Goal: Task Accomplishment & Management: Complete application form

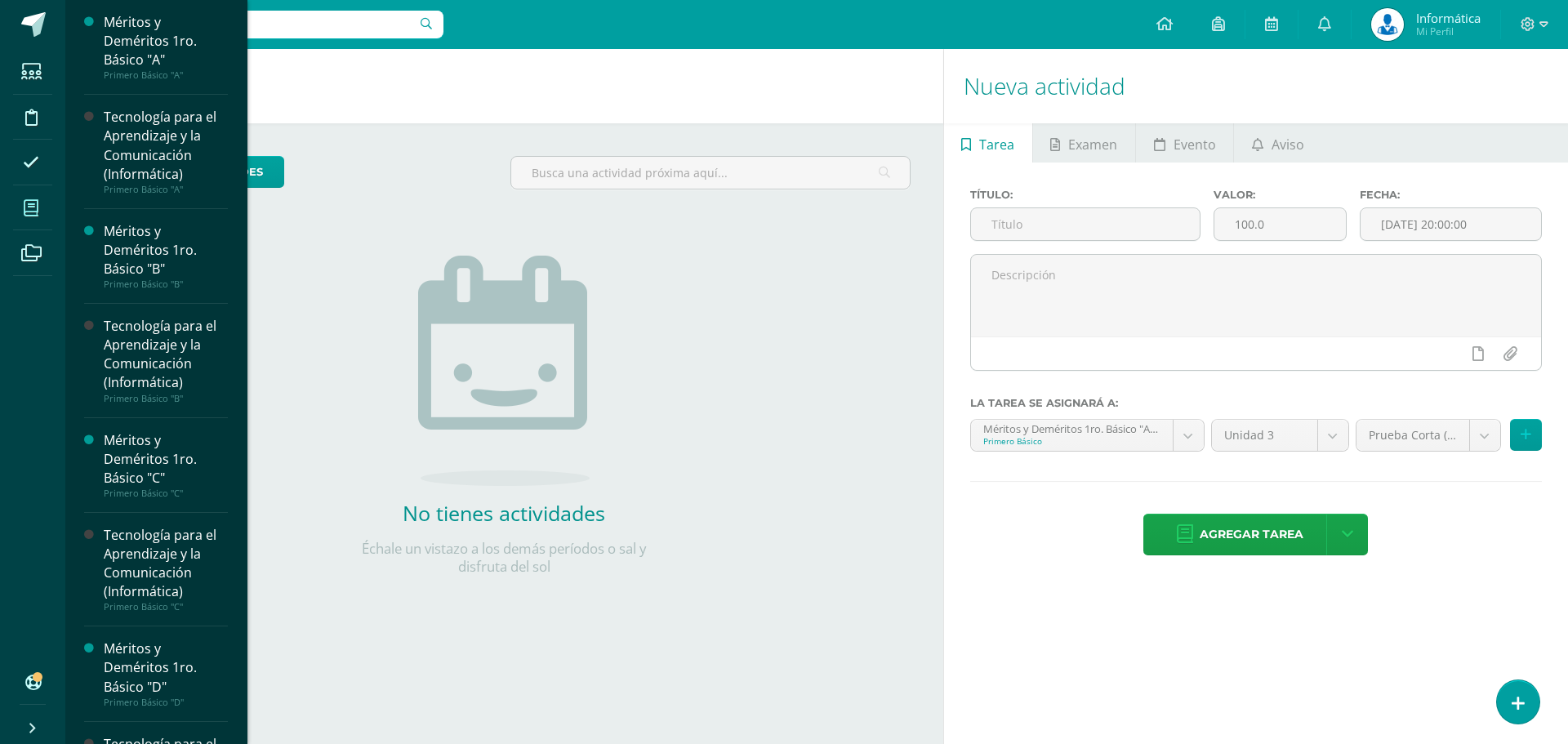
click at [21, 201] on span at bounding box center [32, 208] width 37 height 37
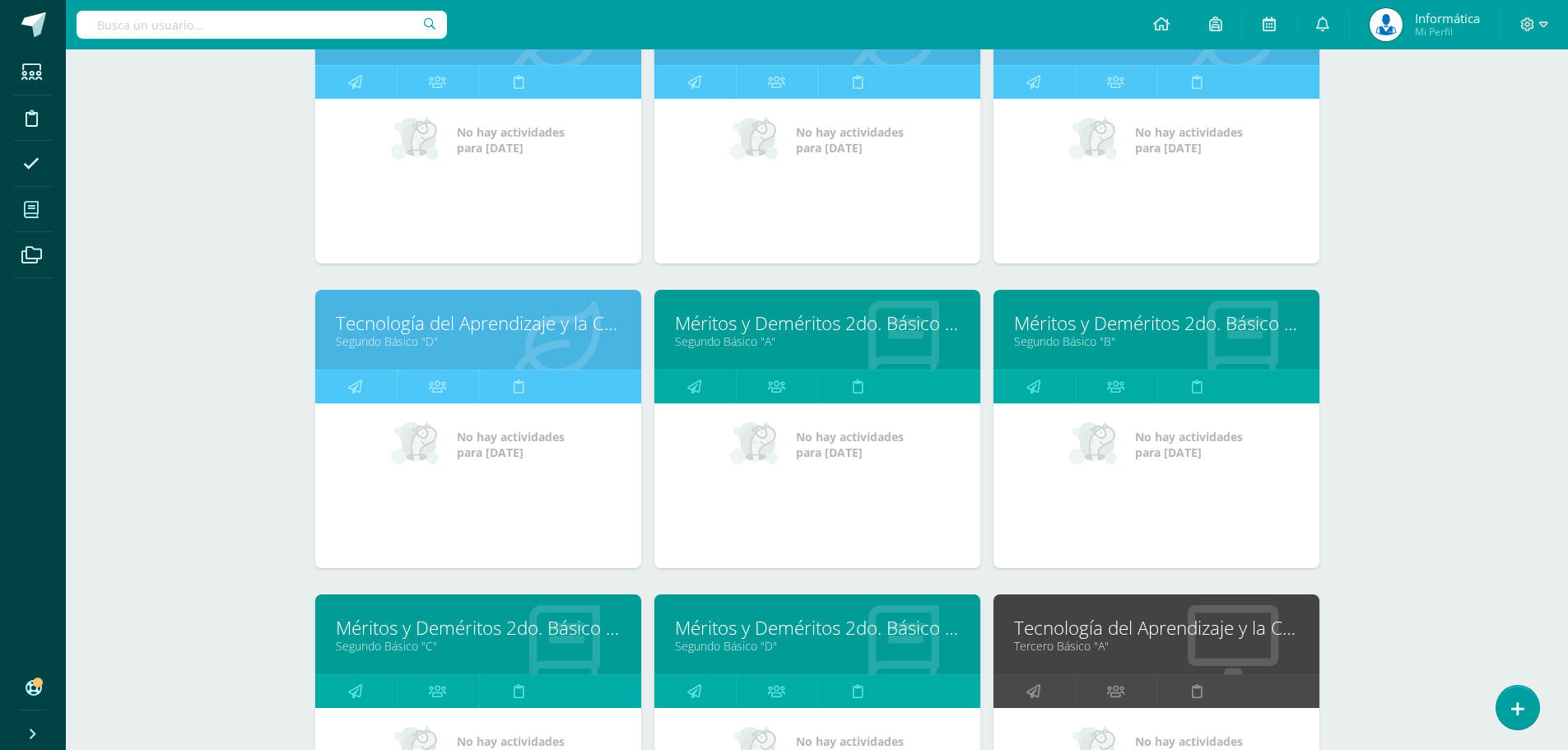
scroll to position [1152, 0]
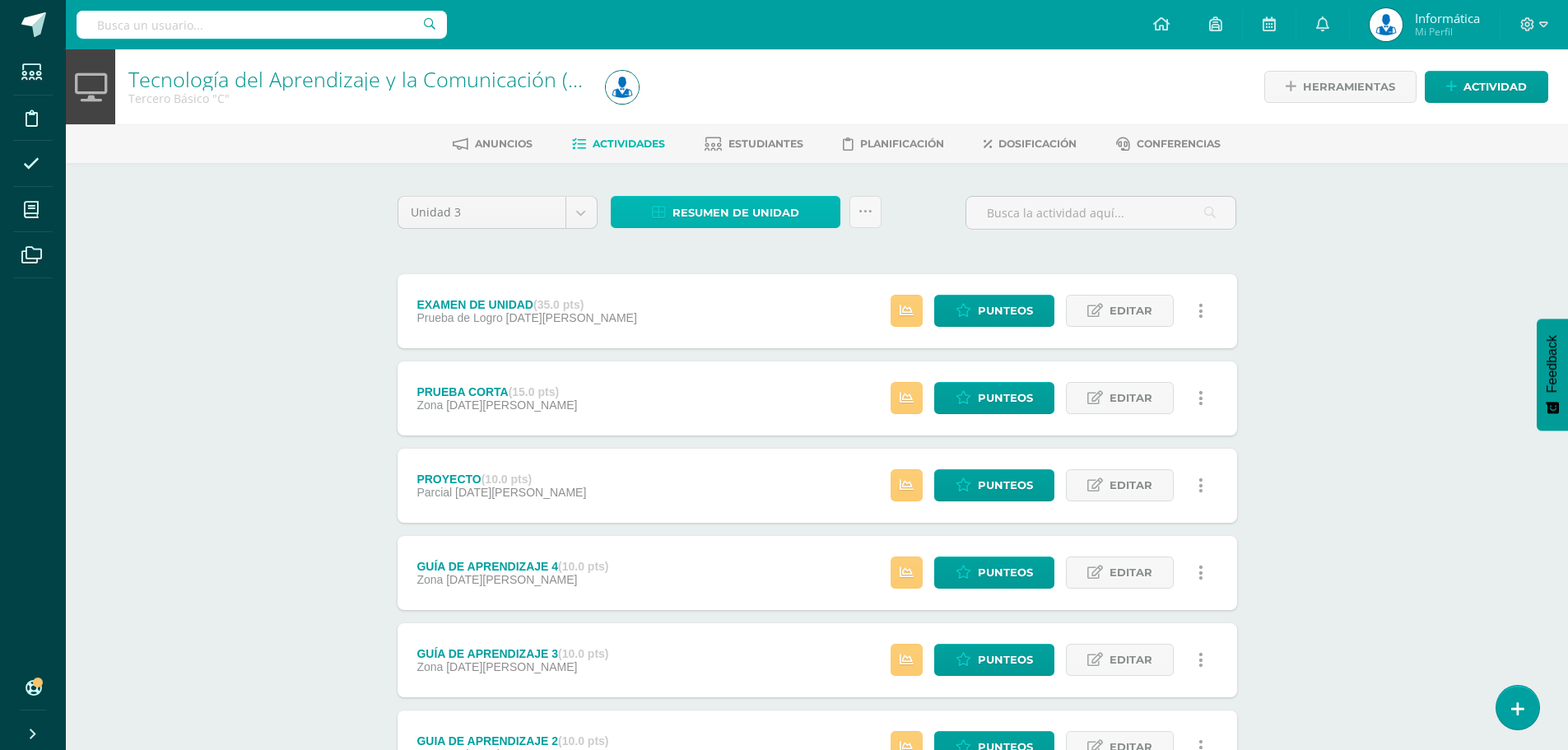
click at [730, 216] on span "Resumen de unidad" at bounding box center [735, 213] width 126 height 31
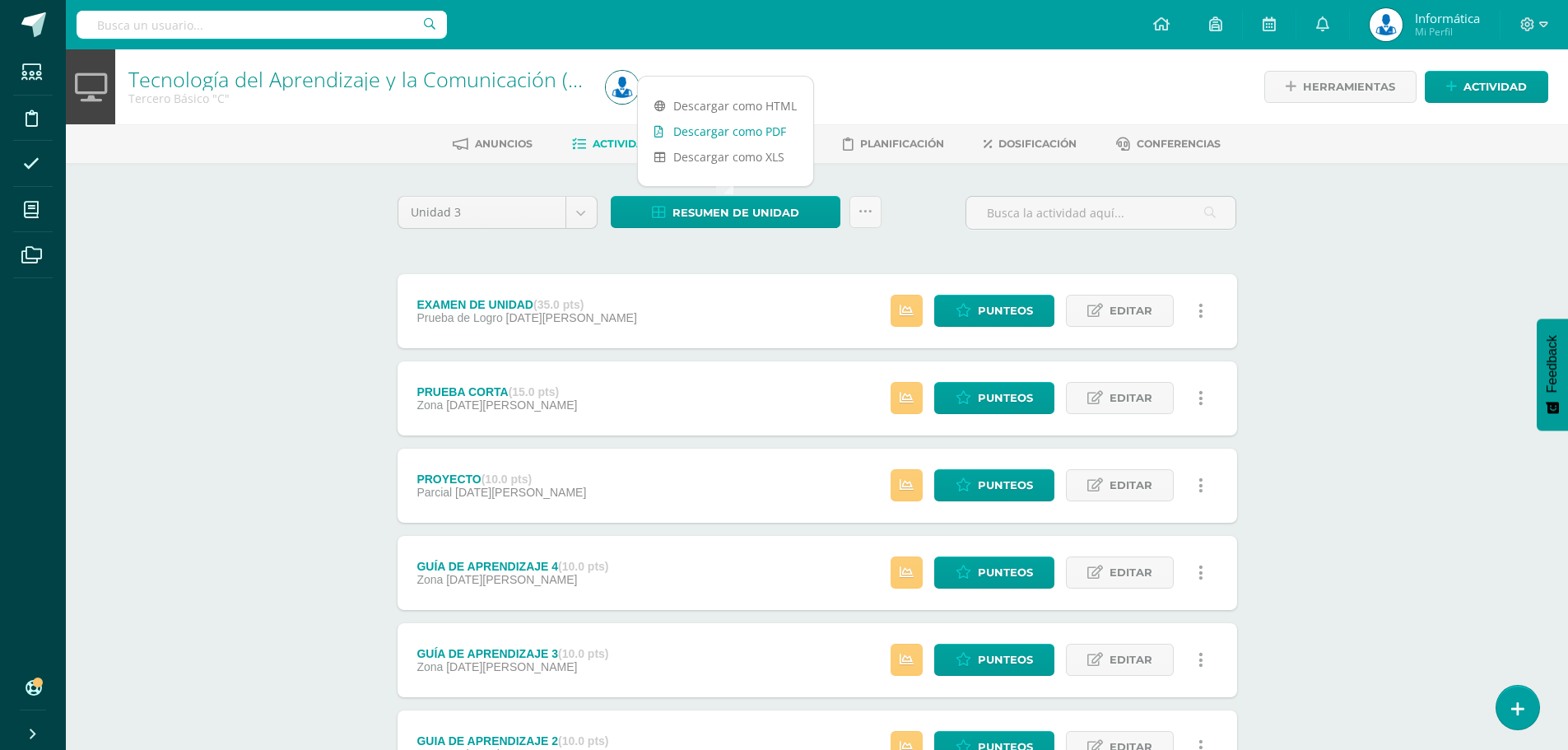
click at [742, 126] on link "Descargar como PDF" at bounding box center [725, 132] width 176 height 25
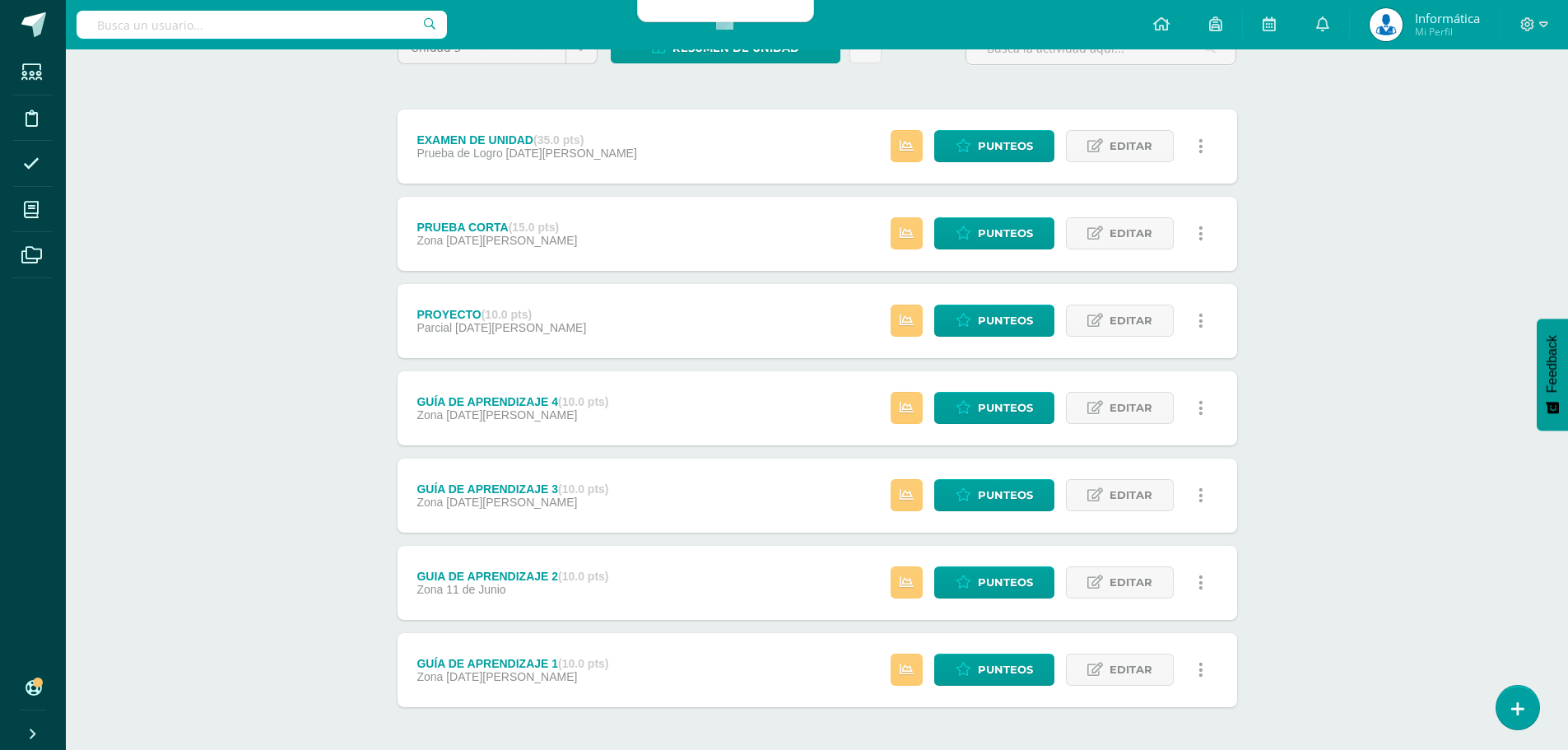
scroll to position [232, 0]
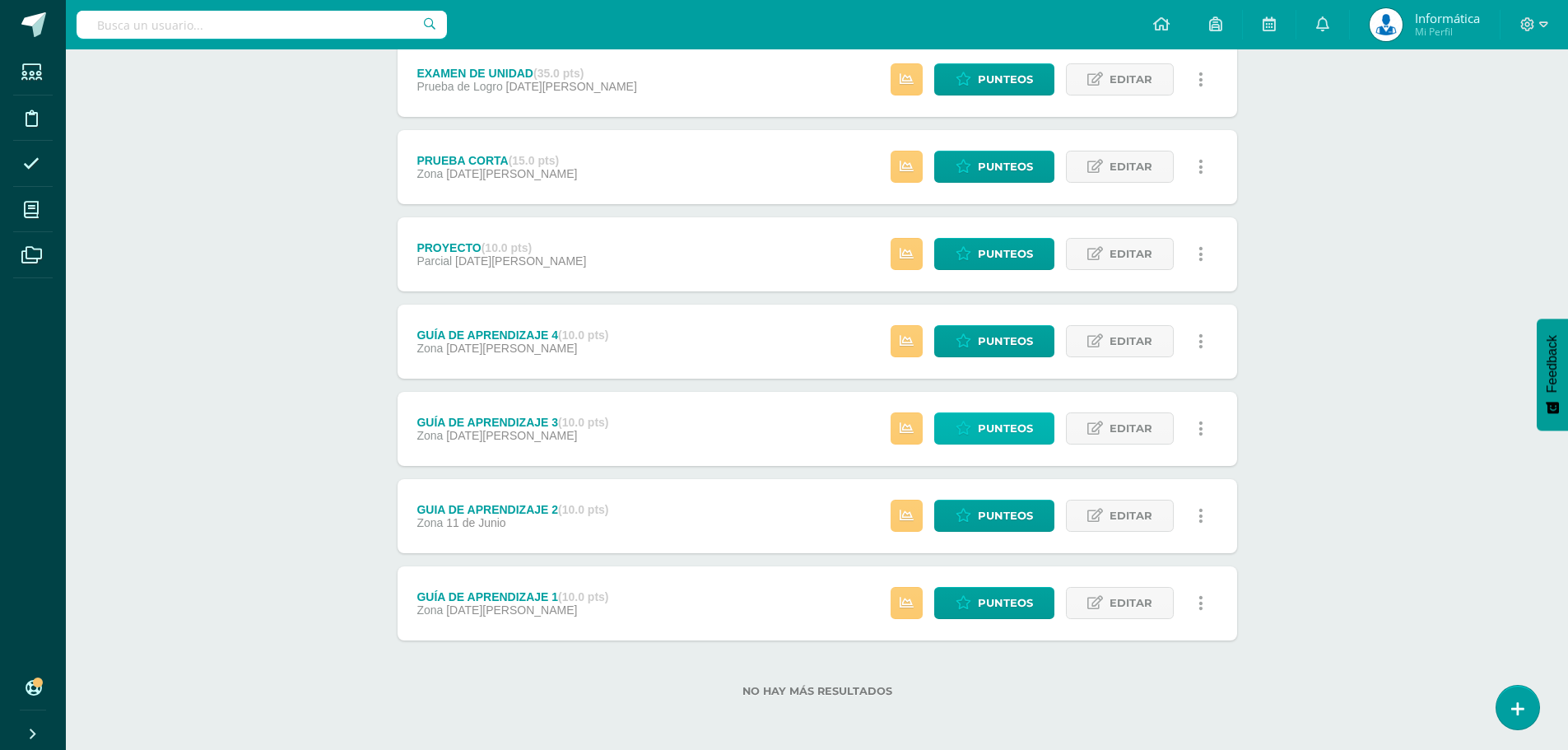
click at [1008, 423] on span "Punteos" at bounding box center [1005, 428] width 55 height 31
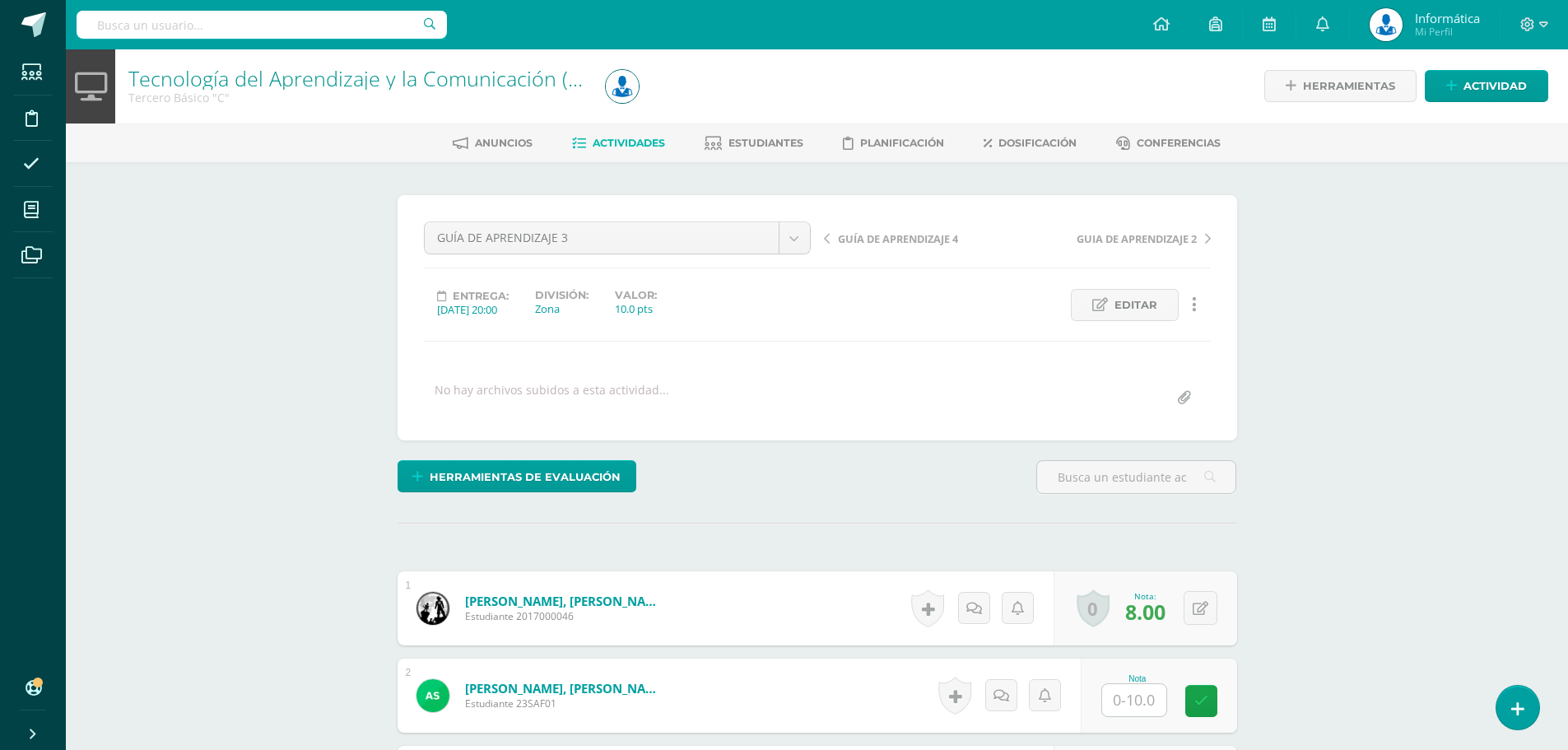
scroll to position [83, 0]
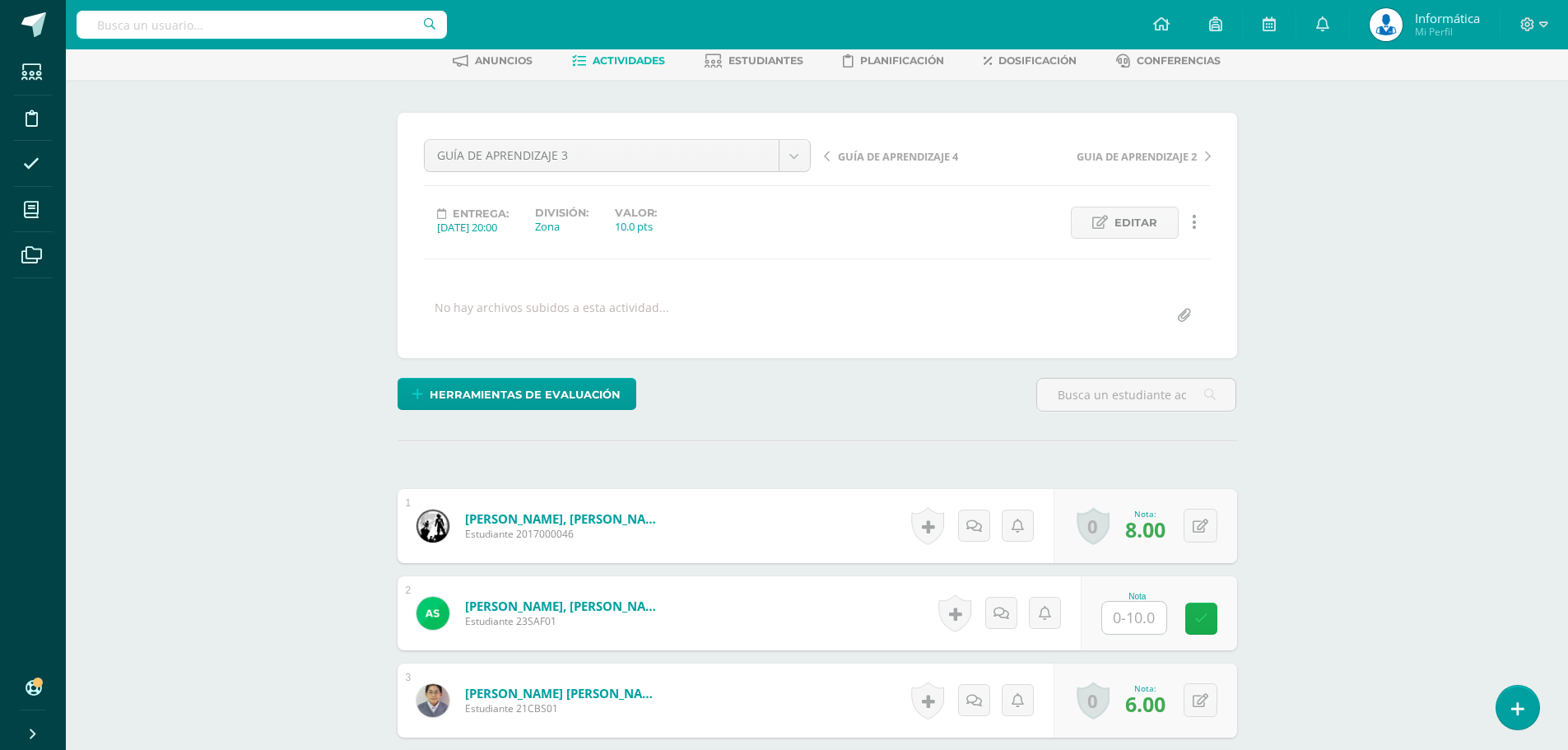
click at [1202, 622] on icon at bounding box center [1201, 618] width 14 height 14
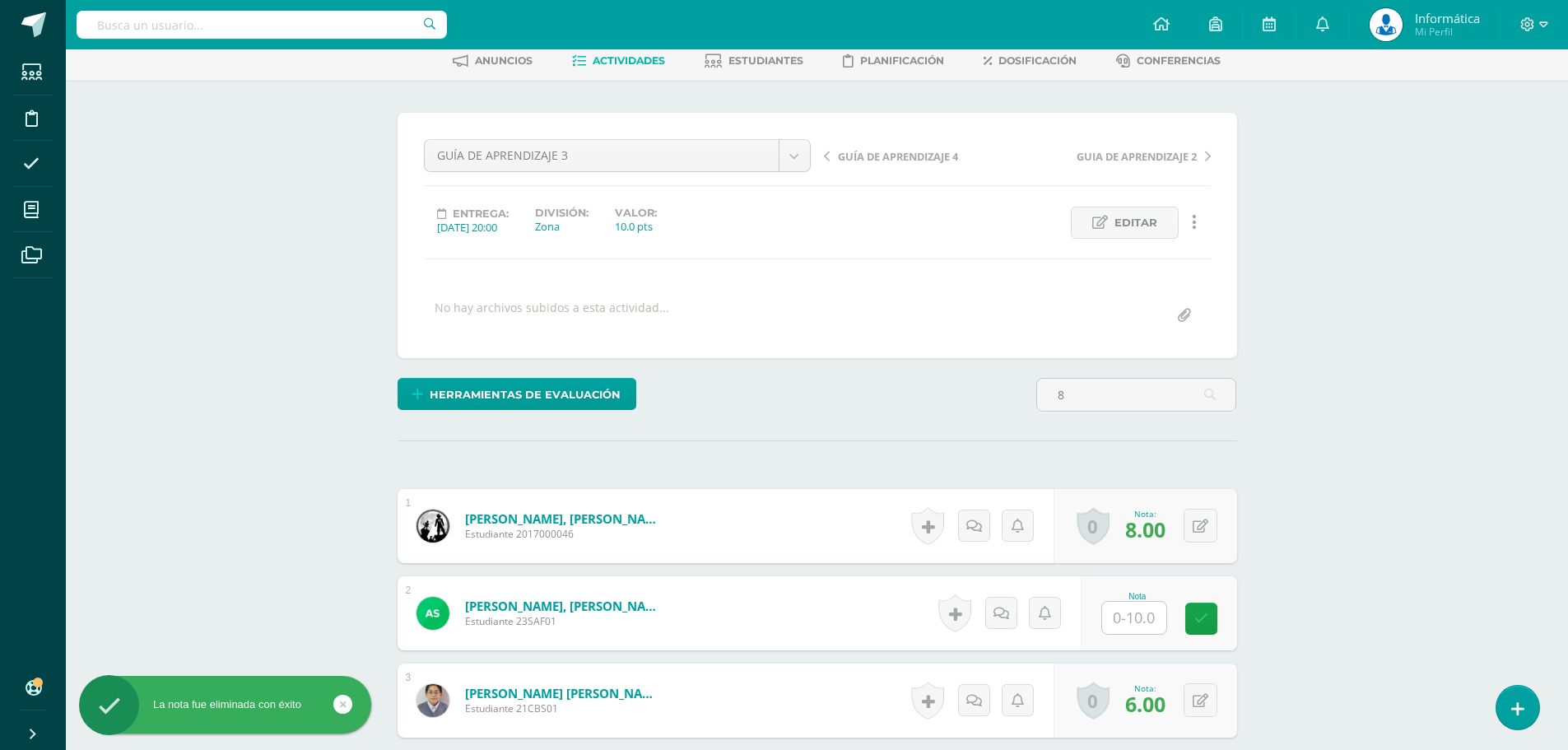
type input "8"
click at [1134, 619] on input "text" at bounding box center [1134, 618] width 64 height 32
type input "8"
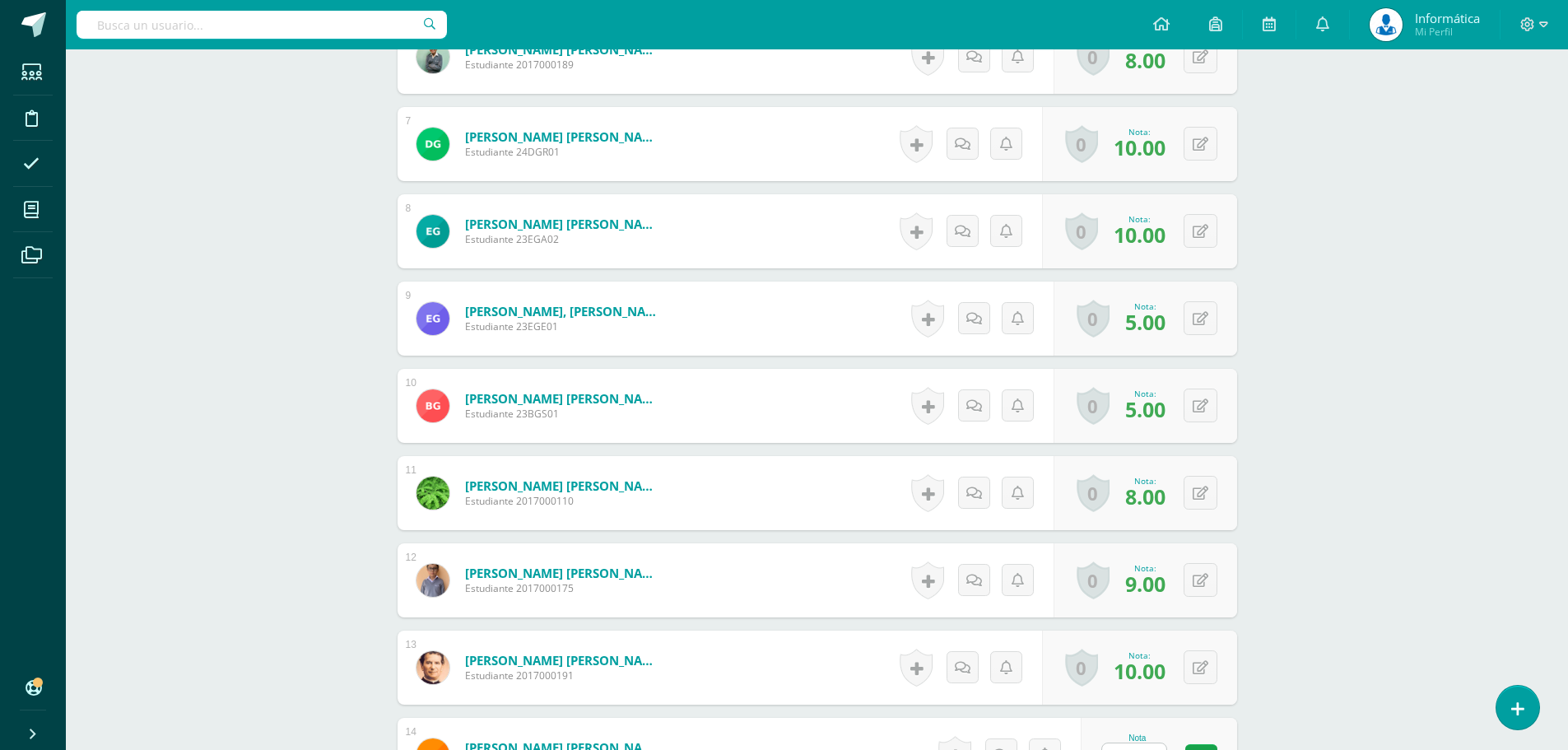
scroll to position [1071, 0]
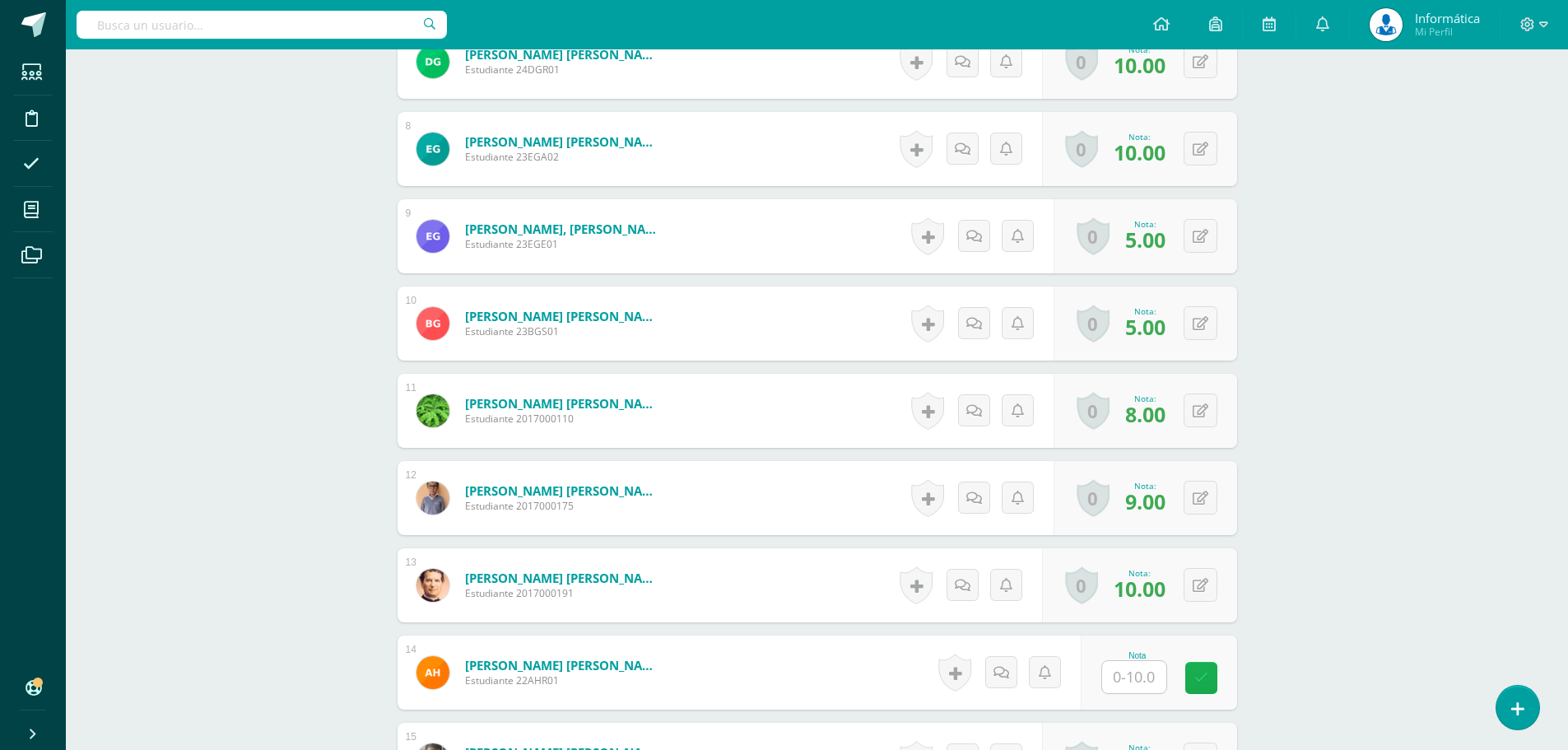
click at [1212, 670] on link at bounding box center [1201, 678] width 32 height 32
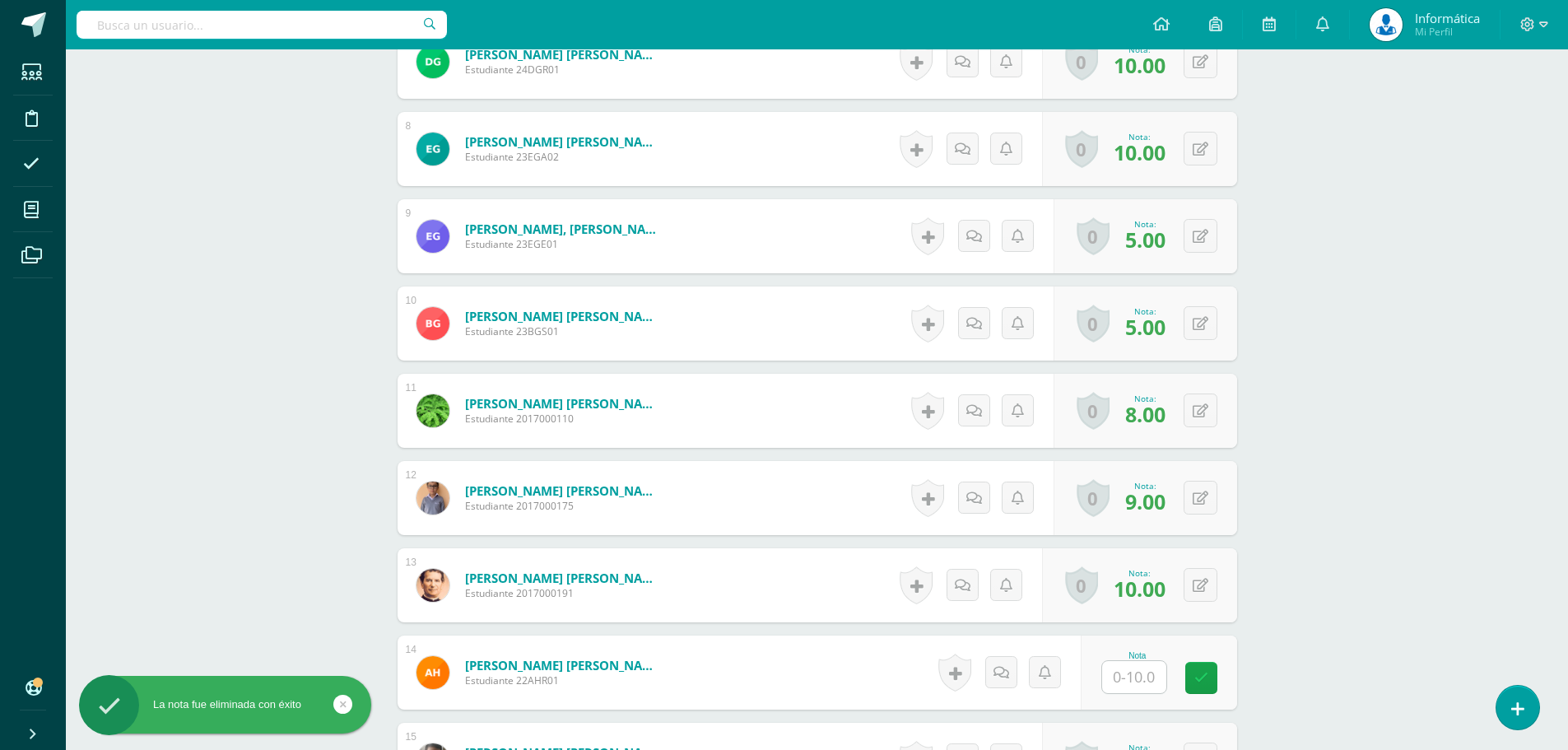
click at [1131, 689] on input "text" at bounding box center [1134, 677] width 64 height 32
type input "6"
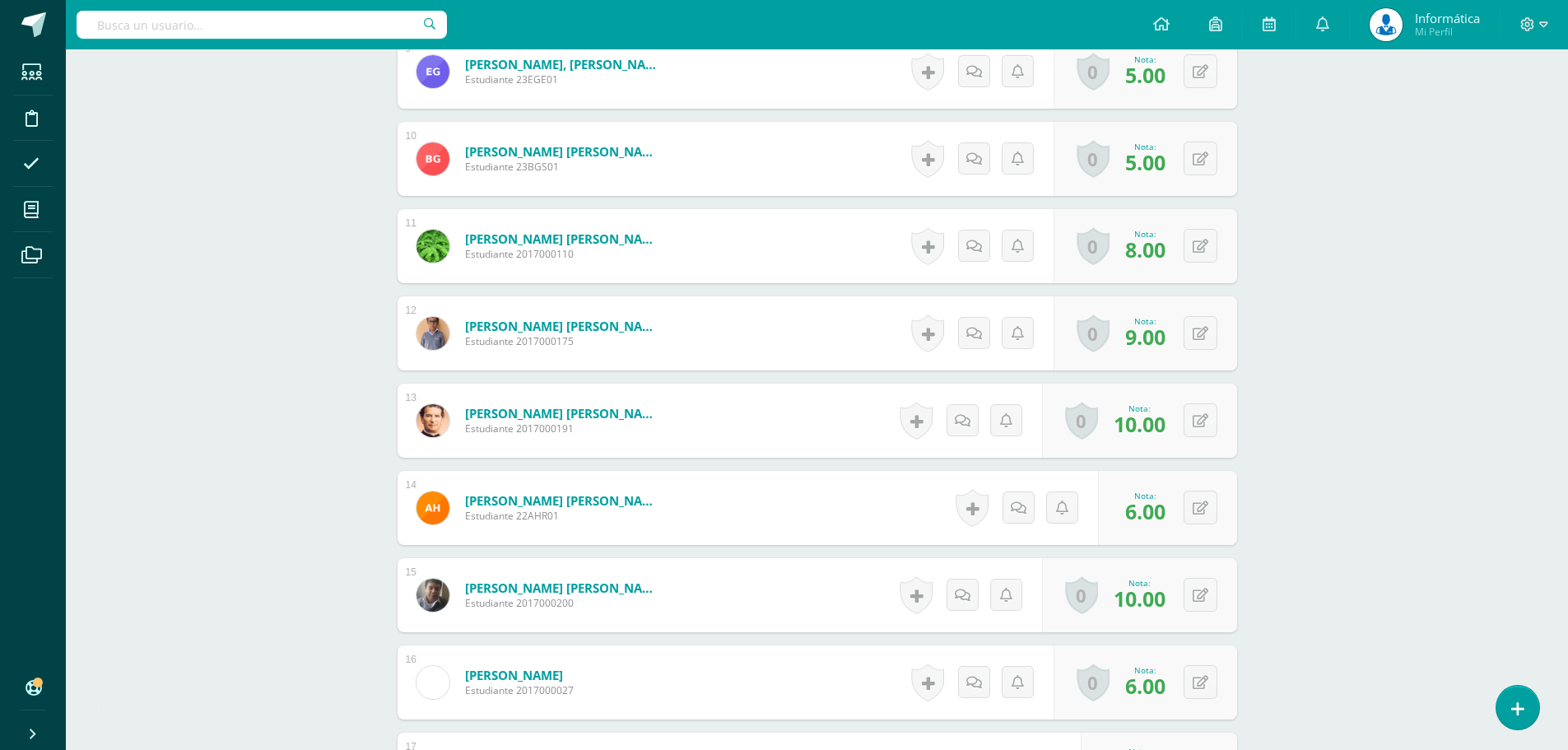
scroll to position [1318, 0]
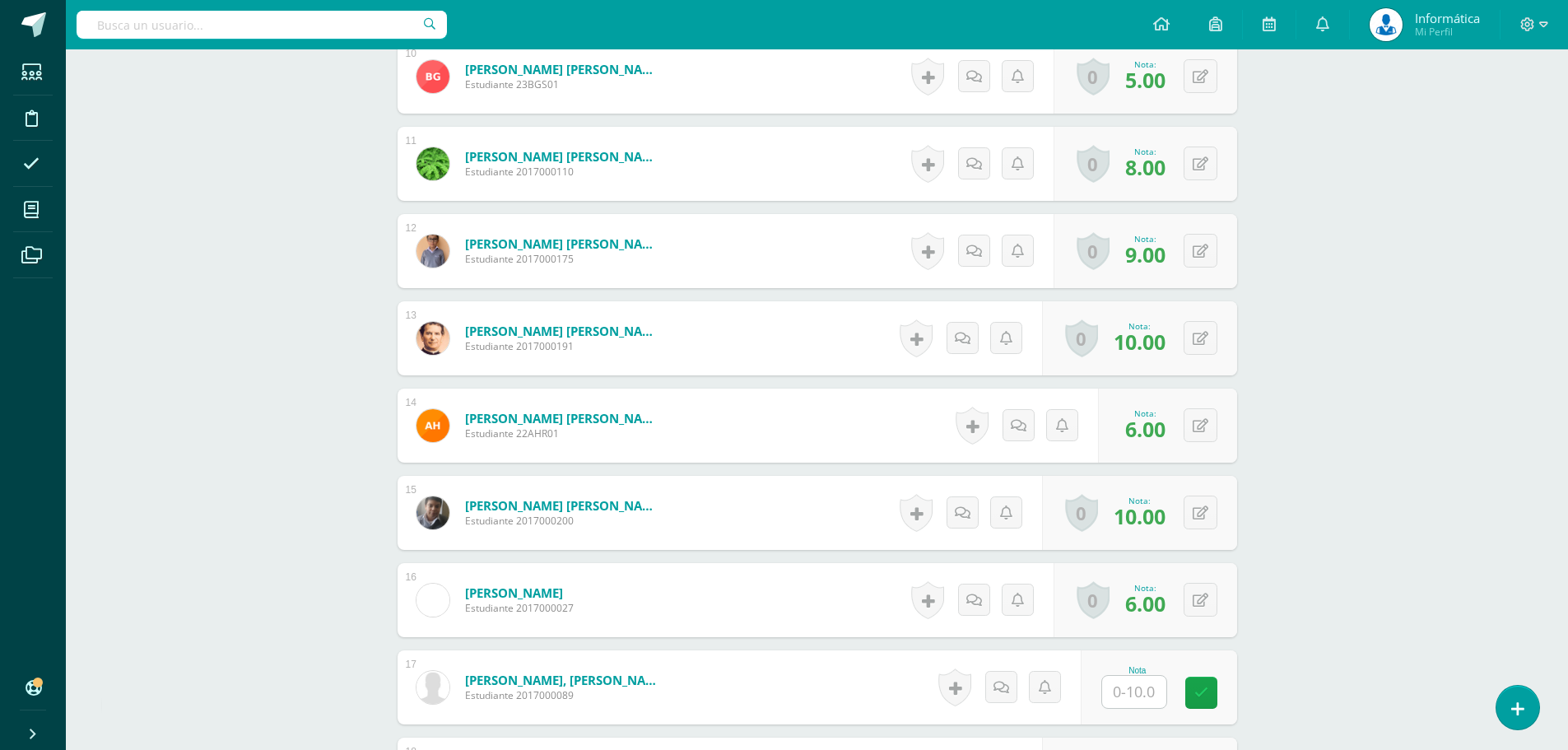
click at [1114, 701] on input "text" at bounding box center [1134, 691] width 64 height 32
type input "10"
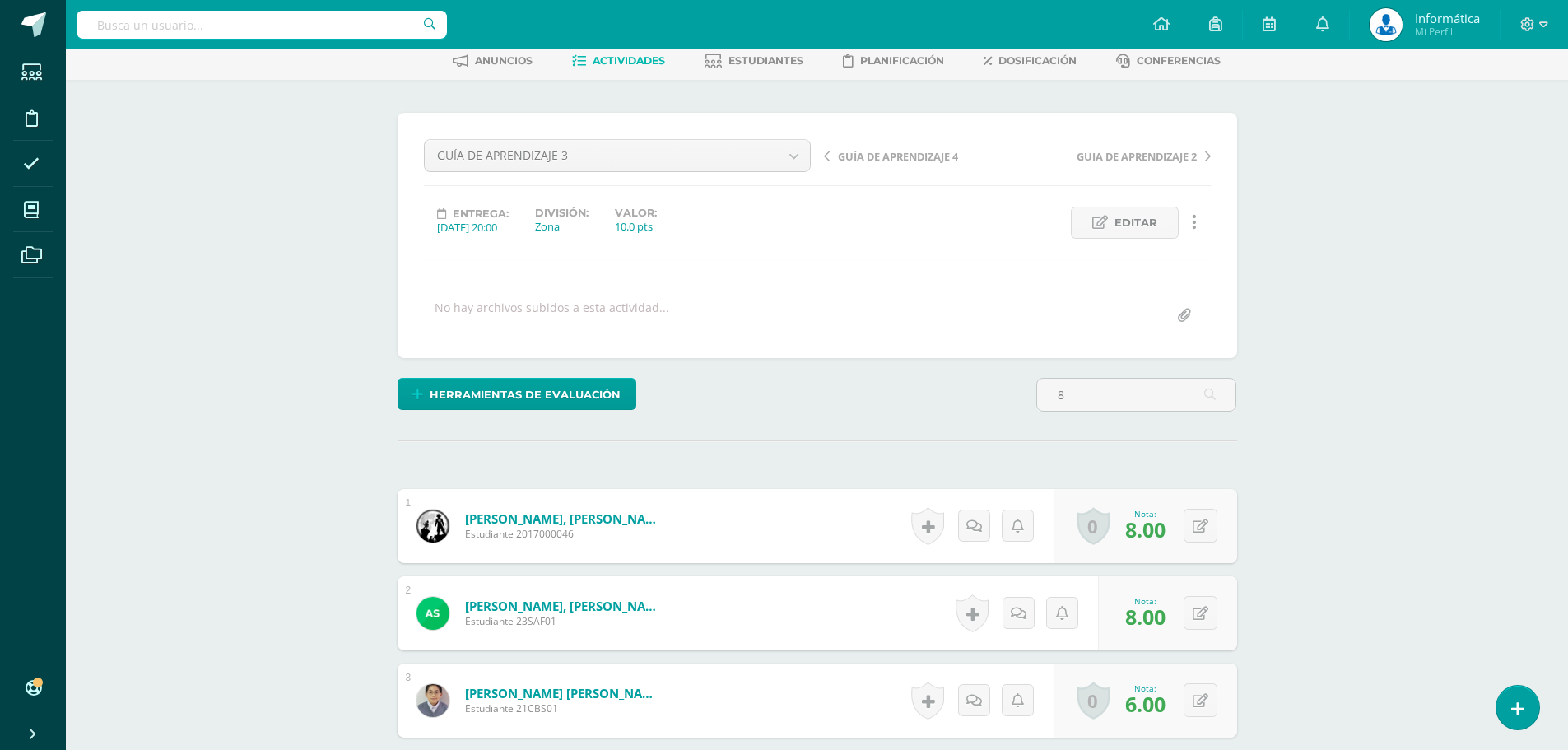
scroll to position [0, 0]
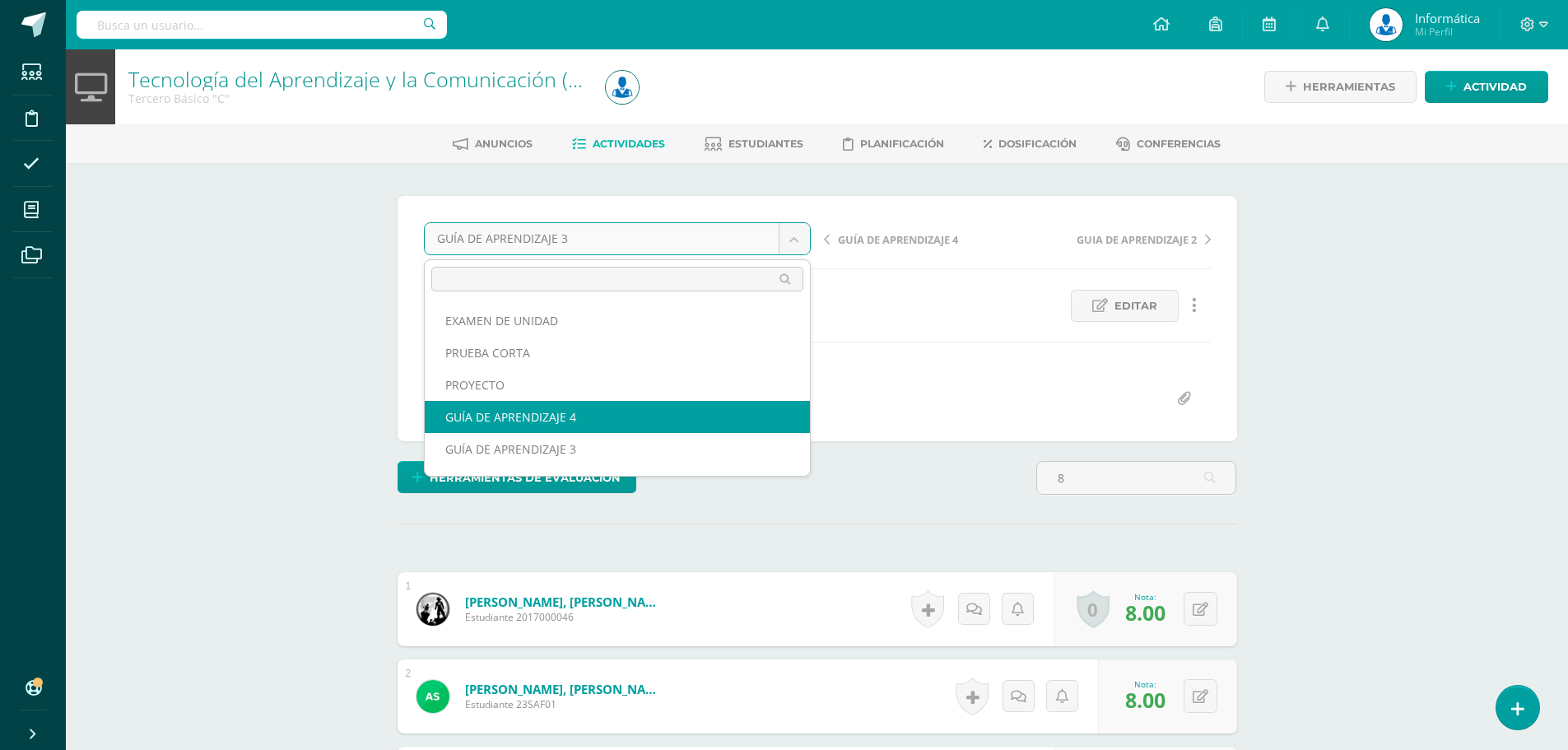
select select "/dashboard/teacher/grade-activity/176951/"
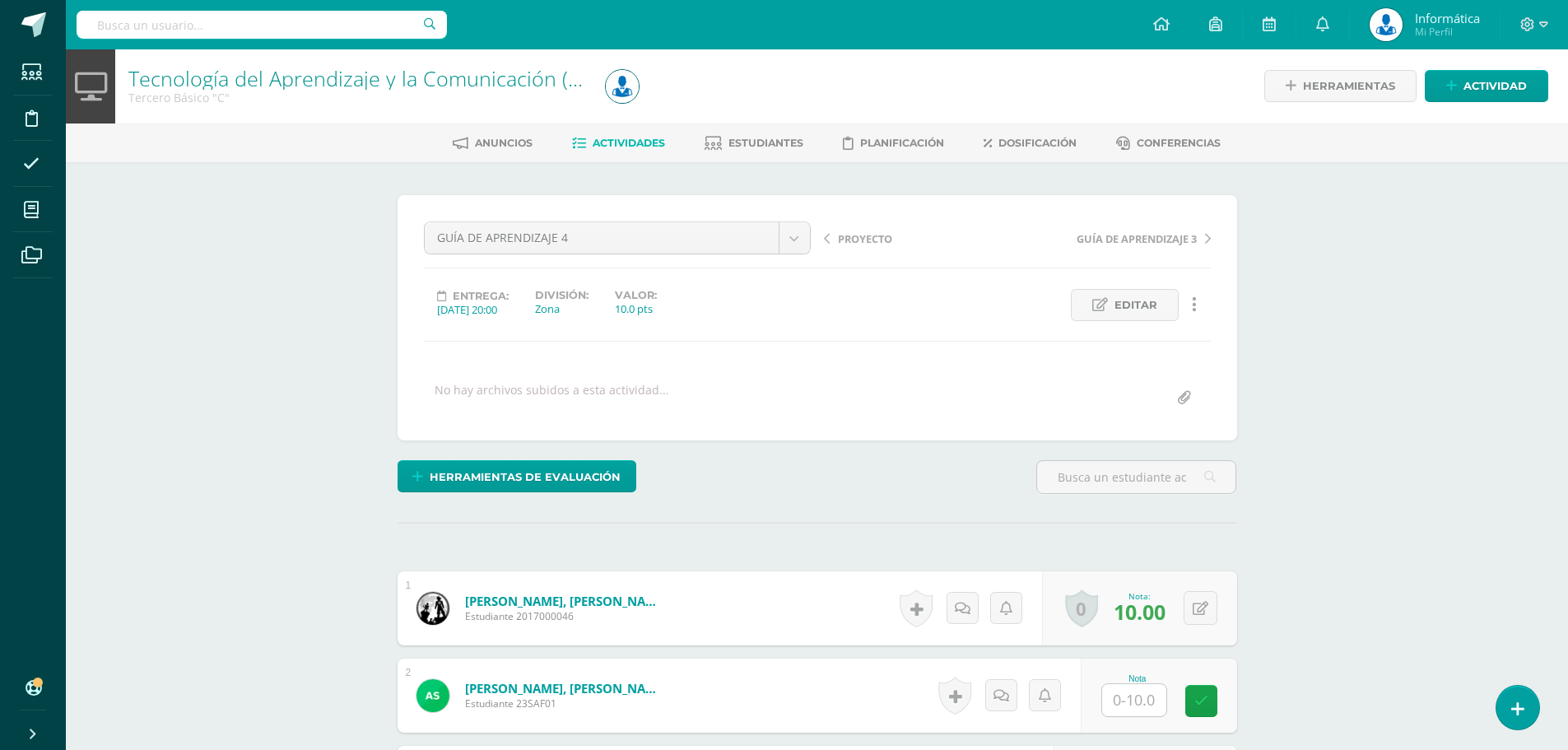
scroll to position [83, 0]
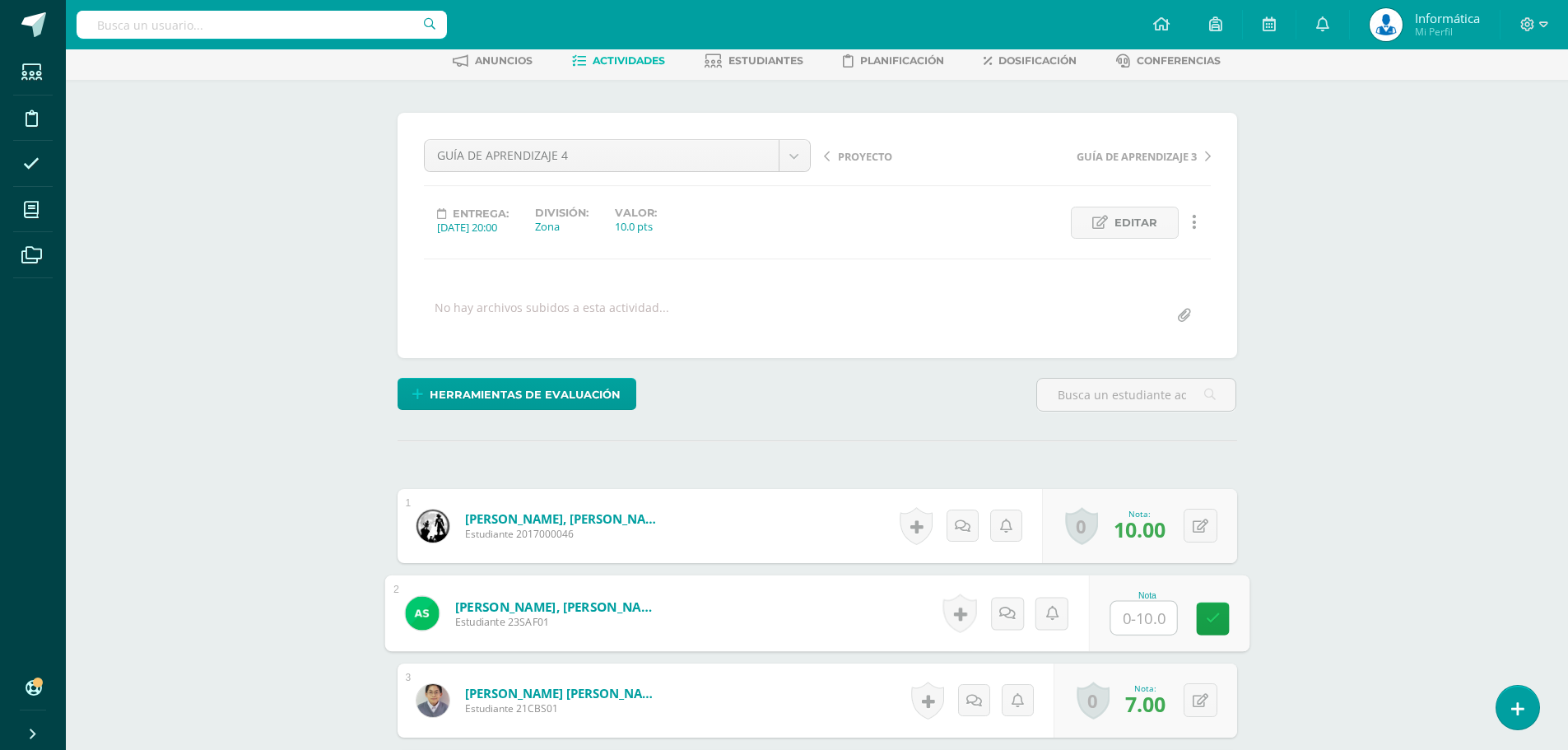
click at [1140, 617] on input "text" at bounding box center [1143, 618] width 66 height 33
type input "7"
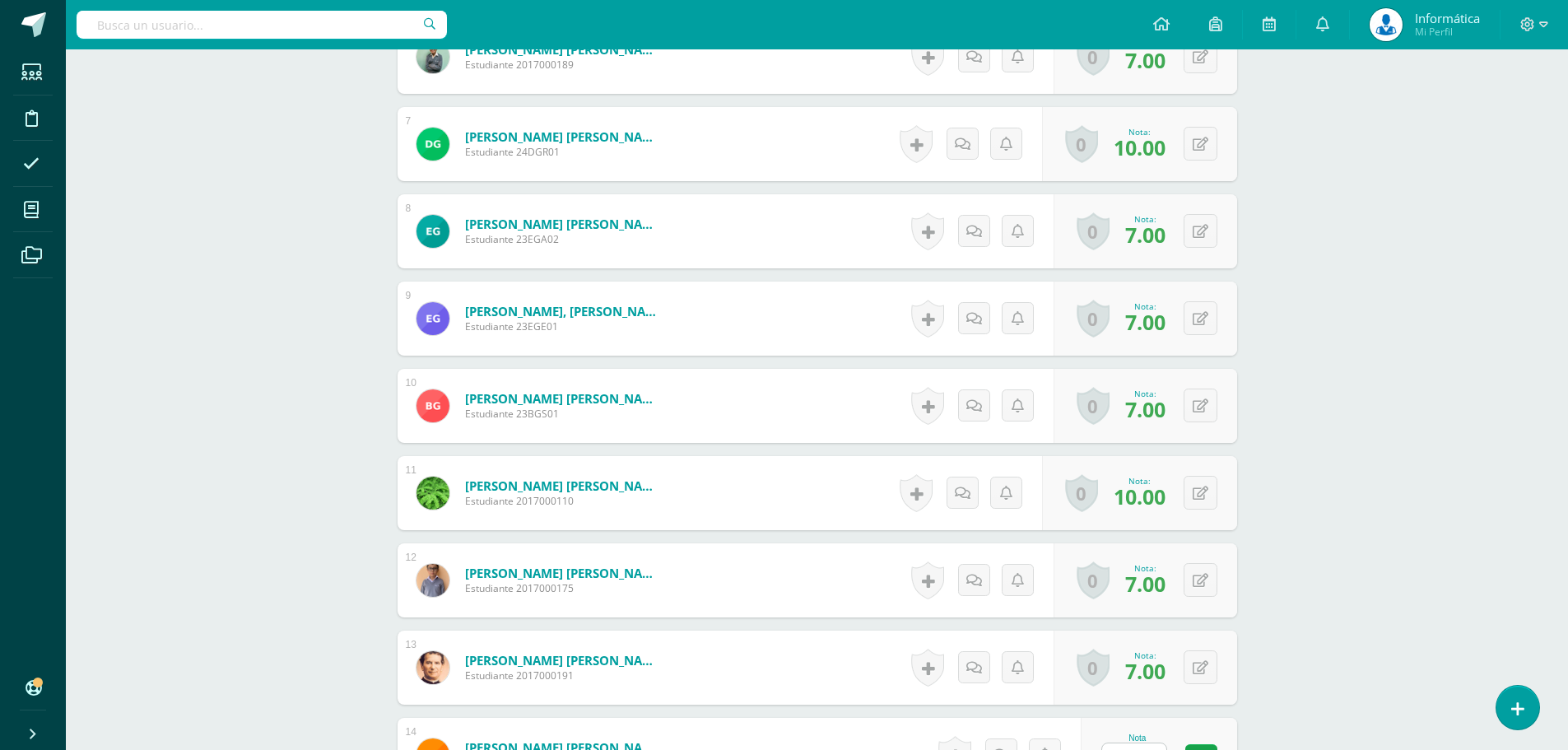
scroll to position [1153, 0]
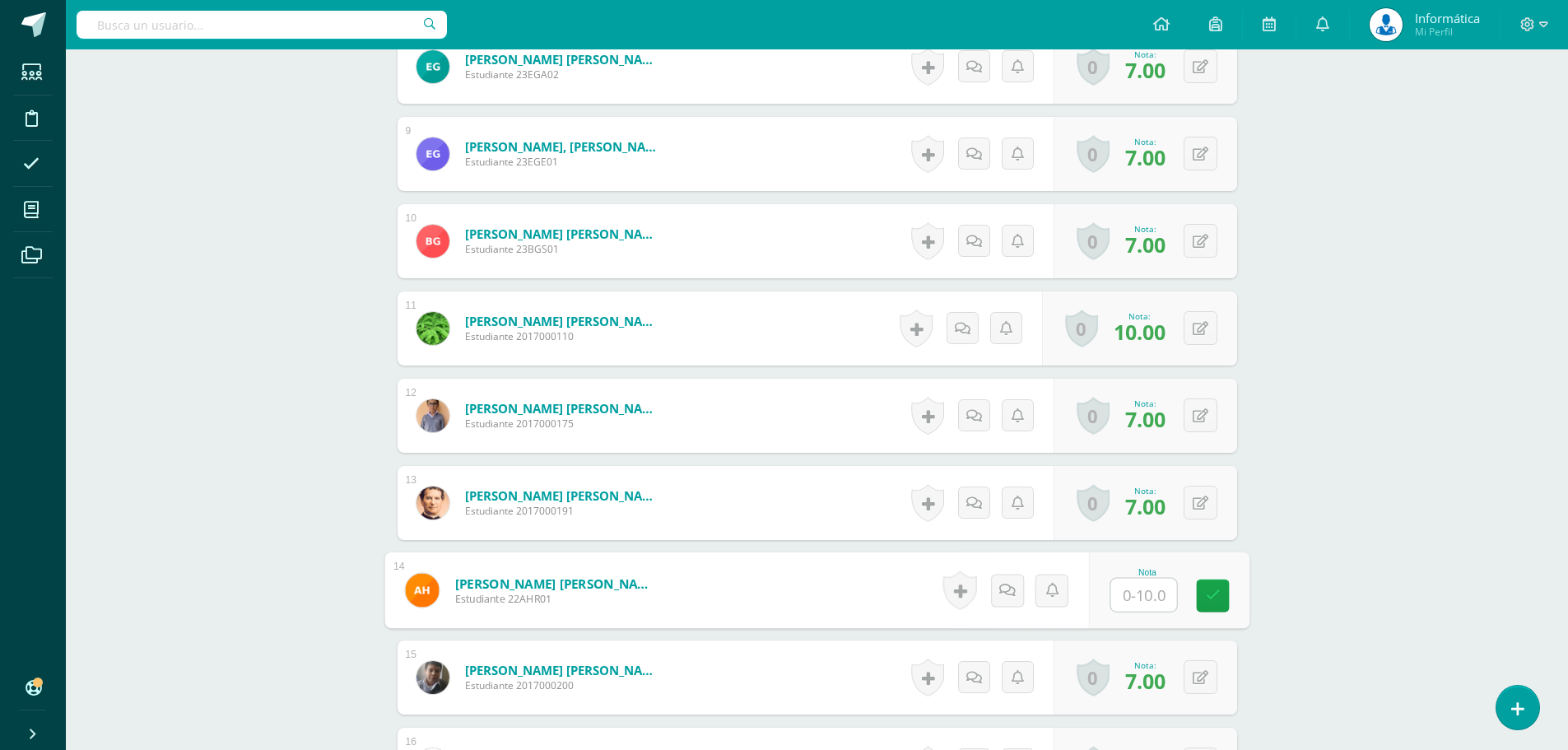
click at [1140, 596] on input "text" at bounding box center [1143, 595] width 66 height 33
type input "7"
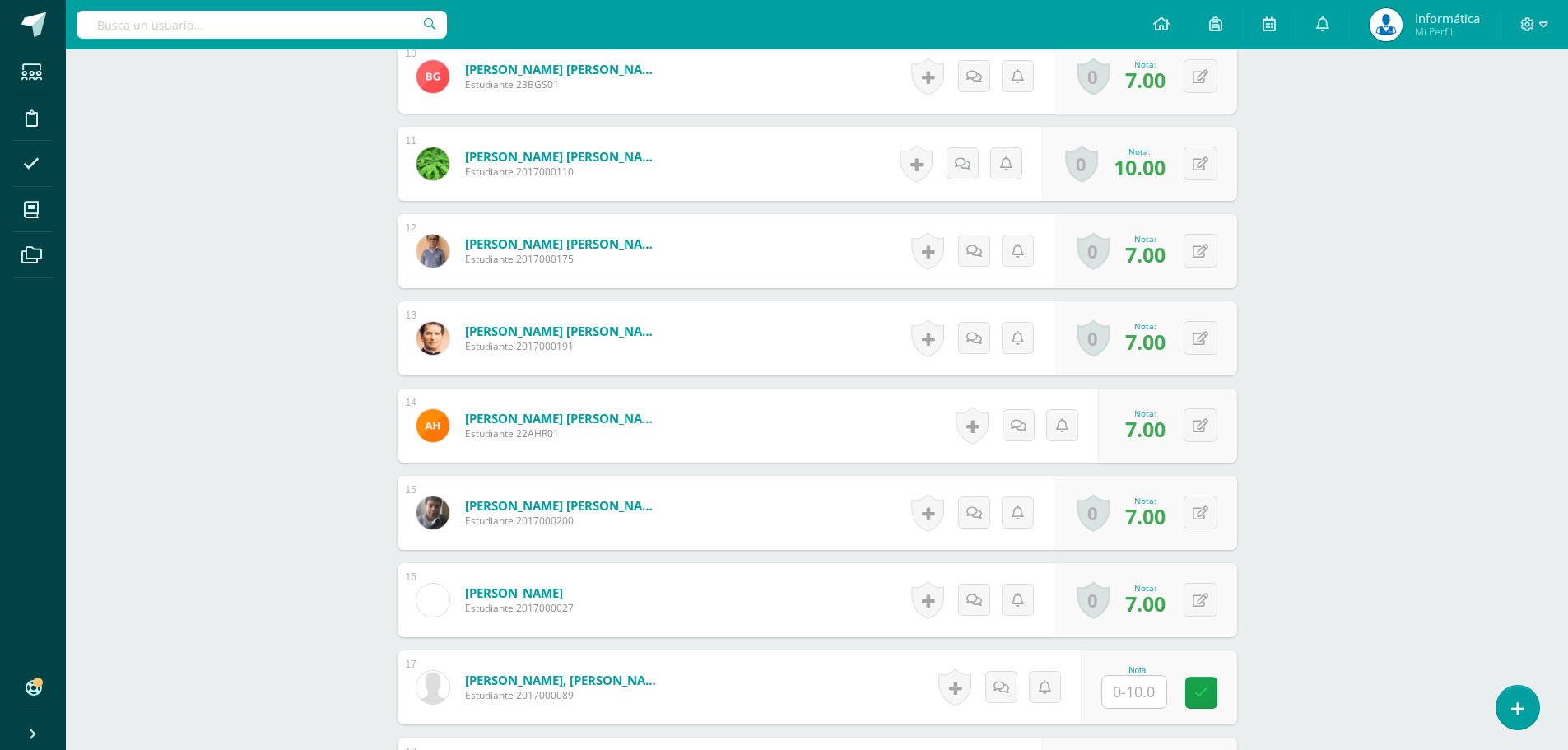
scroll to position [1400, 0]
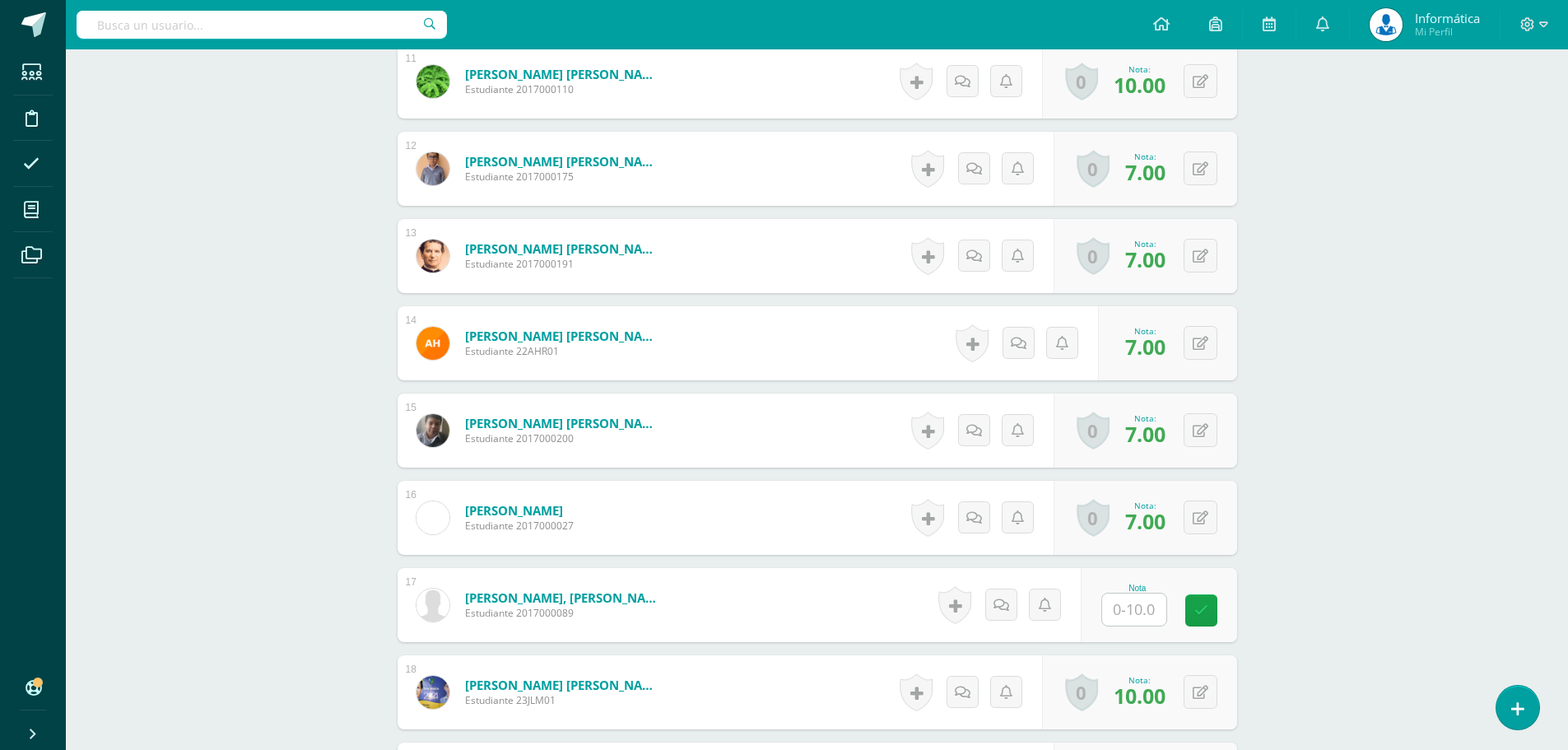
click at [1123, 615] on input "text" at bounding box center [1134, 609] width 64 height 32
type input "10"
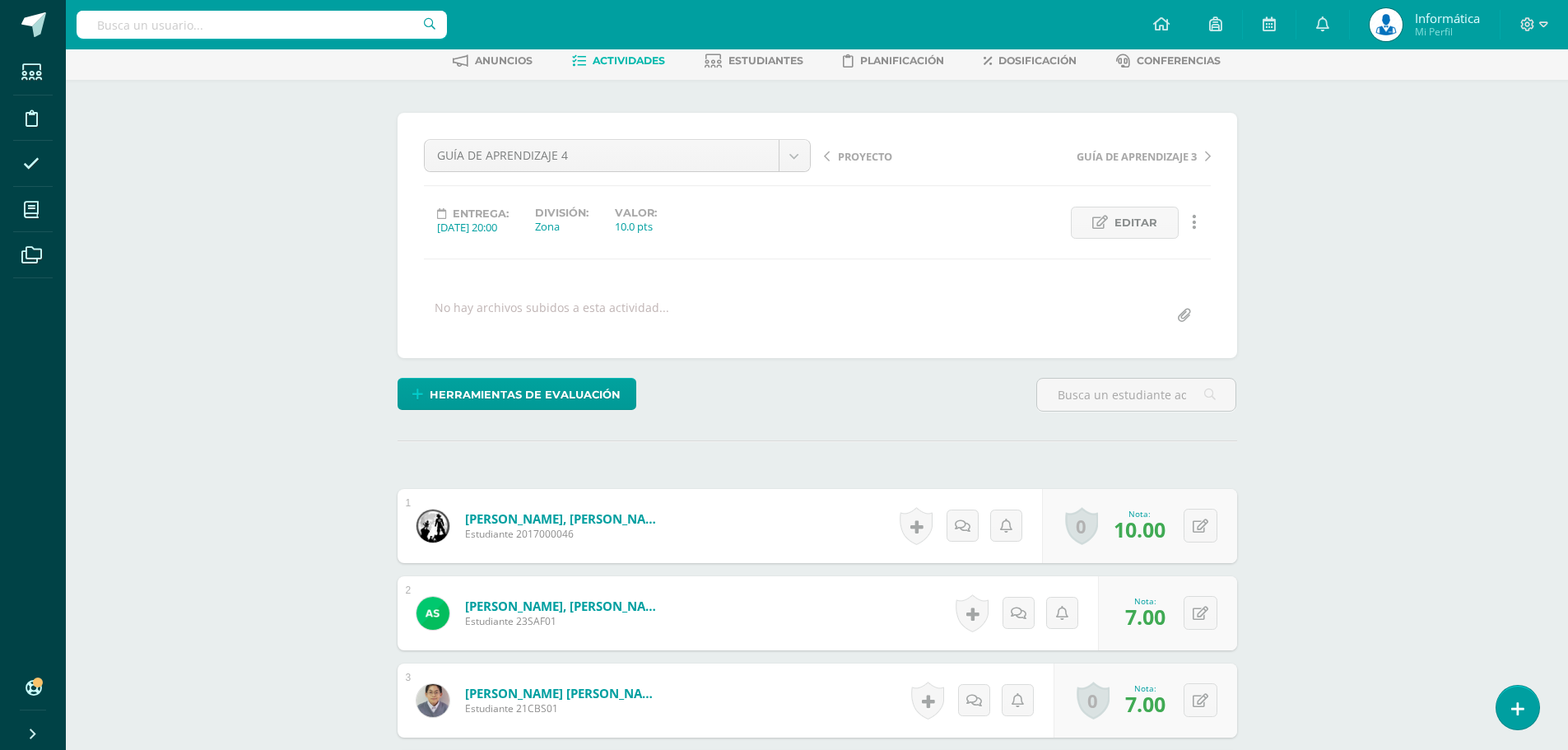
scroll to position [0, 0]
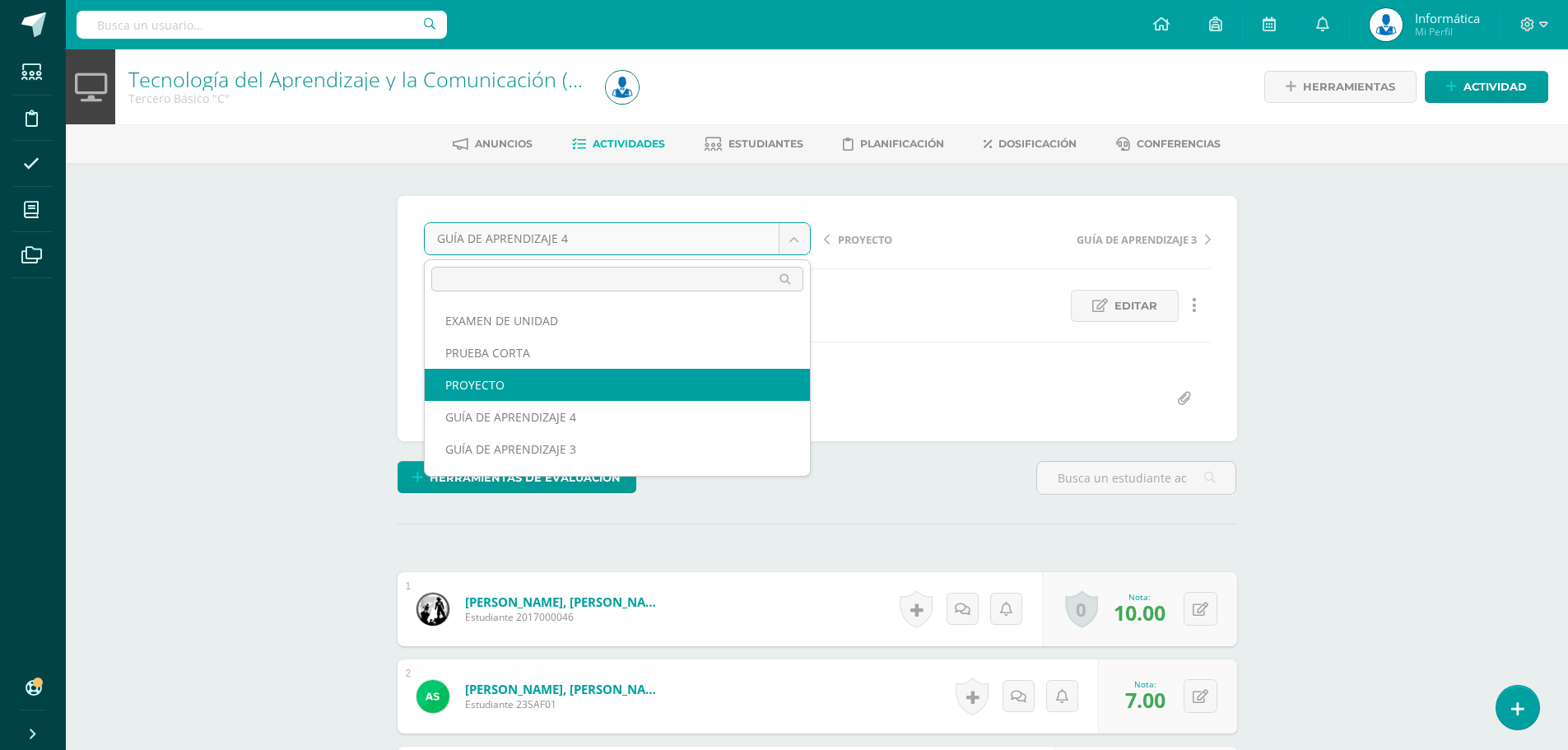
select select "/dashboard/teacher/grade-activity/176952/"
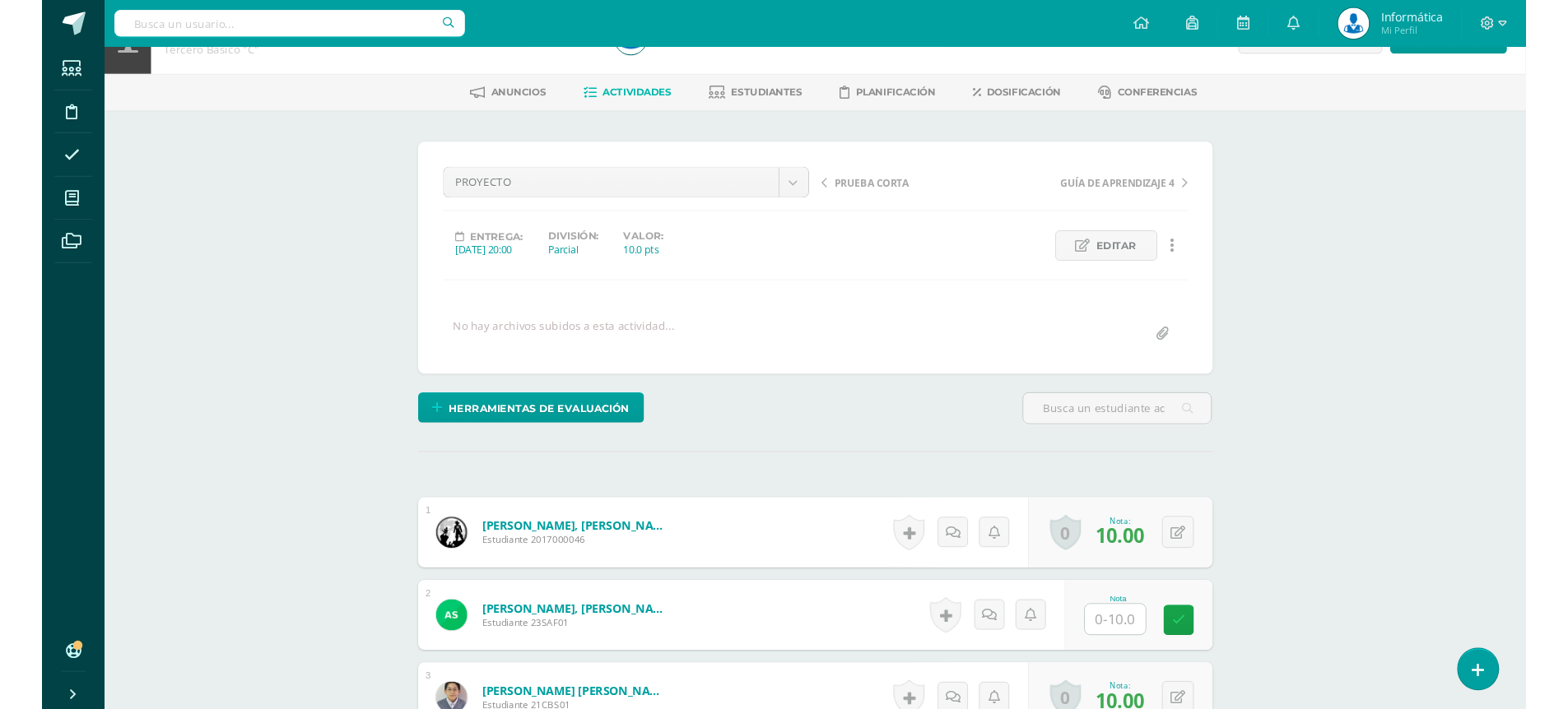
scroll to position [128, 0]
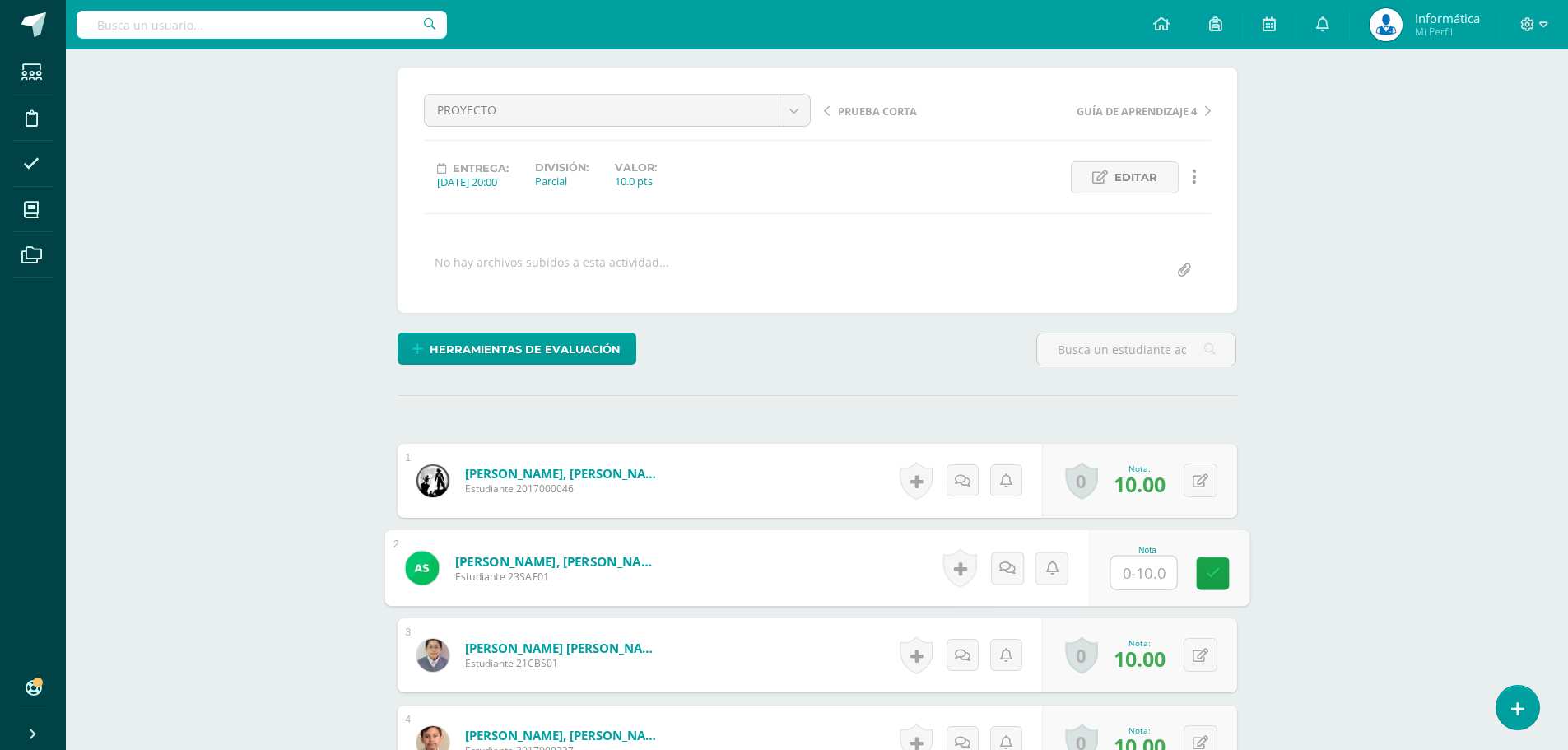
click at [1123, 574] on input "text" at bounding box center [1143, 573] width 66 height 33
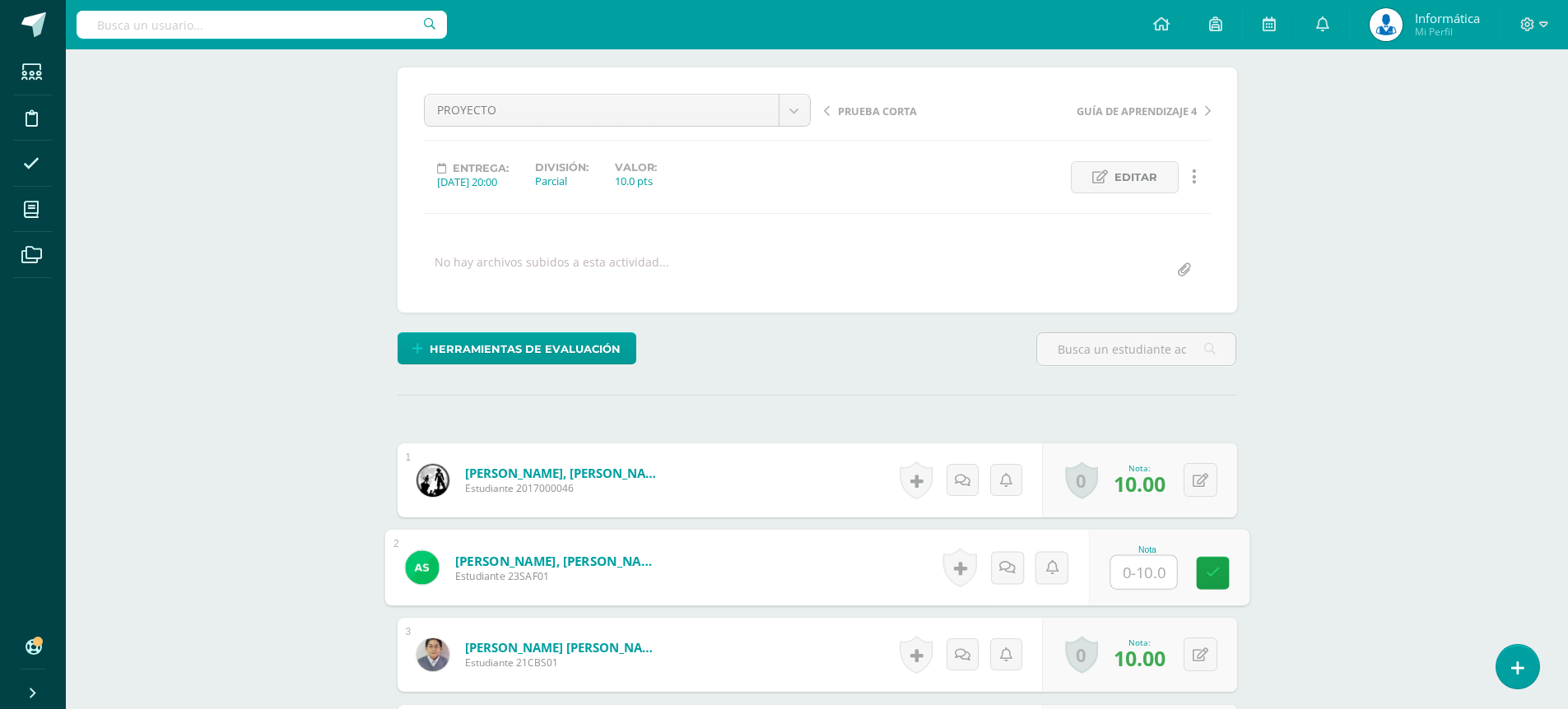
click at [1141, 569] on input "text" at bounding box center [1143, 572] width 66 height 33
click at [1137, 572] on input "text" at bounding box center [1143, 572] width 66 height 33
type input "7"
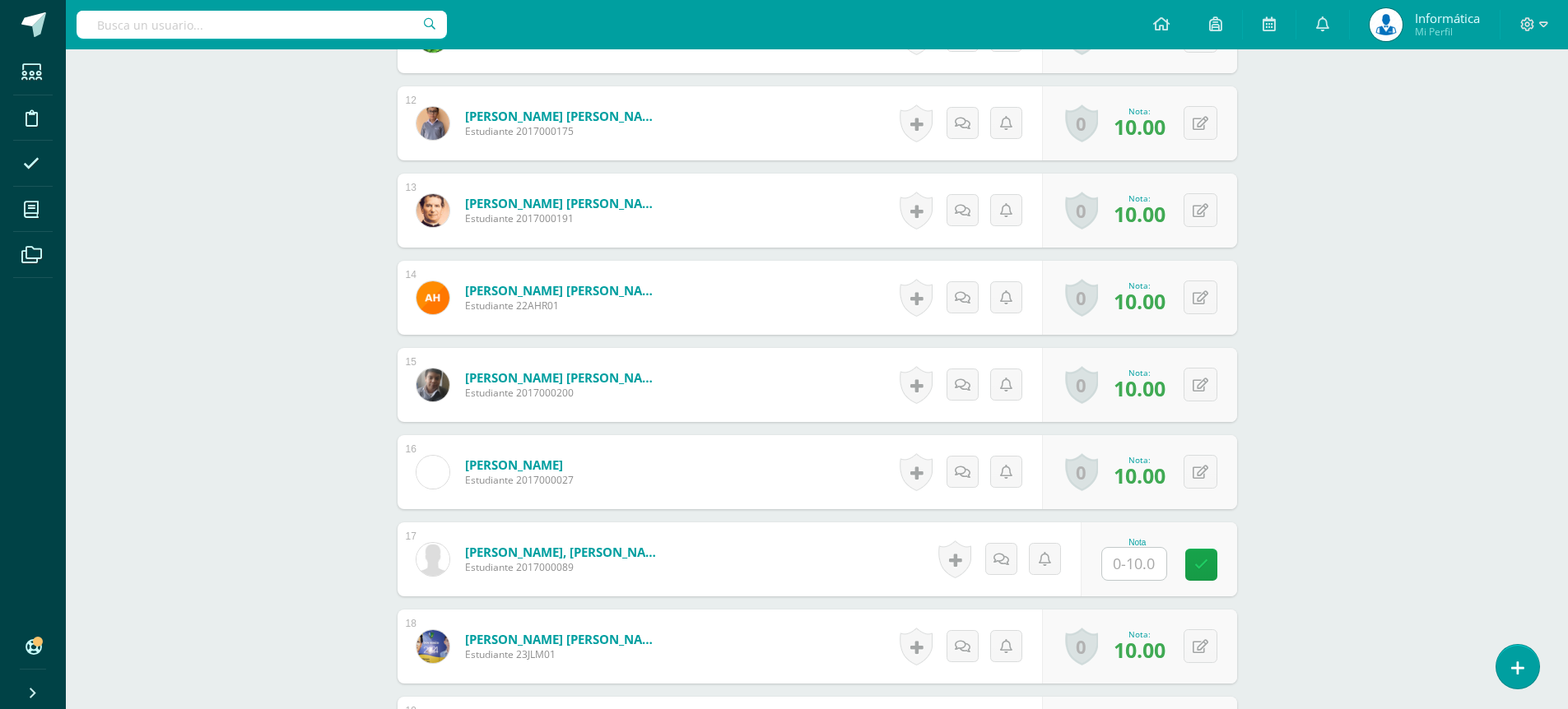
scroll to position [1609, 0]
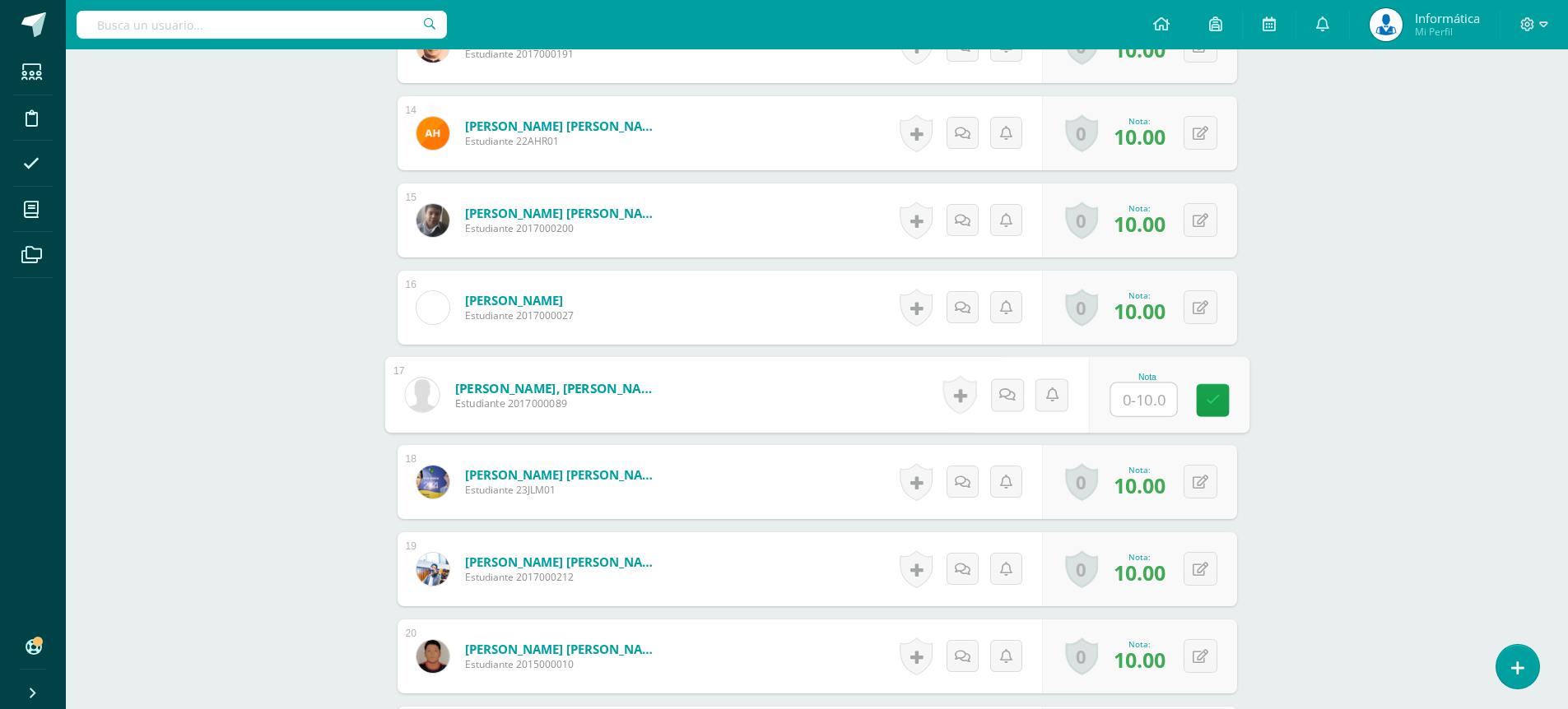
click at [1152, 406] on input "text" at bounding box center [1143, 399] width 66 height 33
type input "8"
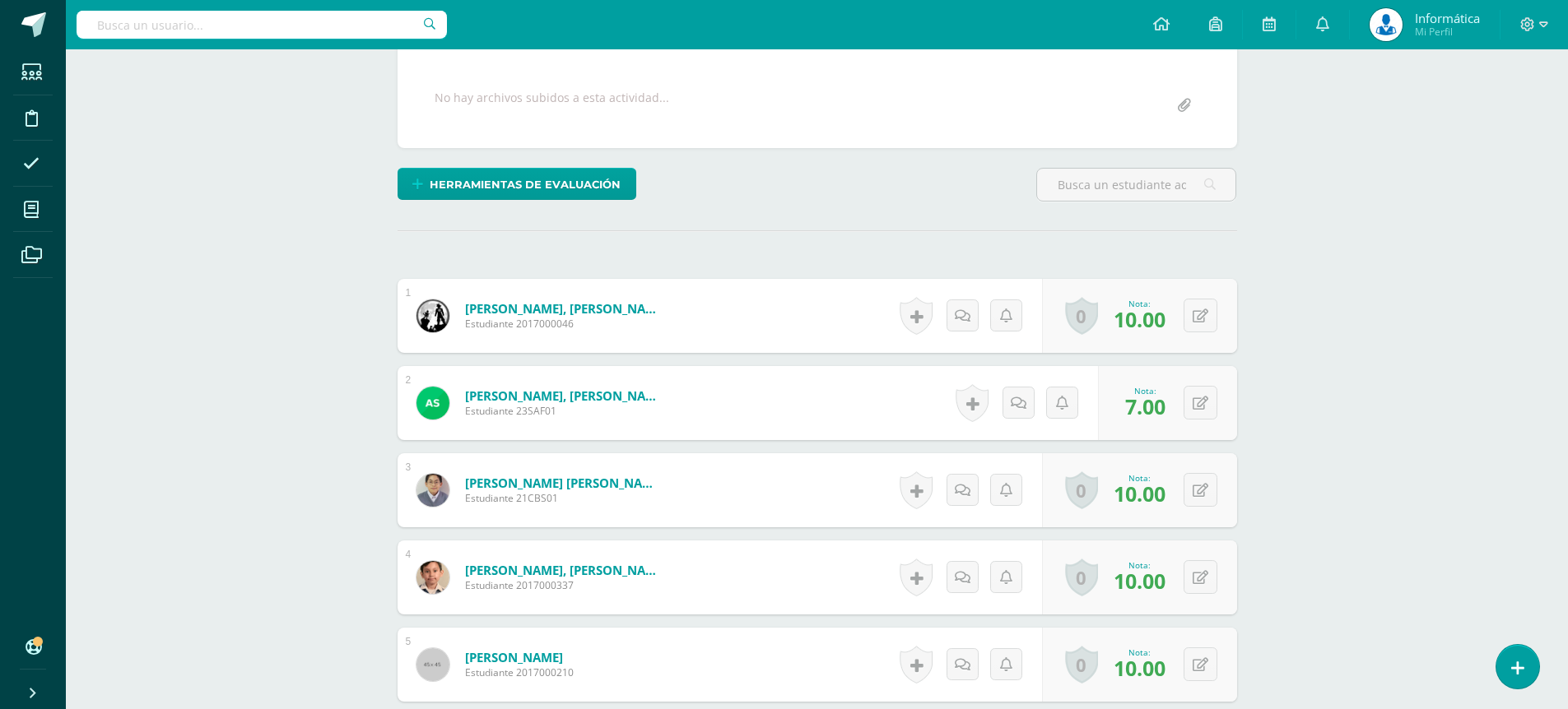
scroll to position [0, 0]
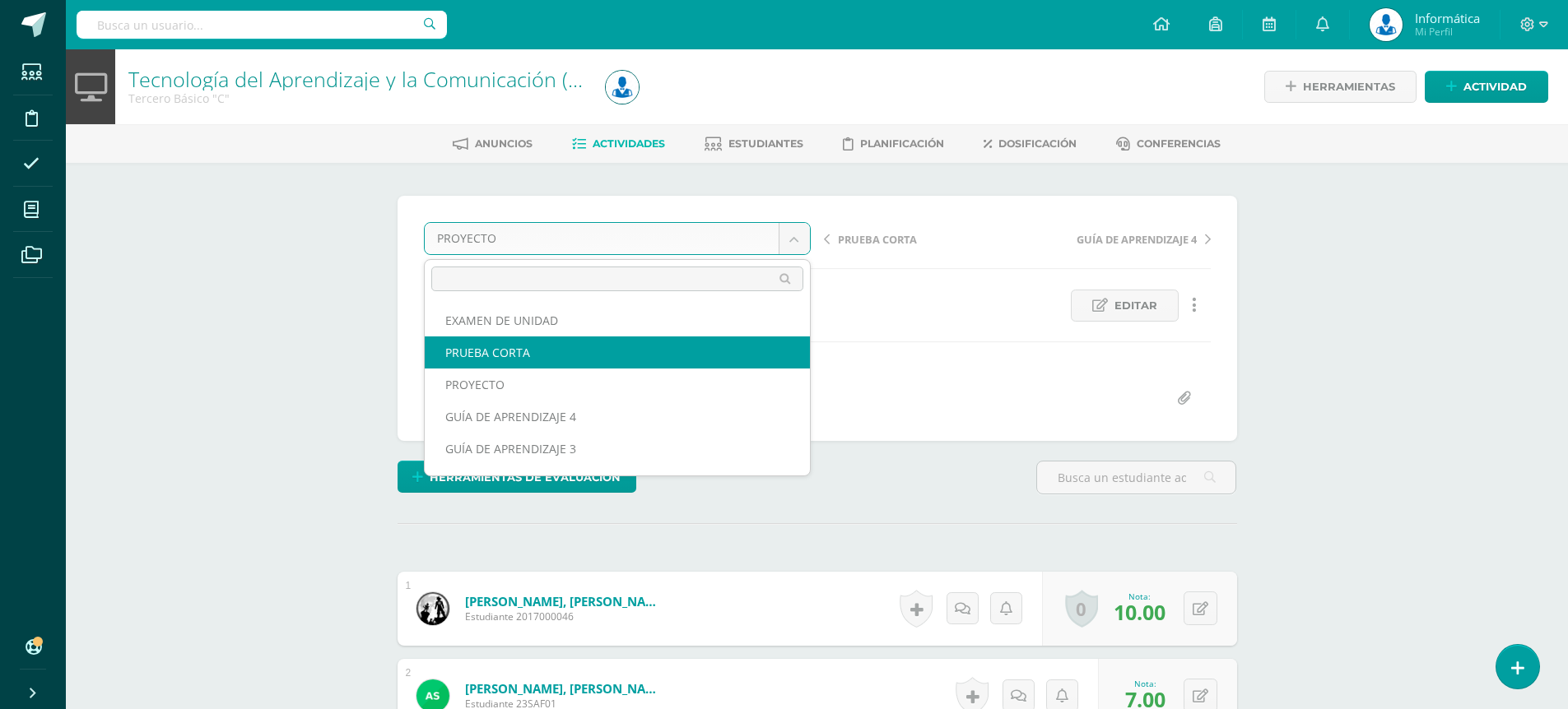
select select "/dashboard/teacher/grade-activity/176953/"
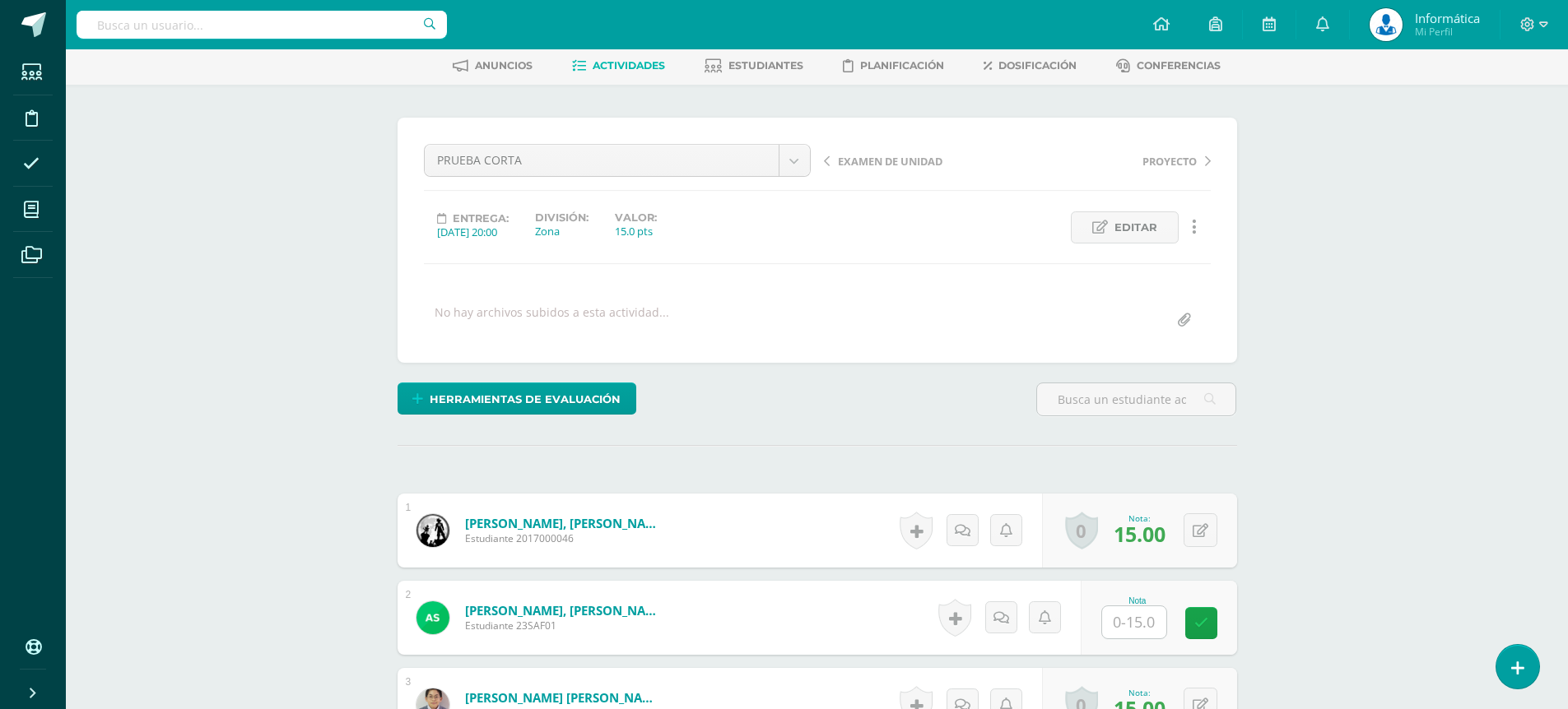
scroll to position [160, 0]
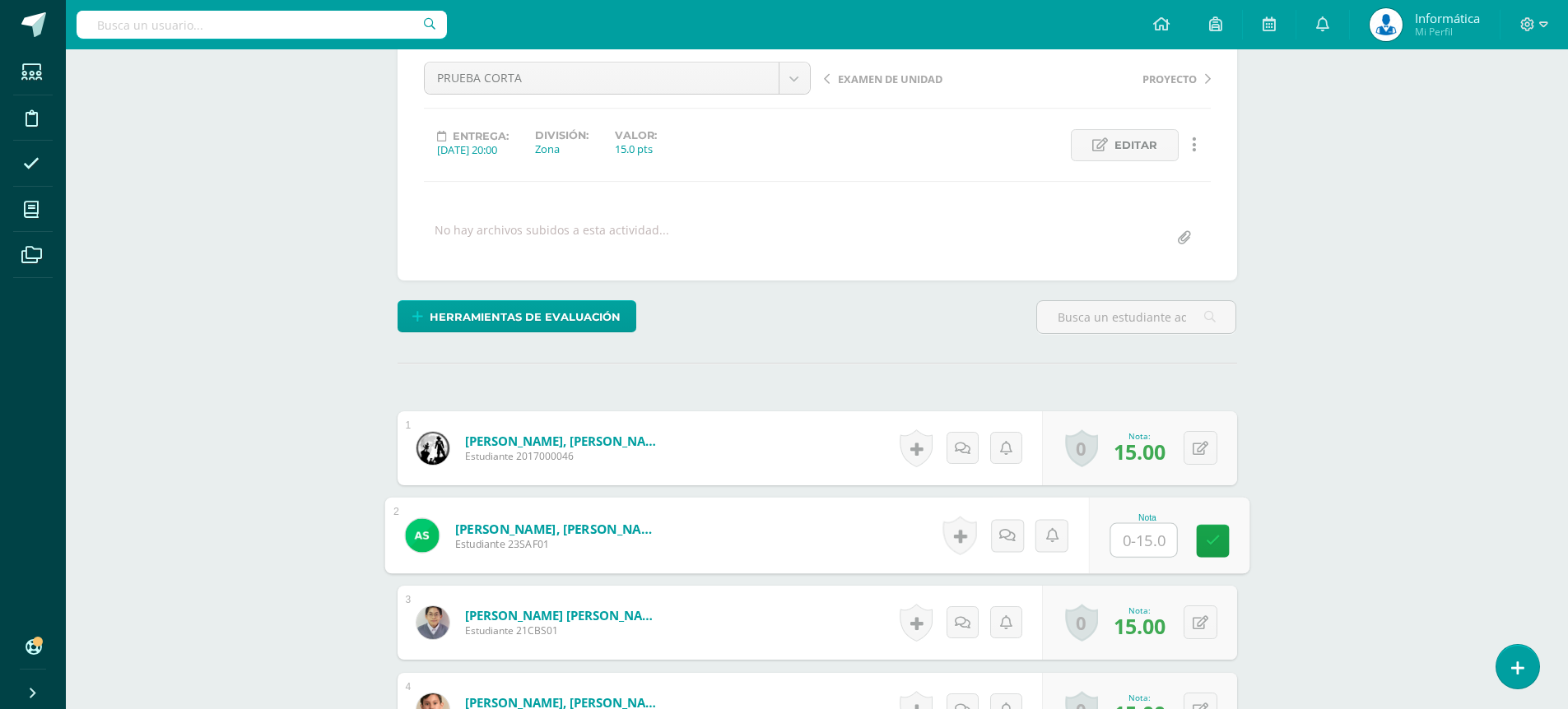
click at [1153, 541] on input "text" at bounding box center [1143, 540] width 66 height 33
type input "0"
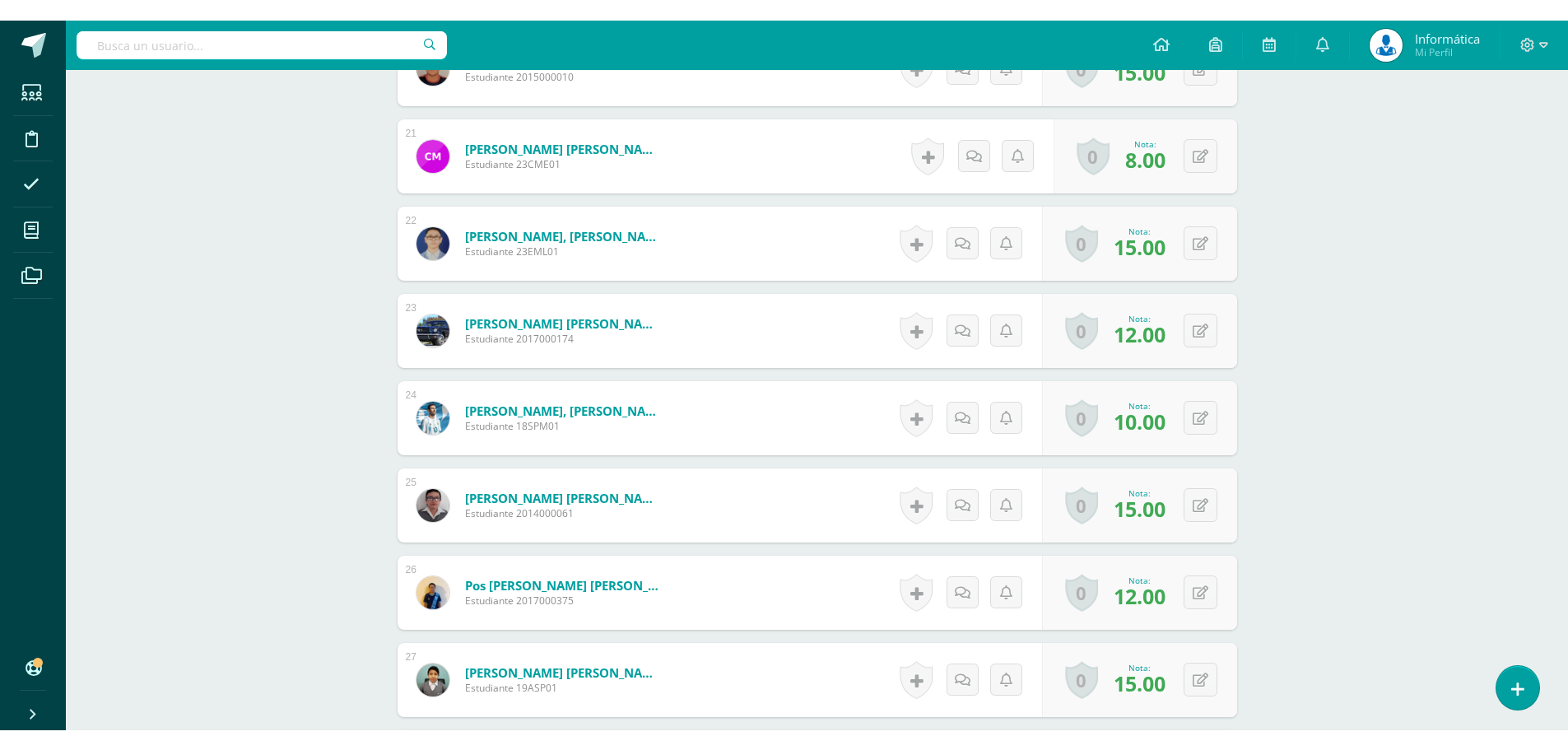
scroll to position [2135, 0]
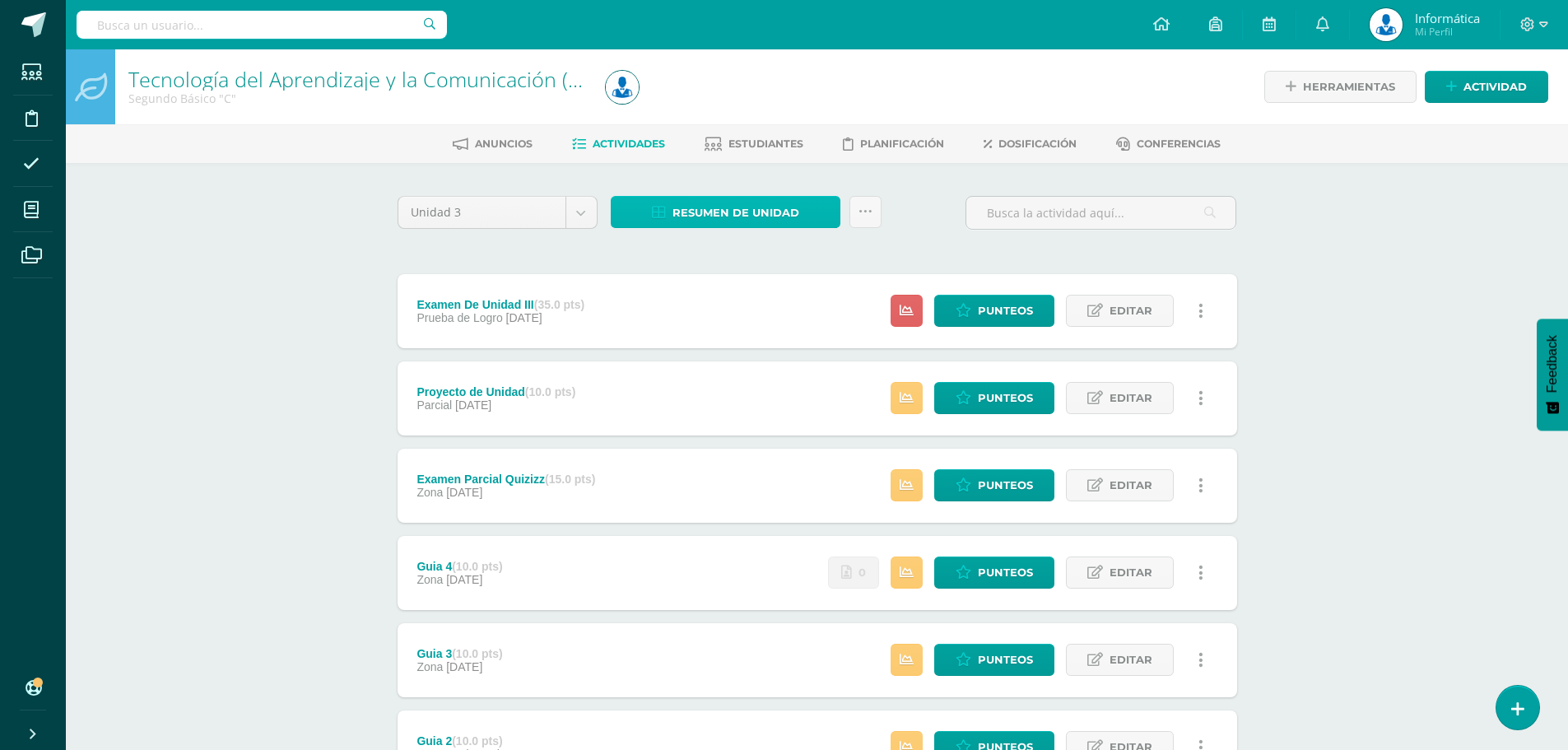
click at [755, 211] on span "Resumen de unidad" at bounding box center [735, 213] width 126 height 31
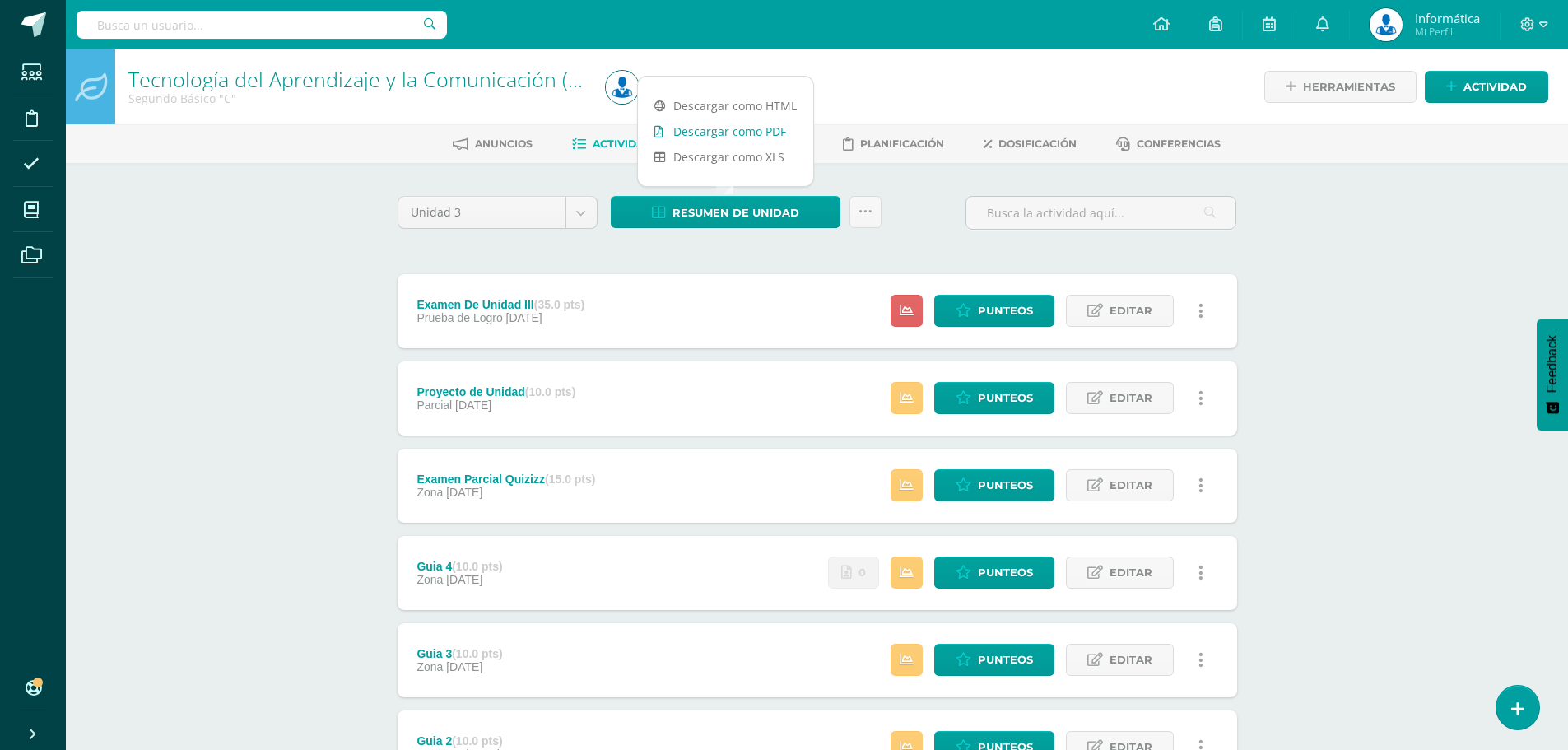
click at [766, 134] on link "Descargar como PDF" at bounding box center [725, 132] width 176 height 25
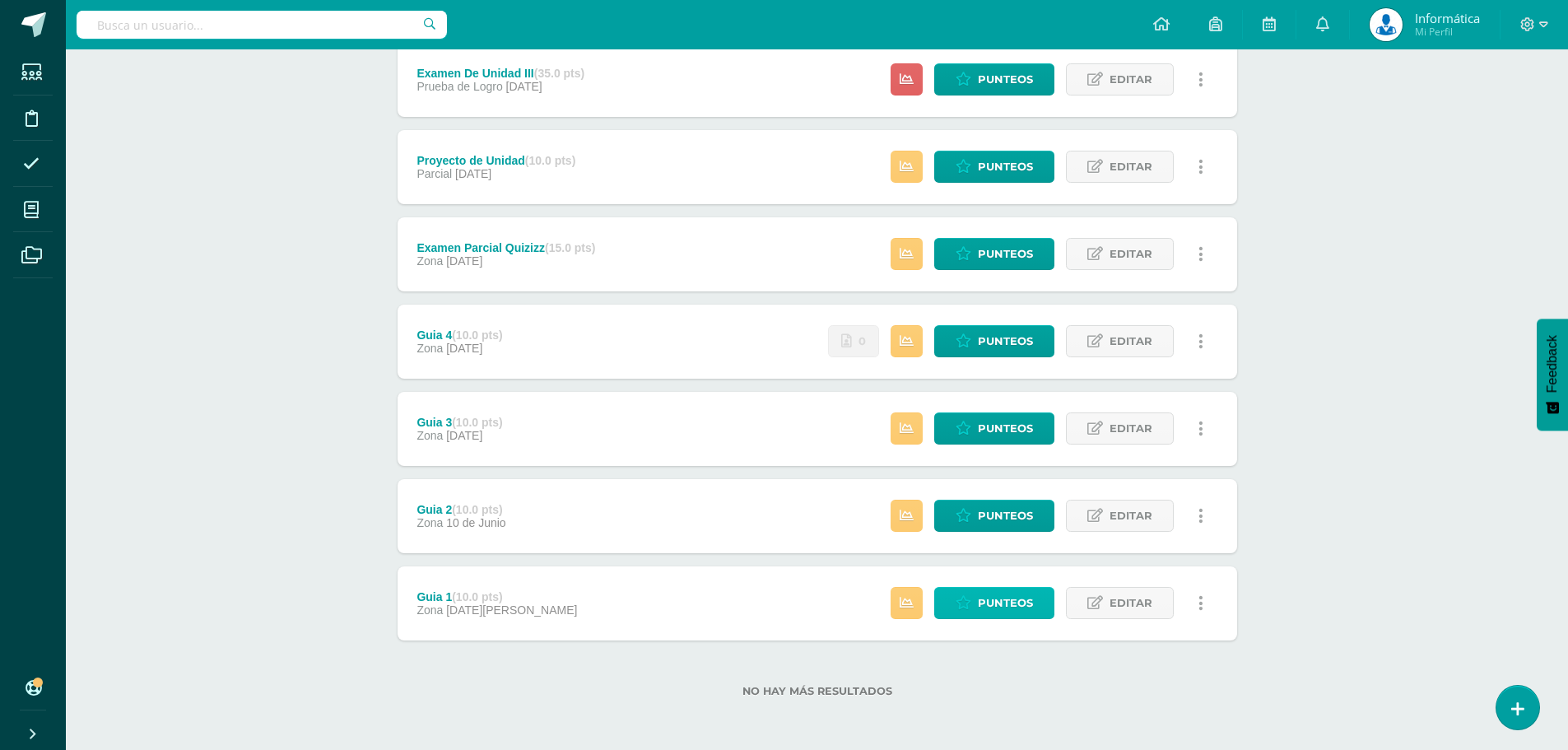
click at [1011, 611] on span "Punteos" at bounding box center [1005, 602] width 55 height 31
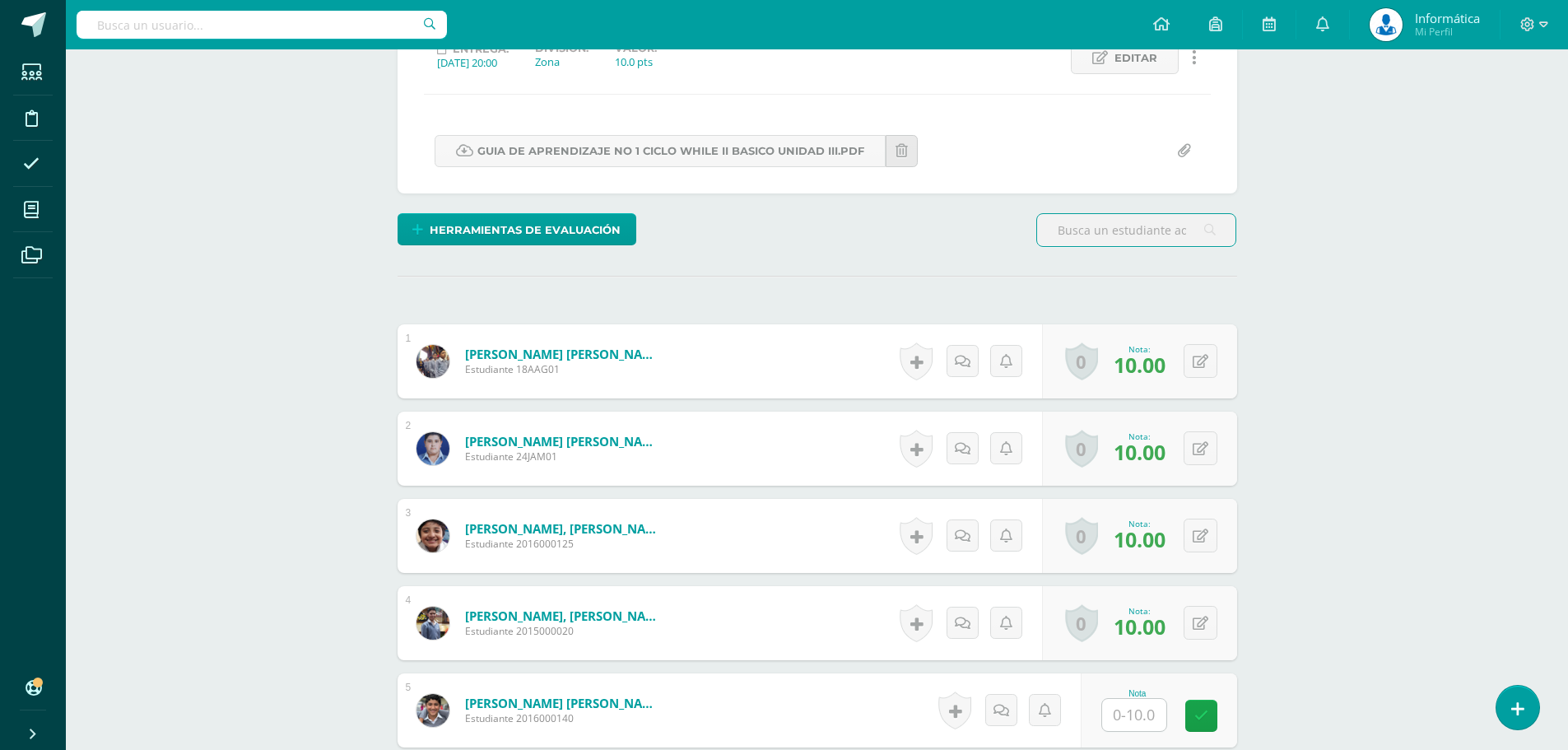
scroll to position [330, 0]
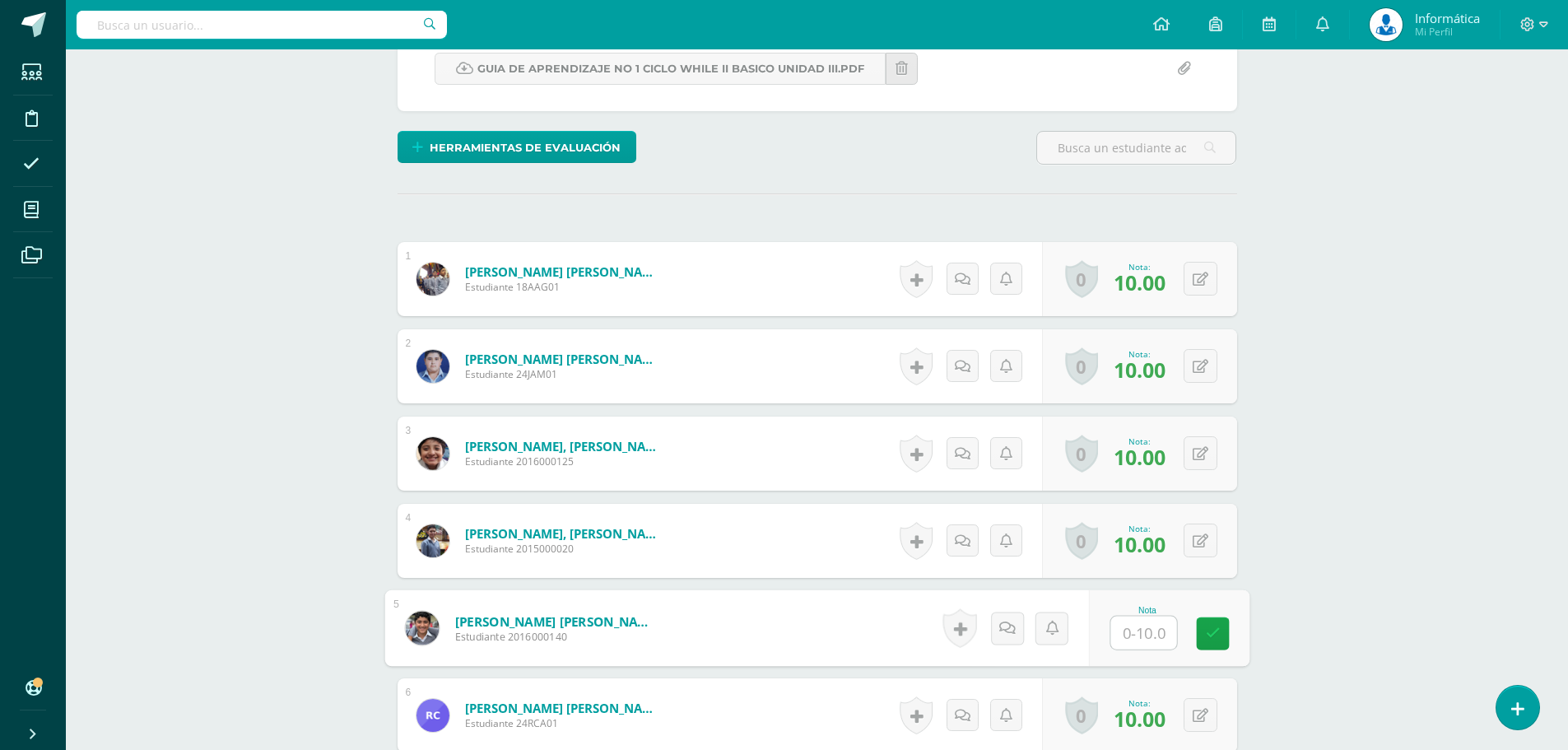
click at [1134, 632] on input "text" at bounding box center [1143, 632] width 66 height 33
type input "0"
type input "10"
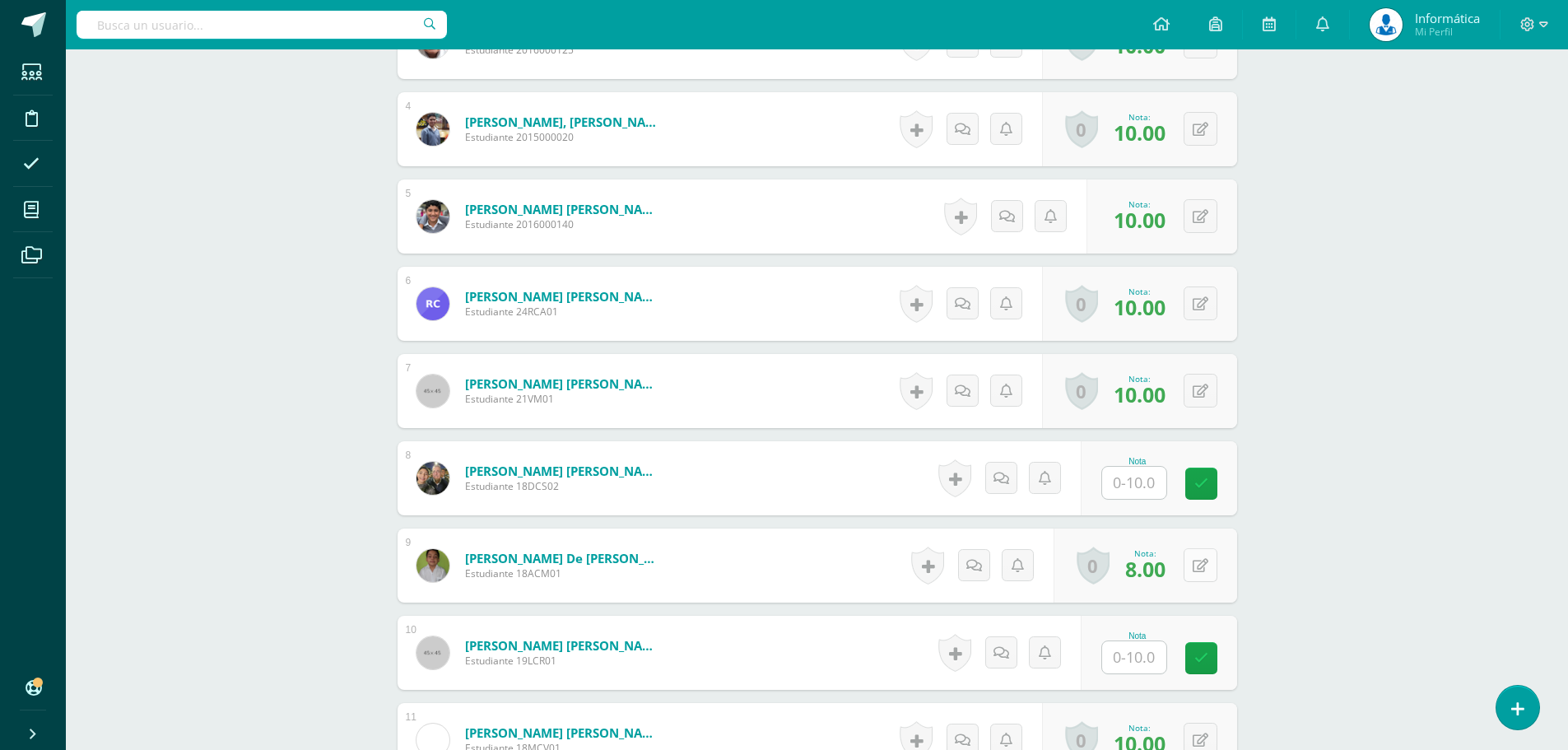
scroll to position [824, 0]
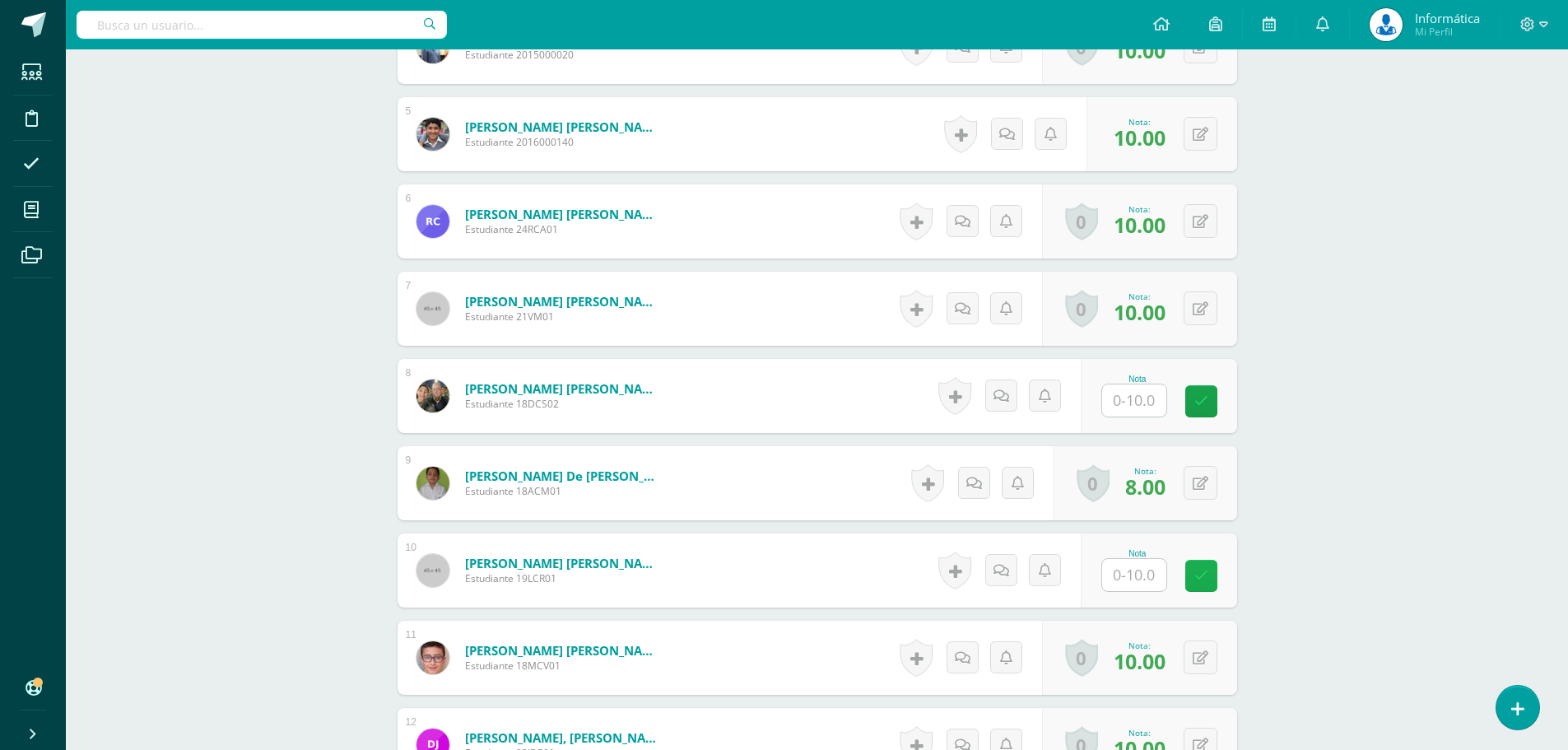
click at [1192, 573] on link at bounding box center [1201, 576] width 32 height 32
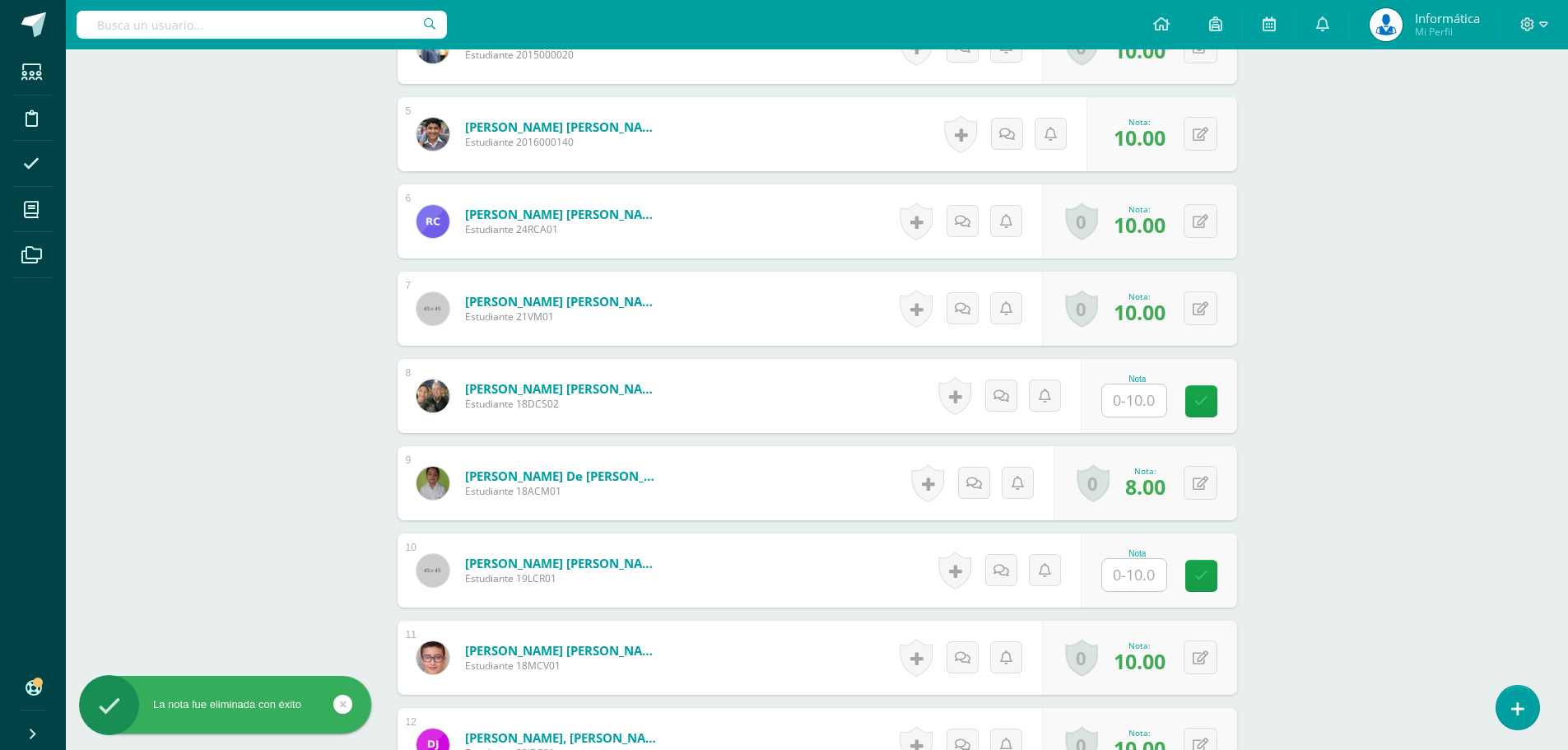
click at [1148, 587] on input "text" at bounding box center [1134, 575] width 64 height 32
type input "10"
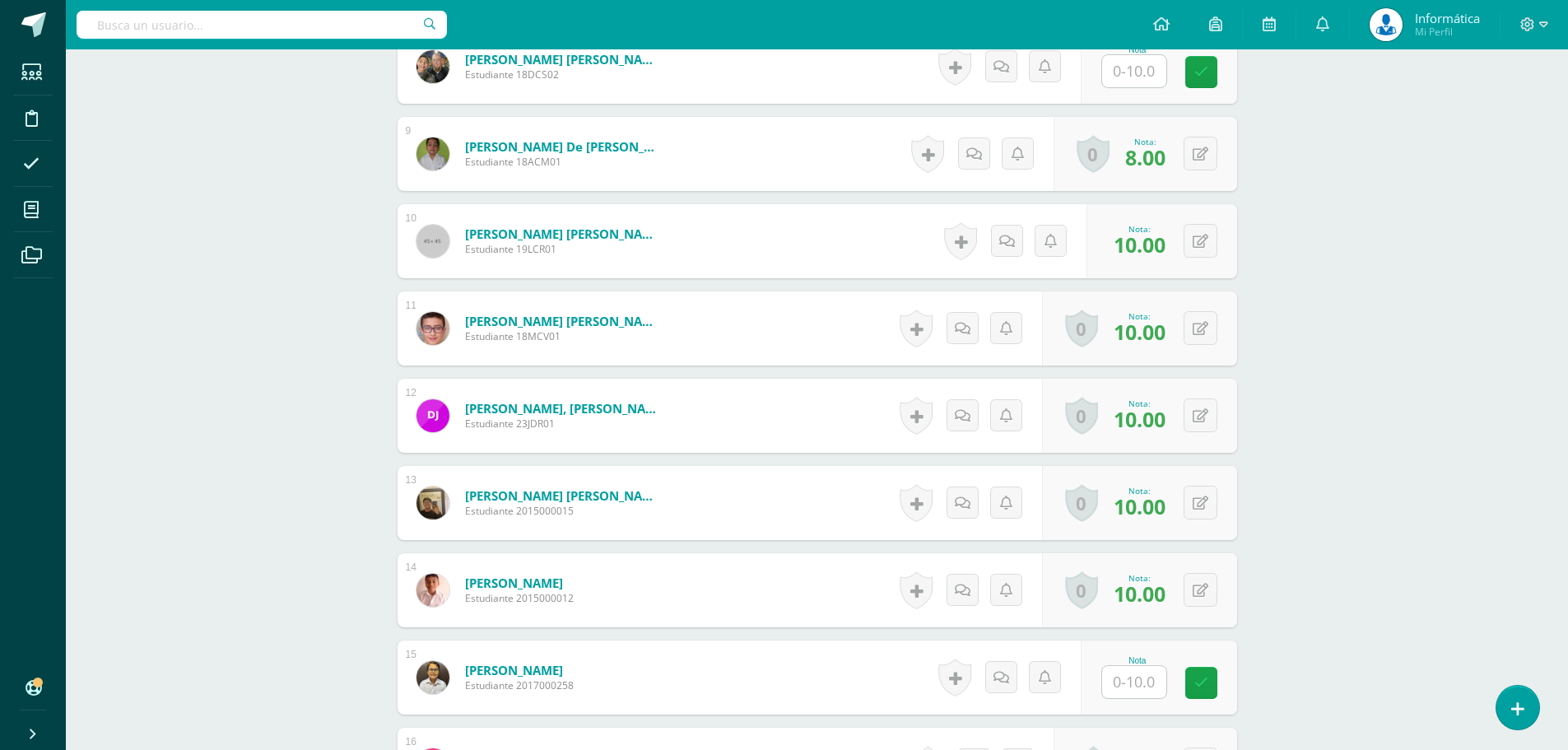
scroll to position [1235, 0]
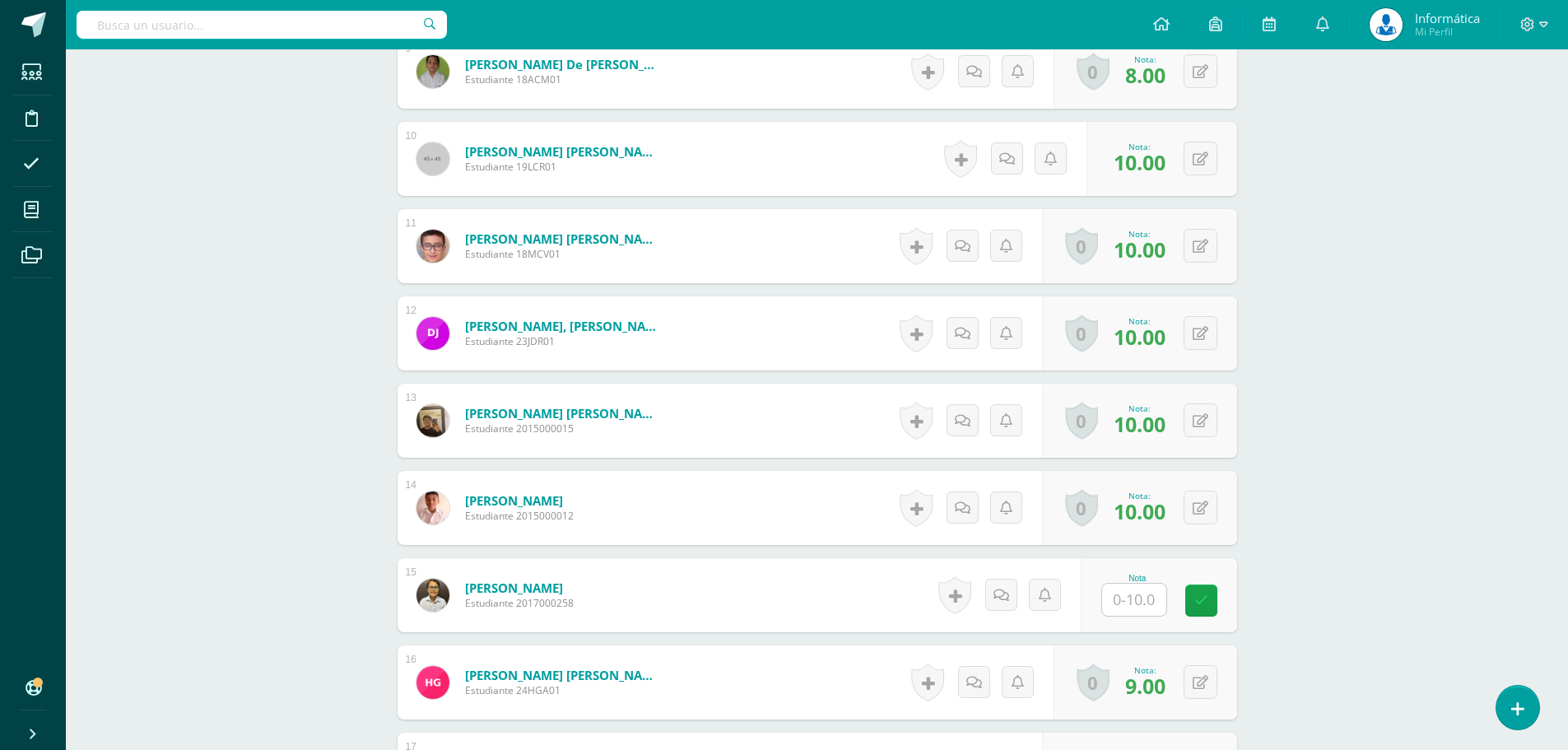
click at [1136, 592] on input "text" at bounding box center [1134, 600] width 64 height 32
type input "10"
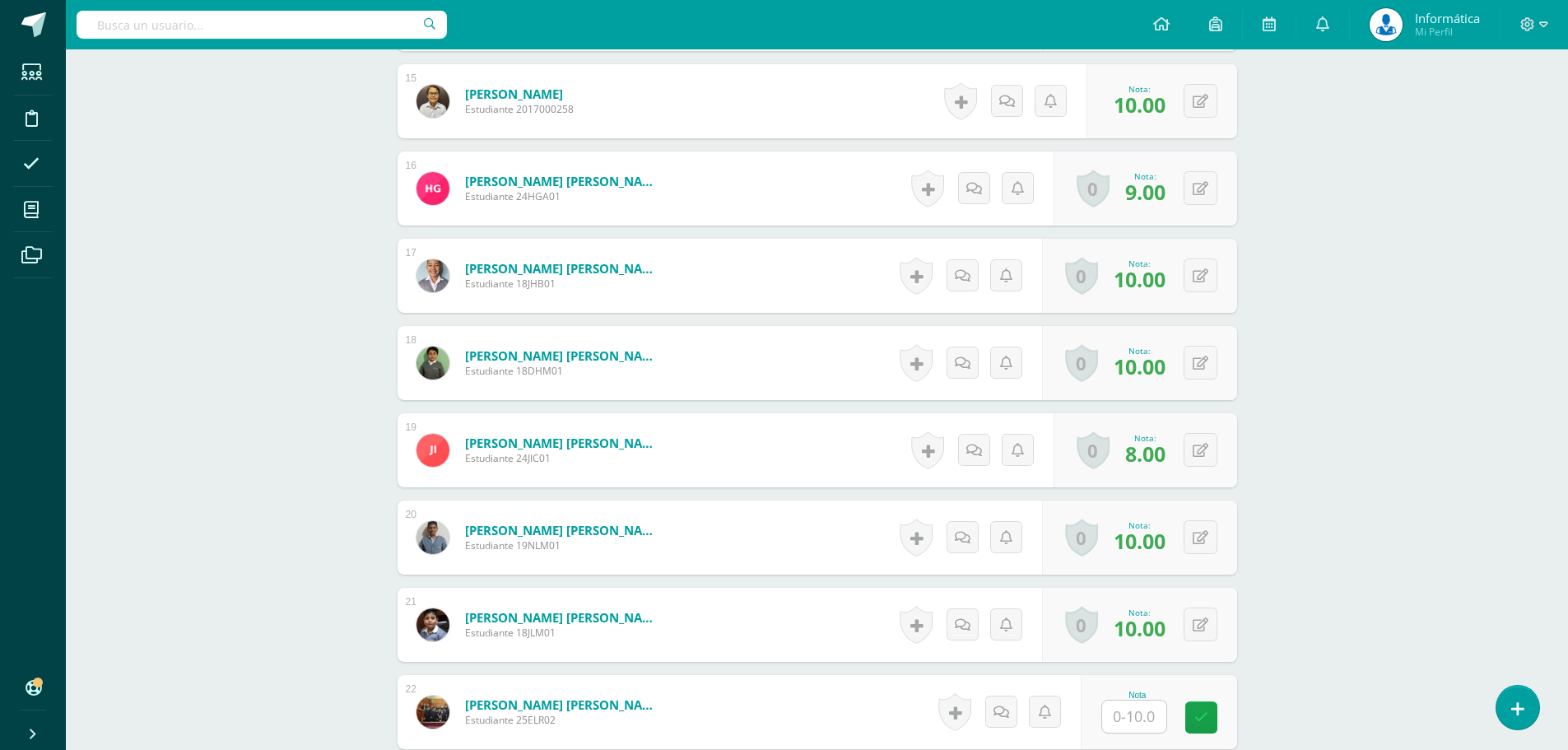
scroll to position [1811, 0]
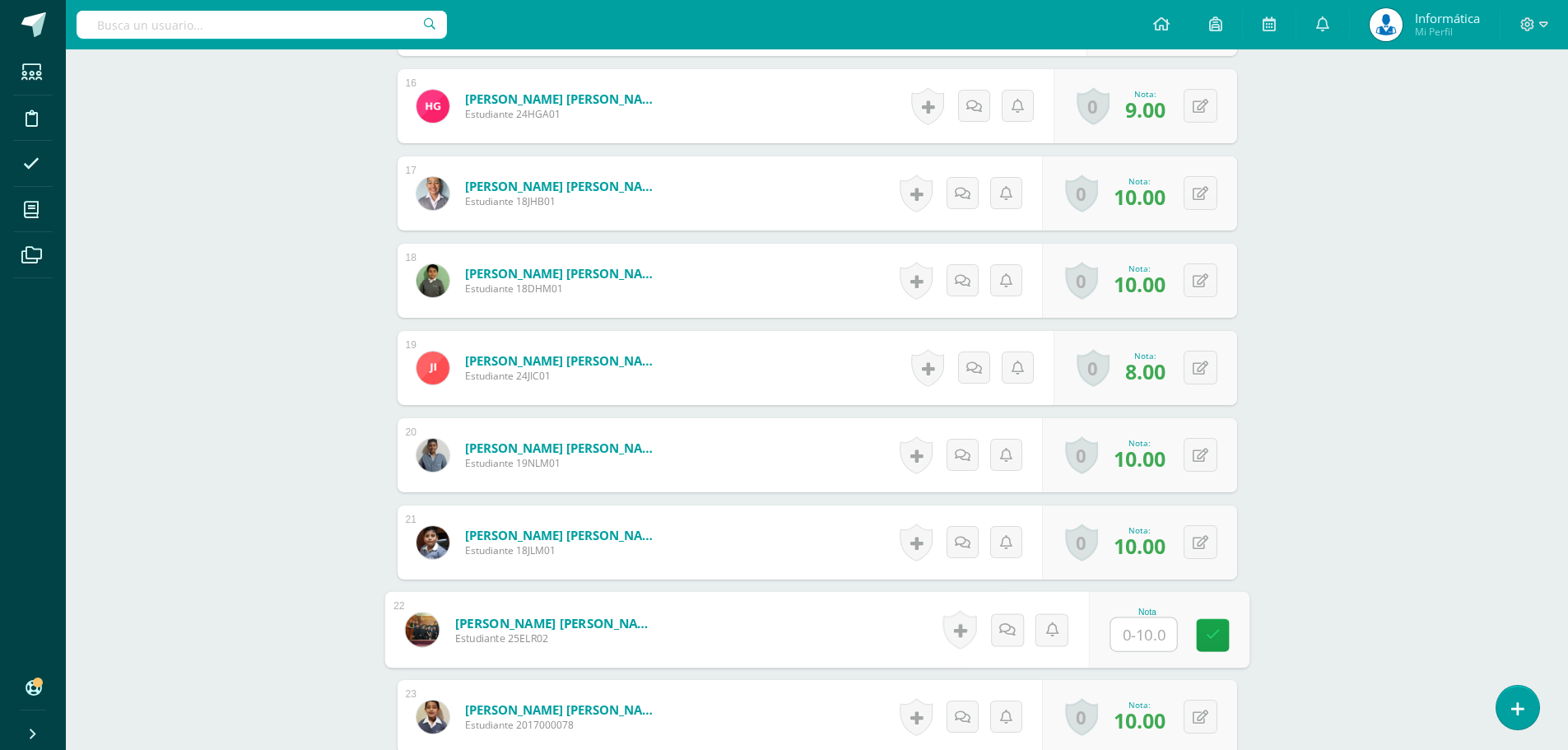
click at [1143, 629] on input "text" at bounding box center [1143, 634] width 66 height 33
type input "10"
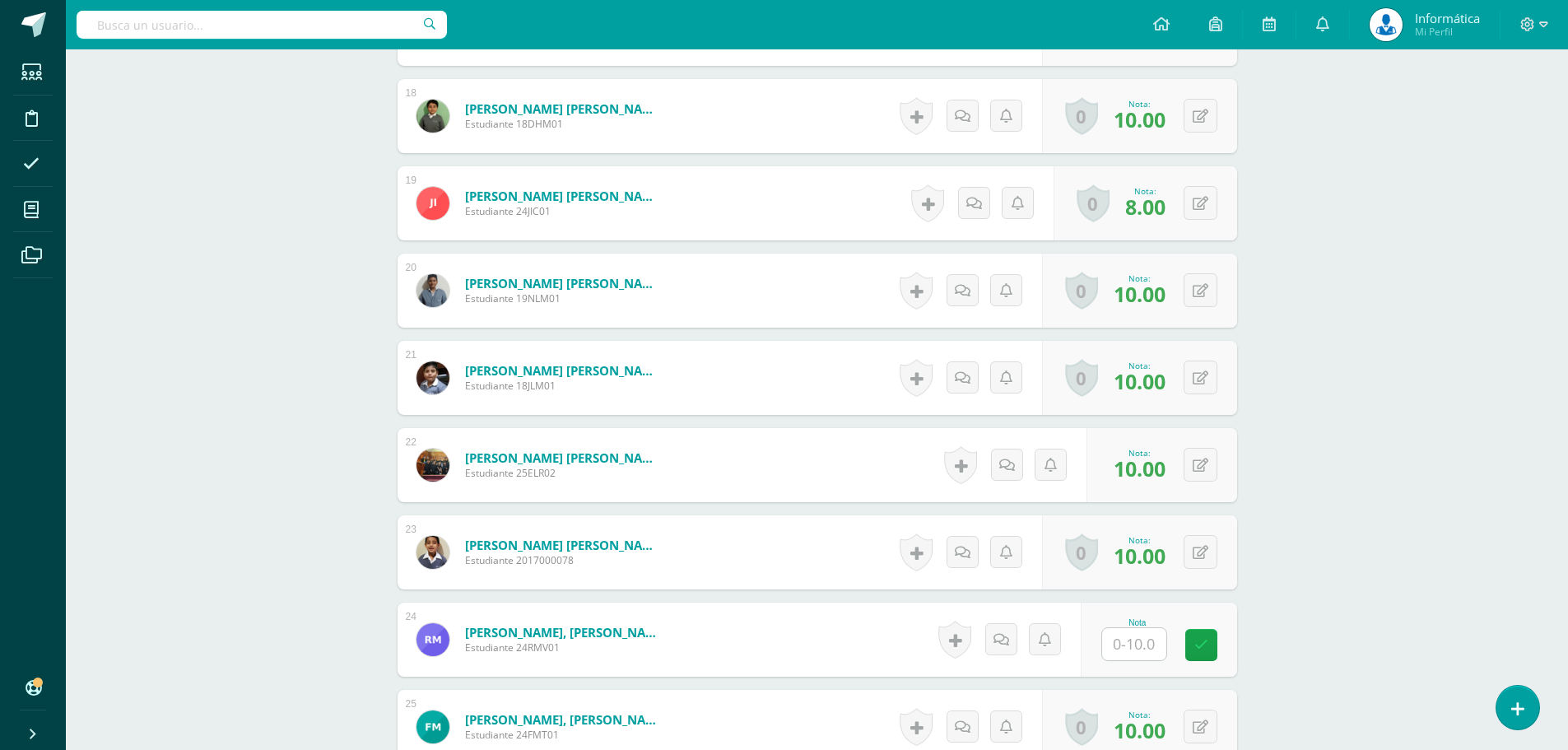
scroll to position [2058, 0]
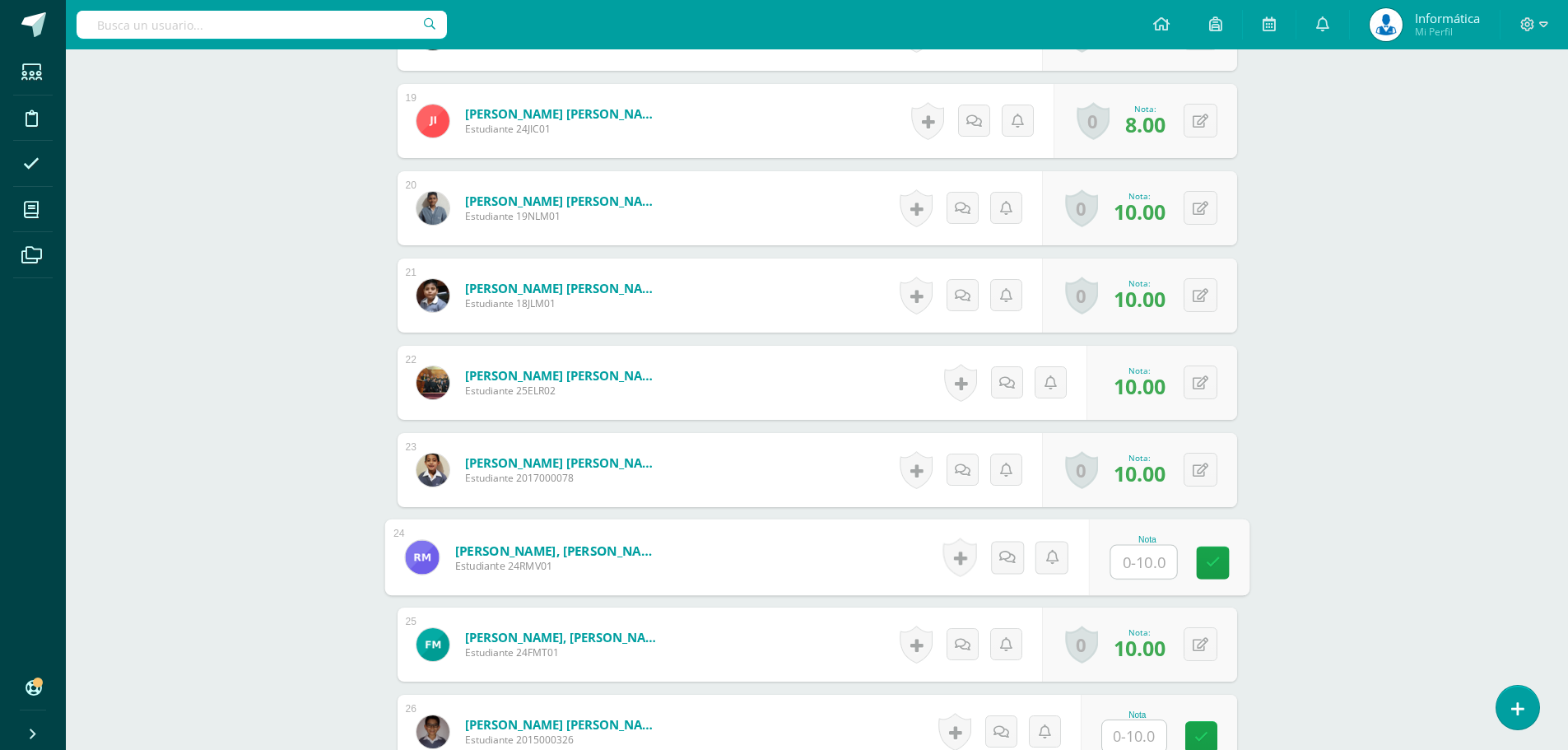
click at [1134, 559] on input "text" at bounding box center [1143, 562] width 66 height 33
type input "10"
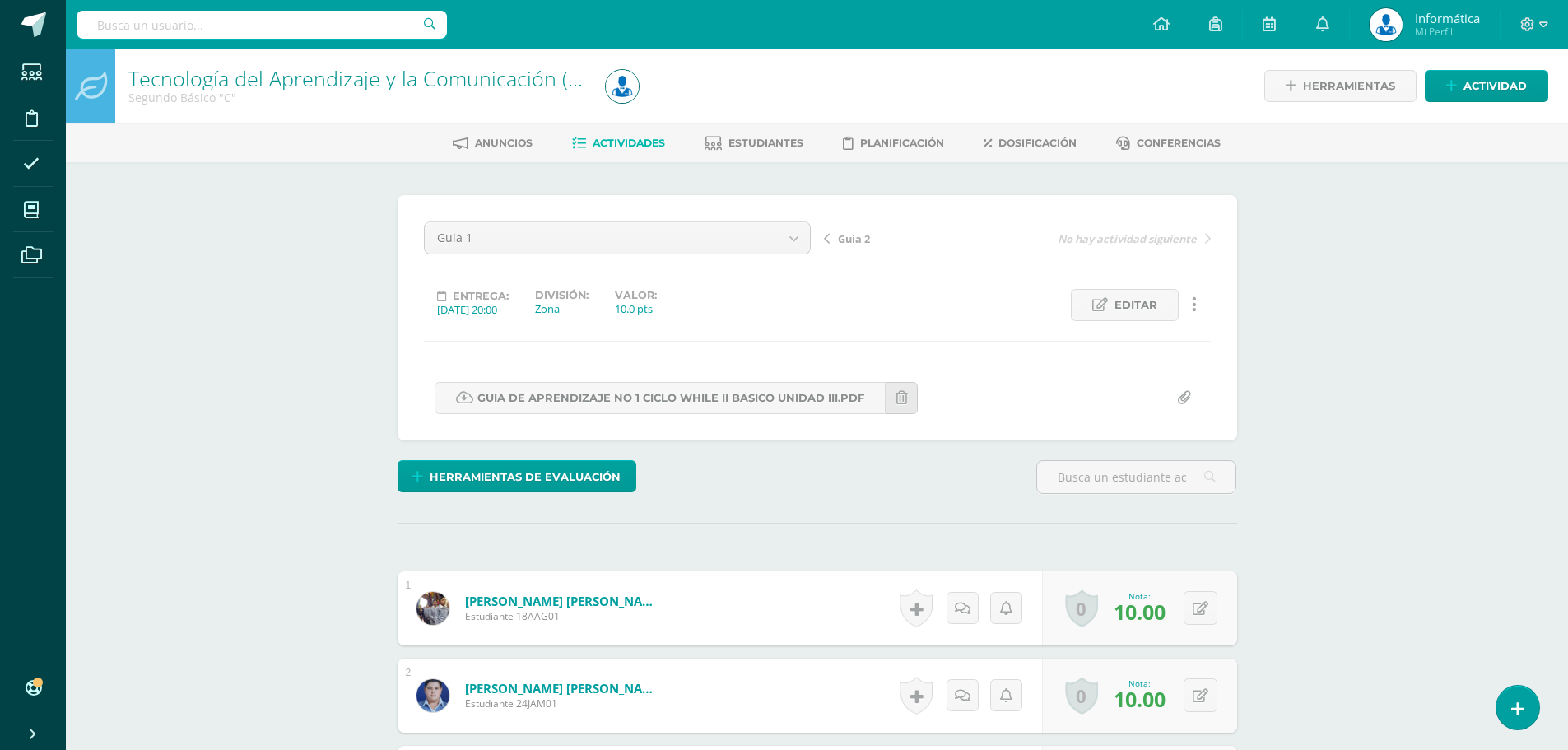
scroll to position [0, 0]
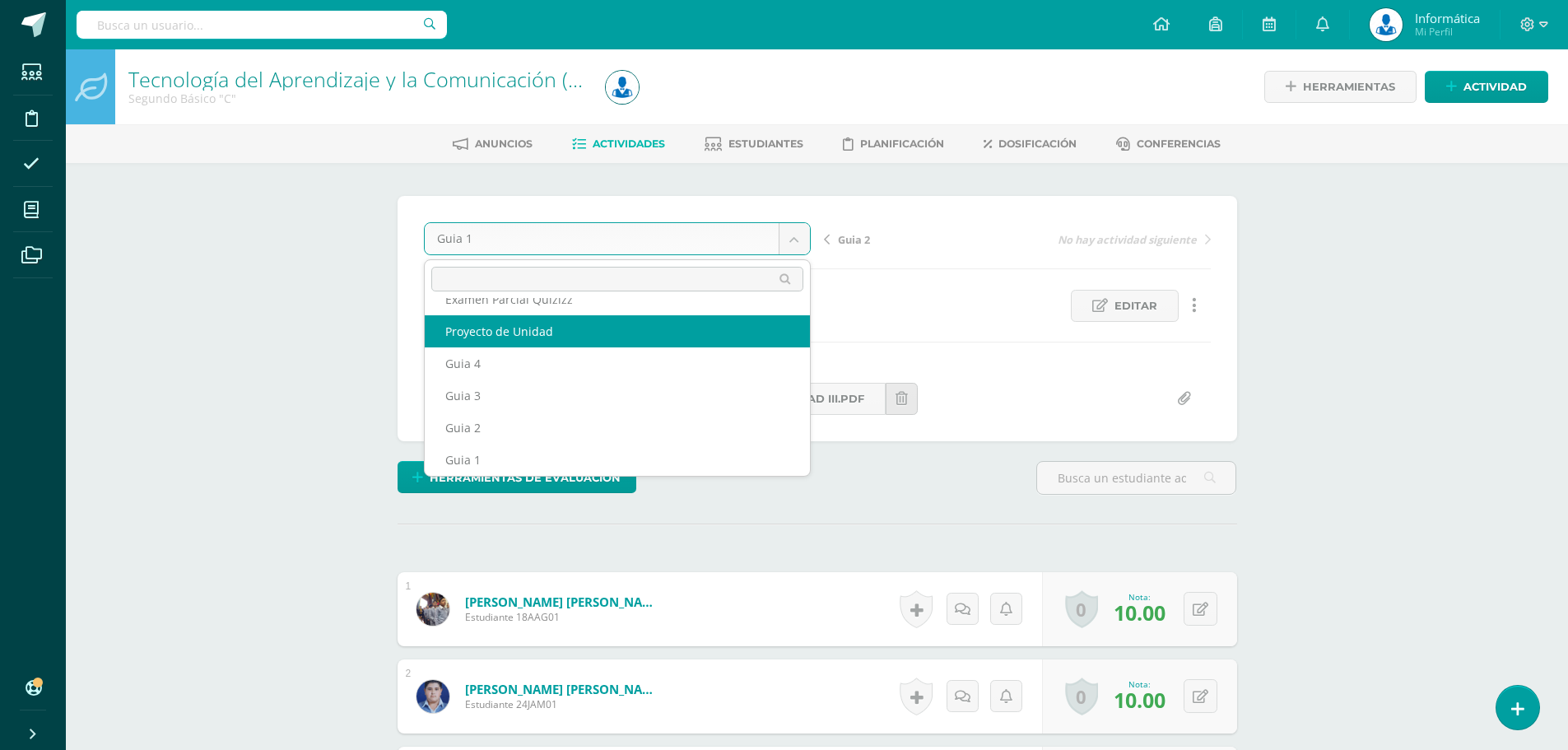
scroll to position [39, 0]
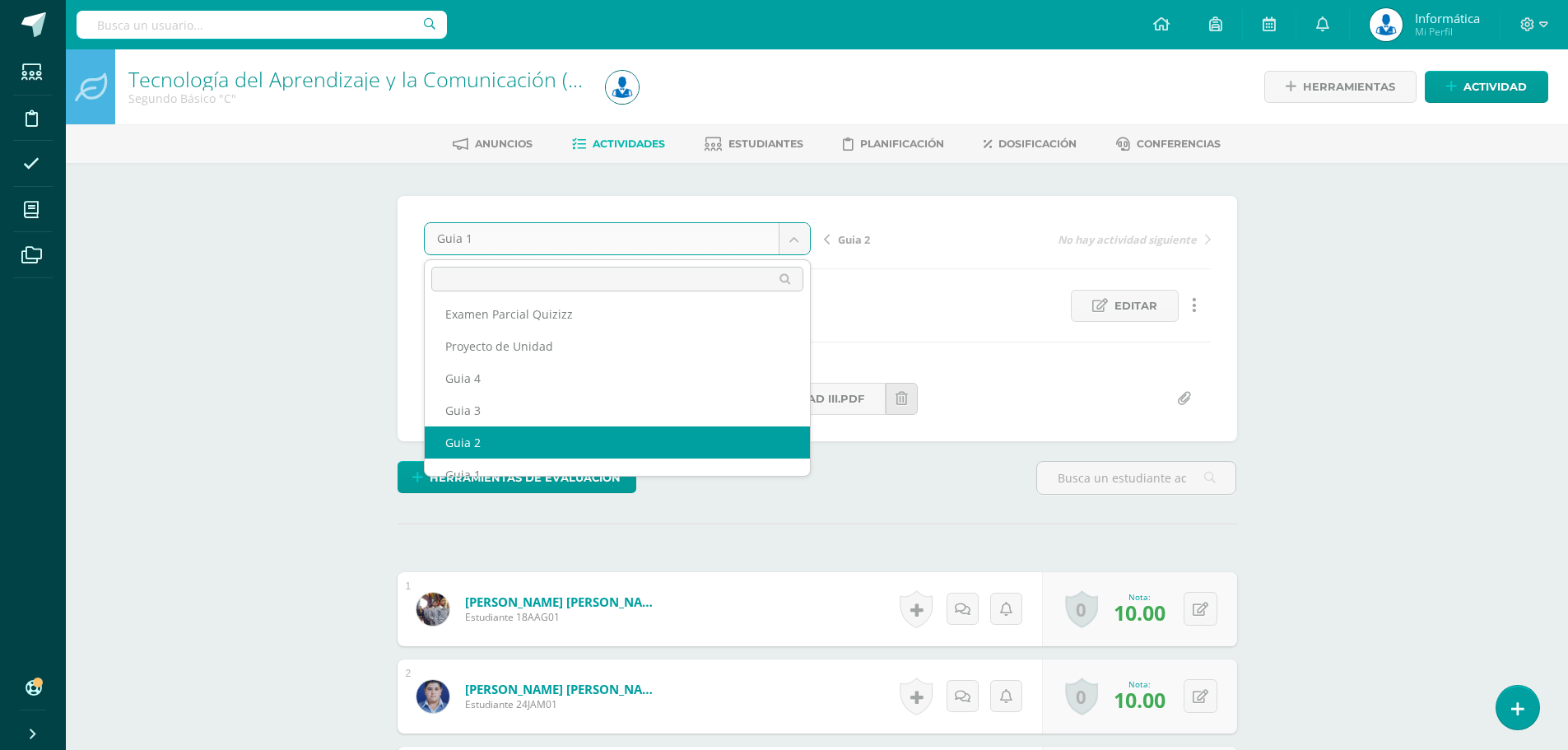
select select "/dashboard/teacher/grade-activity/175480/"
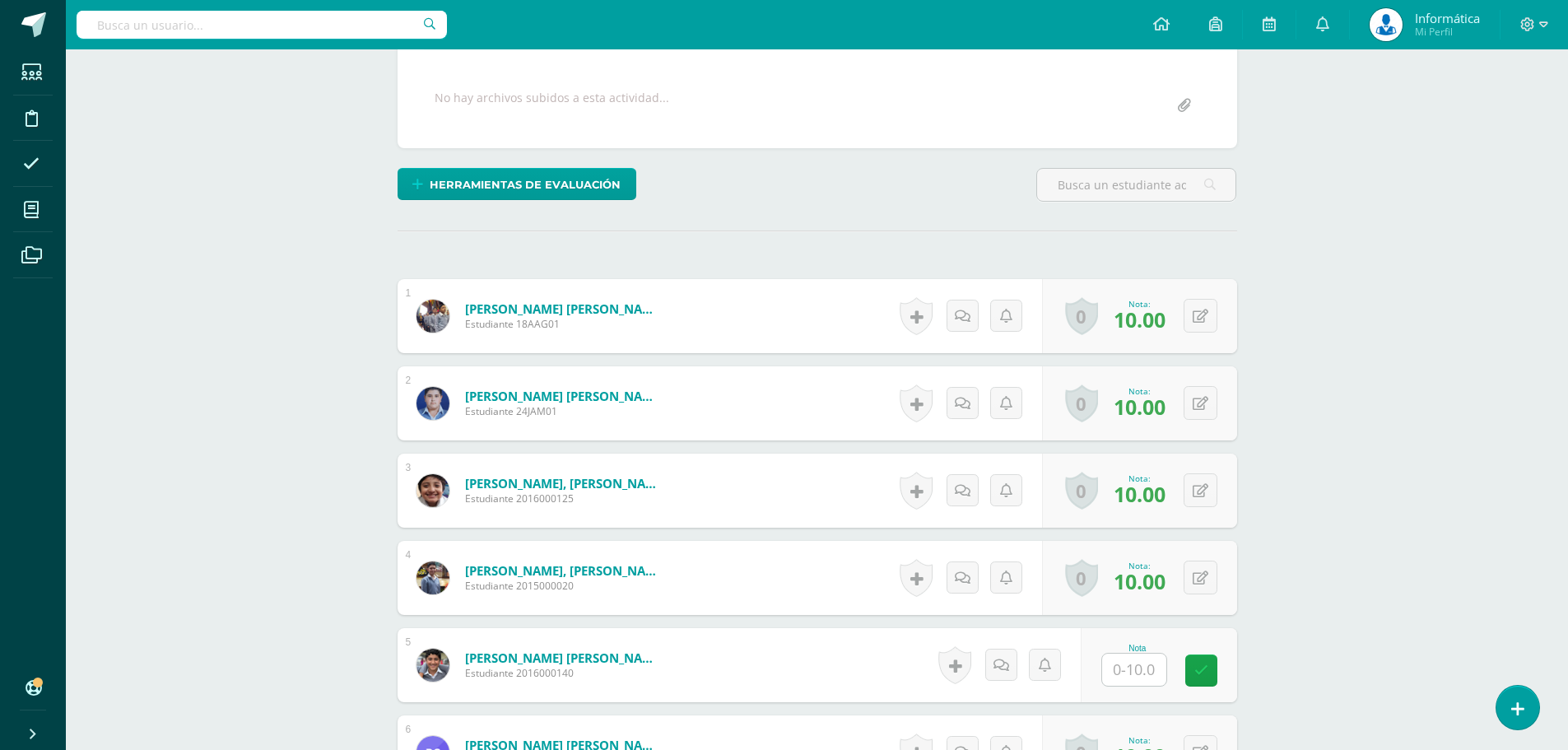
scroll to position [375, 0]
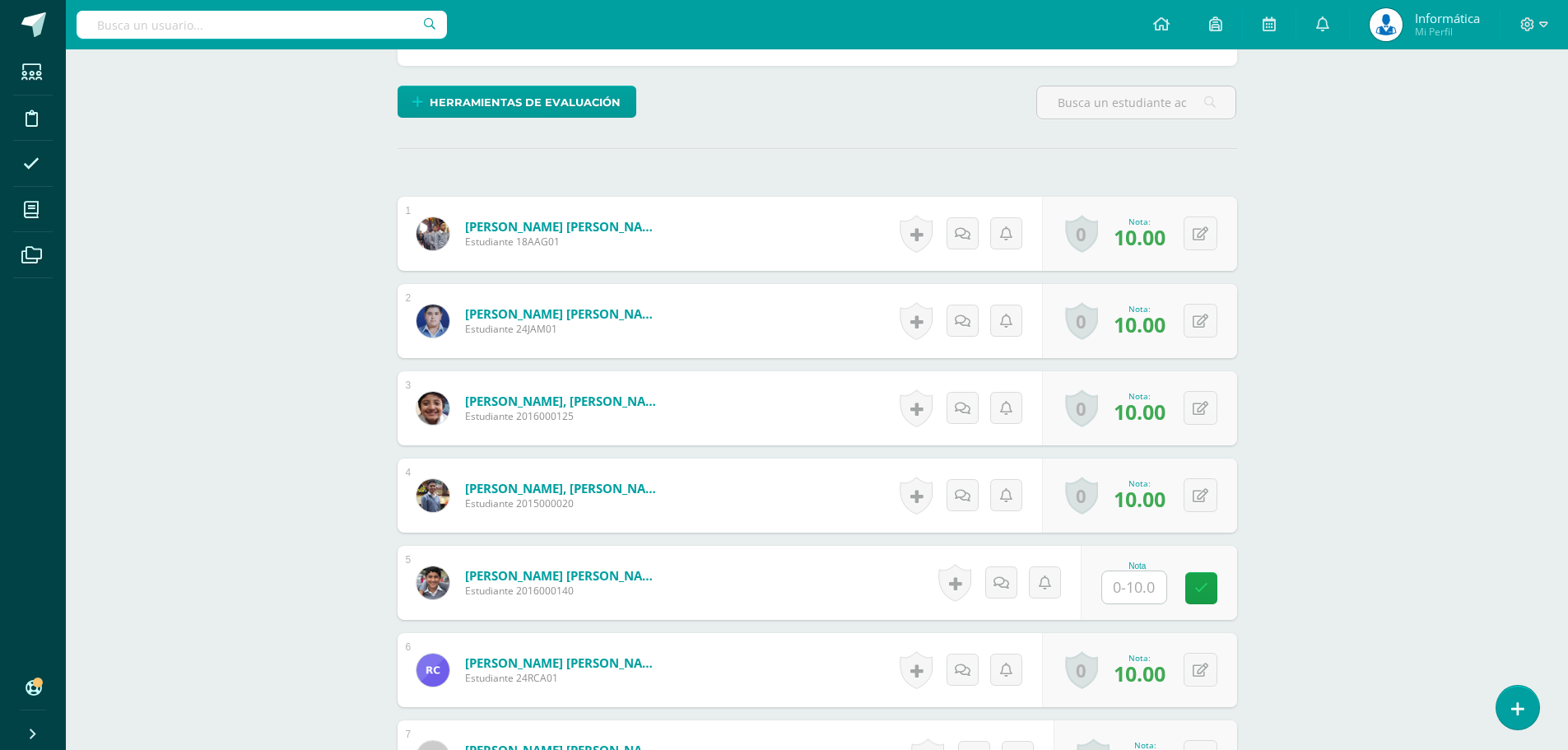
click at [1130, 585] on input "text" at bounding box center [1134, 587] width 64 height 32
type input "10"
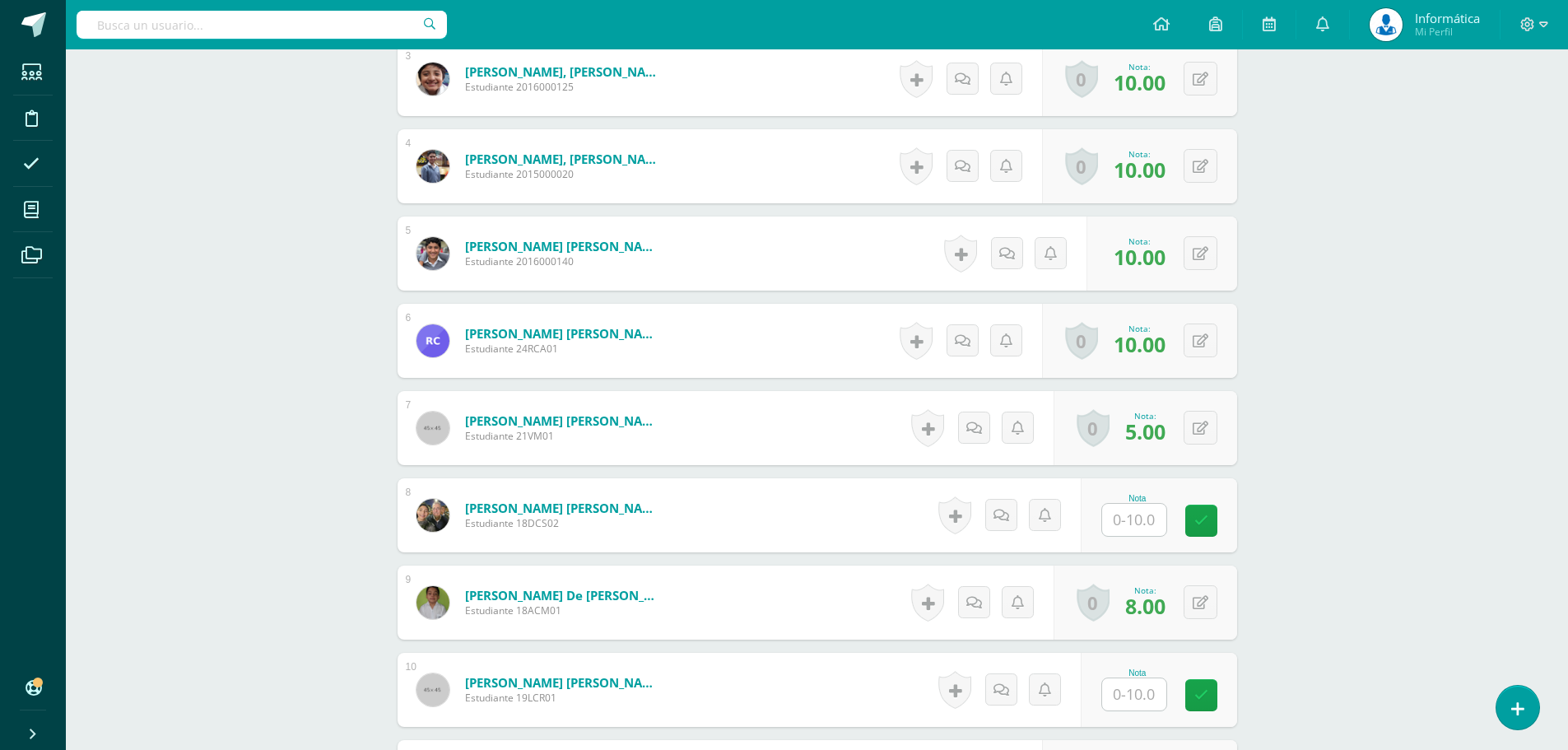
scroll to position [786, 0]
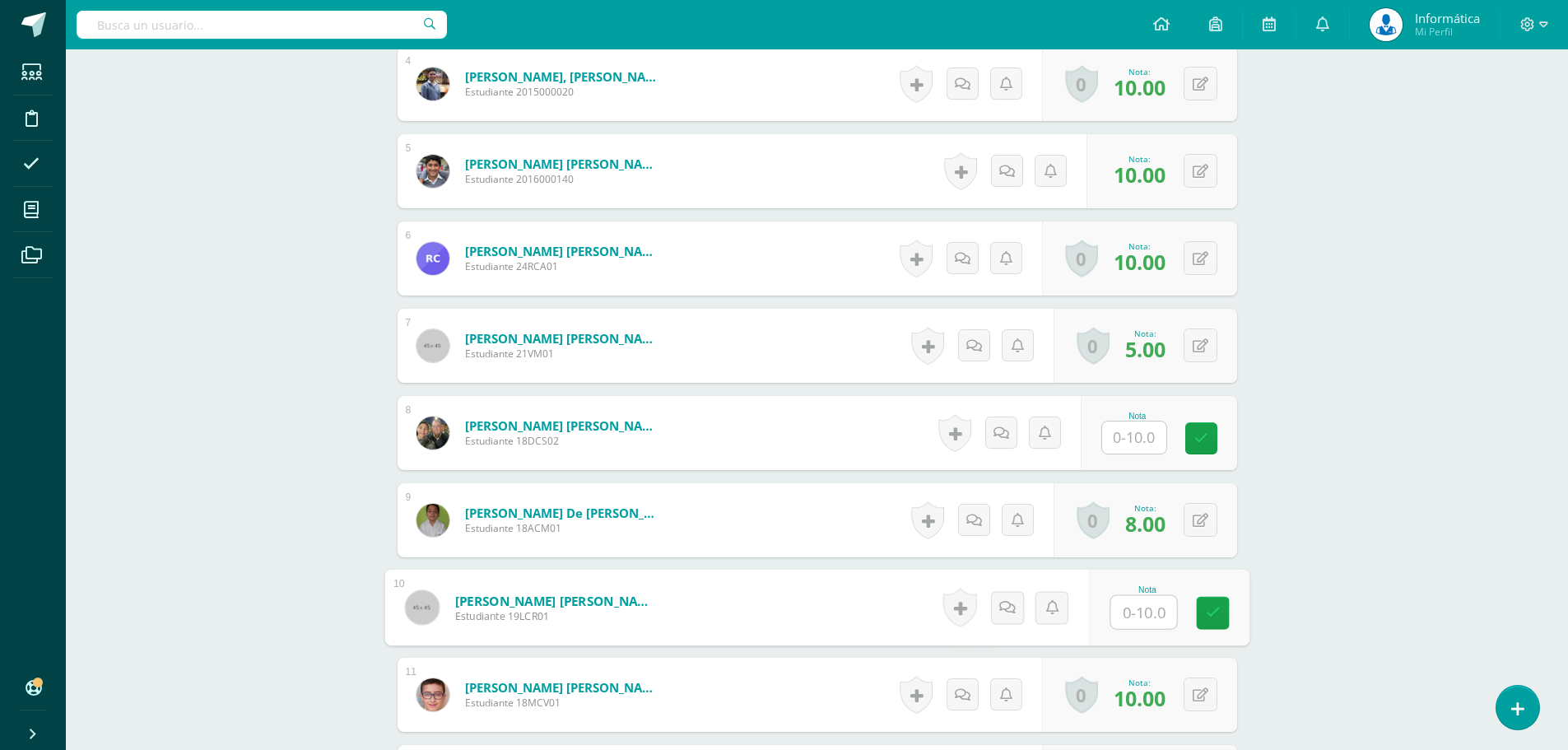
click at [1140, 615] on input "text" at bounding box center [1143, 612] width 66 height 33
type input "8"
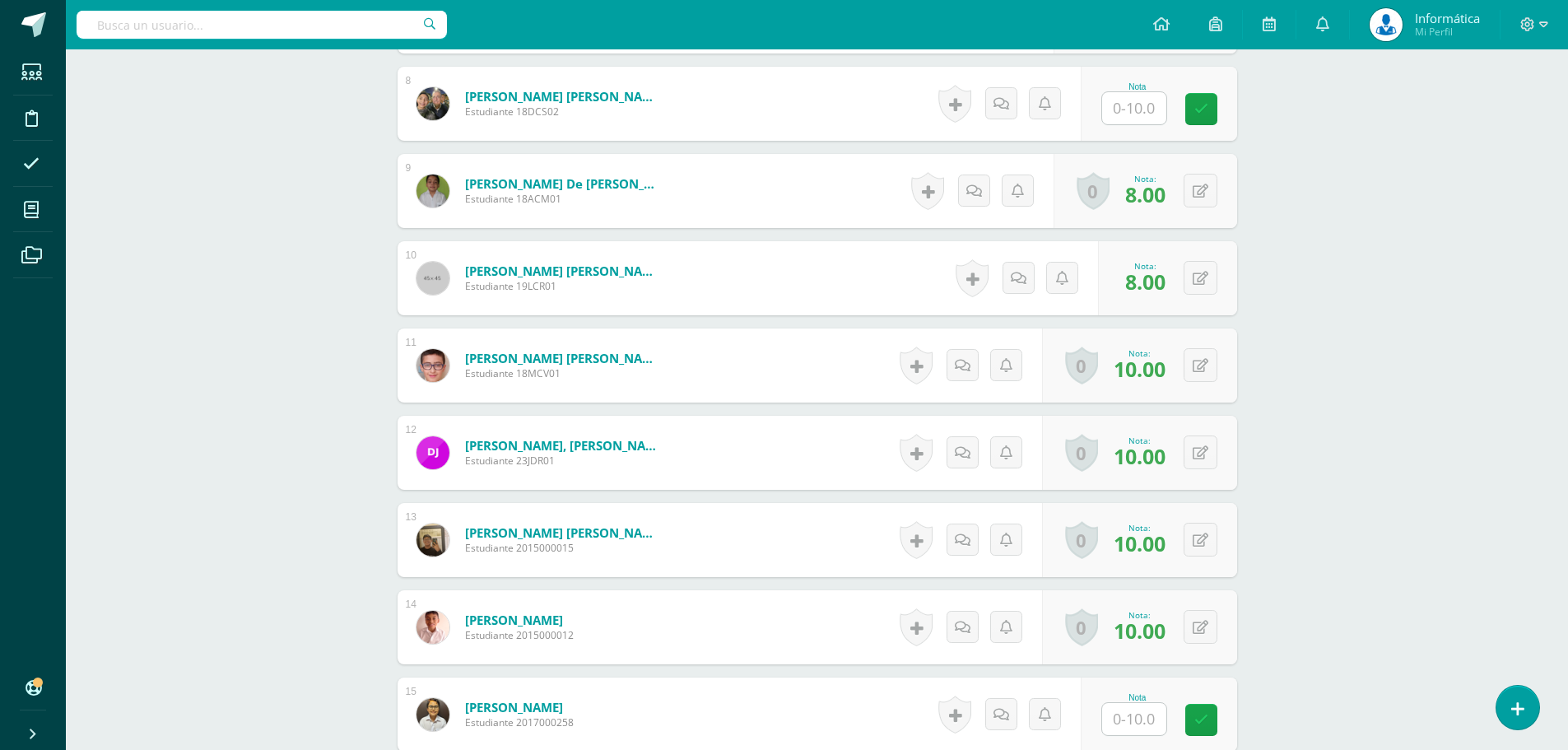
scroll to position [1280, 0]
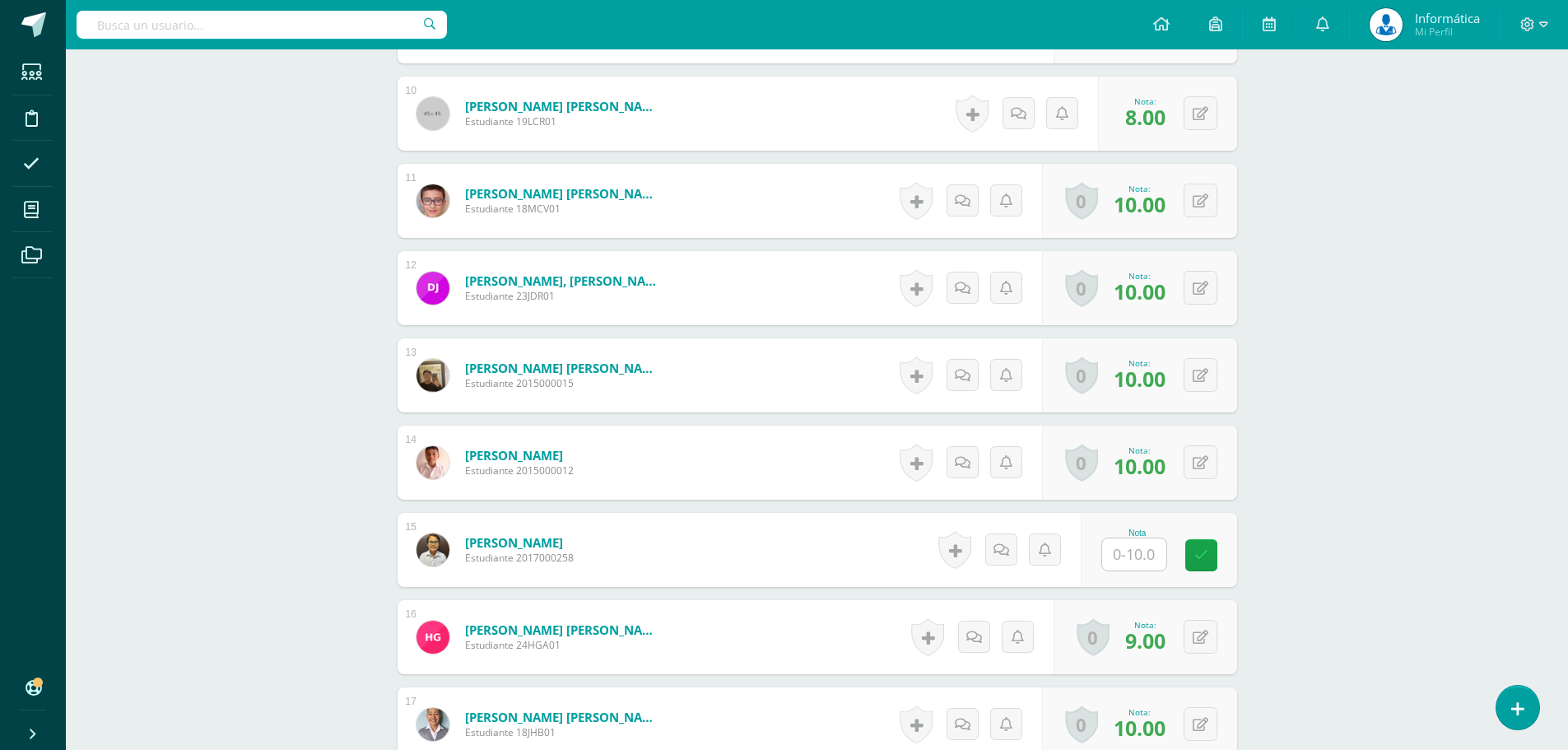
click at [1117, 552] on input "text" at bounding box center [1134, 554] width 64 height 32
type input "10"
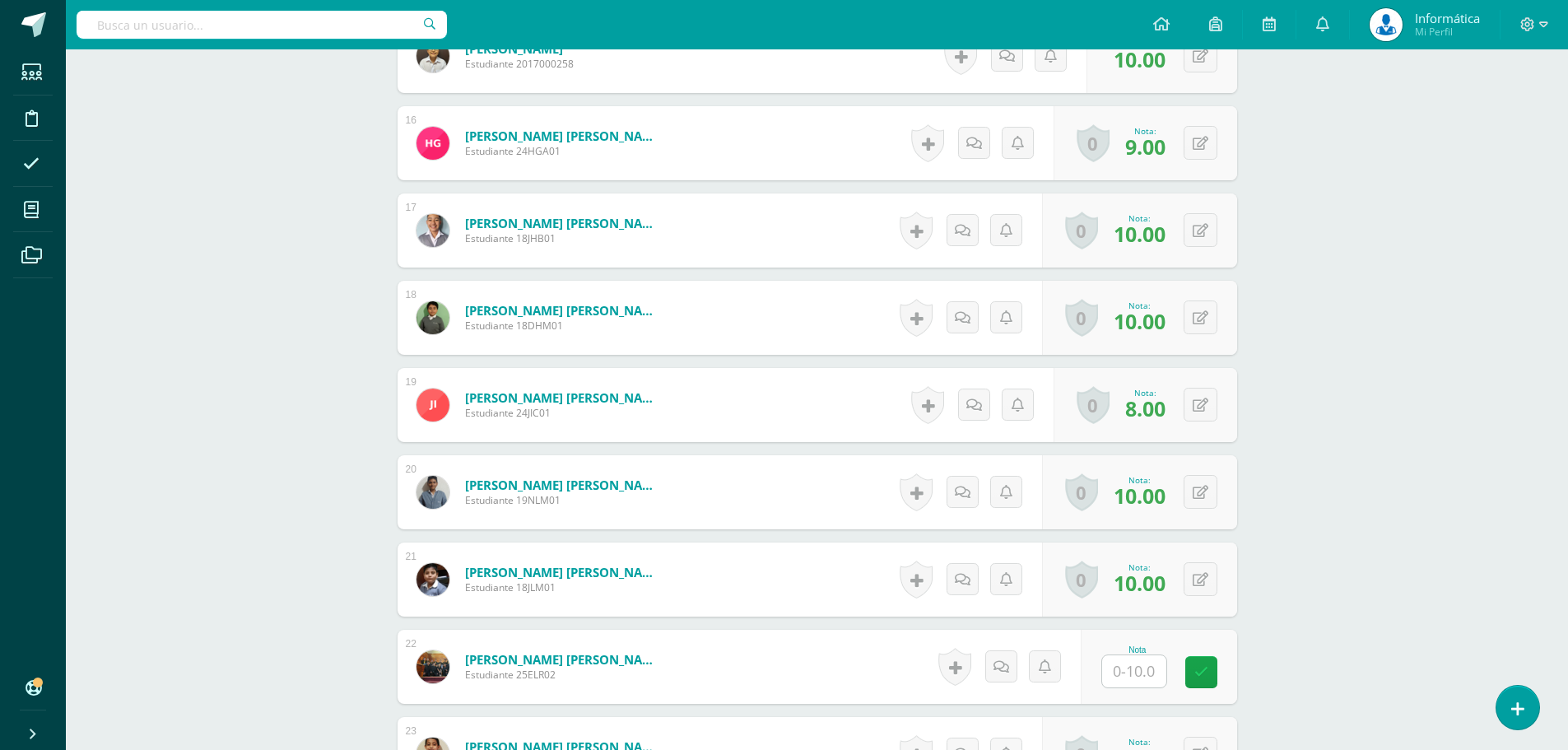
scroll to position [1856, 0]
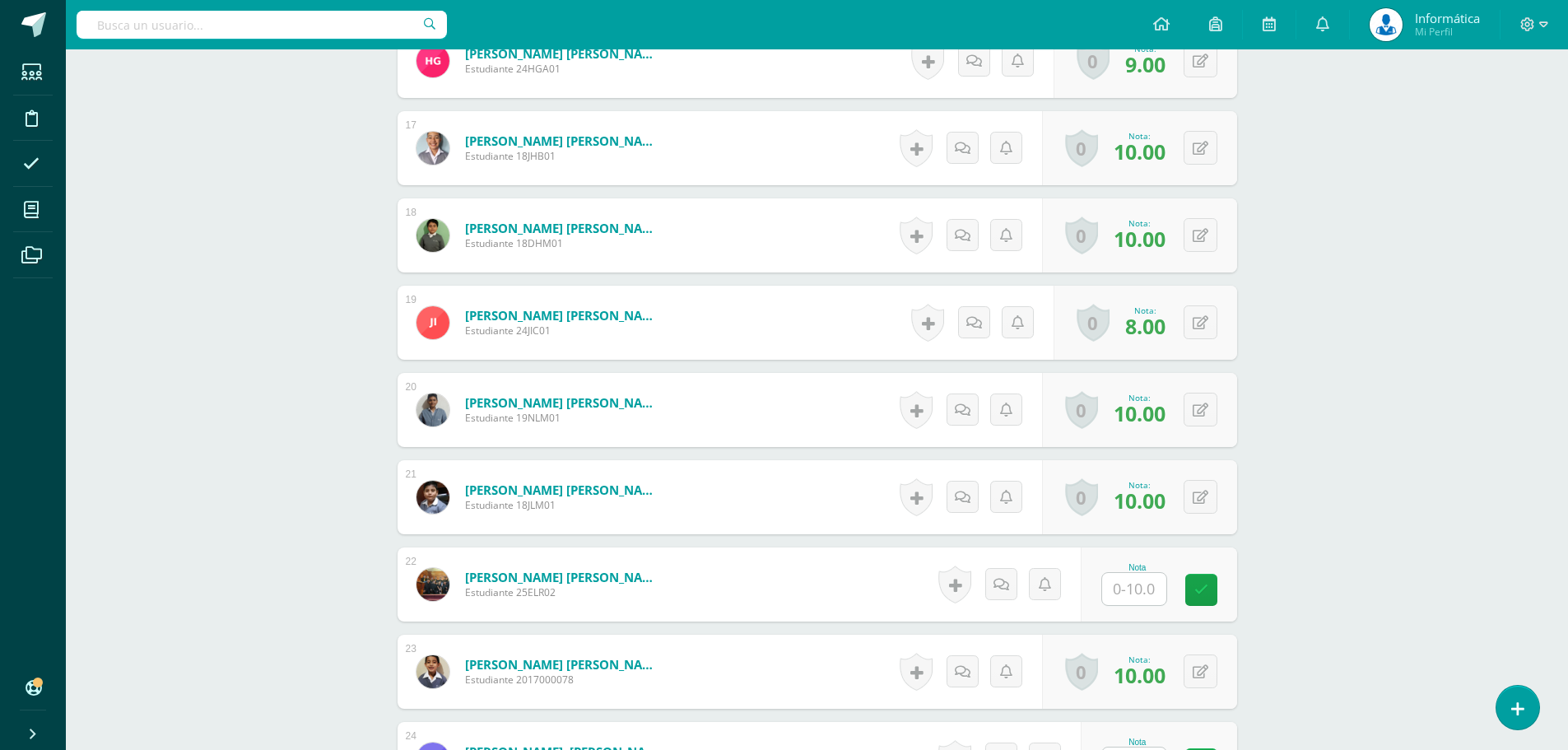
click at [1146, 590] on input "text" at bounding box center [1134, 589] width 64 height 32
type input "10"
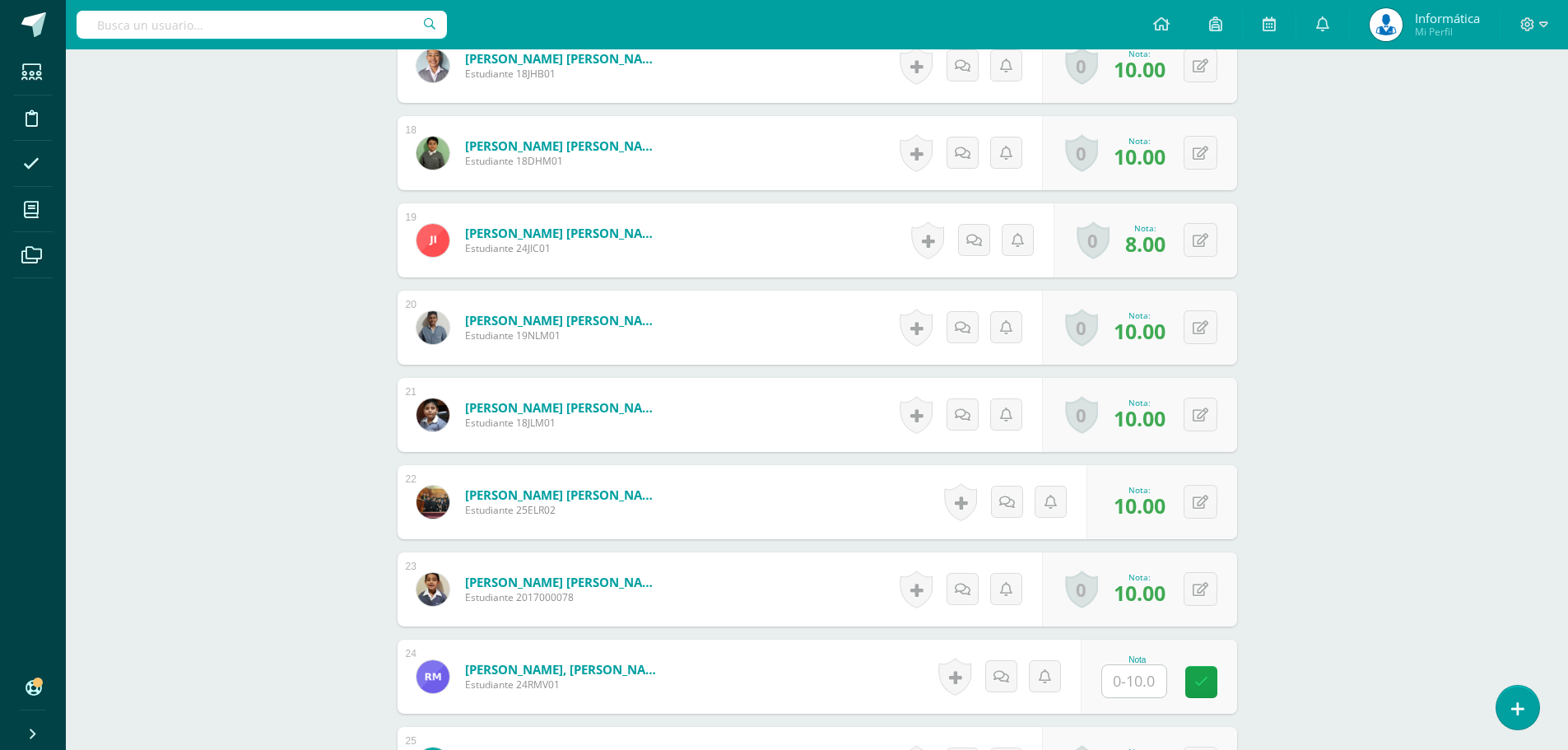
scroll to position [2021, 0]
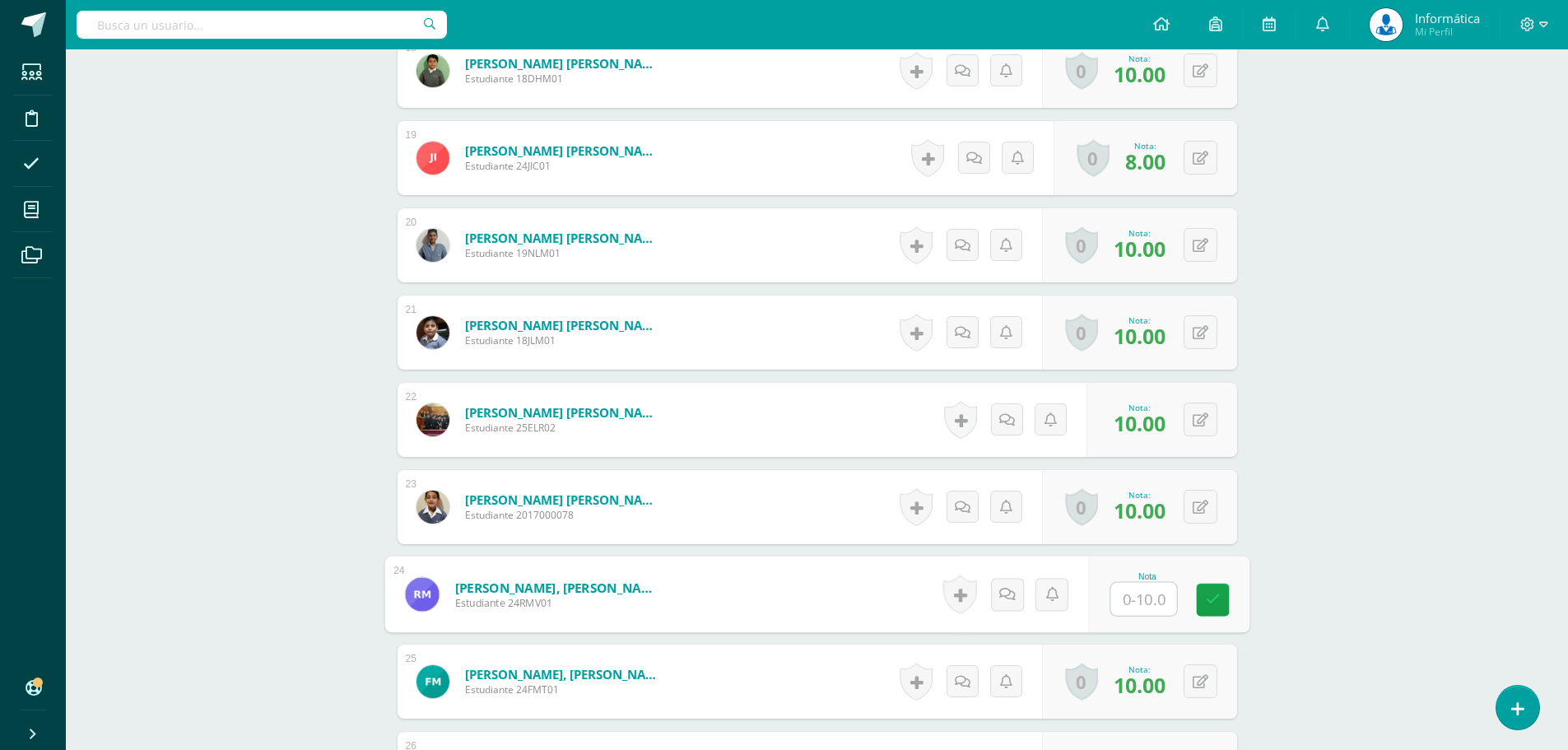
click at [1127, 596] on input "text" at bounding box center [1143, 599] width 66 height 33
type input "10"
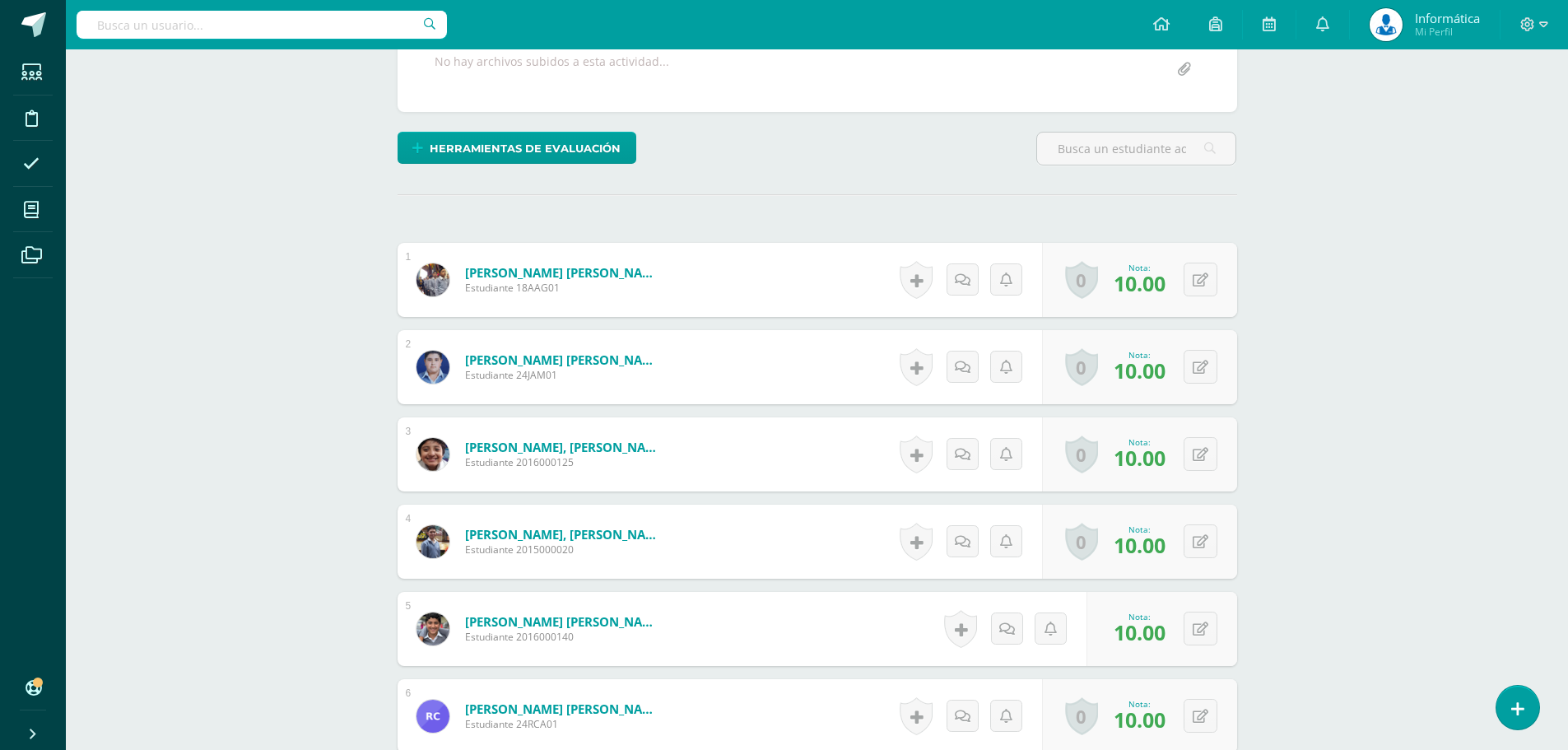
scroll to position [0, 0]
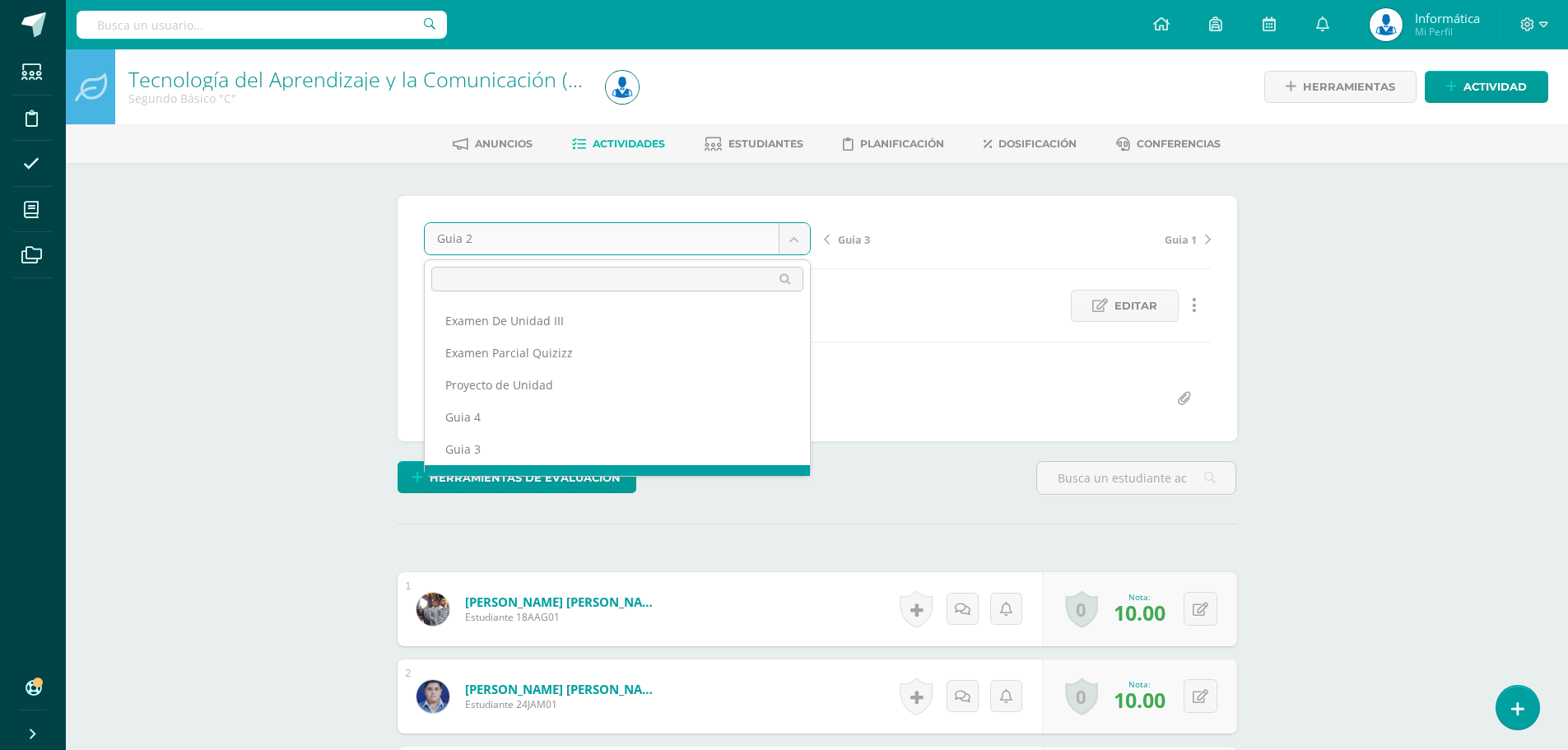
scroll to position [21, 0]
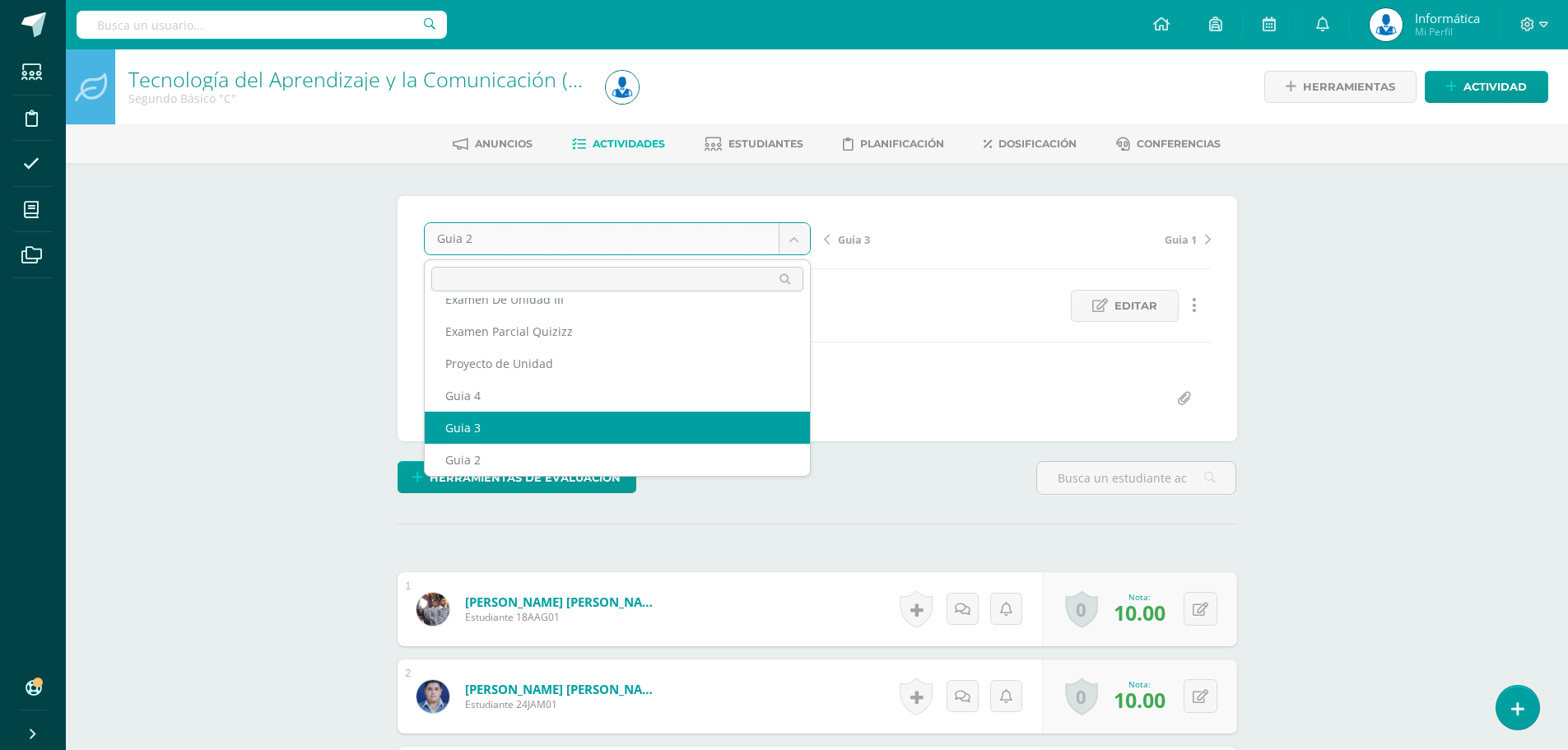
select select "/dashboard/teacher/grade-activity/176317/"
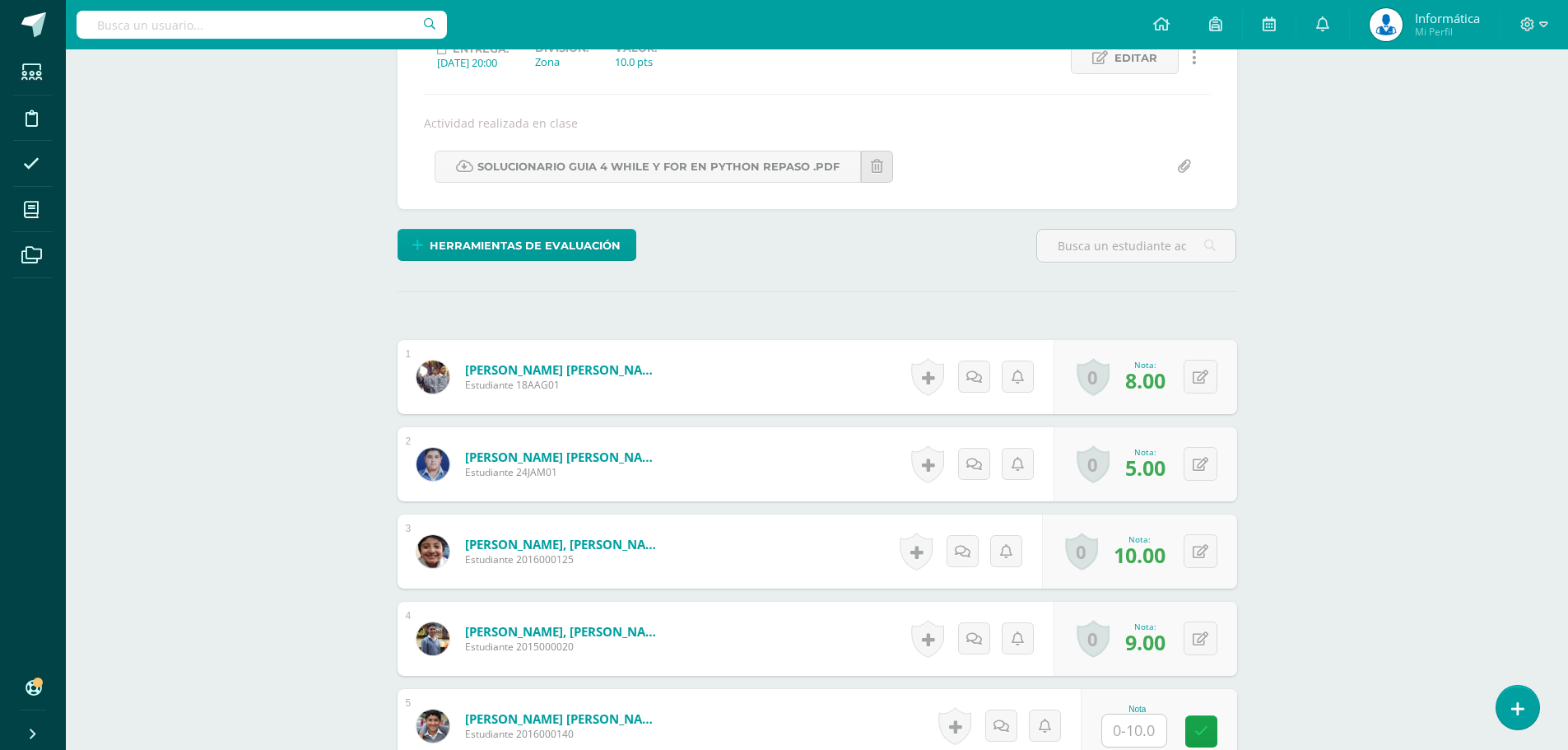
scroll to position [330, 0]
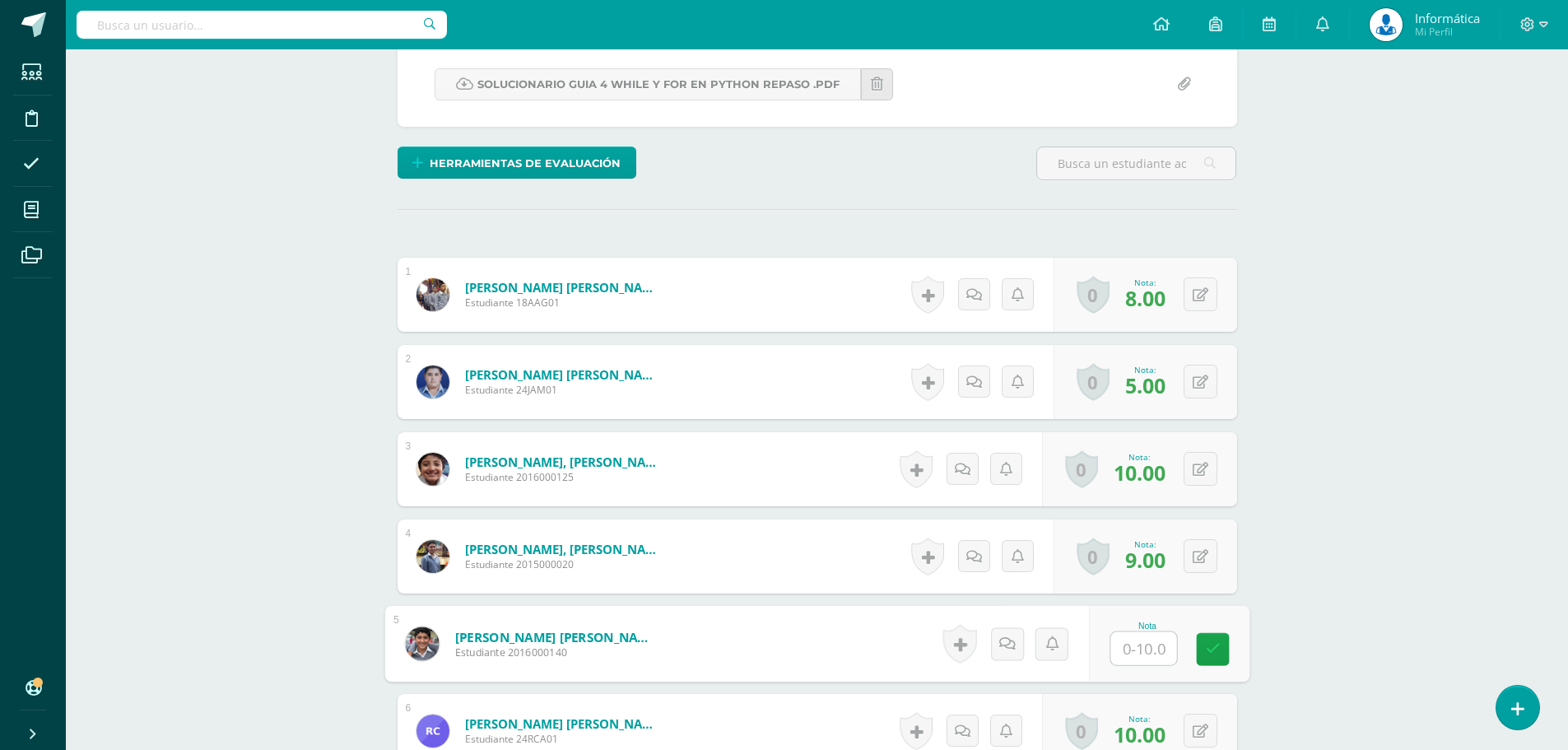
click at [1144, 644] on input "text" at bounding box center [1143, 648] width 66 height 33
type input "8"
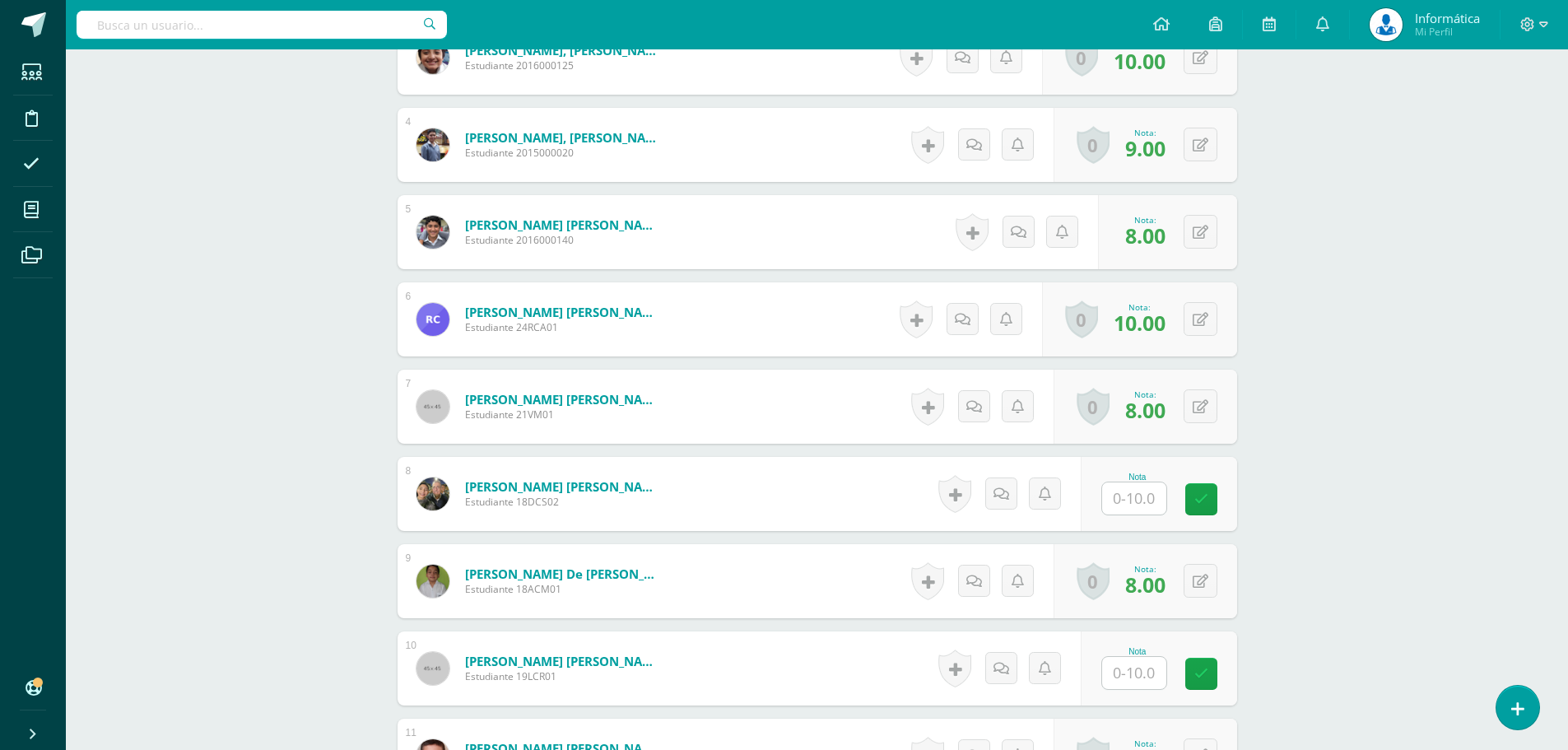
scroll to position [824, 0]
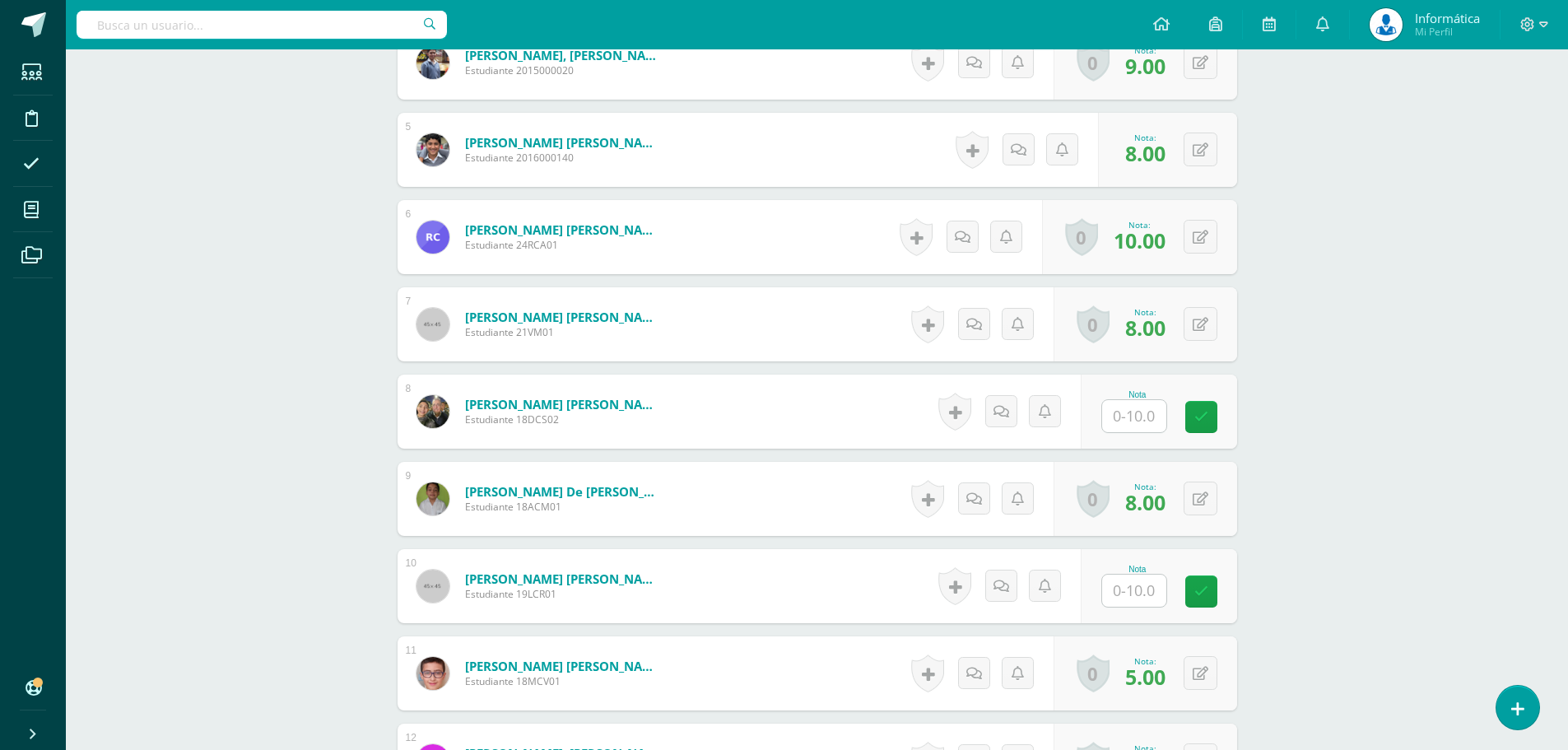
click at [1140, 593] on input "text" at bounding box center [1134, 590] width 64 height 32
type input "8"
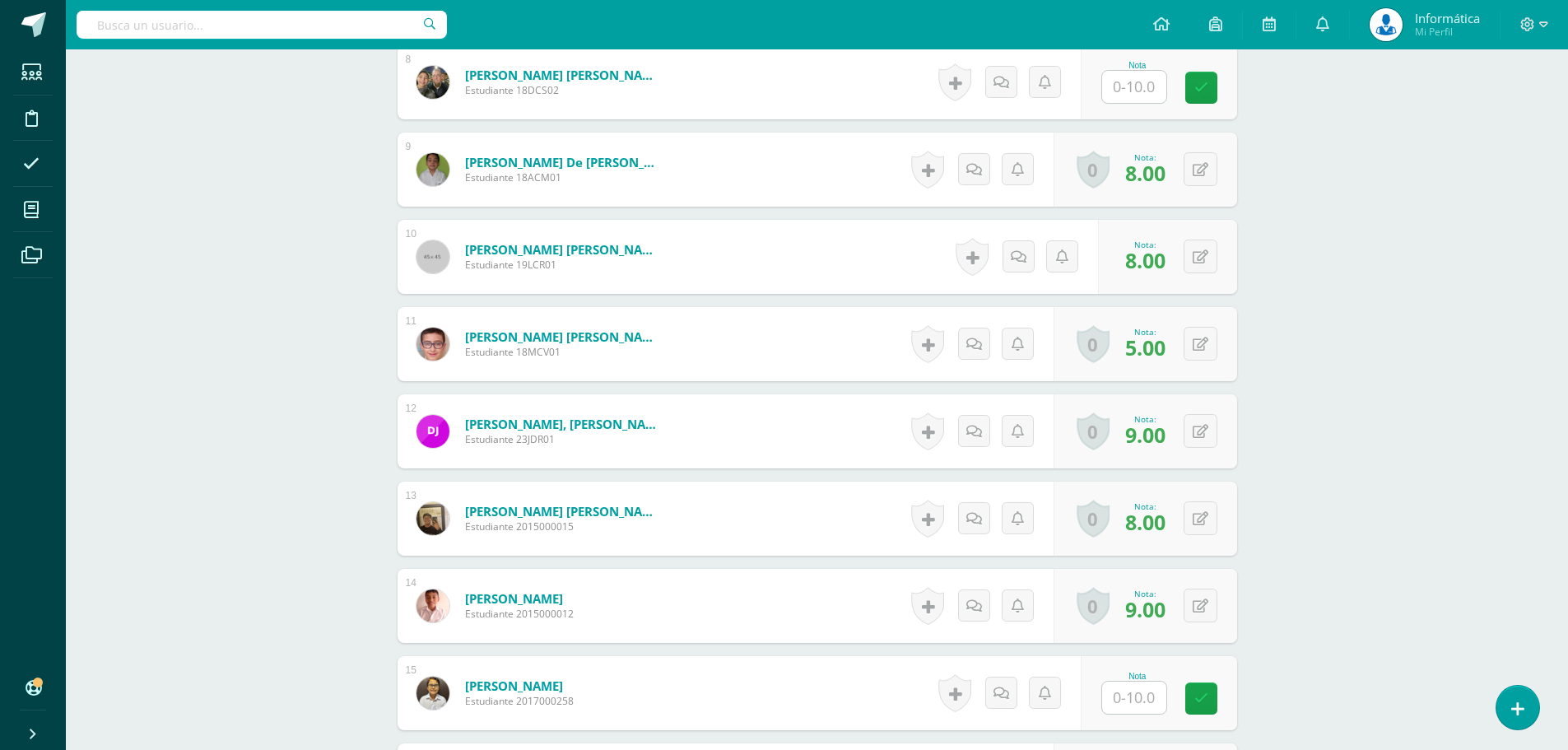
scroll to position [1235, 0]
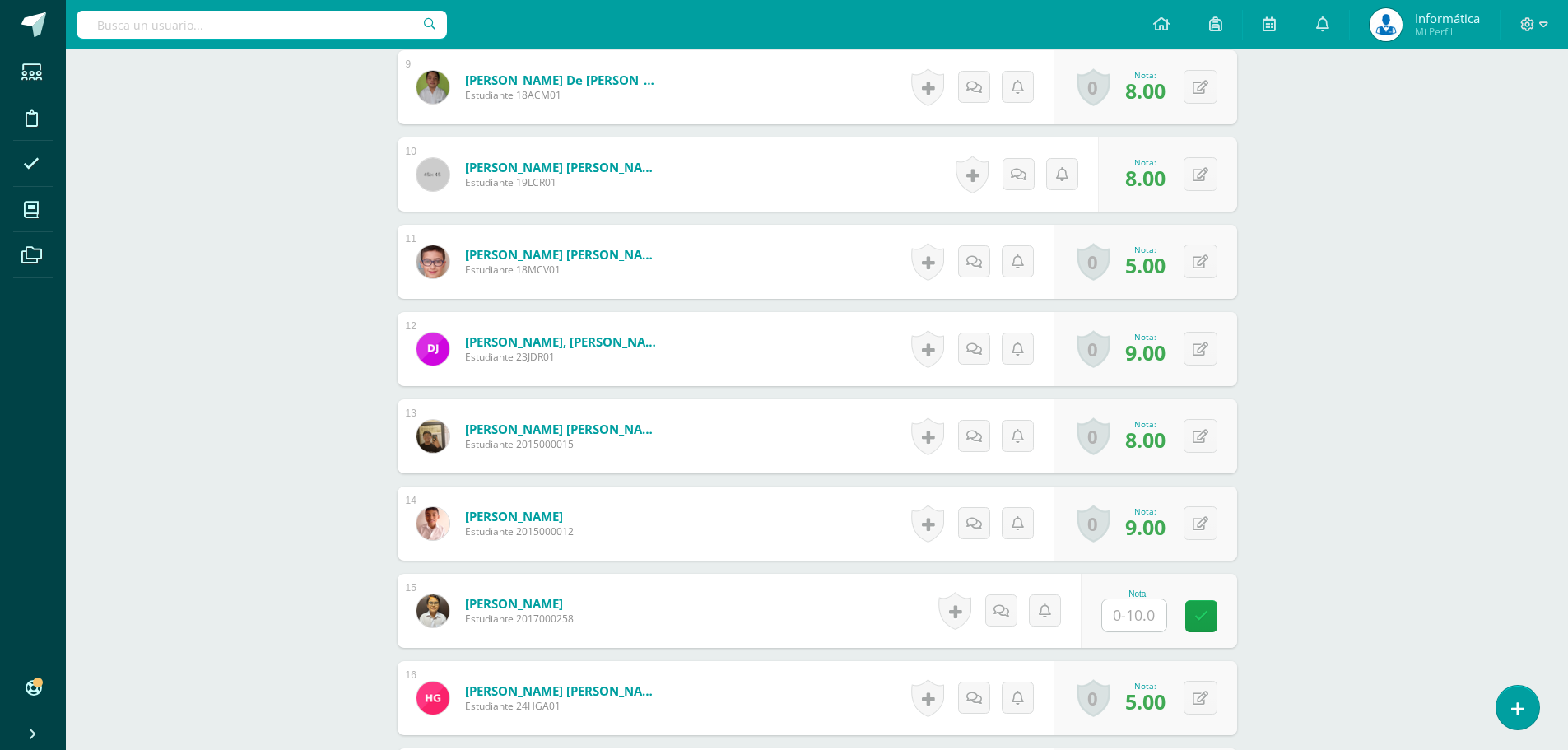
click at [1132, 612] on input "text" at bounding box center [1134, 615] width 64 height 32
type input "10"
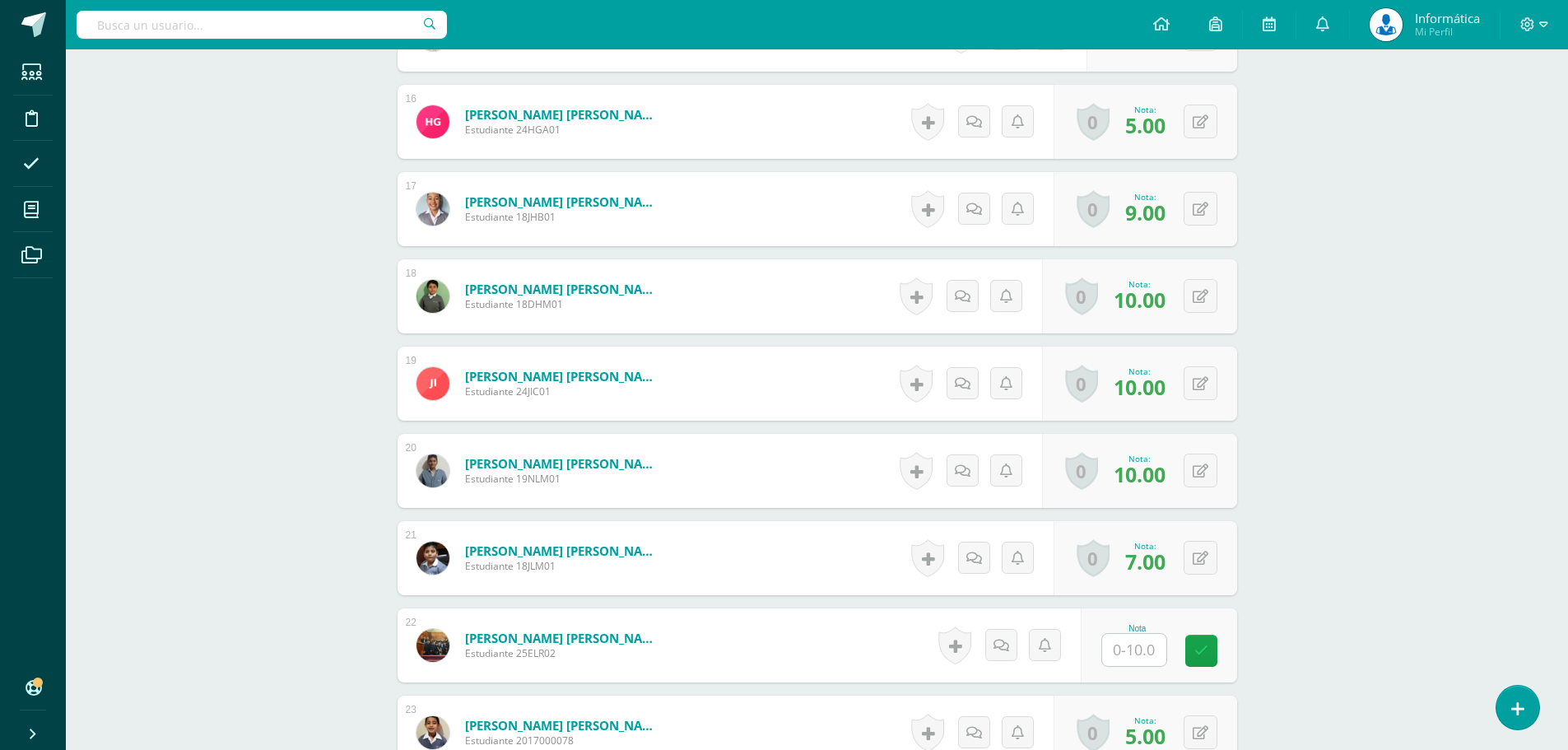
scroll to position [1894, 0]
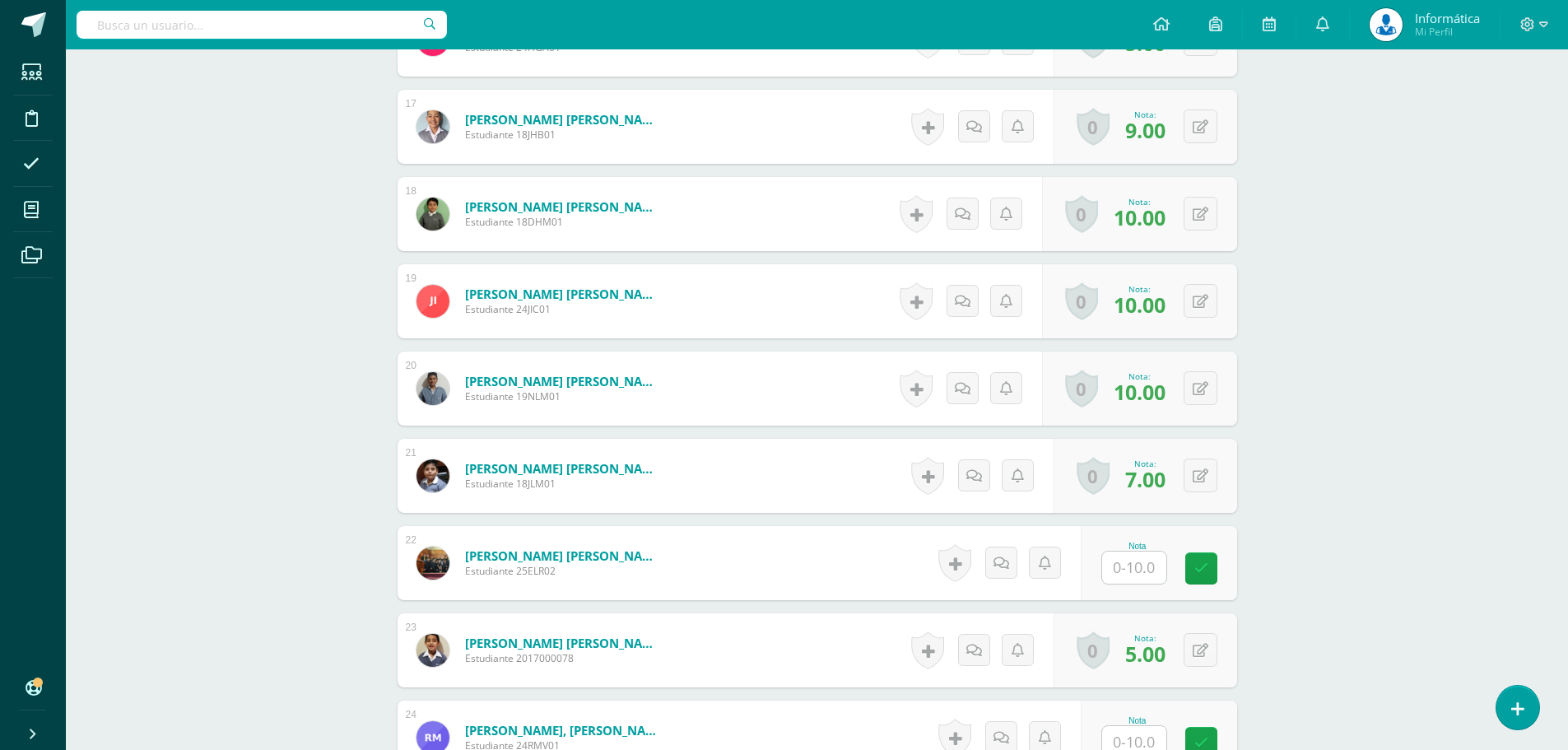
click at [1133, 566] on input "text" at bounding box center [1134, 568] width 64 height 32
type input "8"
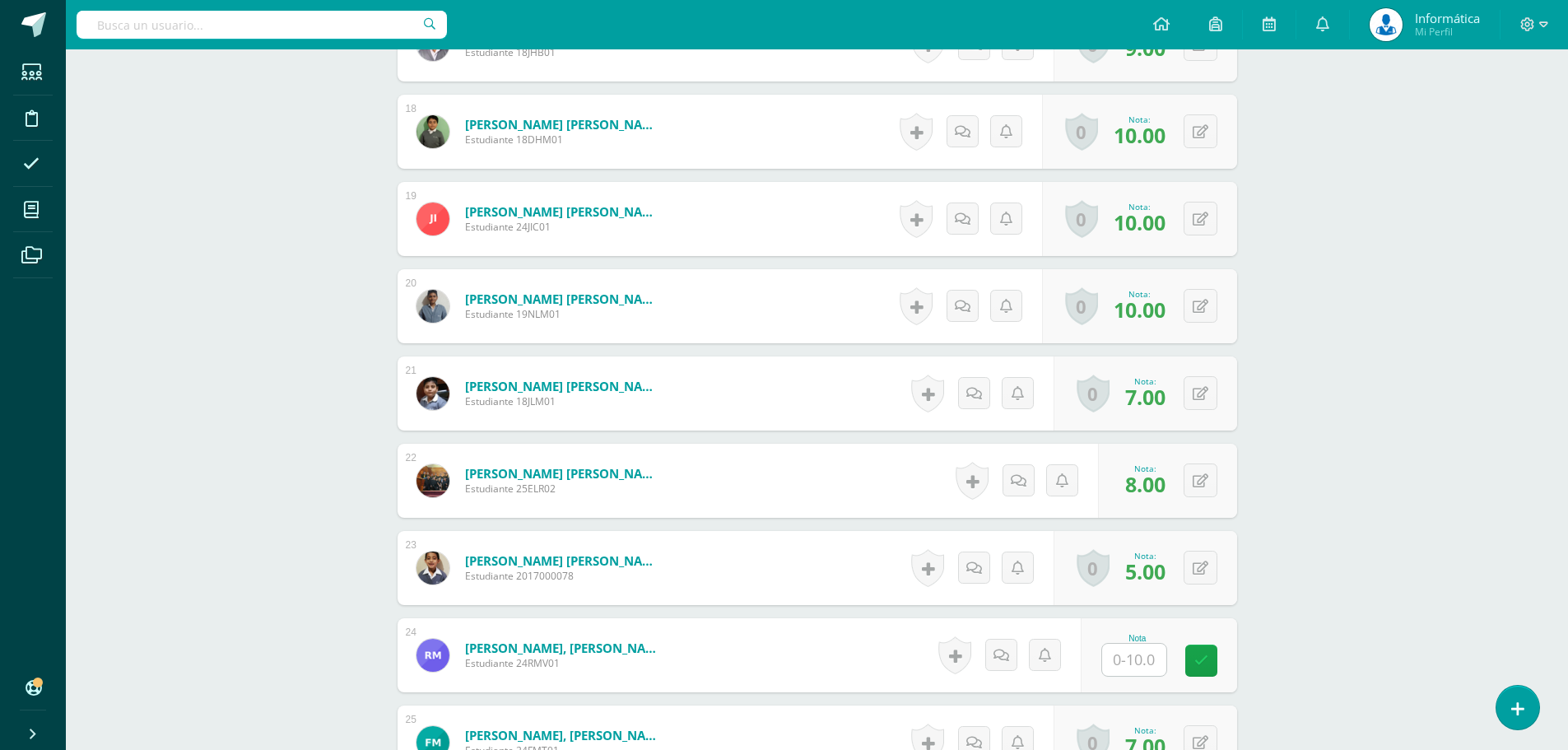
click at [1132, 663] on input "text" at bounding box center [1134, 659] width 64 height 32
type input "9"
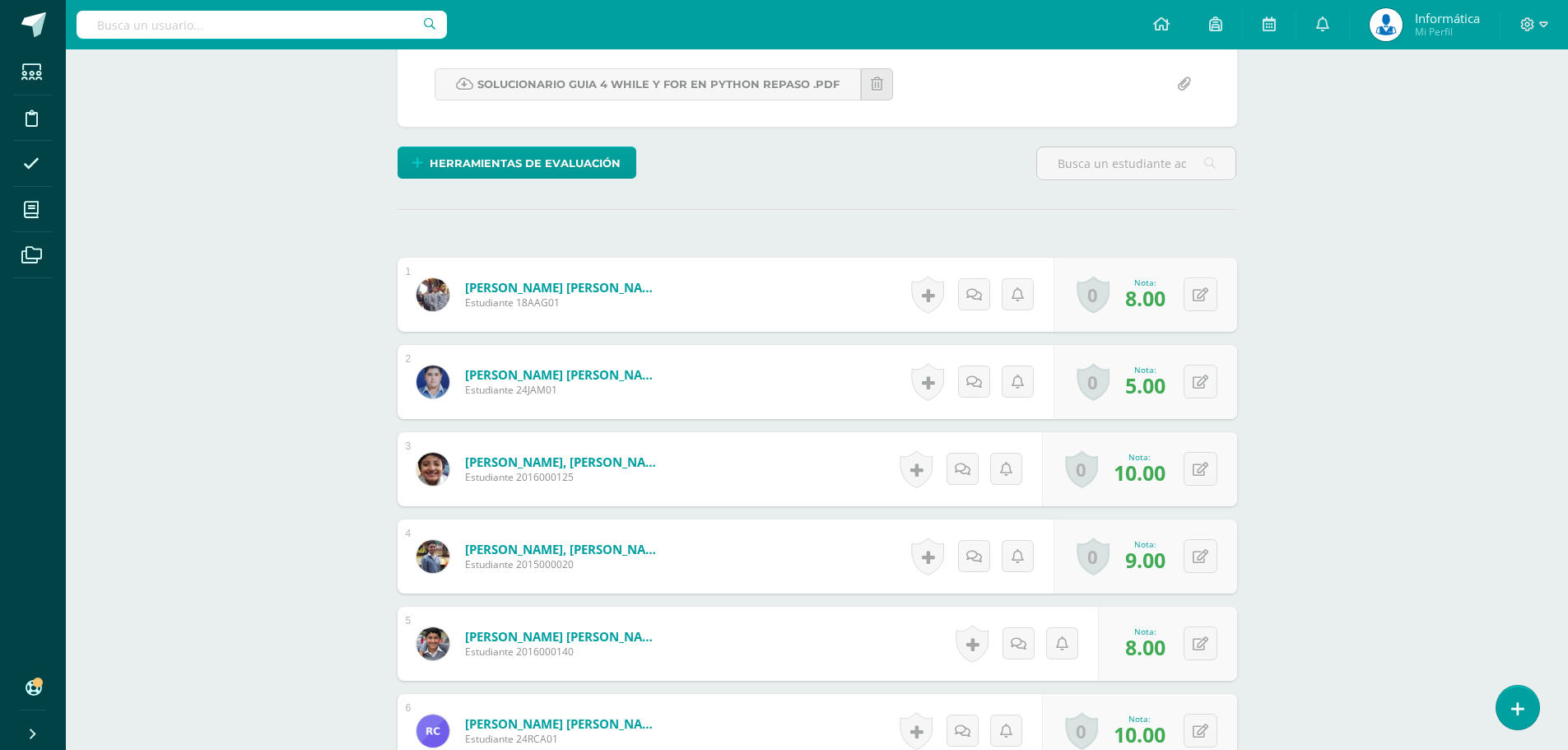
scroll to position [0, 0]
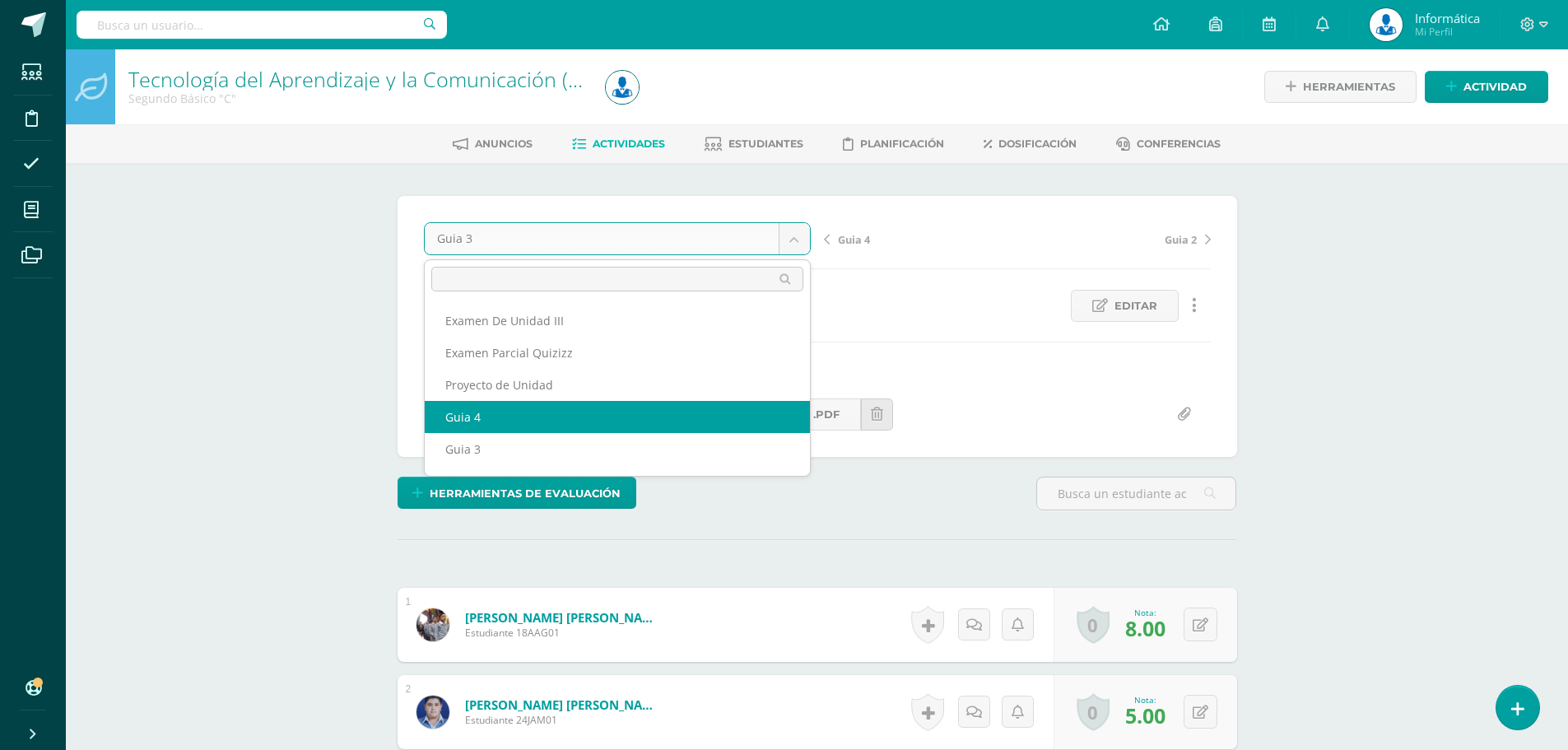
select select "/dashboard/teacher/grade-activity/176323/"
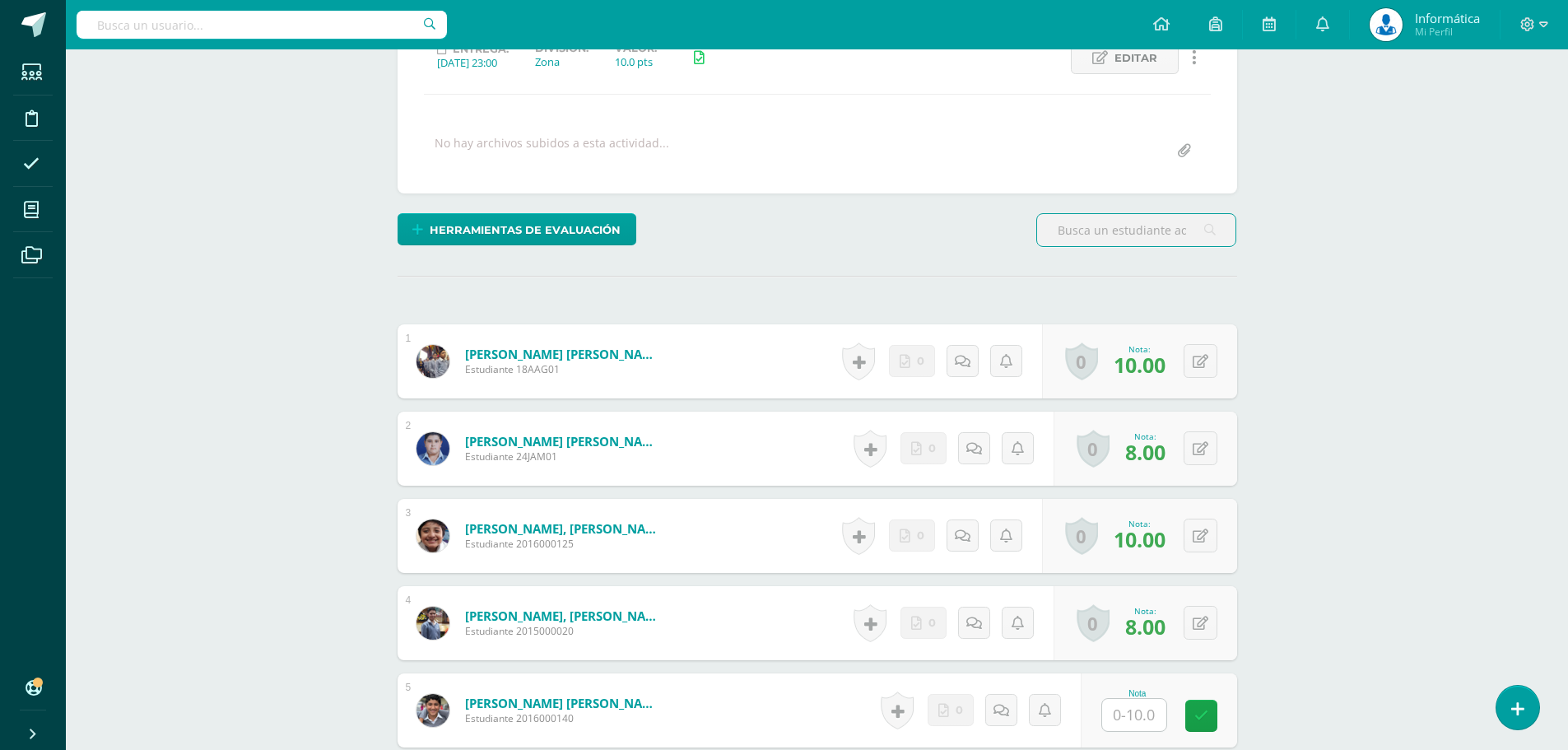
scroll to position [330, 0]
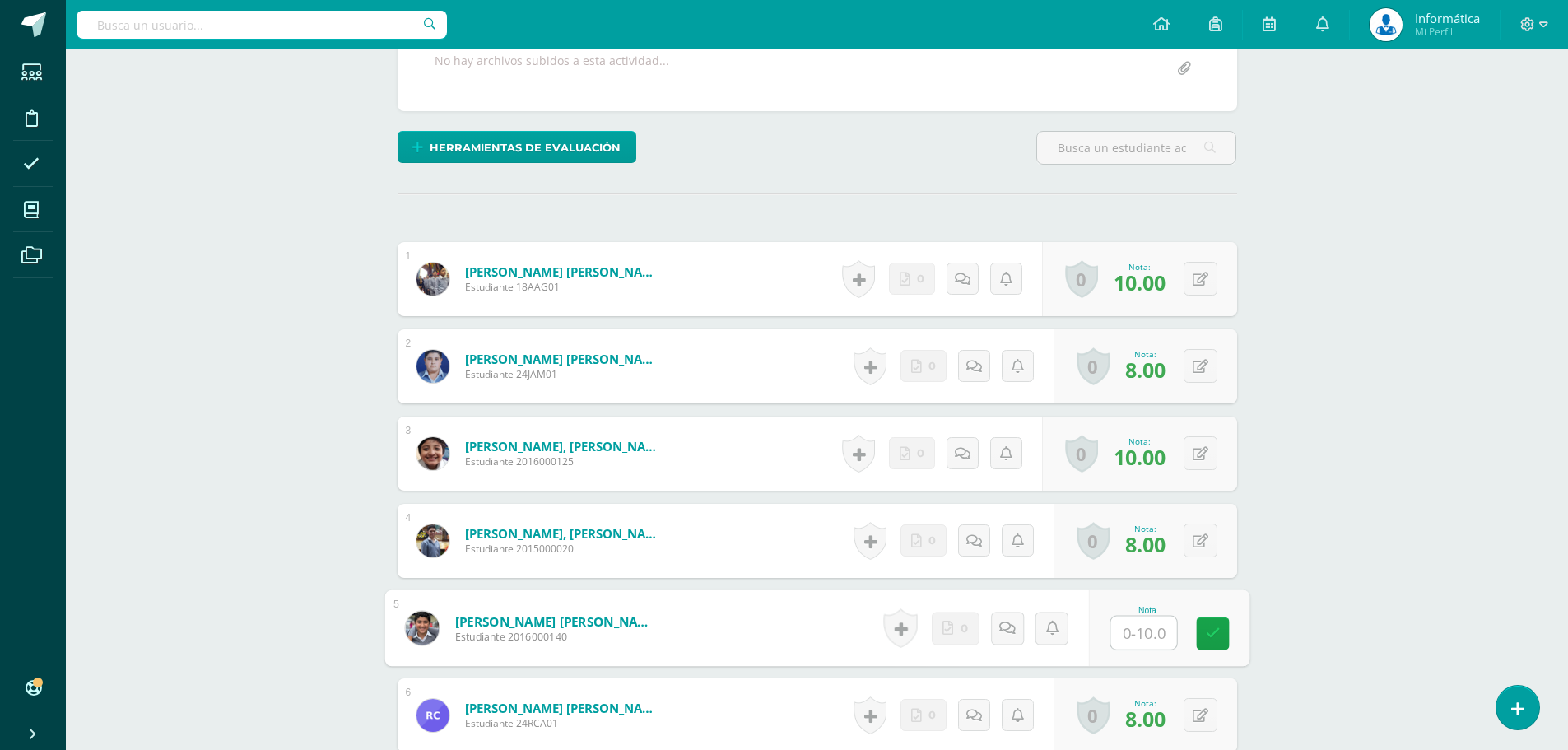
click at [1130, 632] on input "text" at bounding box center [1143, 632] width 66 height 33
type input "1"
type input "7"
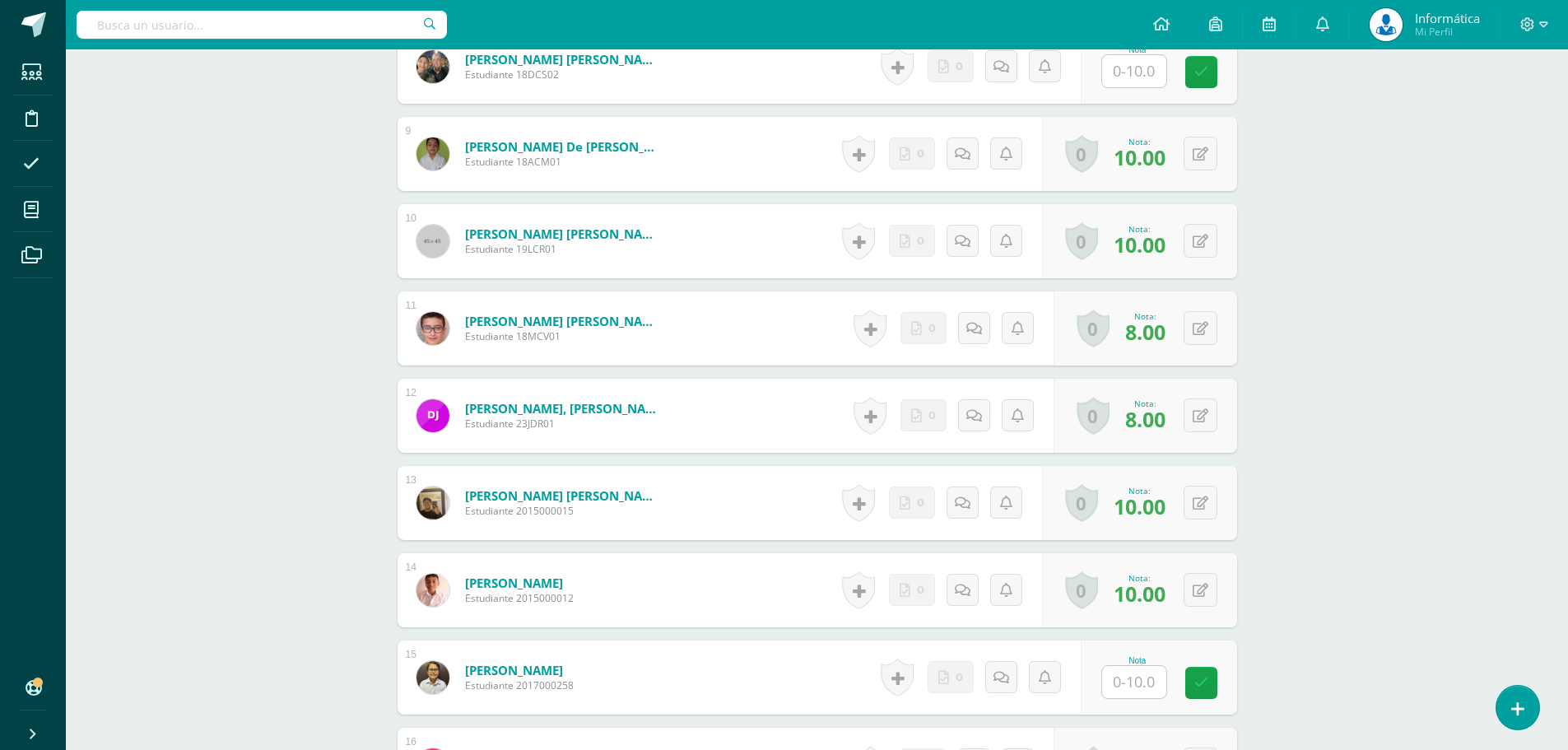
scroll to position [1235, 0]
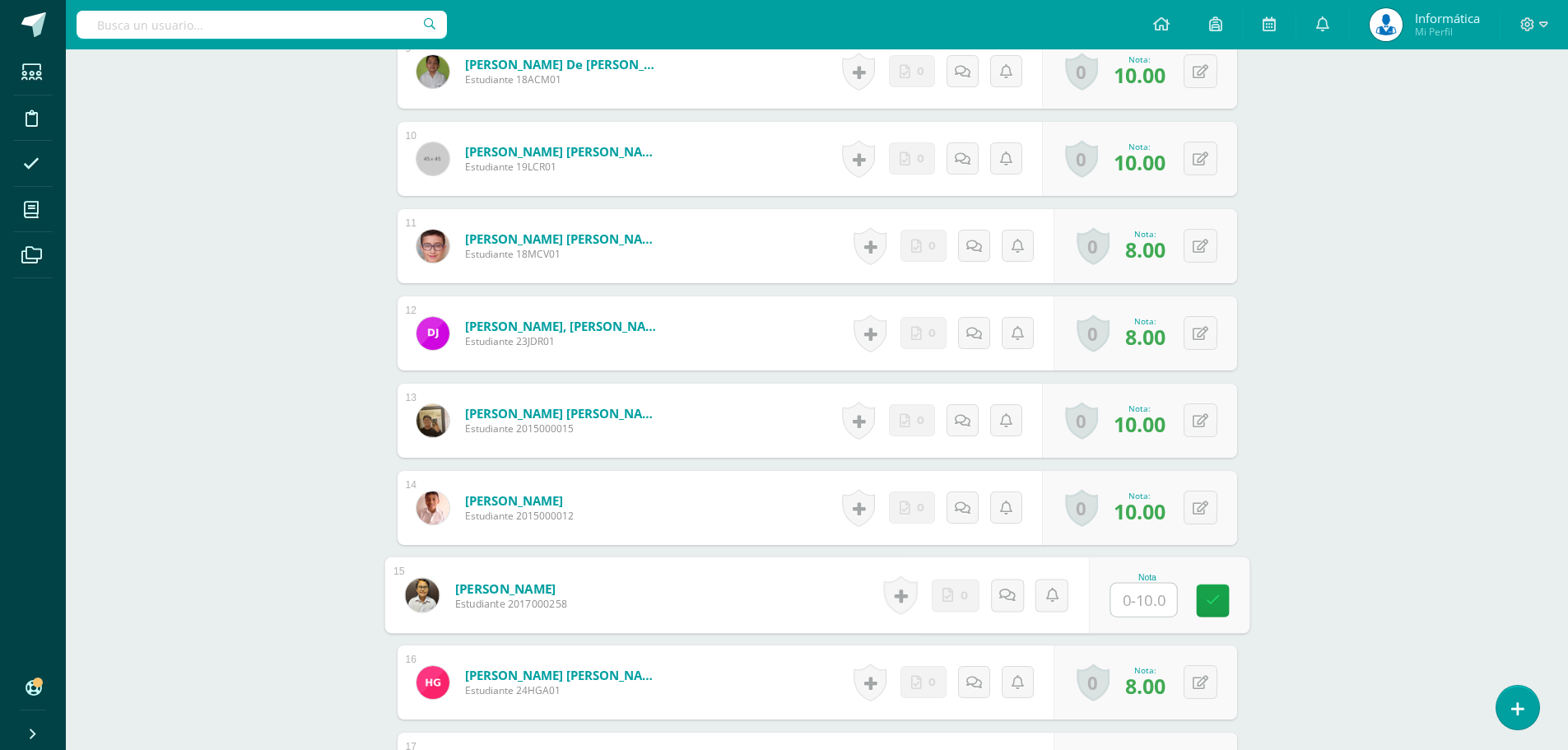
click at [1144, 606] on input "text" at bounding box center [1143, 600] width 66 height 33
type input "0"
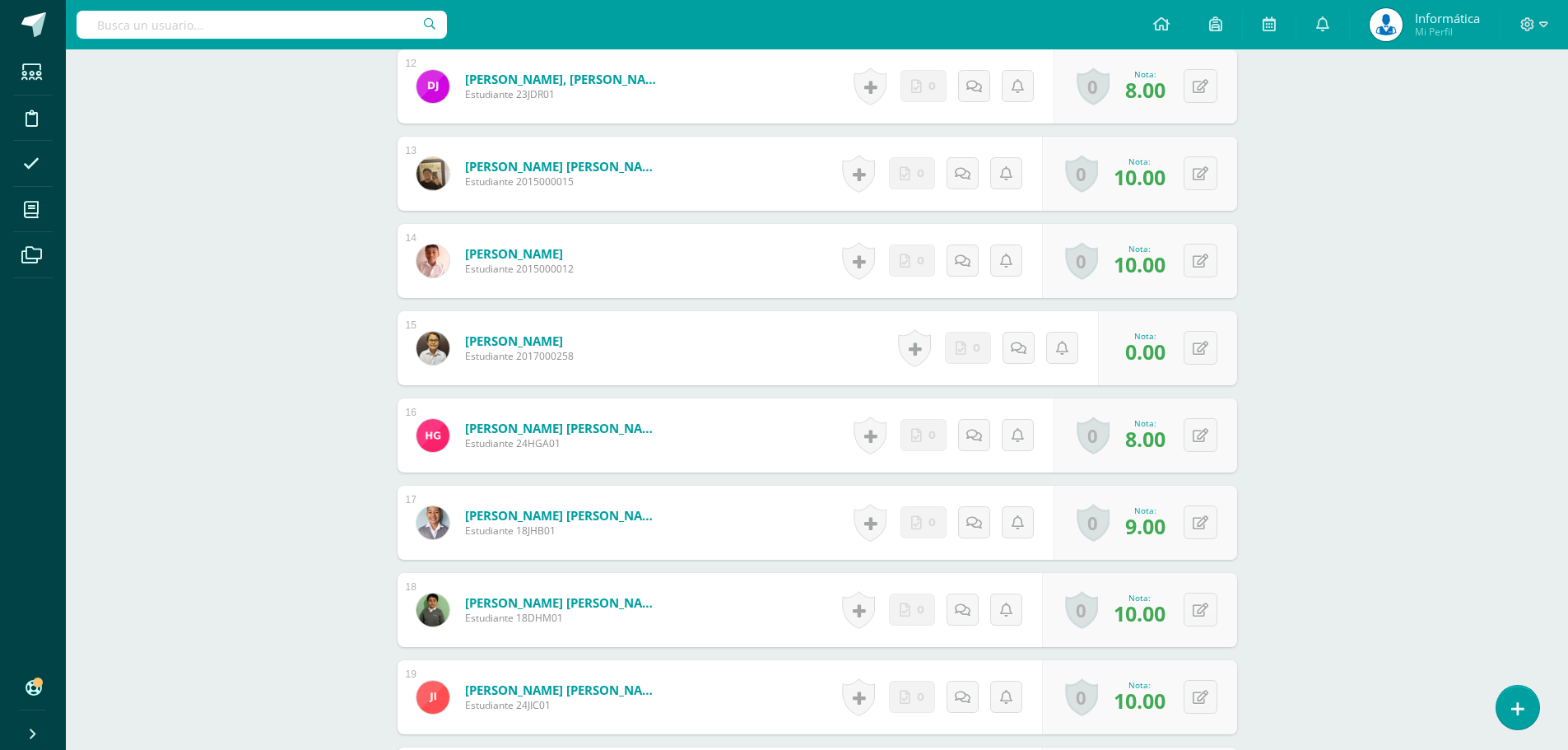
scroll to position [1400, 0]
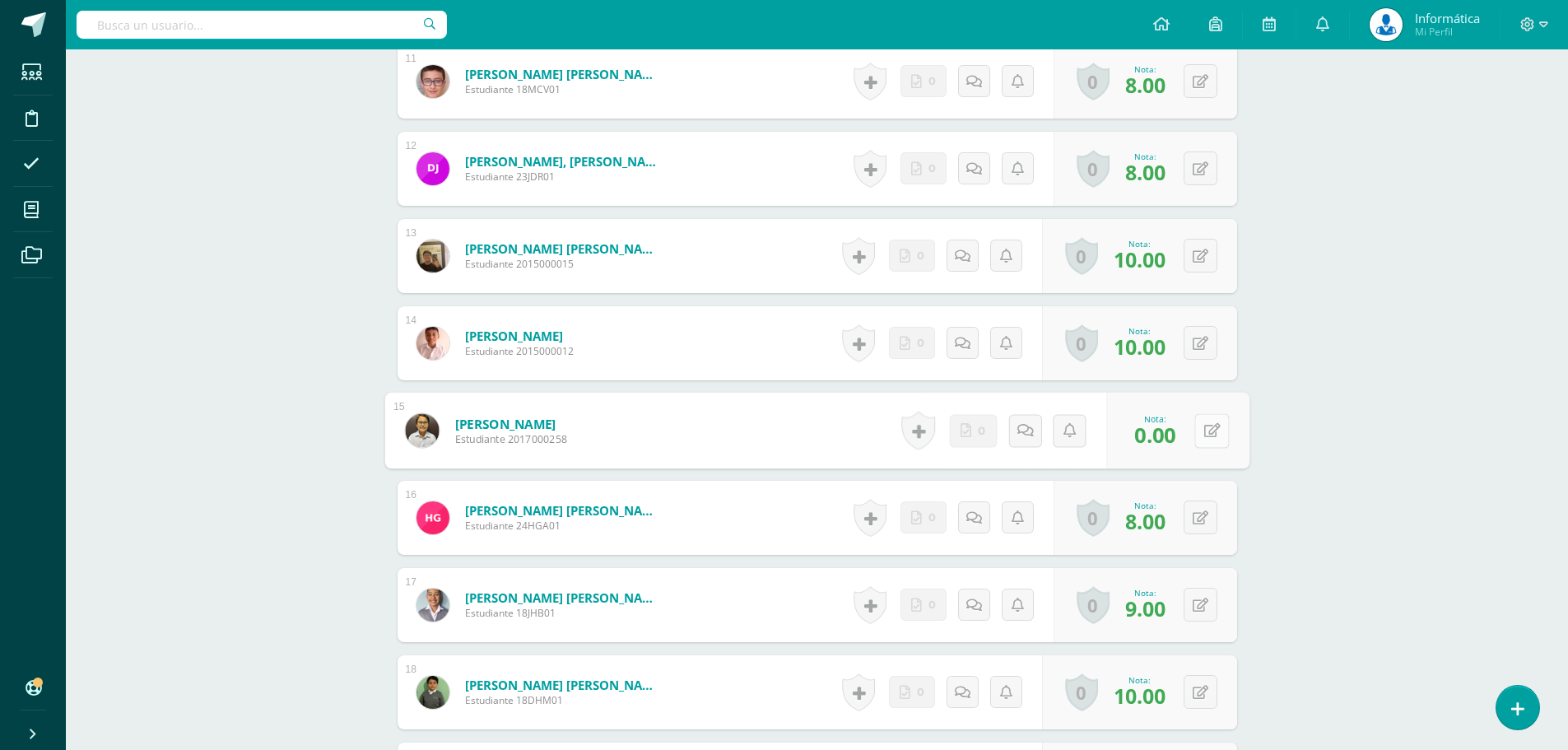
click at [1197, 433] on button at bounding box center [1211, 430] width 35 height 35
click at [1505, 382] on div "Tecnología del Aprendizaje y la Comunicación (Informática) Segundo Básico "C" H…" at bounding box center [817, 568] width 1502 height 3837
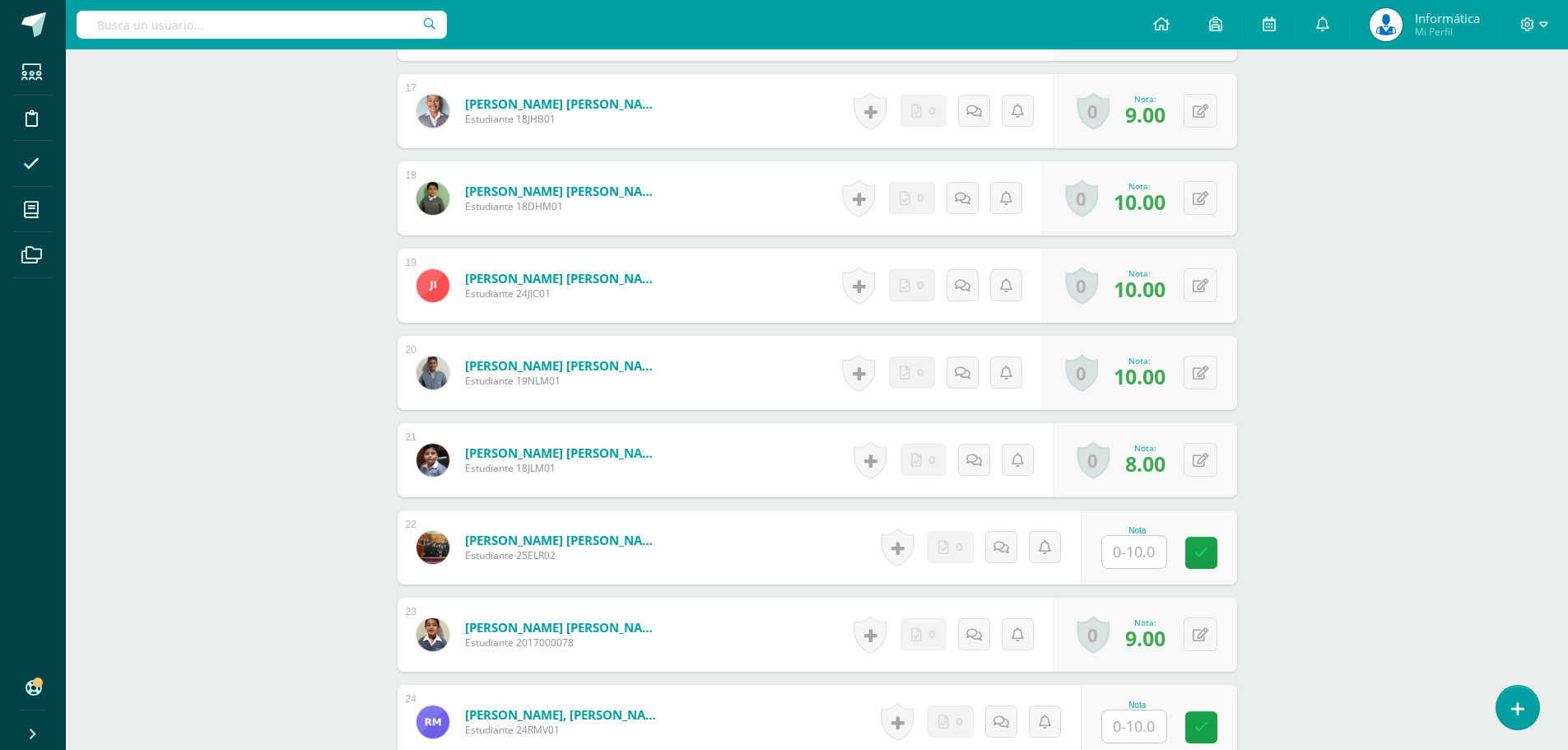
scroll to position [1976, 0]
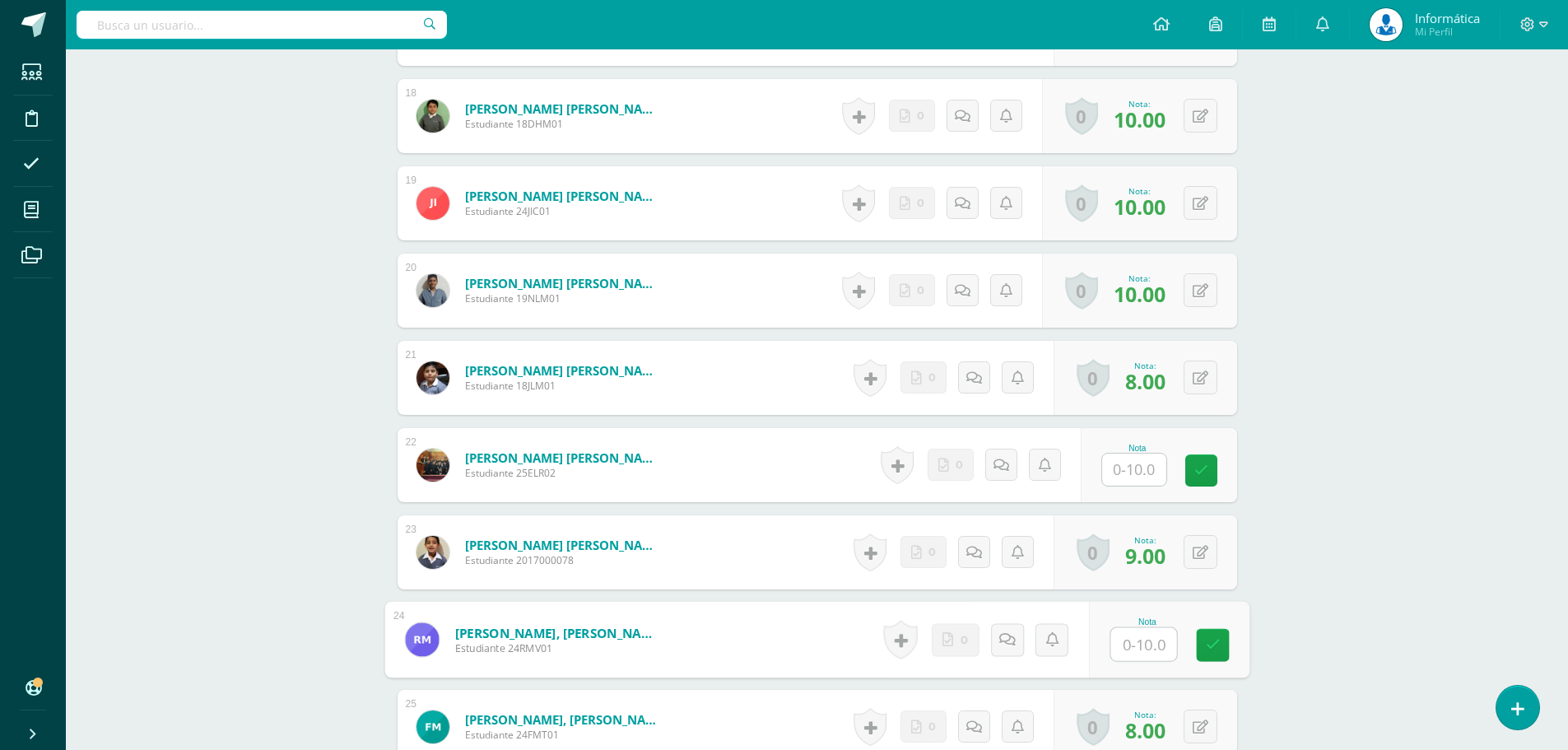
click at [1142, 642] on input "text" at bounding box center [1143, 644] width 66 height 33
type input "7"
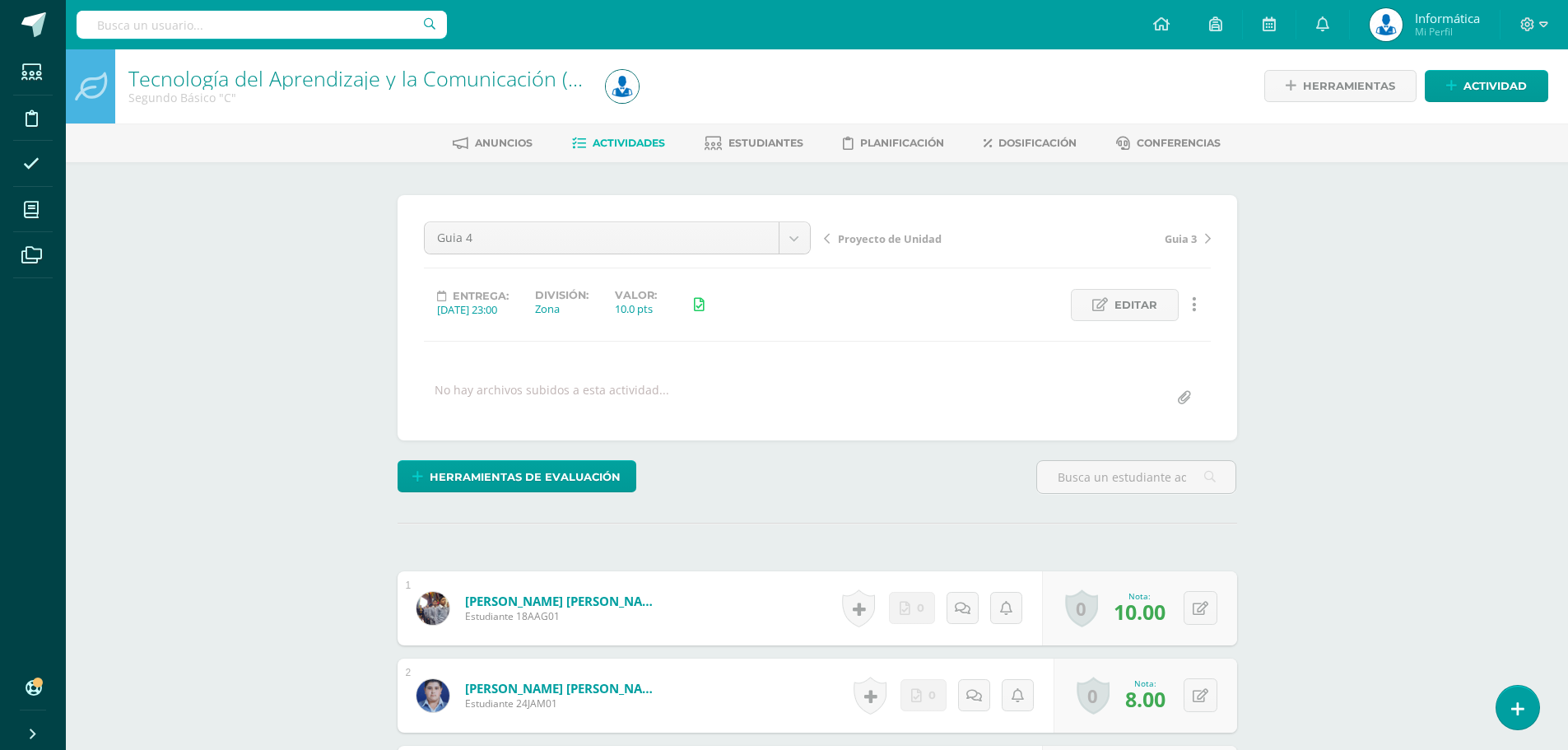
scroll to position [0, 0]
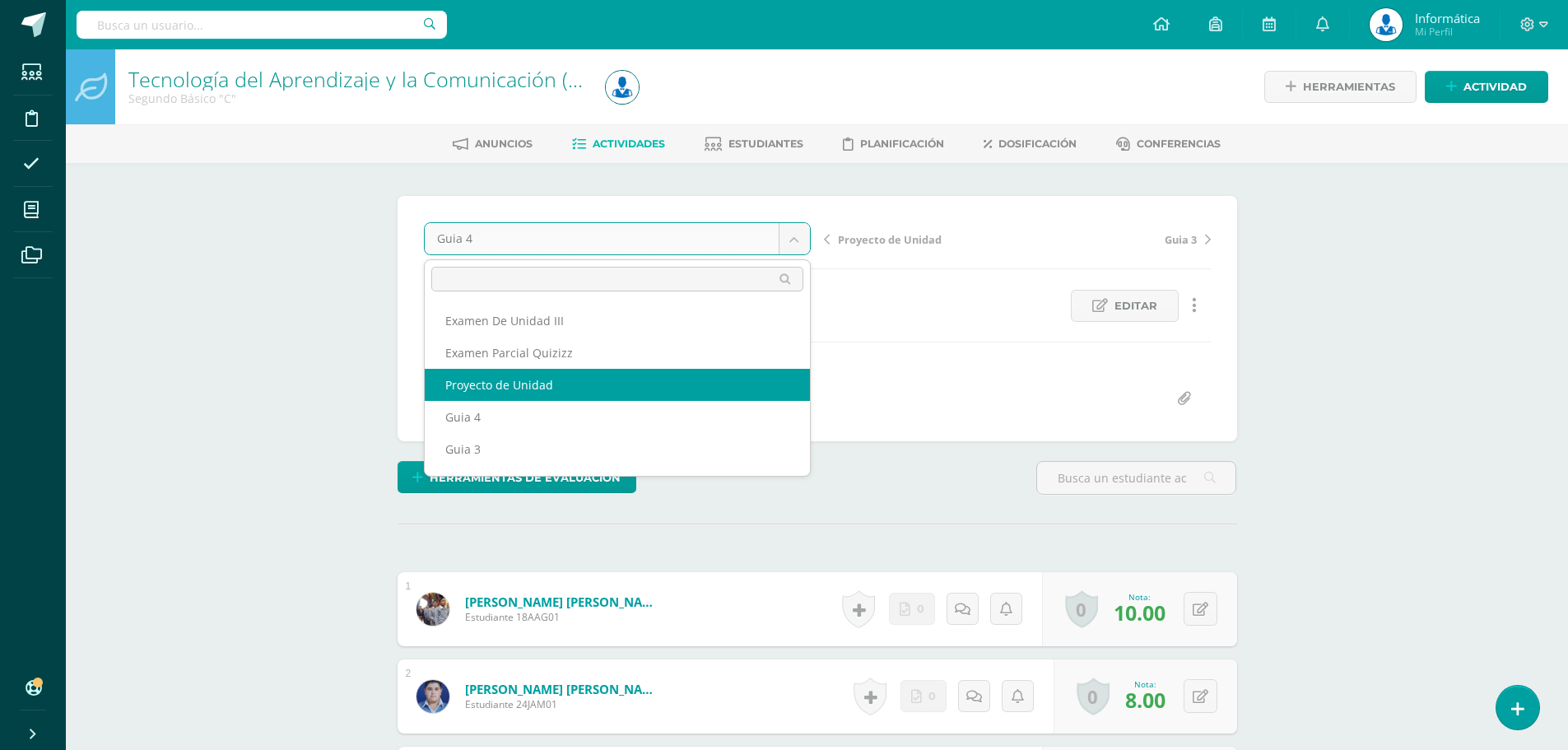
select select "/dashboard/teacher/grade-activity/176847/"
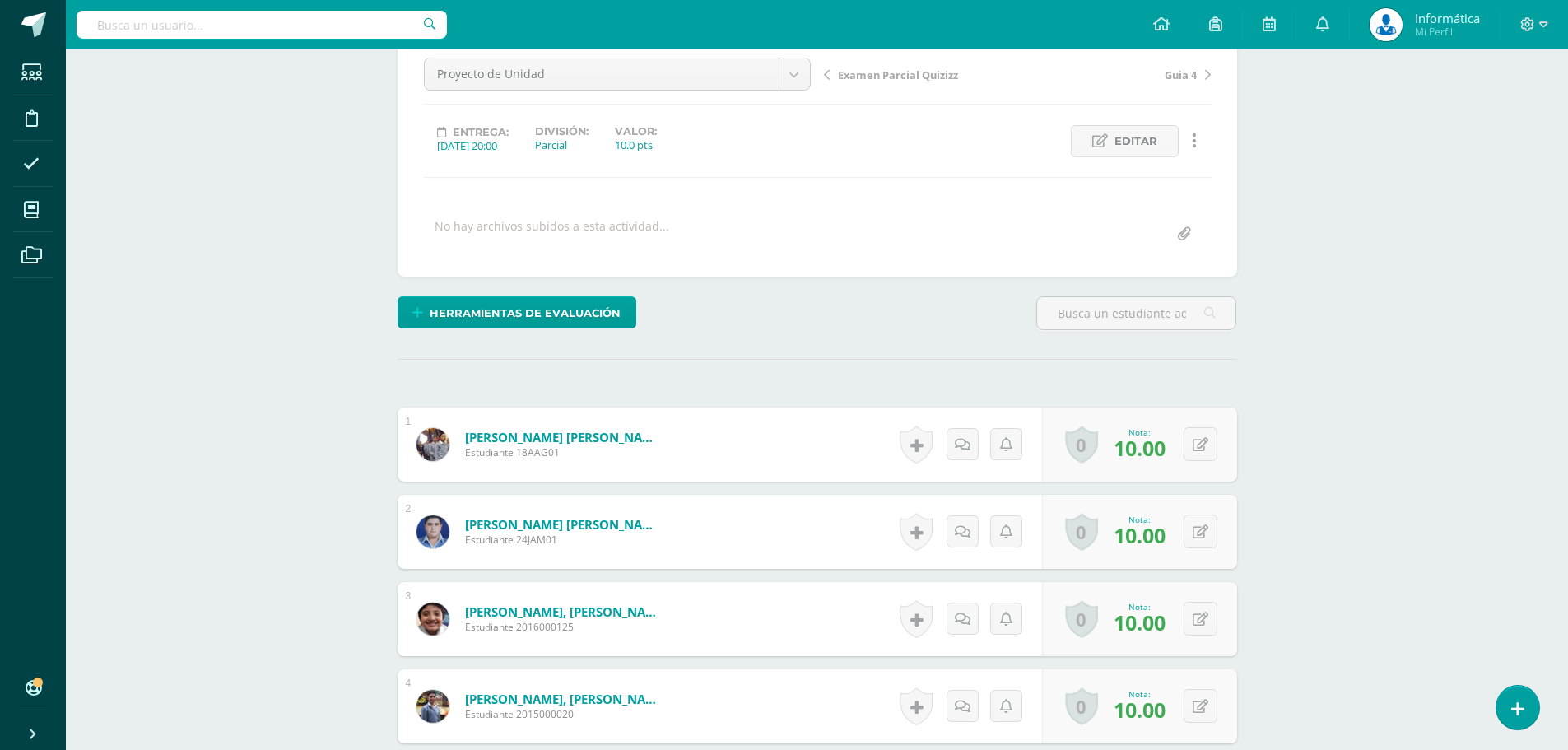
scroll to position [329, 0]
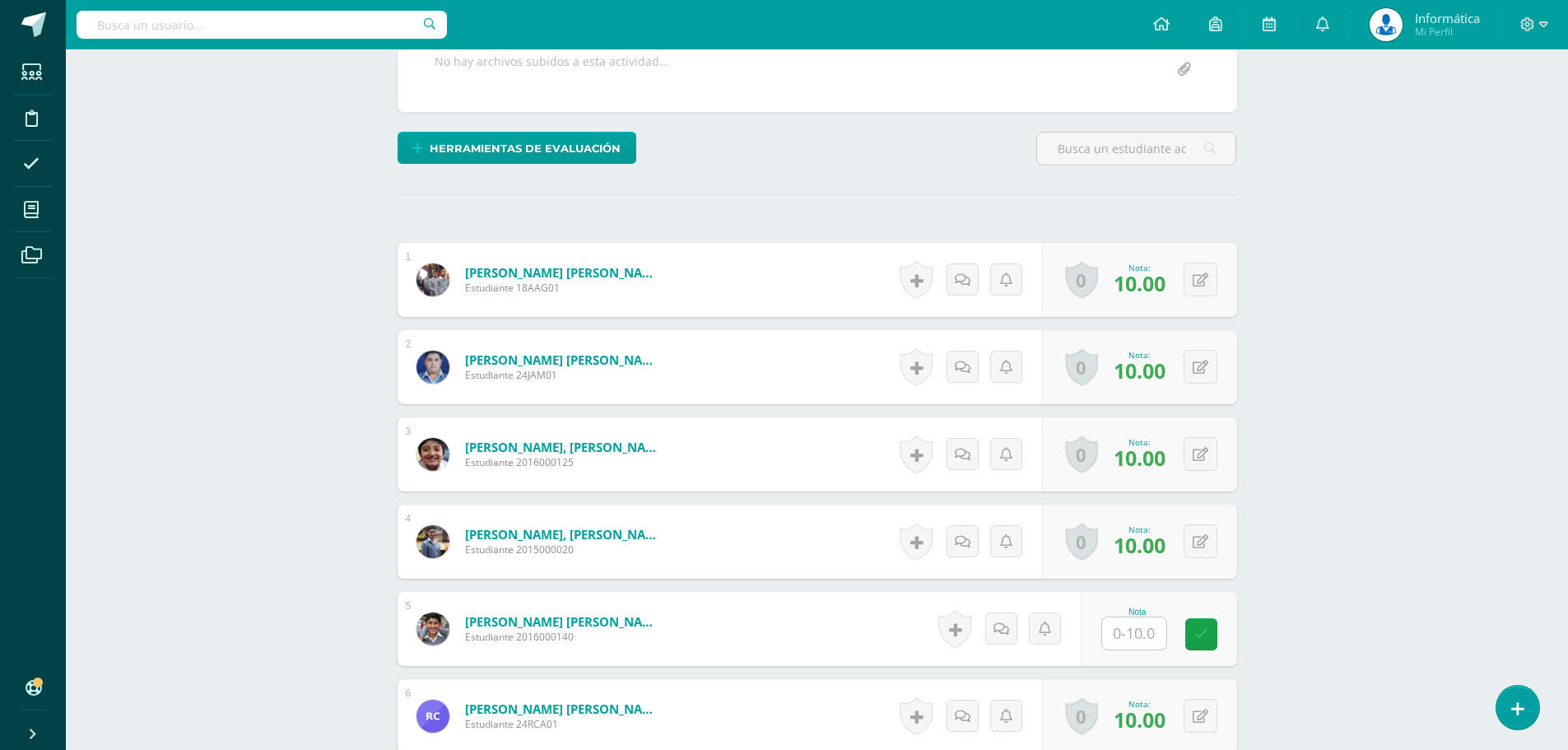
click at [1130, 627] on input "text" at bounding box center [1134, 633] width 64 height 32
type input "7"
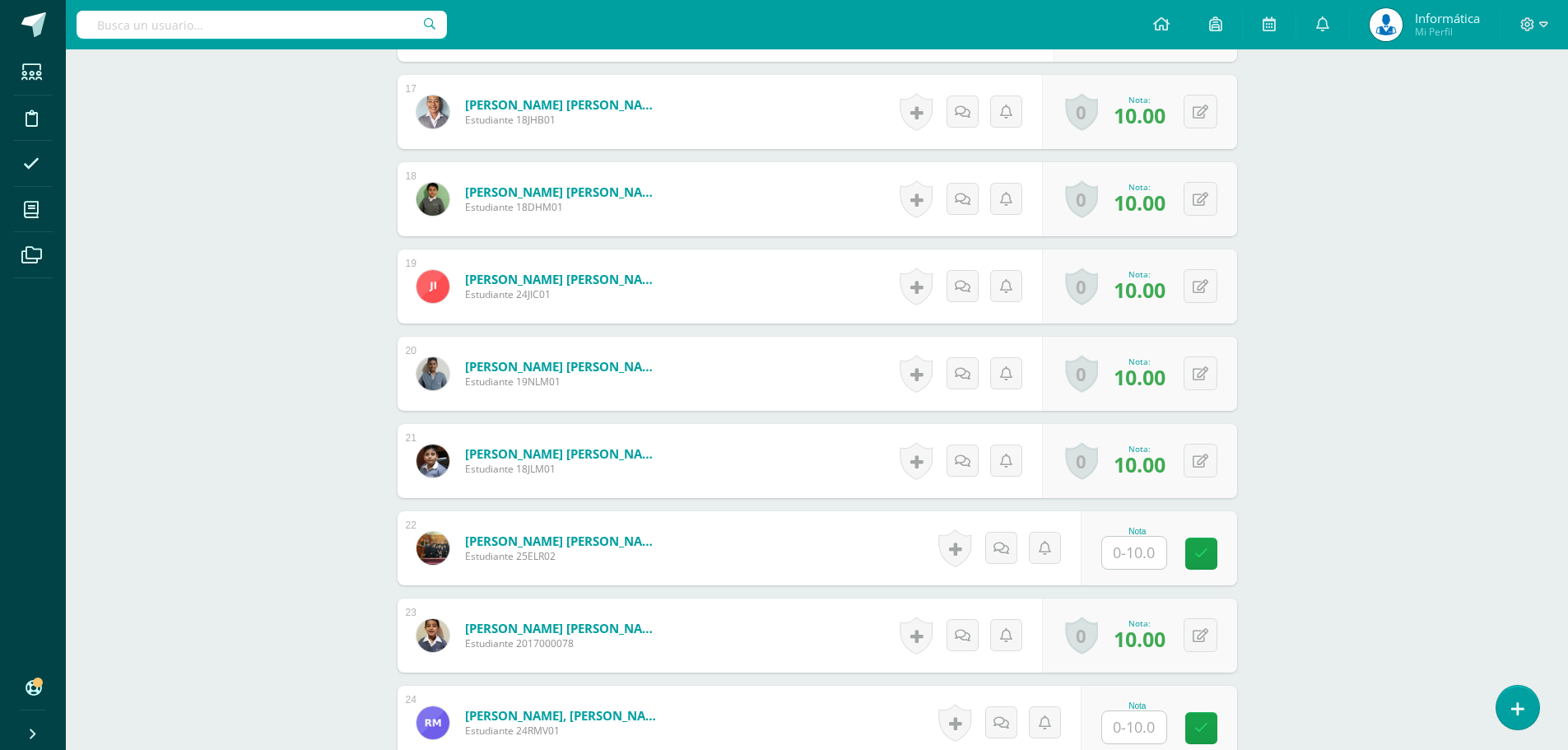
scroll to position [1975, 0]
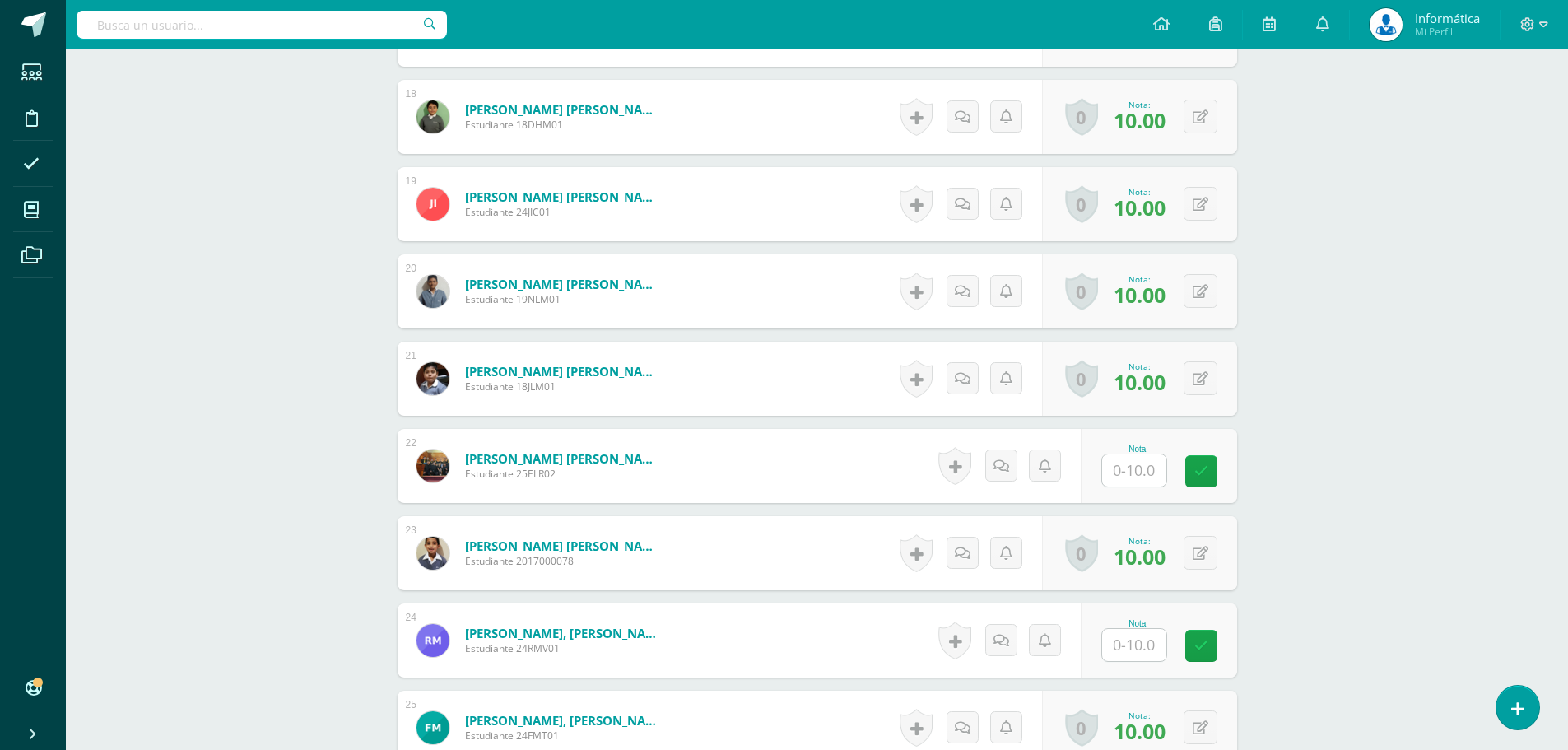
click at [1133, 653] on input "text" at bounding box center [1134, 645] width 64 height 32
type input "7"
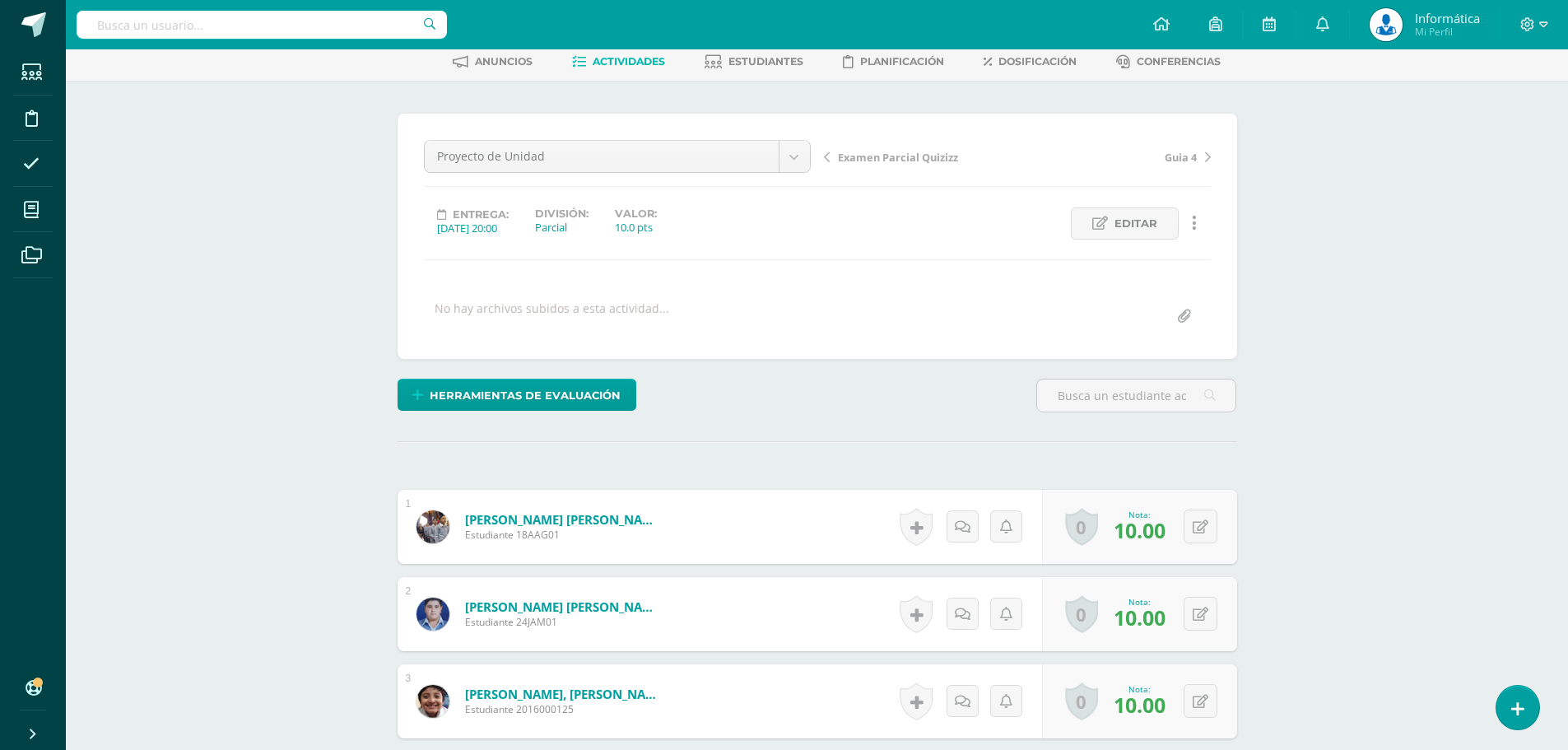
scroll to position [0, 0]
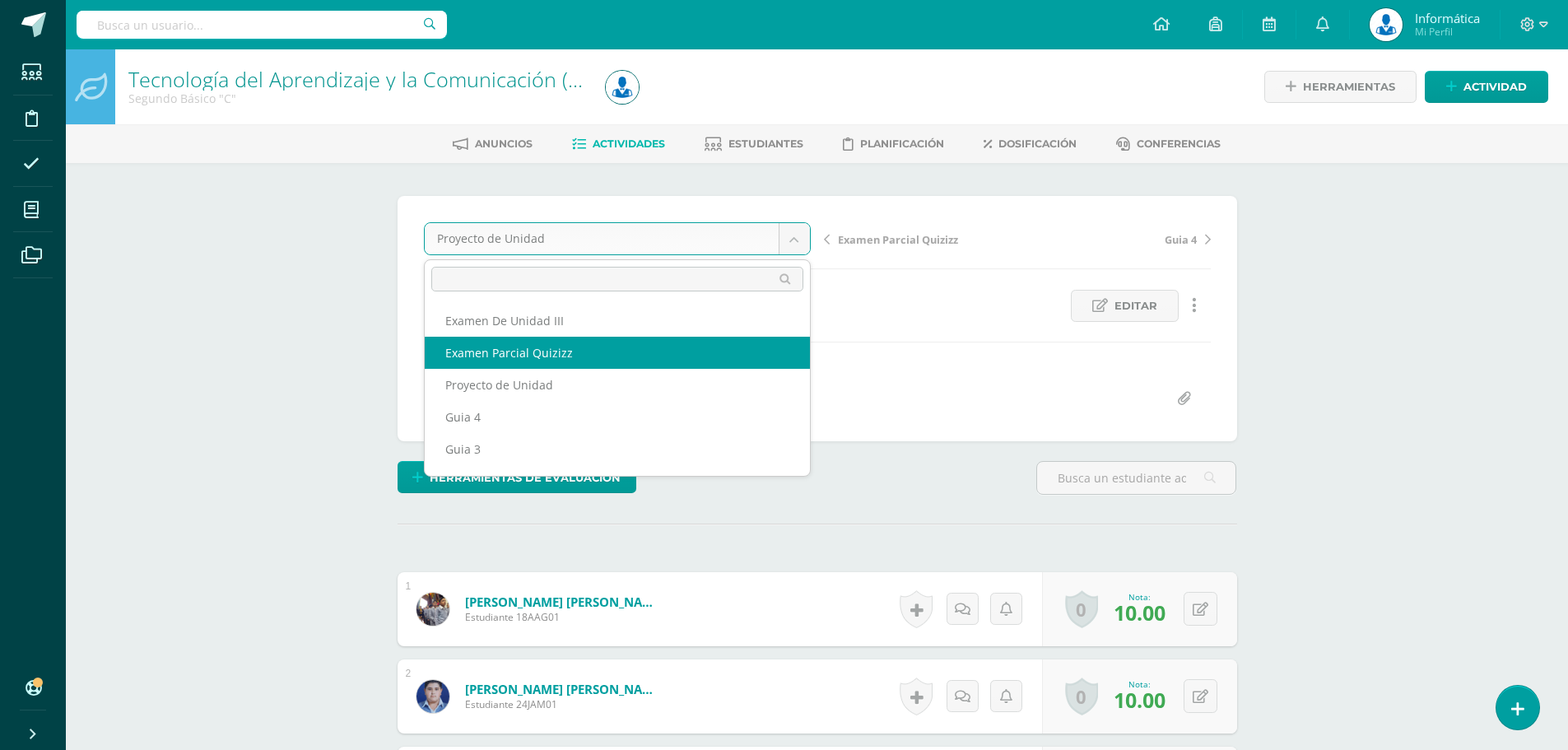
select select "/dashboard/teacher/grade-activity/176839/"
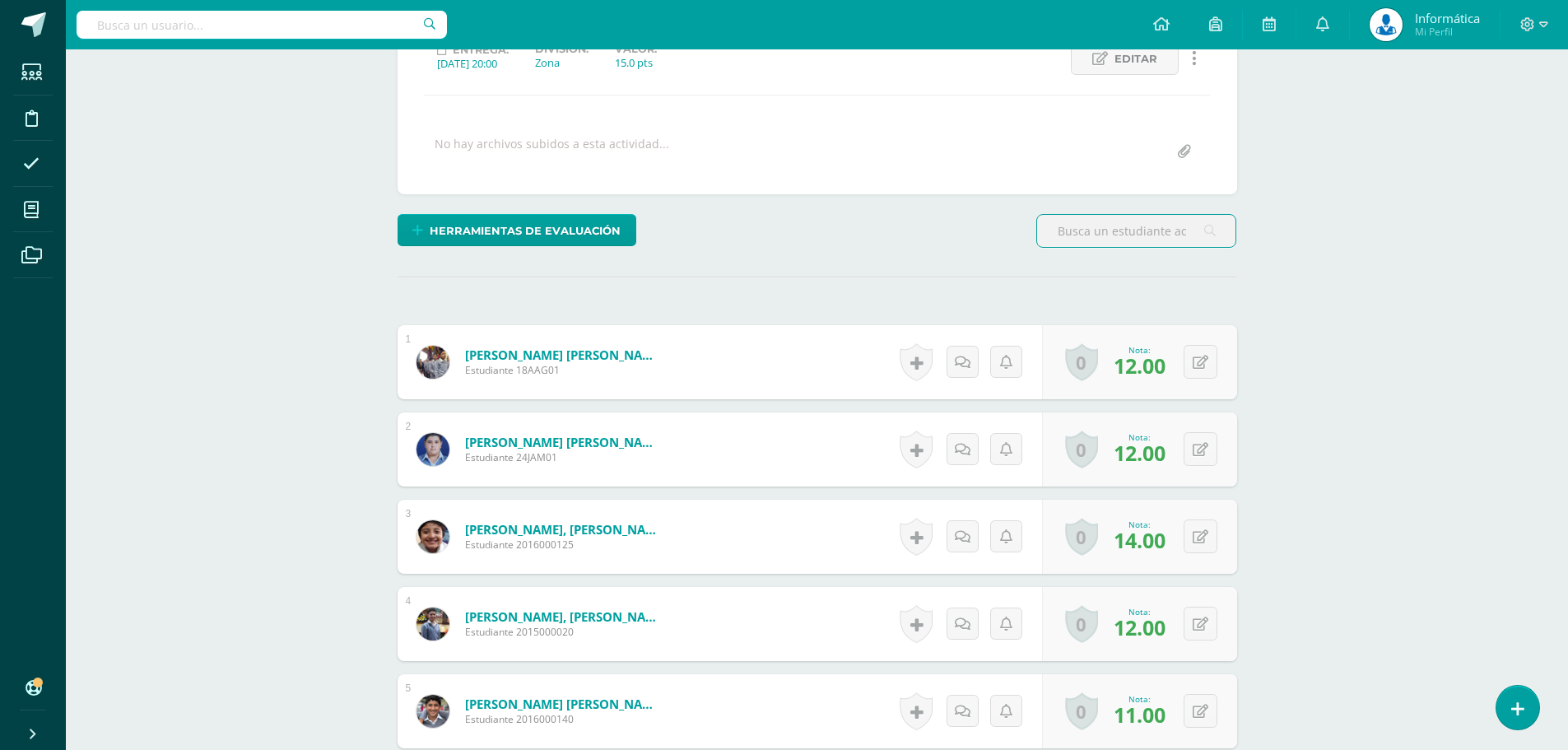
scroll to position [329, 0]
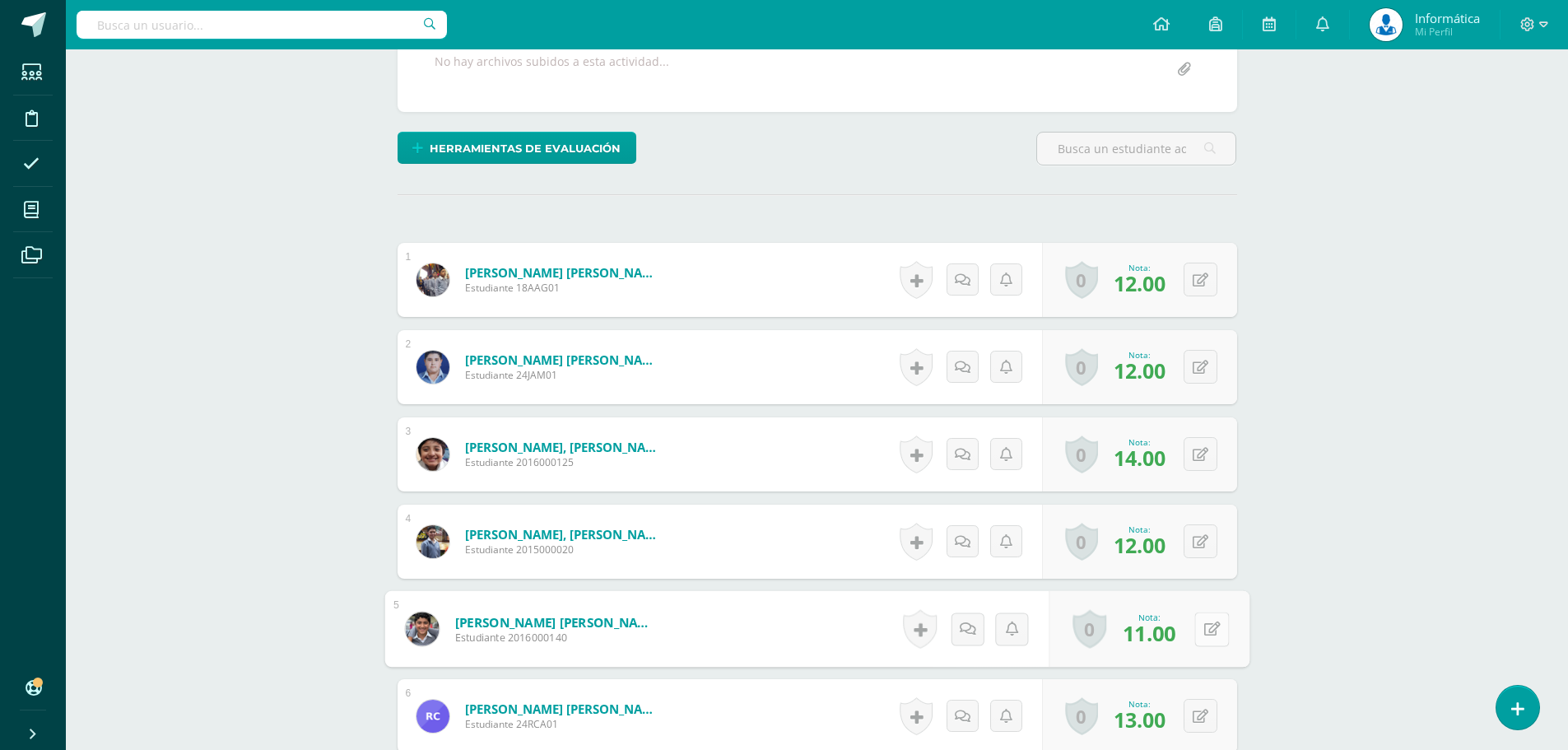
click at [1203, 633] on icon at bounding box center [1211, 628] width 16 height 14
type input "13"
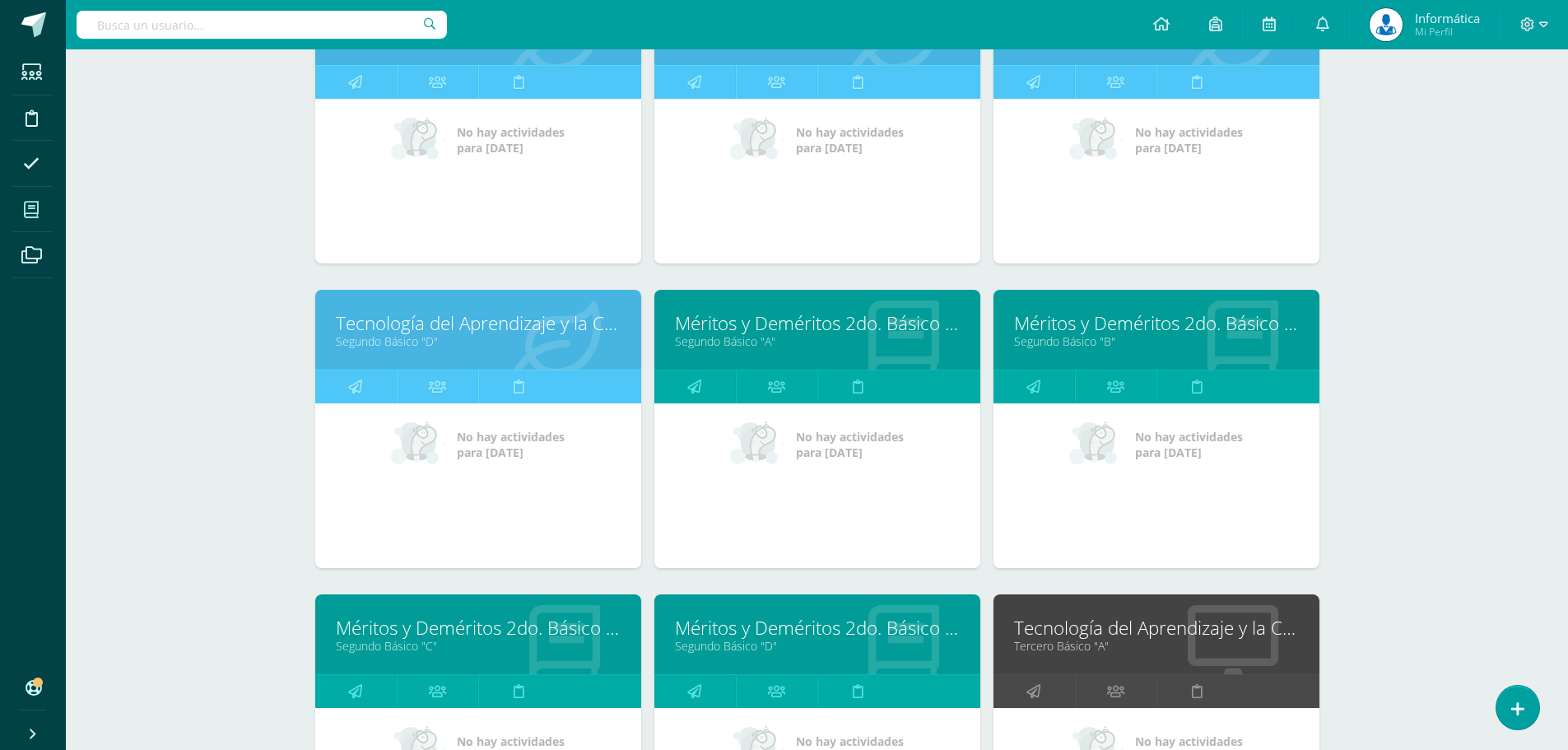
scroll to position [1070, 0]
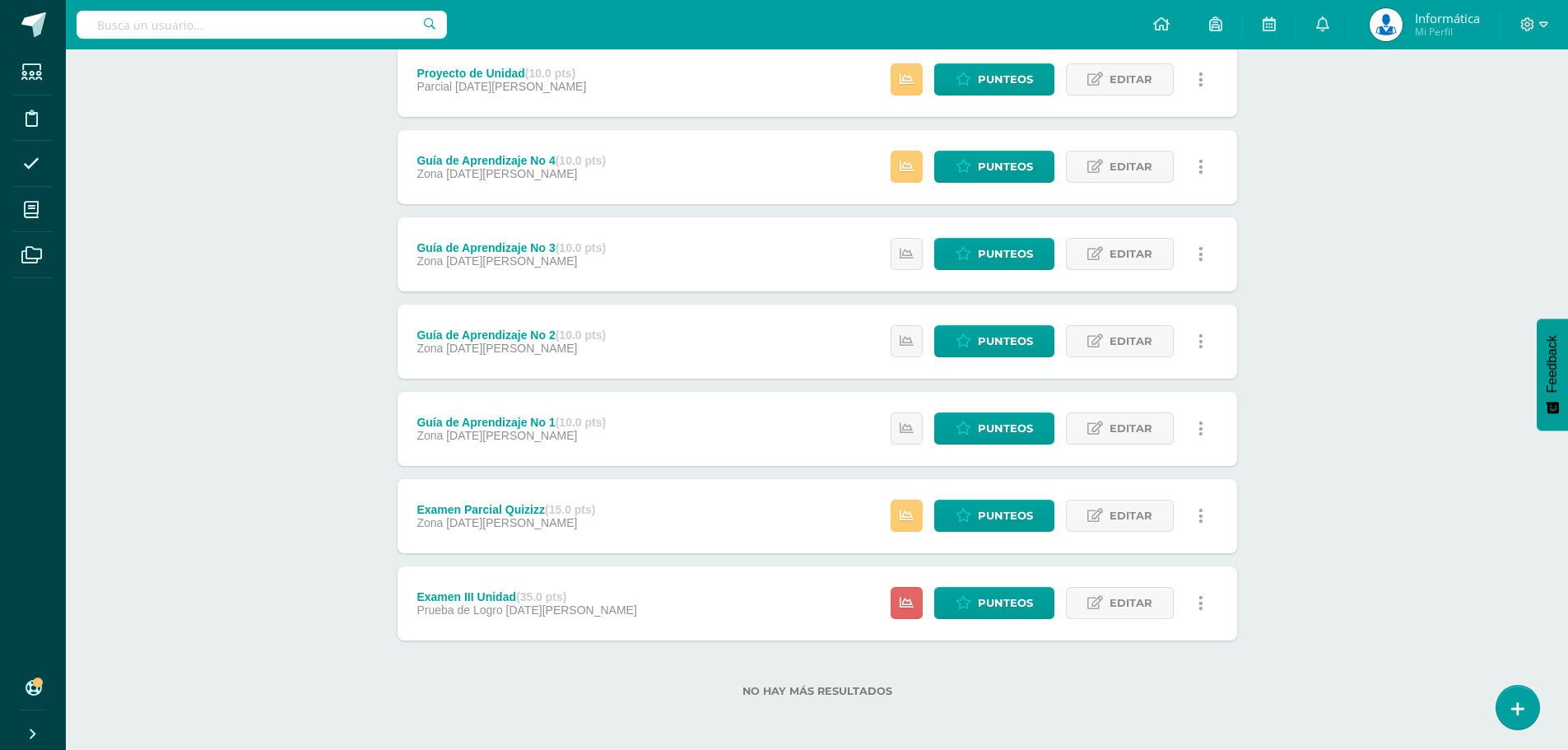
scroll to position [67, 0]
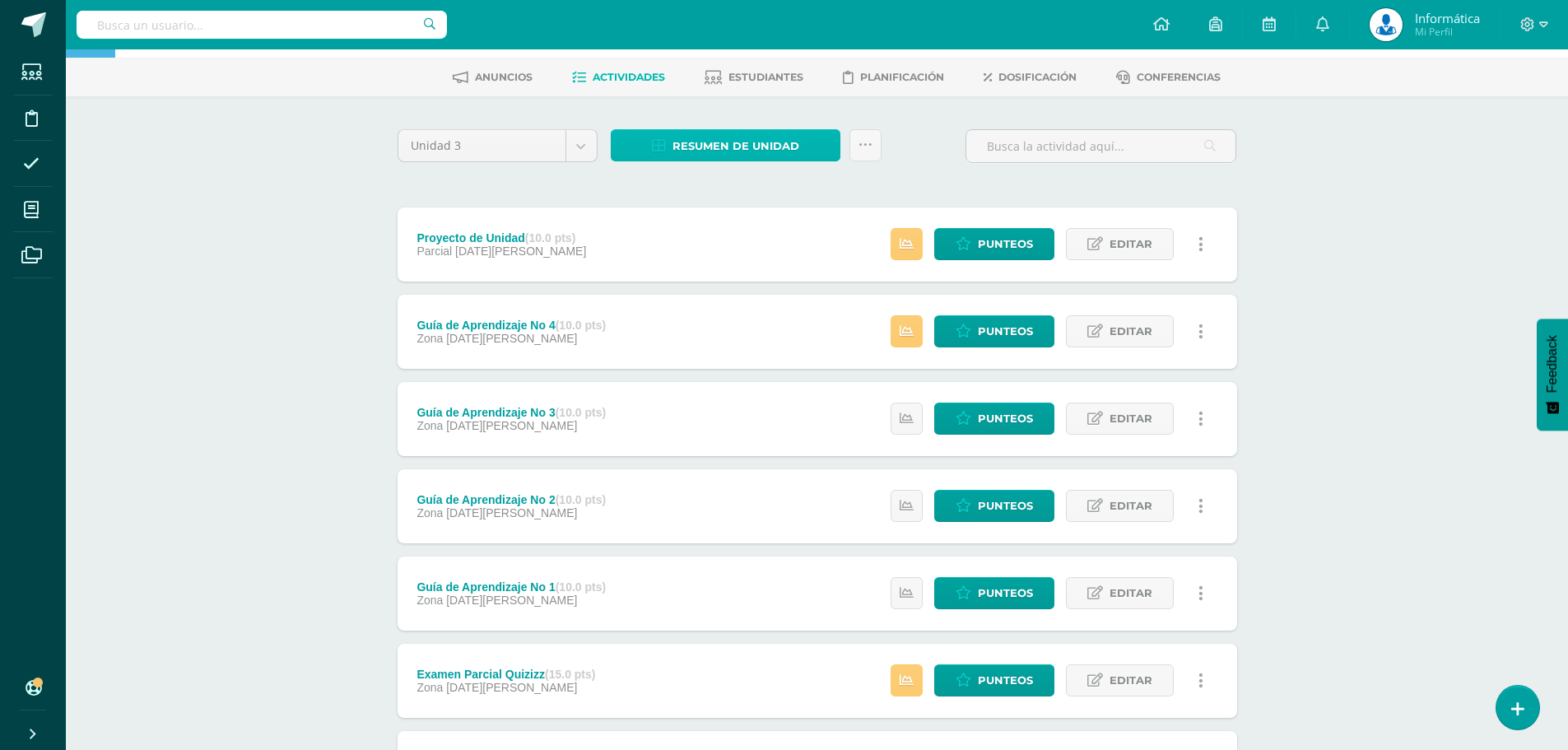
click at [734, 137] on span "Resumen de unidad" at bounding box center [735, 146] width 126 height 31
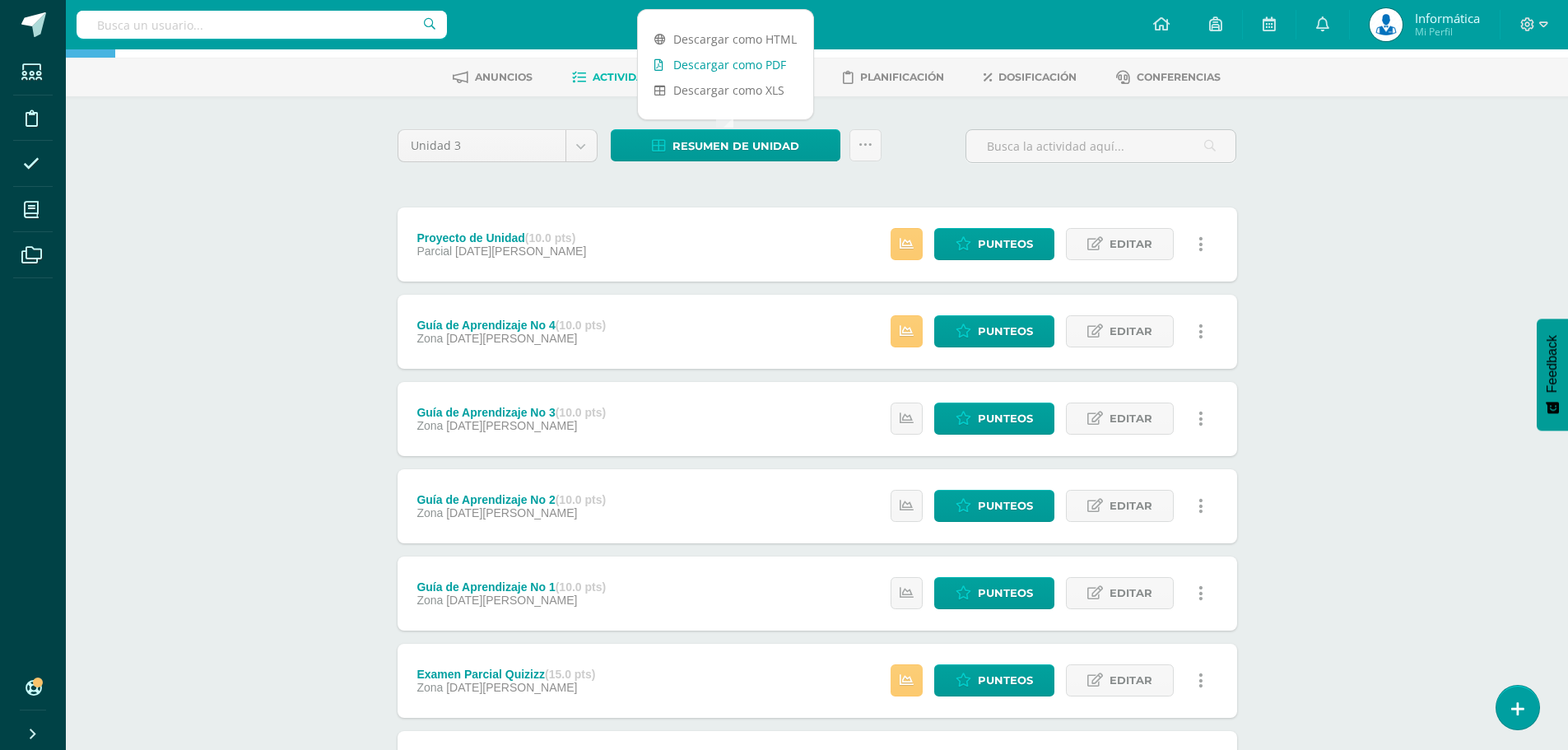
click at [757, 57] on link "Descargar como PDF" at bounding box center [725, 64] width 176 height 25
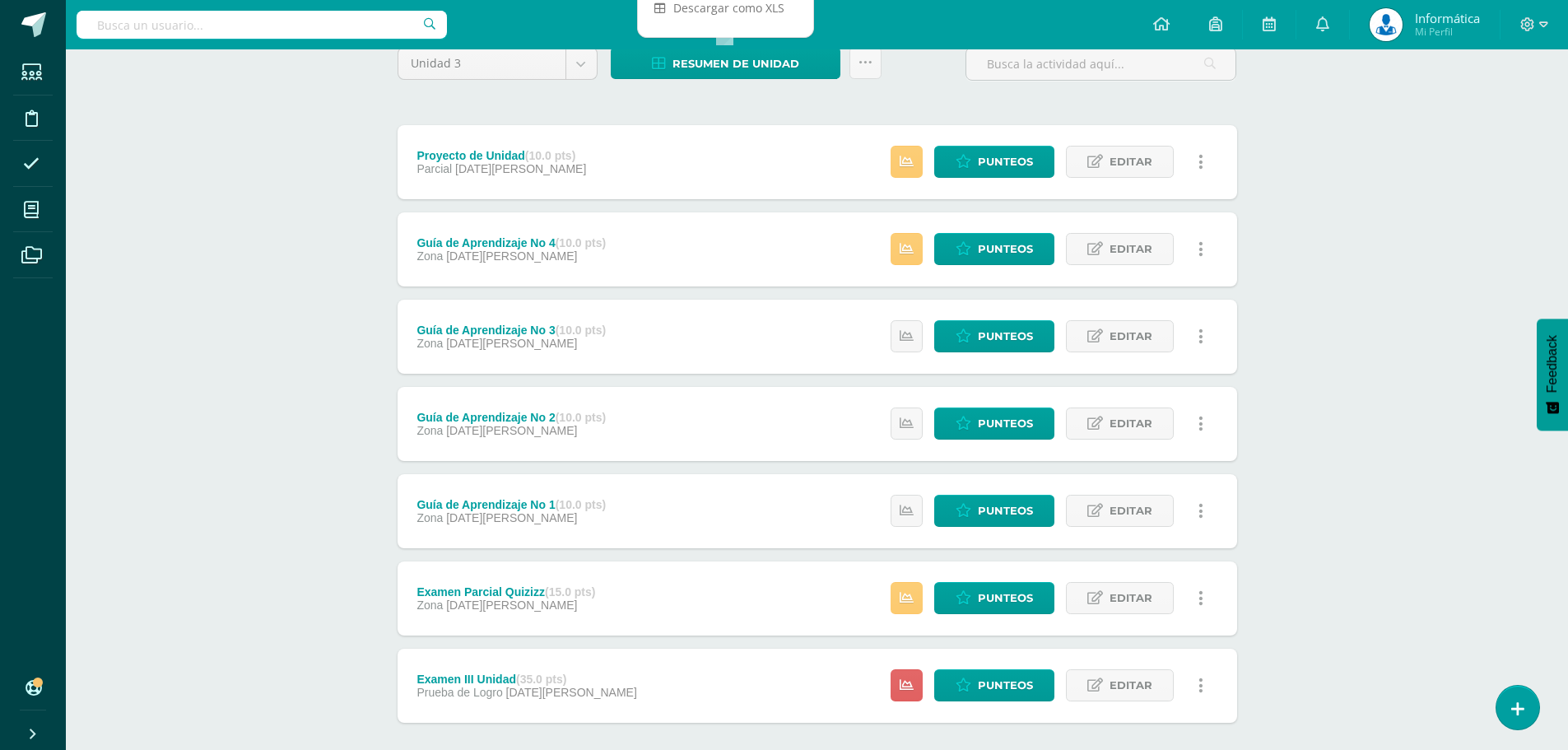
scroll to position [232, 0]
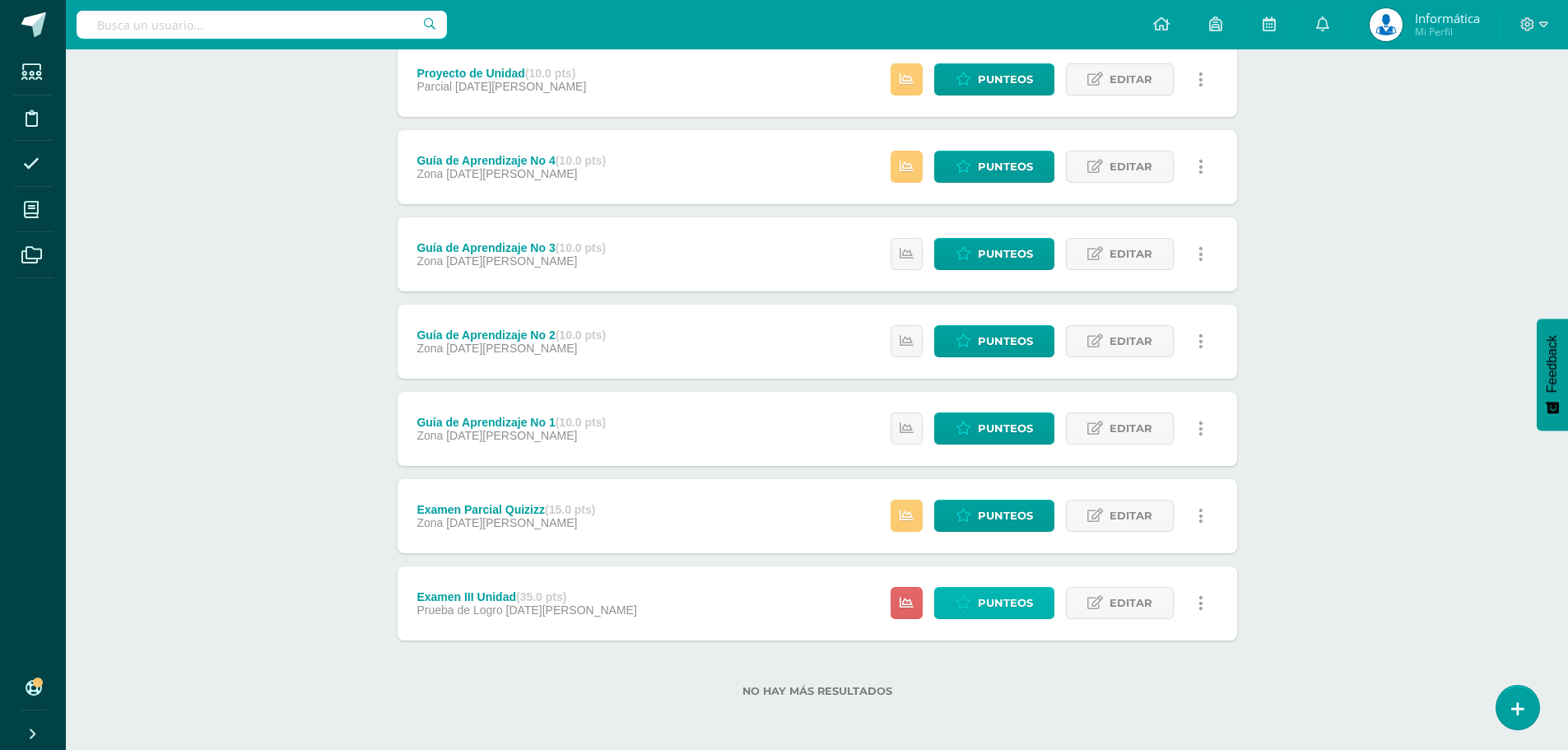
click at [1020, 596] on span "Punteos" at bounding box center [1005, 602] width 55 height 31
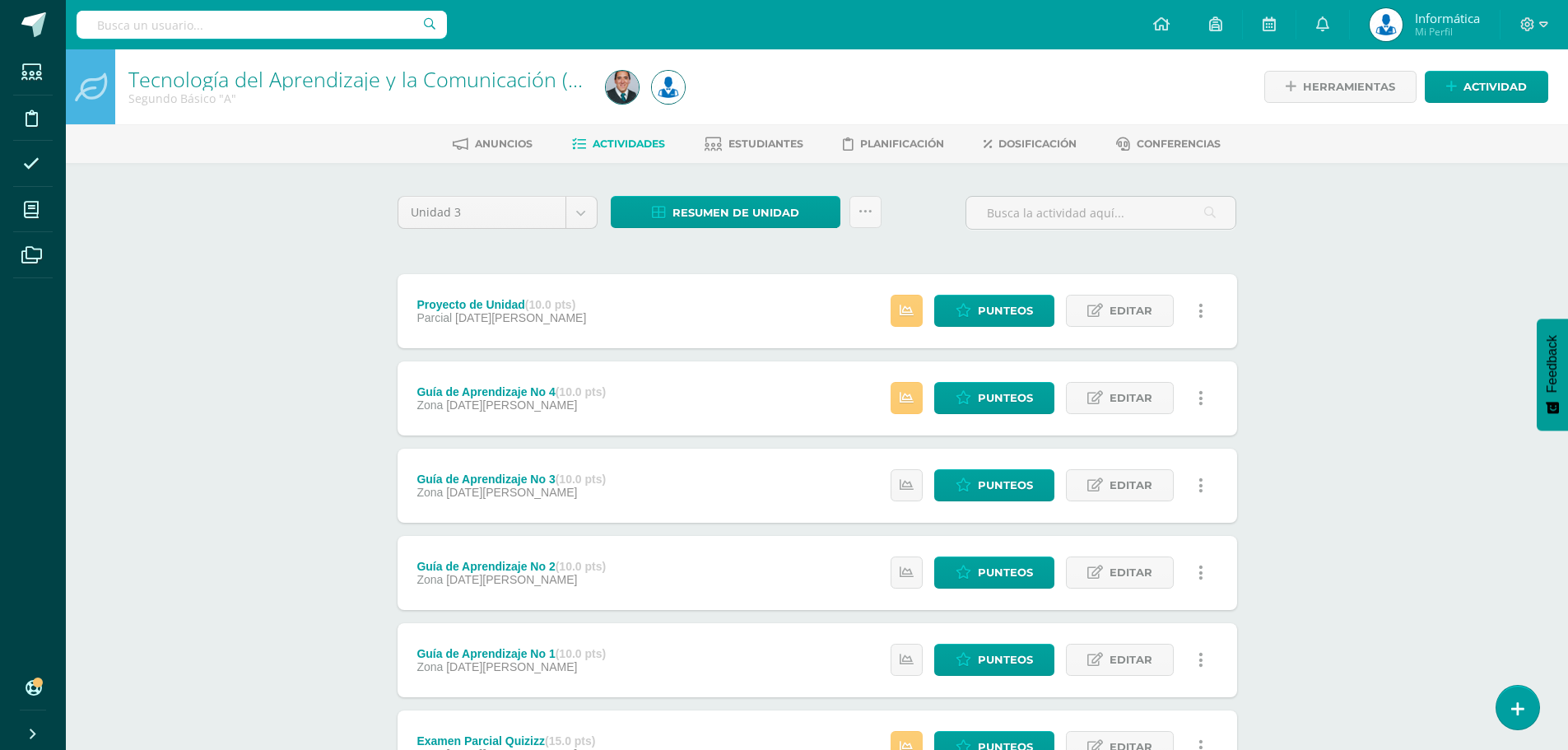
scroll to position [165, 0]
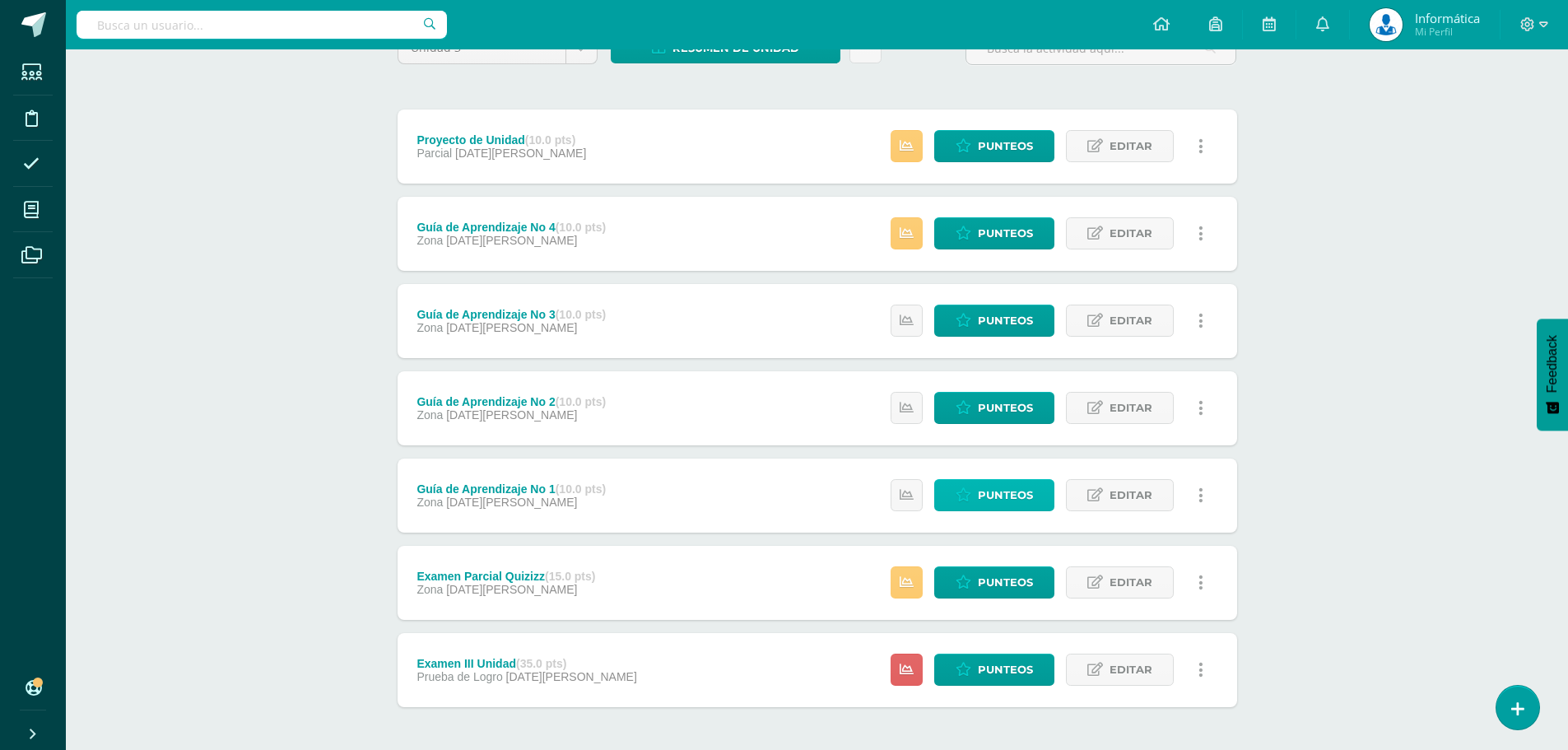
click at [985, 509] on span "Punteos" at bounding box center [1005, 495] width 55 height 31
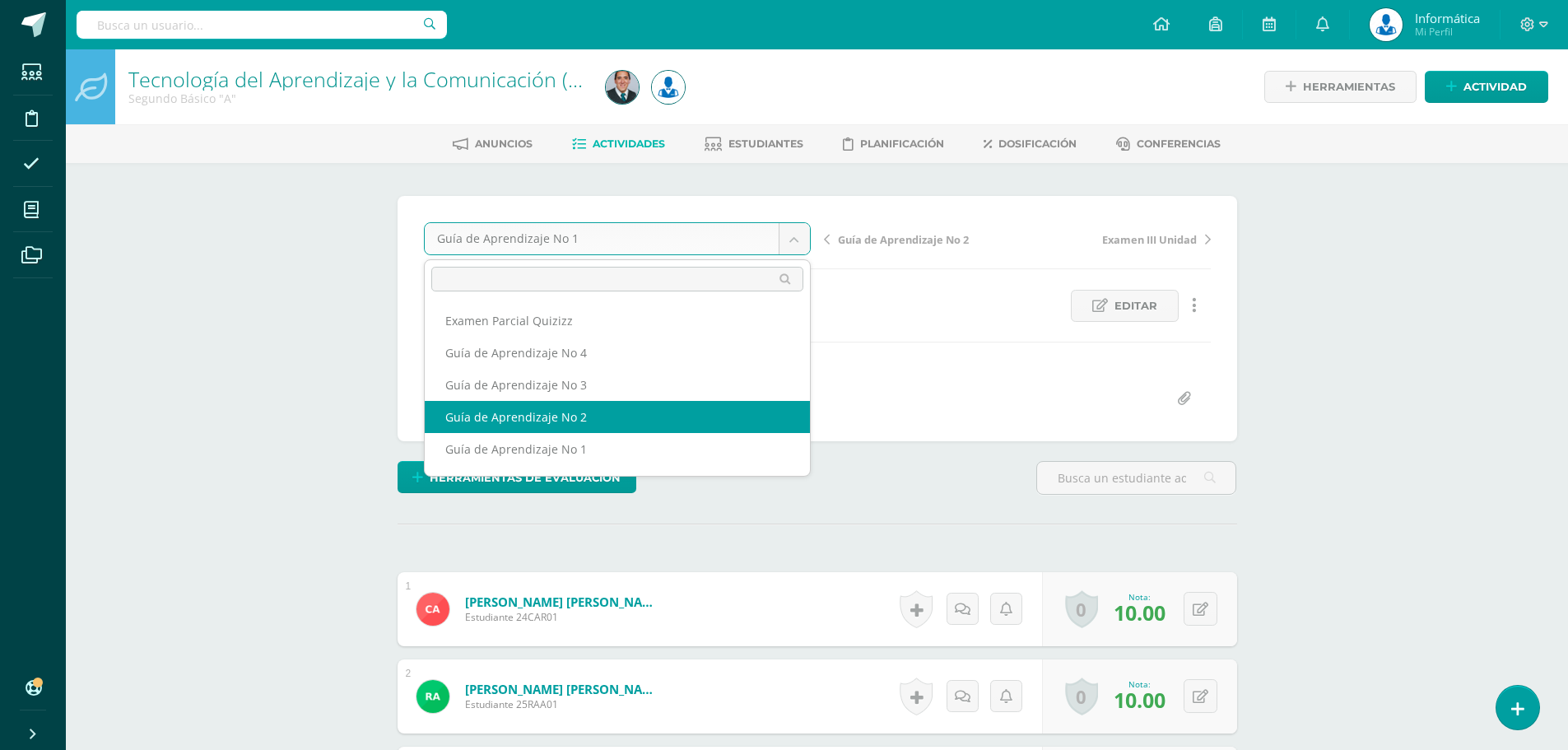
select select "/dashboard/teacher/grade-activity/176521/"
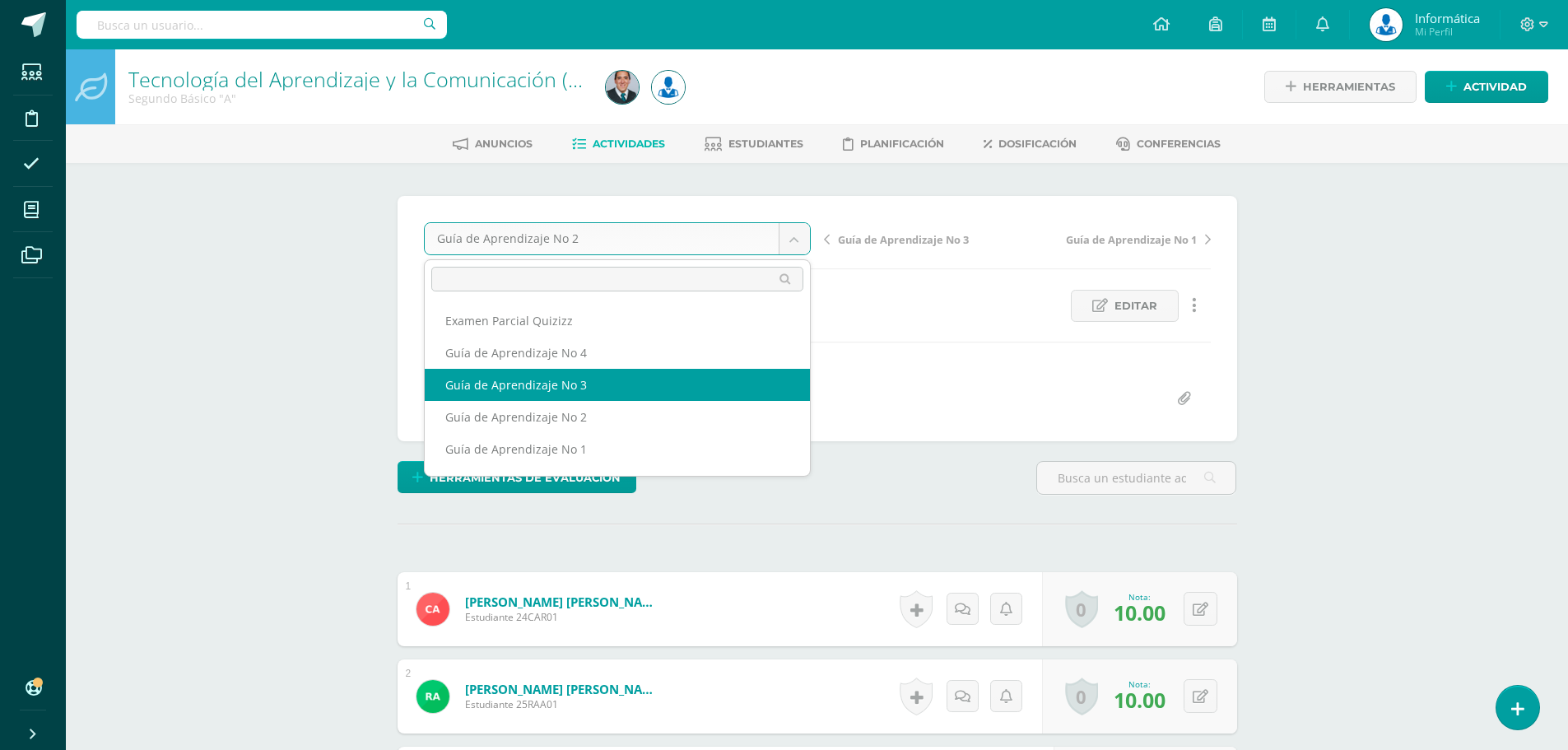
select select "/dashboard/teacher/grade-activity/176522/"
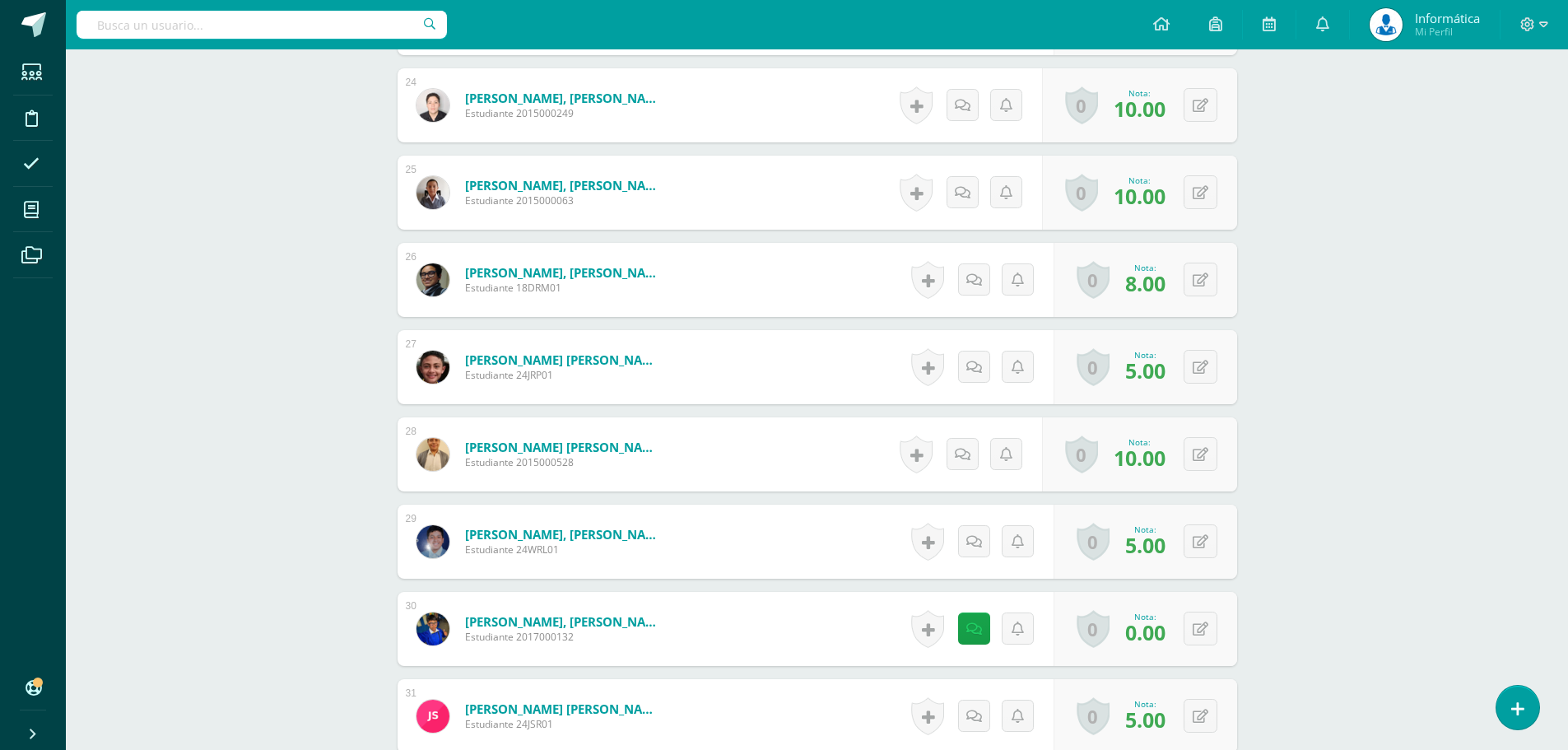
scroll to position [2592, 0]
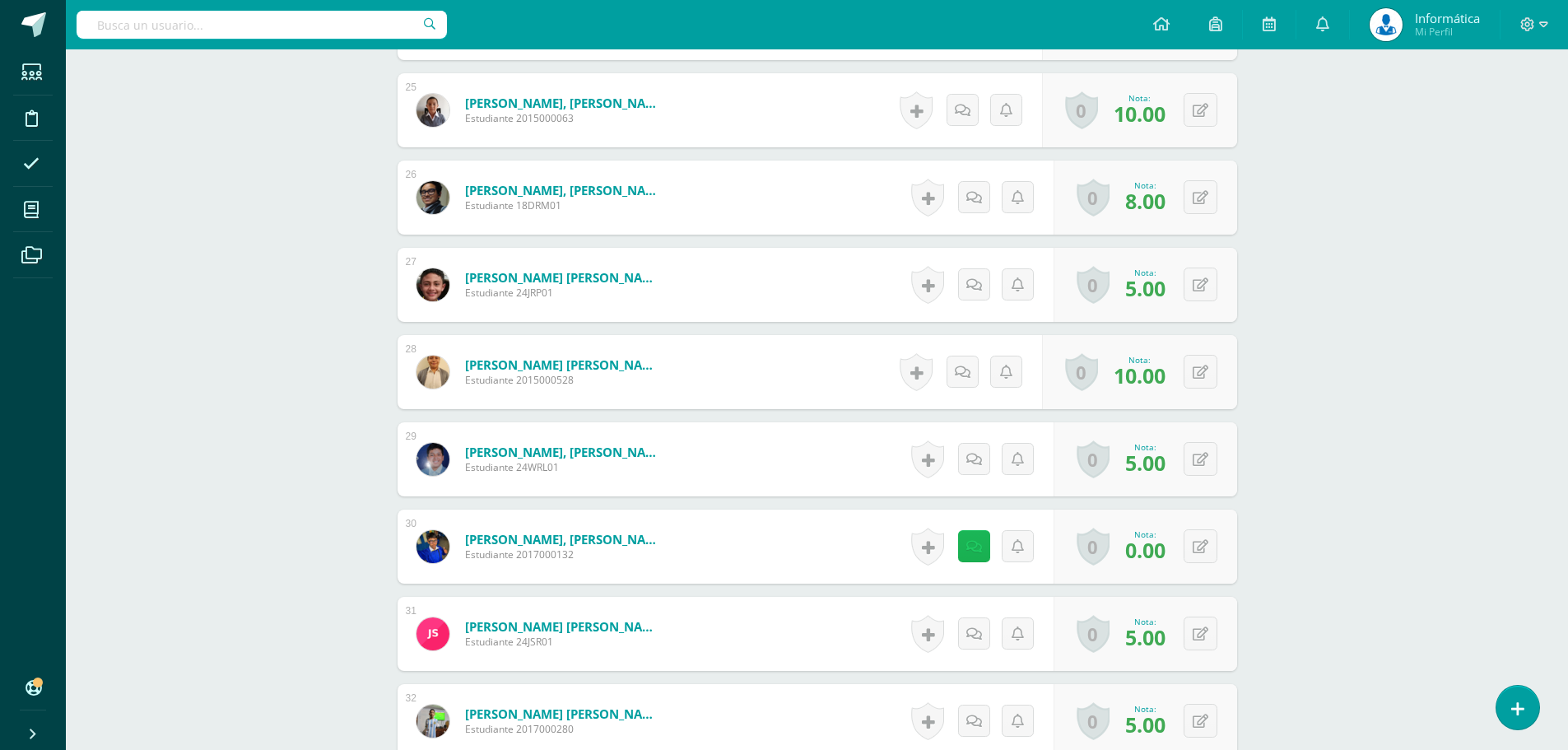
click at [969, 540] on link at bounding box center [974, 546] width 32 height 32
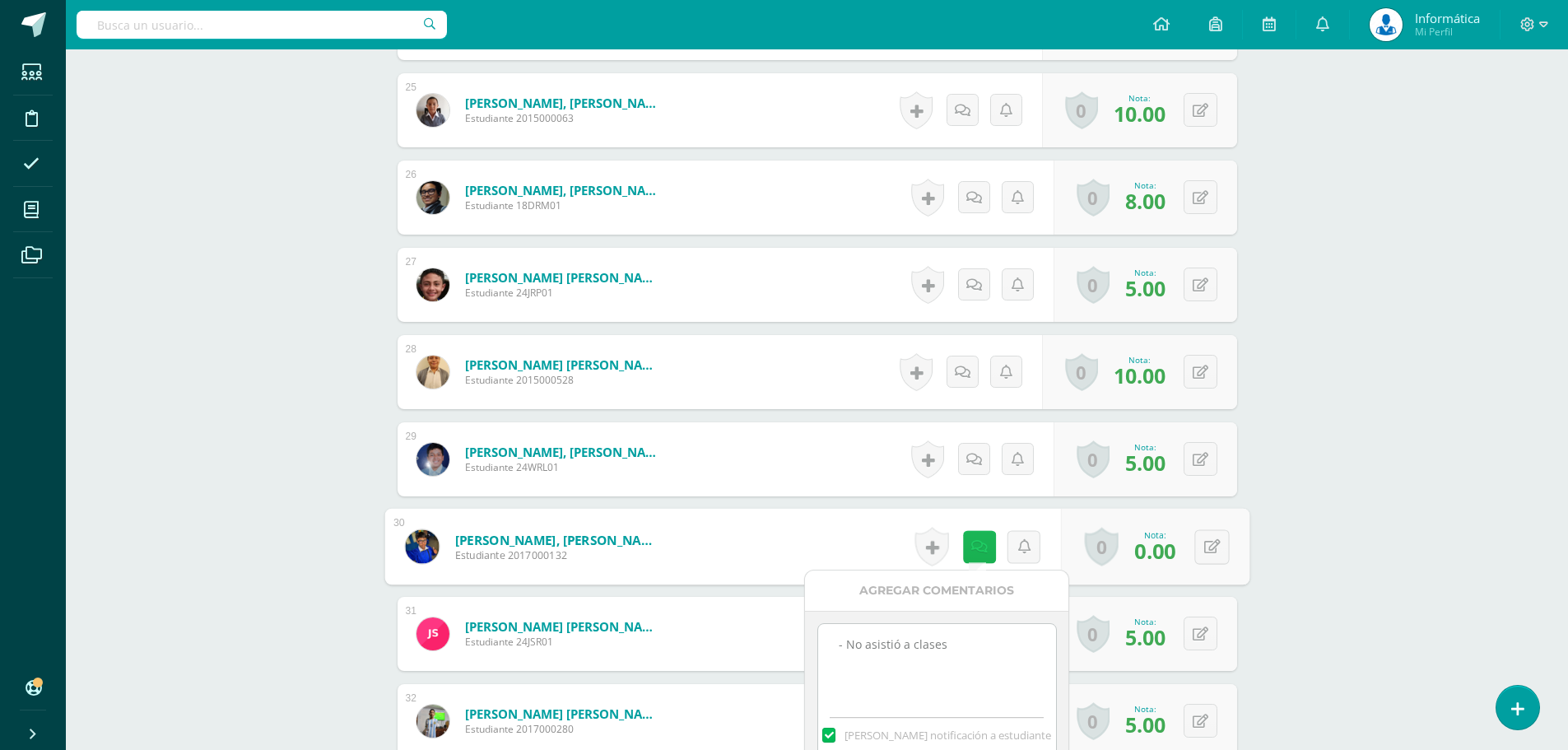
click at [972, 541] on icon at bounding box center [977, 546] width 16 height 14
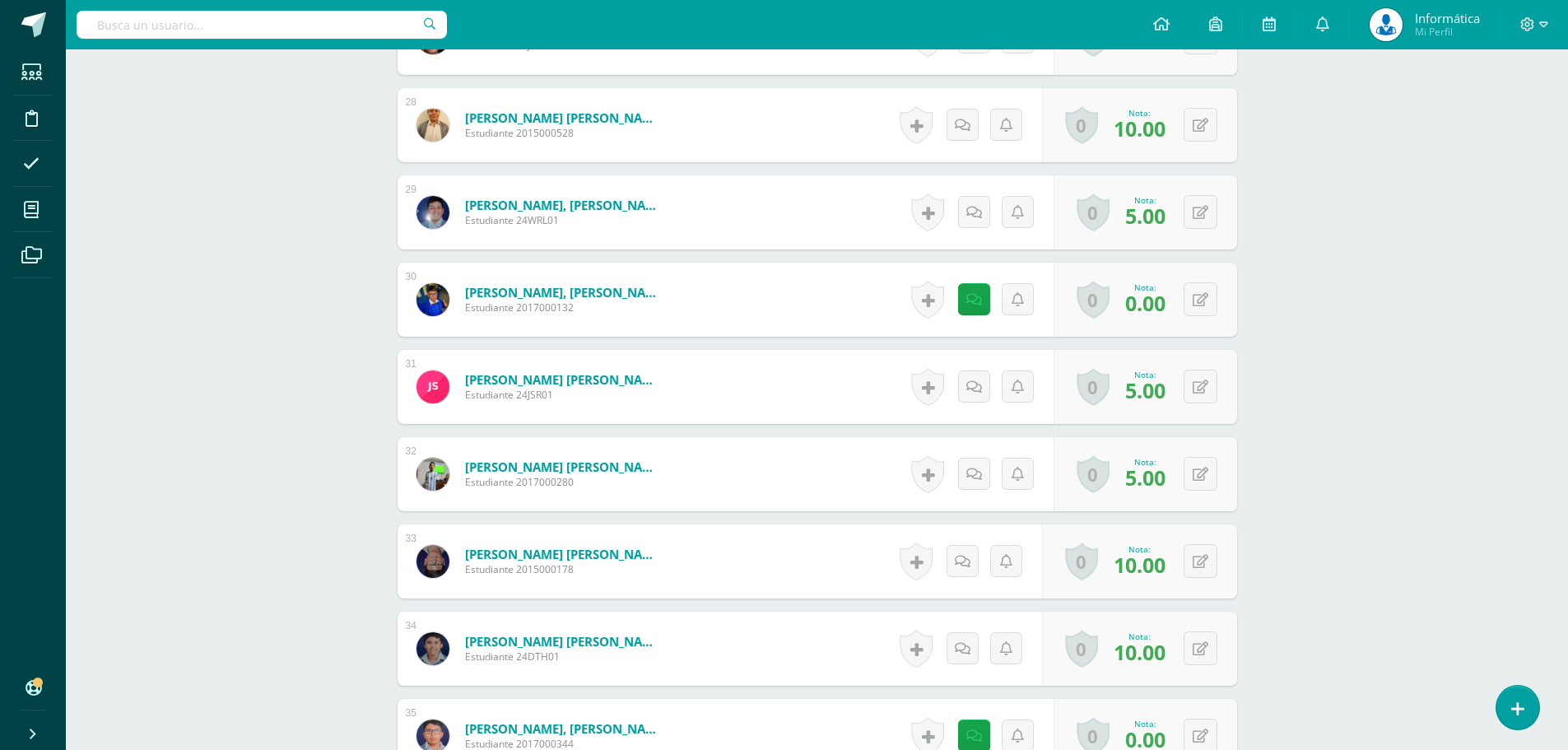
scroll to position [2921, 0]
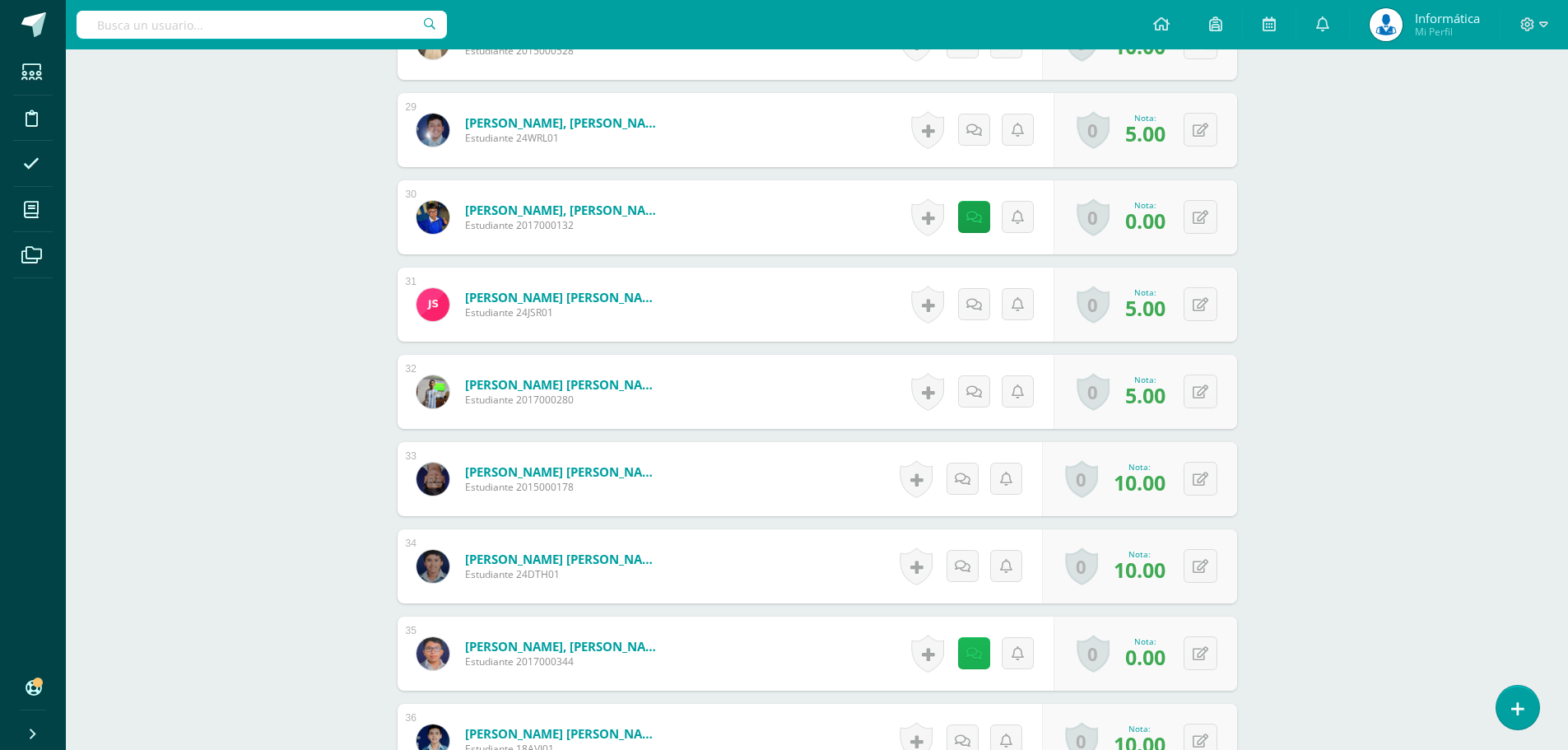
click at [971, 653] on icon at bounding box center [974, 653] width 15 height 14
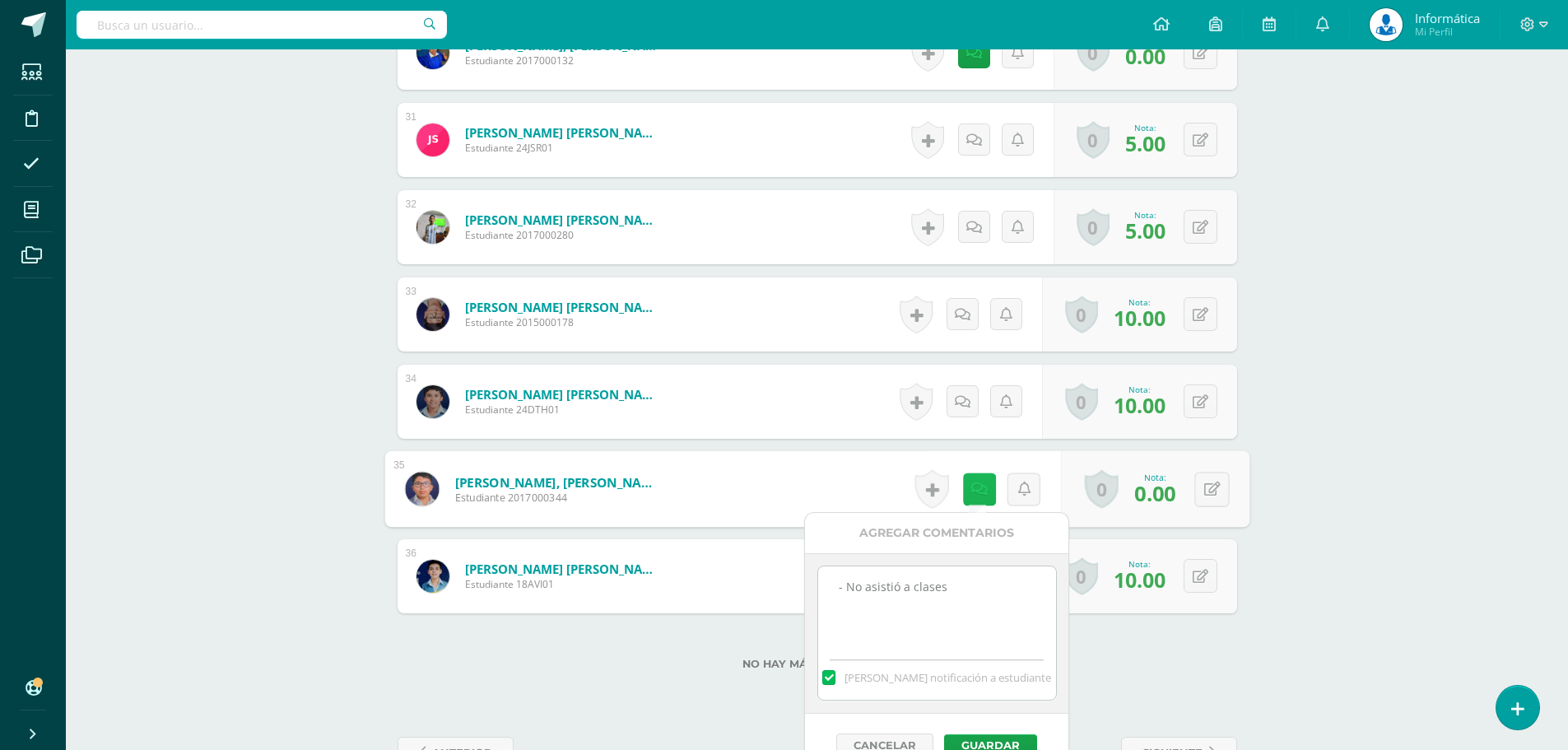
click at [978, 493] on icon at bounding box center [977, 488] width 16 height 14
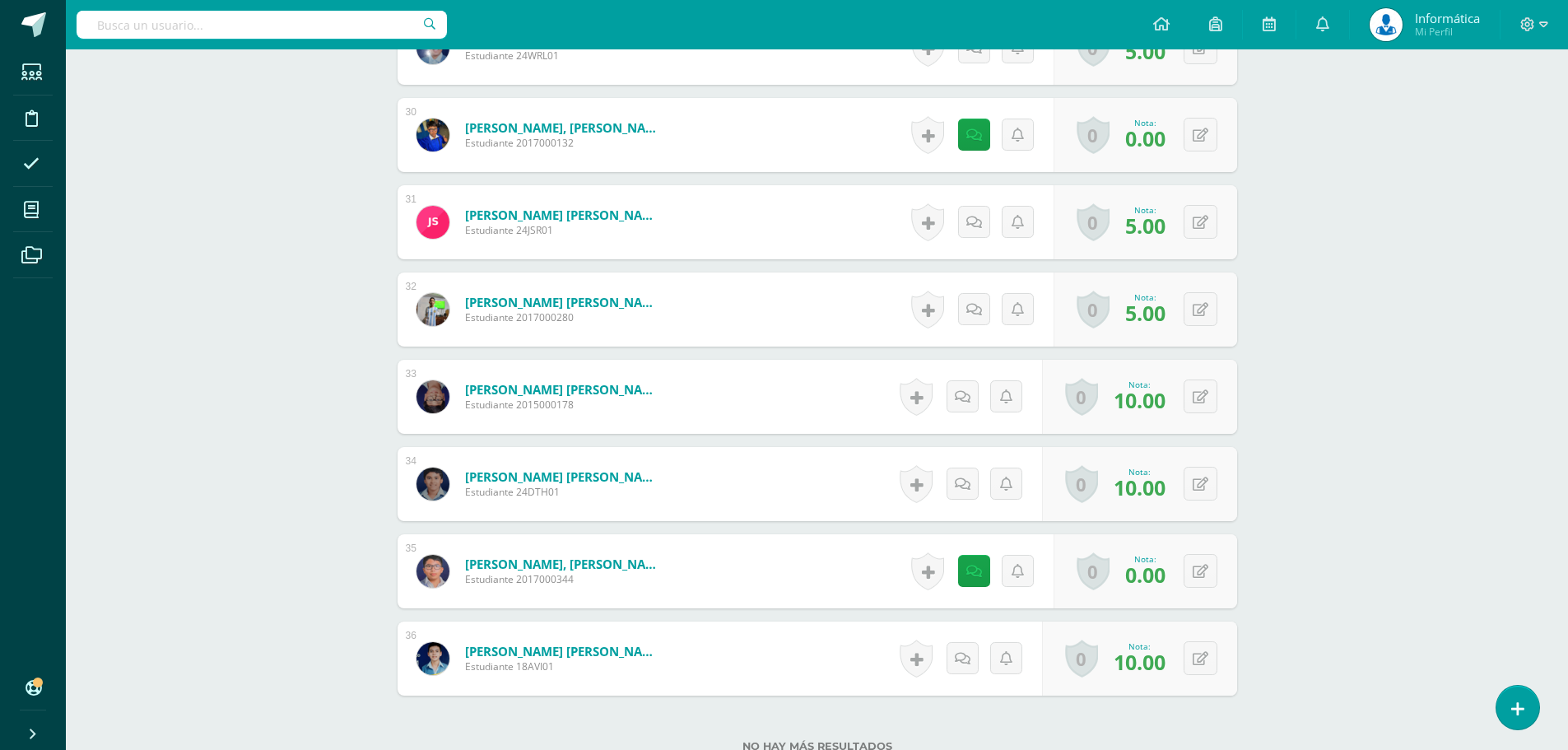
scroll to position [2921, 0]
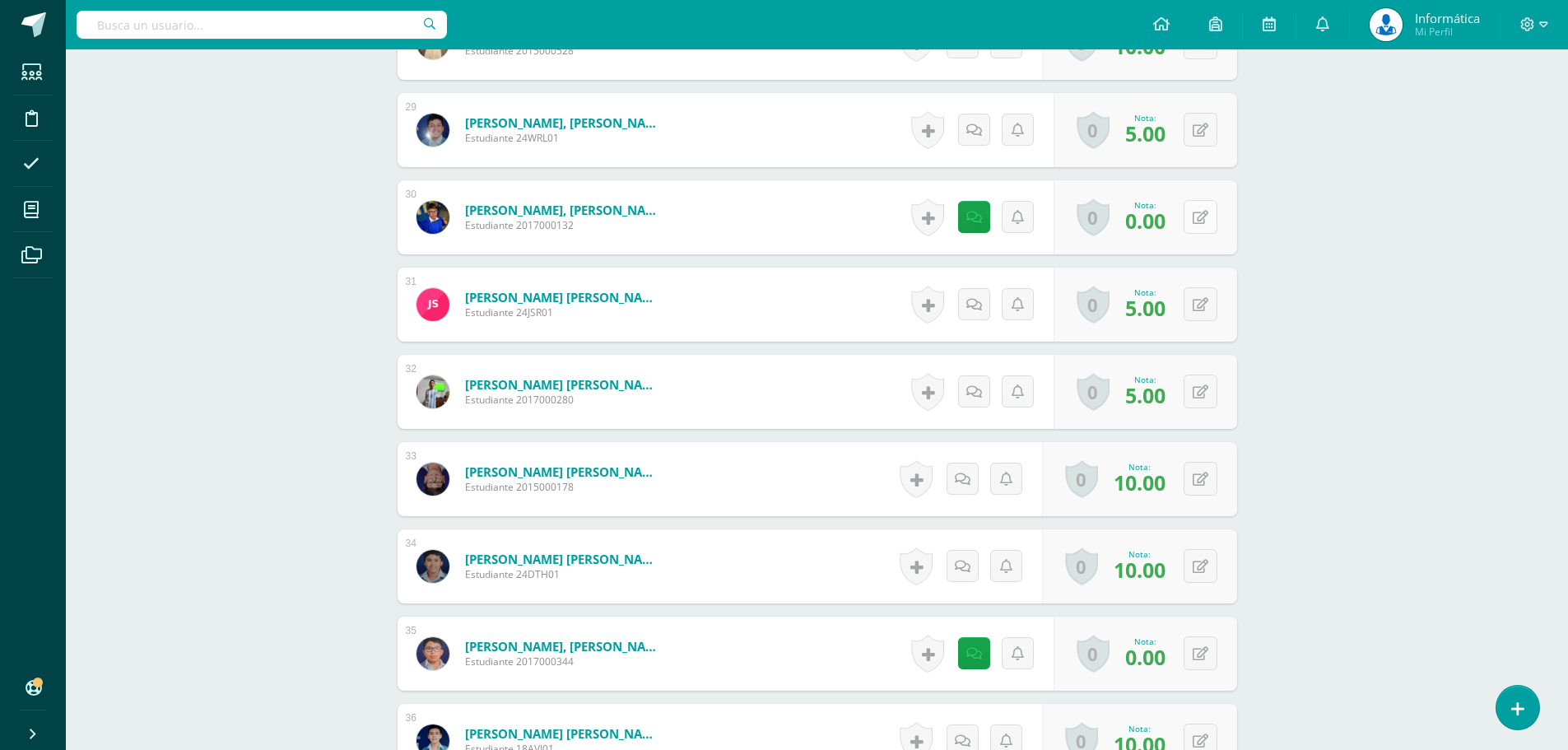
click at [1192, 210] on button at bounding box center [1201, 217] width 34 height 34
type input "5"
click at [1207, 653] on button at bounding box center [1211, 653] width 35 height 35
type input "5"
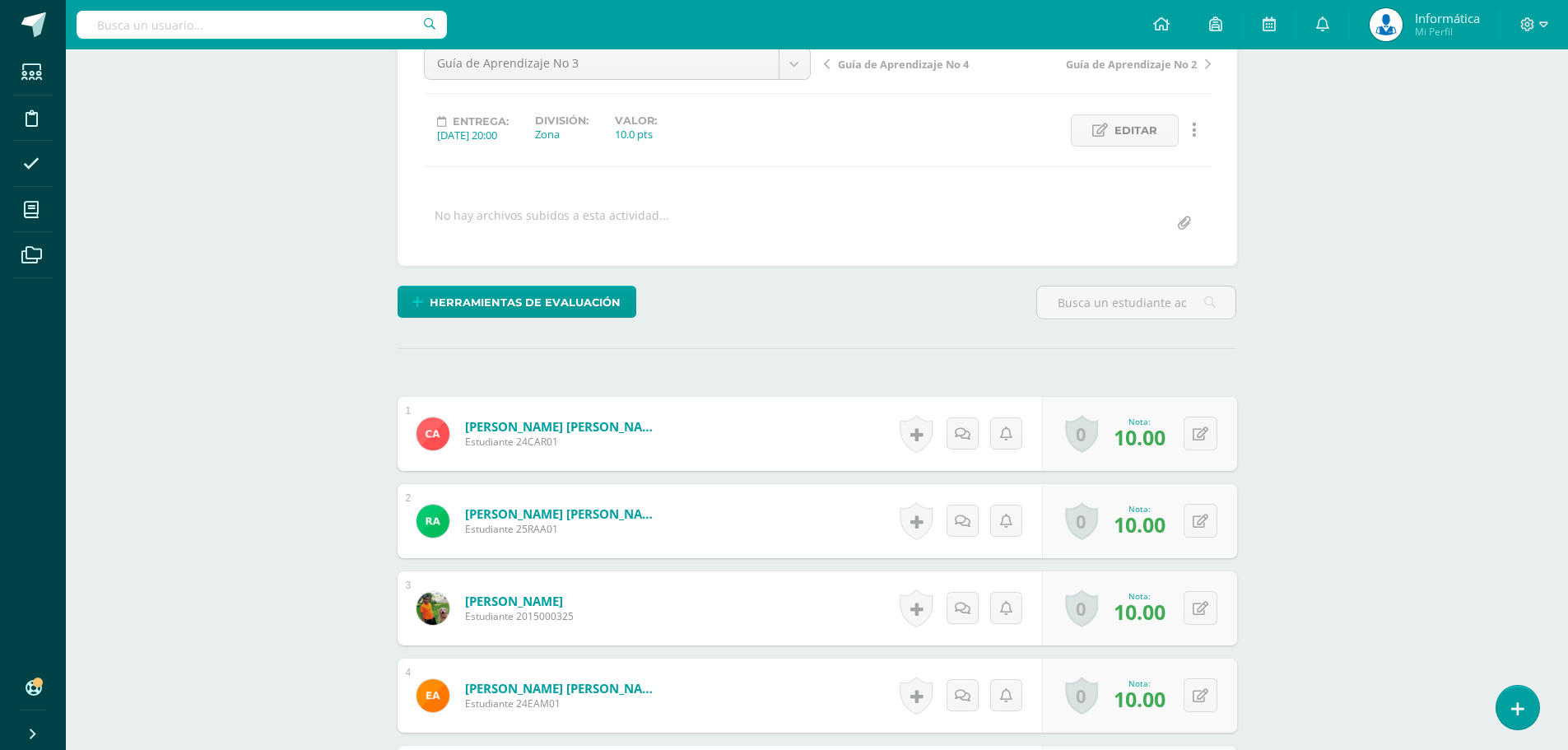
scroll to position [11, 0]
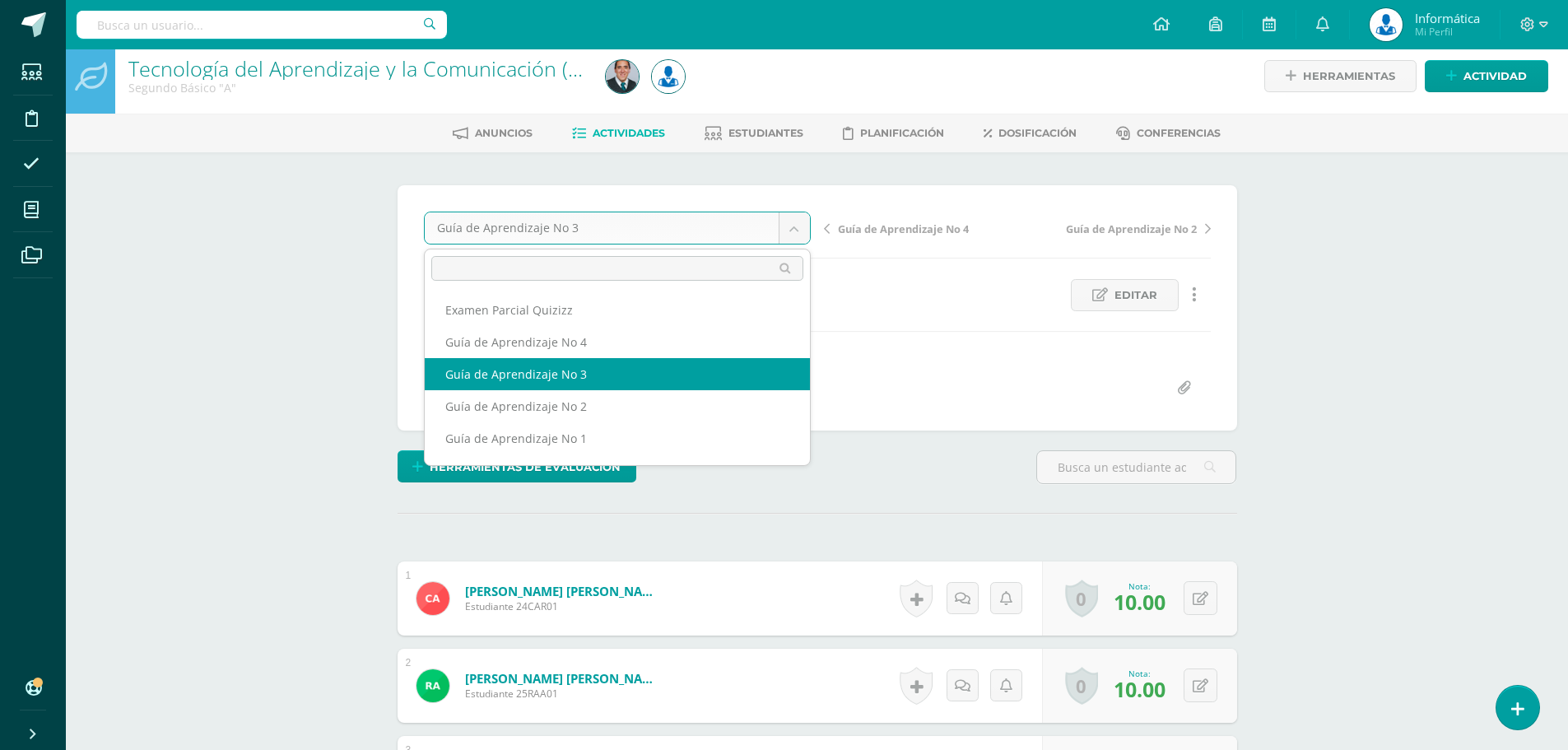
drag, startPoint x: 784, startPoint y: 235, endPoint x: 792, endPoint y: 232, distance: 8.5
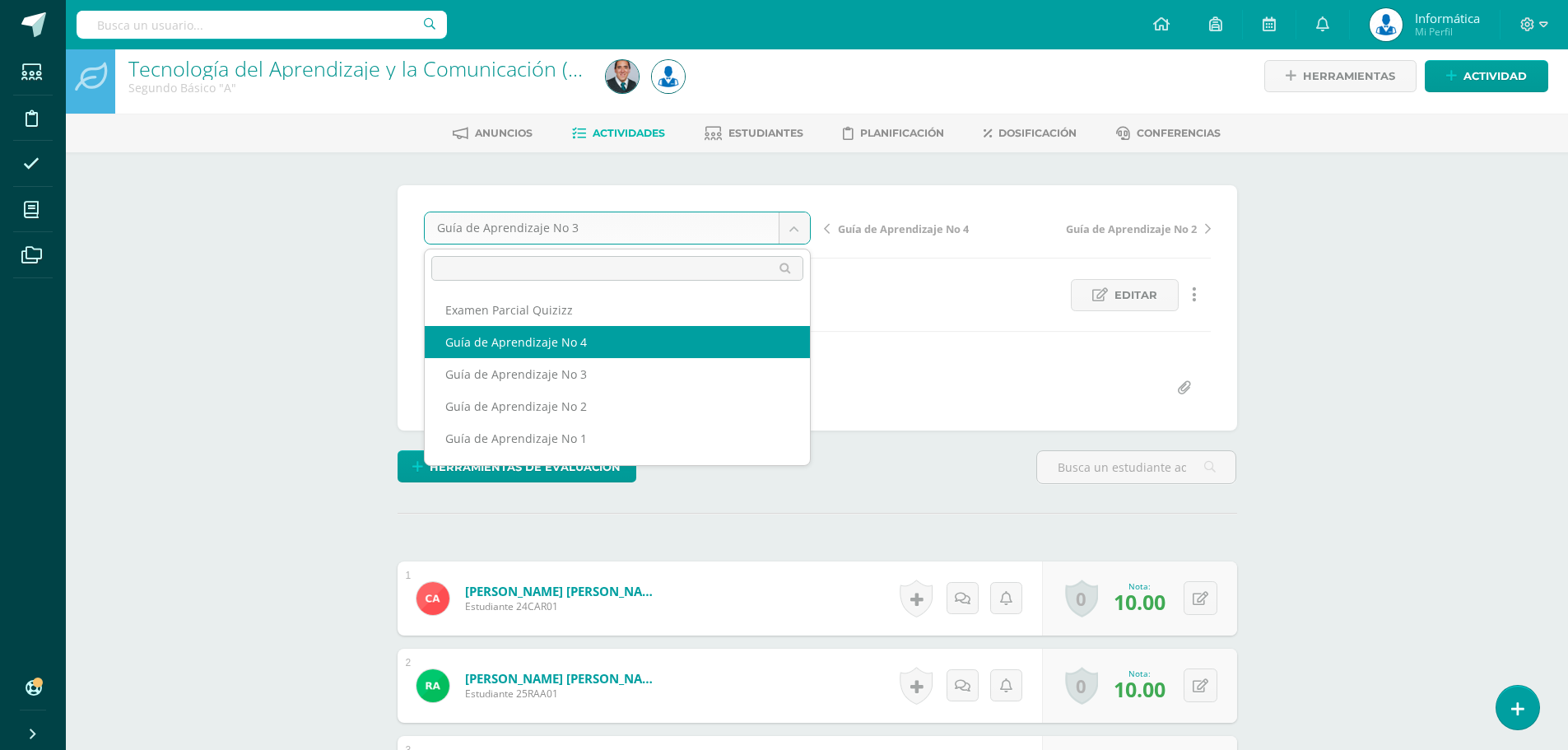
select select "/dashboard/teacher/grade-activity/176523/"
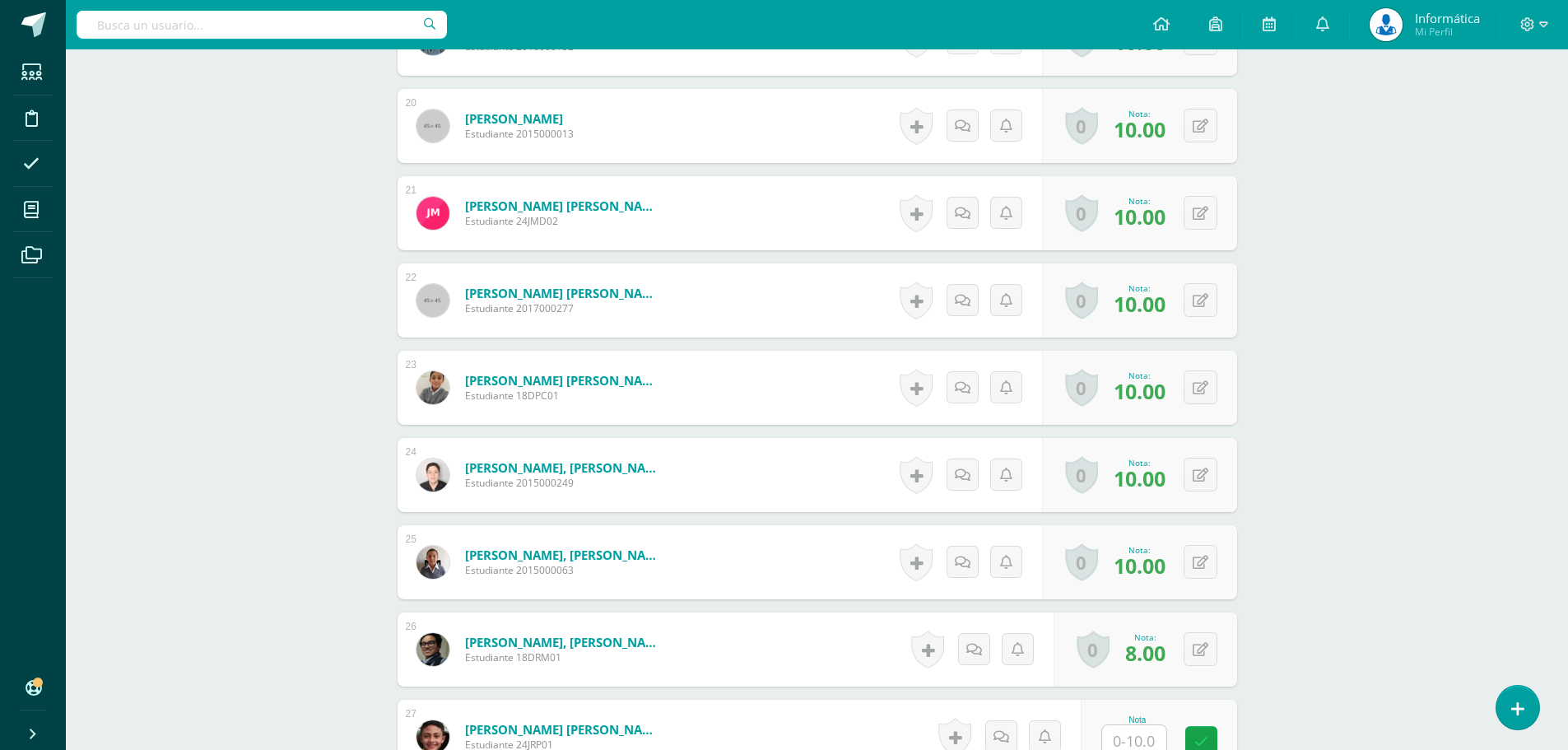
scroll to position [2305, 0]
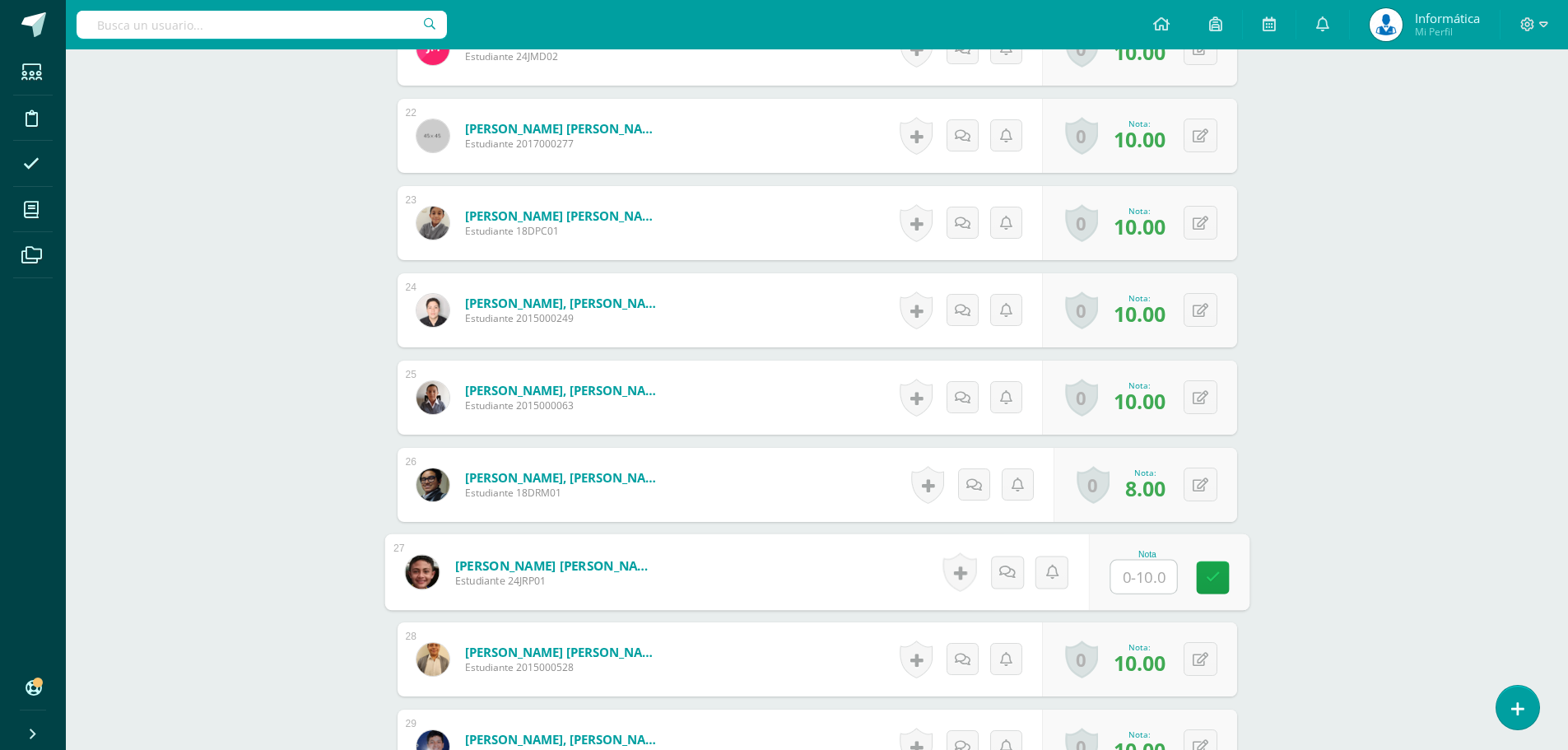
click at [1145, 581] on input "text" at bounding box center [1143, 576] width 66 height 33
type input "6"
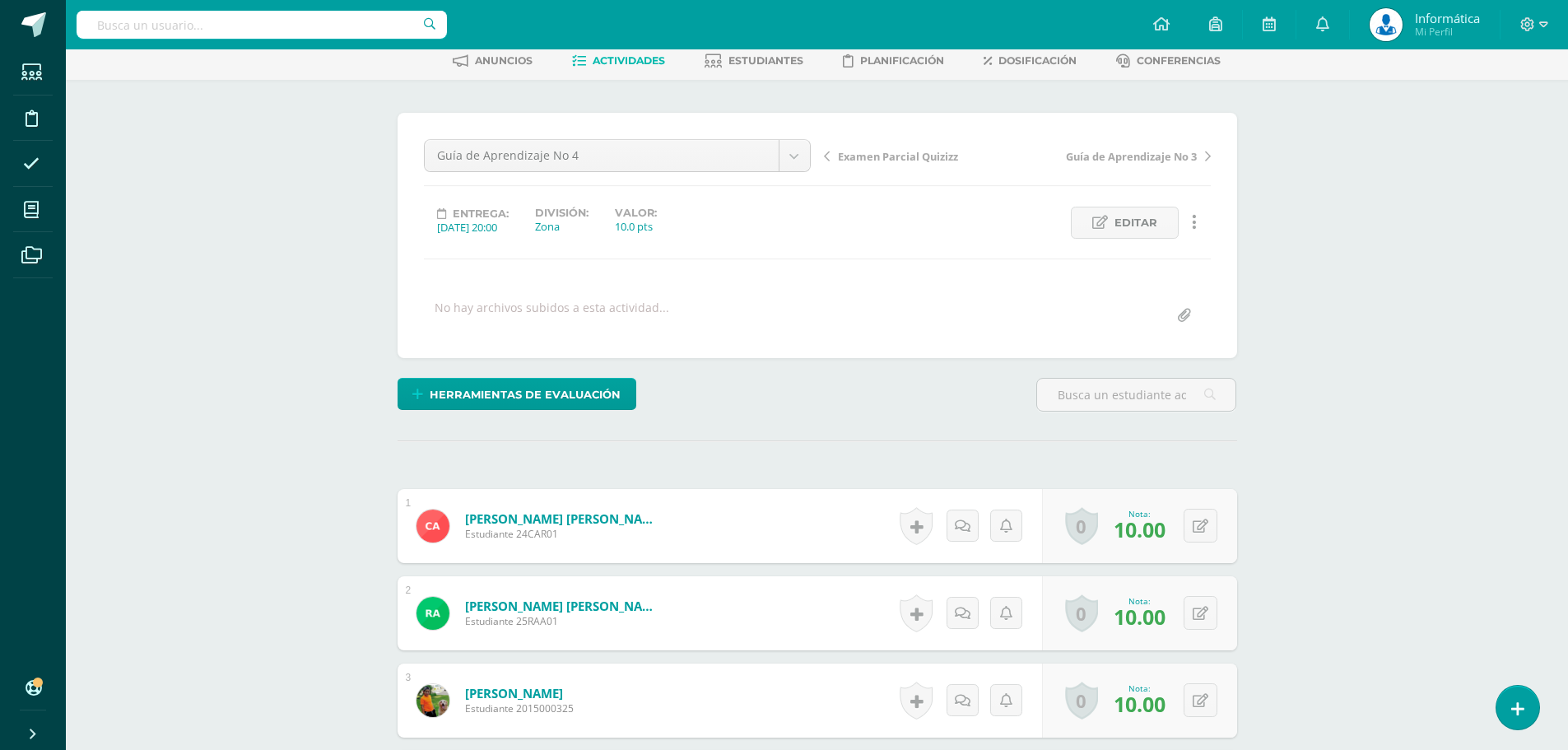
scroll to position [0, 0]
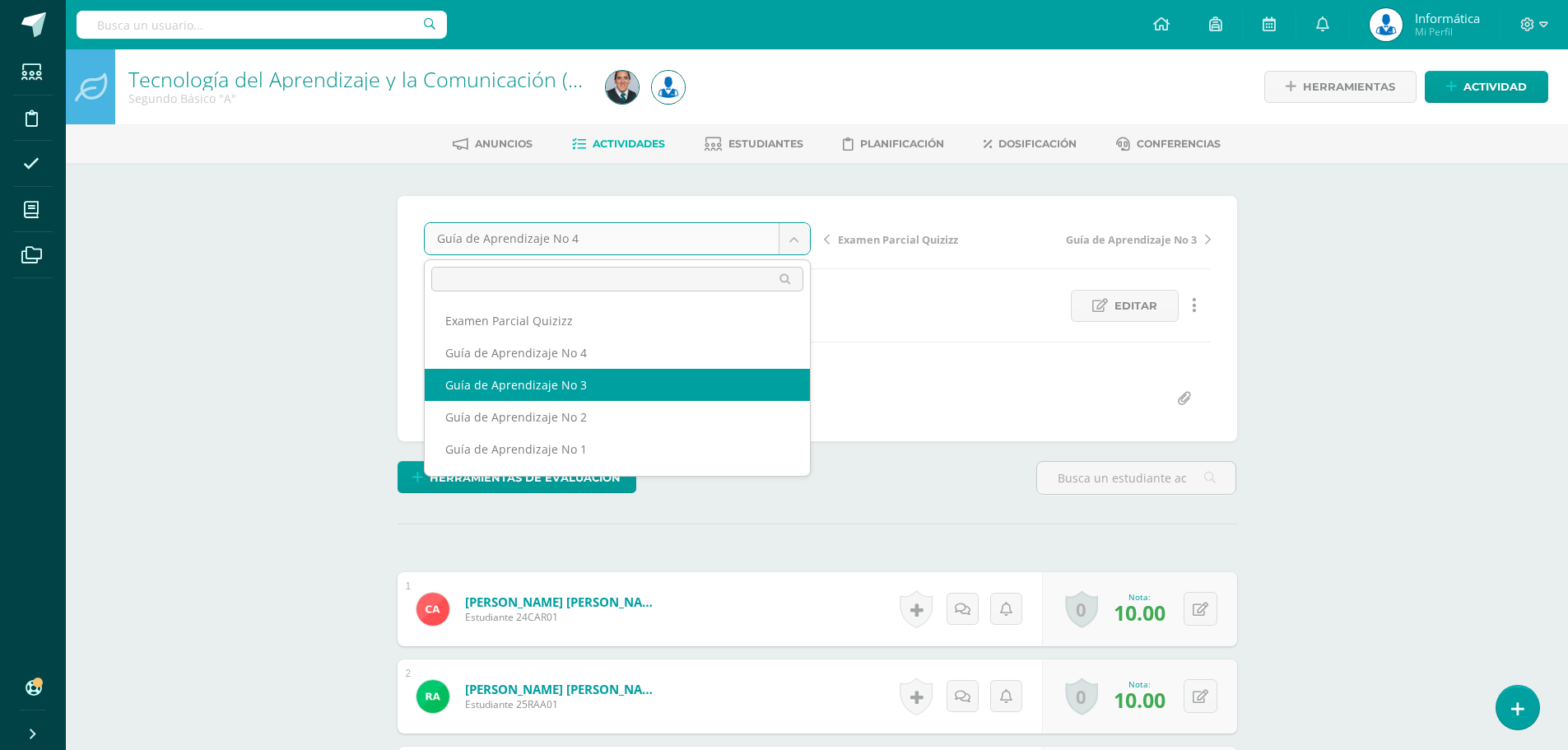
scroll to position [60, 0]
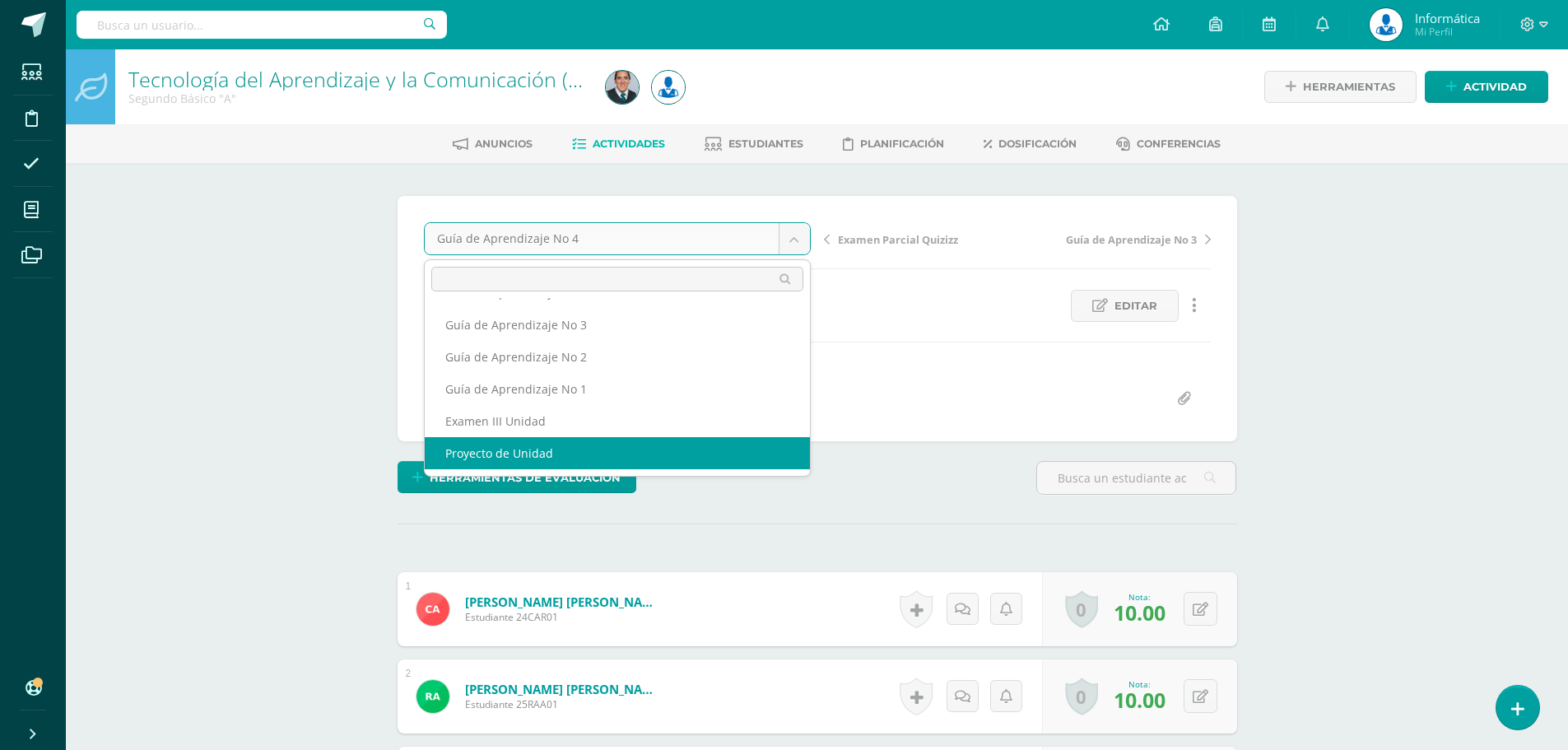
select select "/dashboard/teacher/grade-activity/176525/"
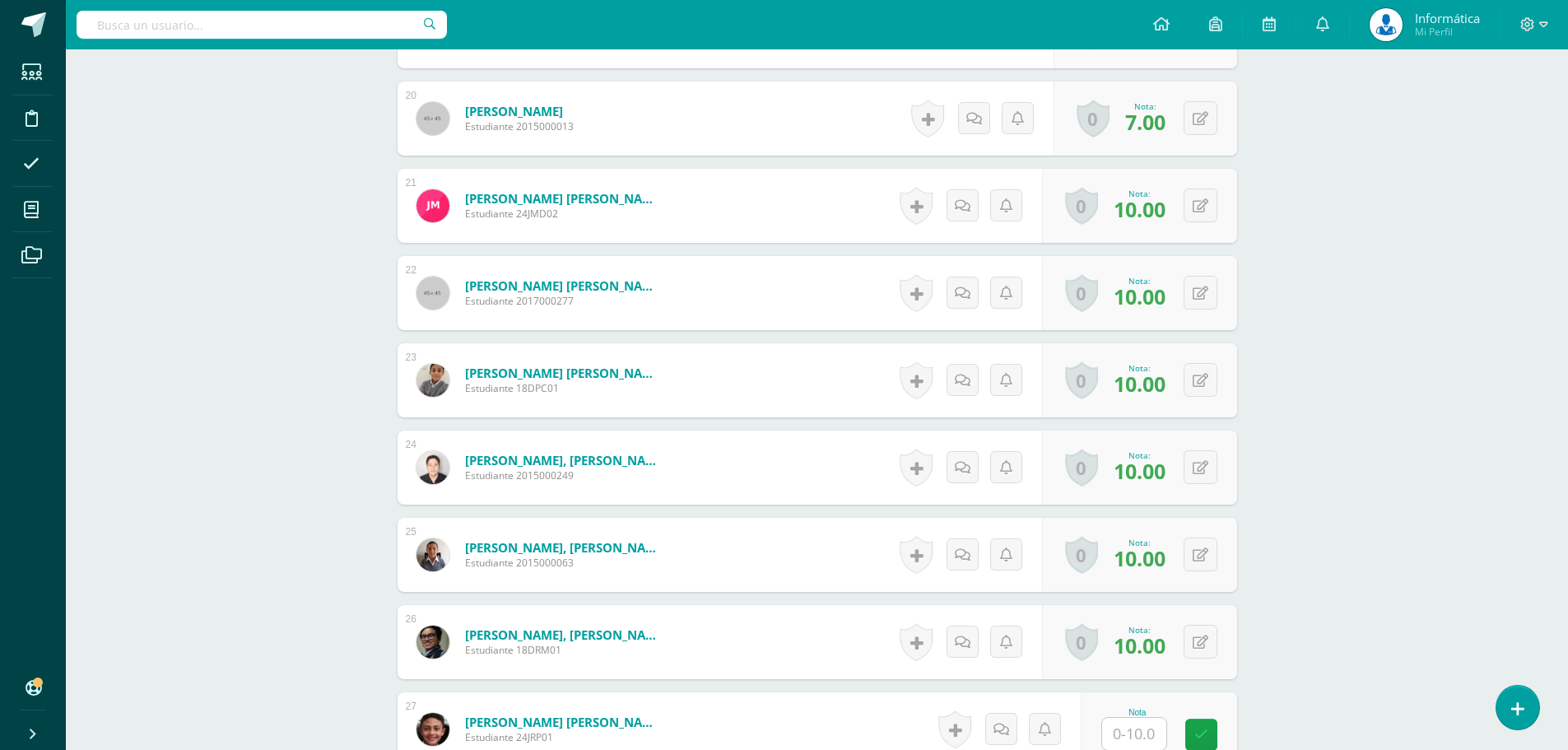
scroll to position [2312, 0]
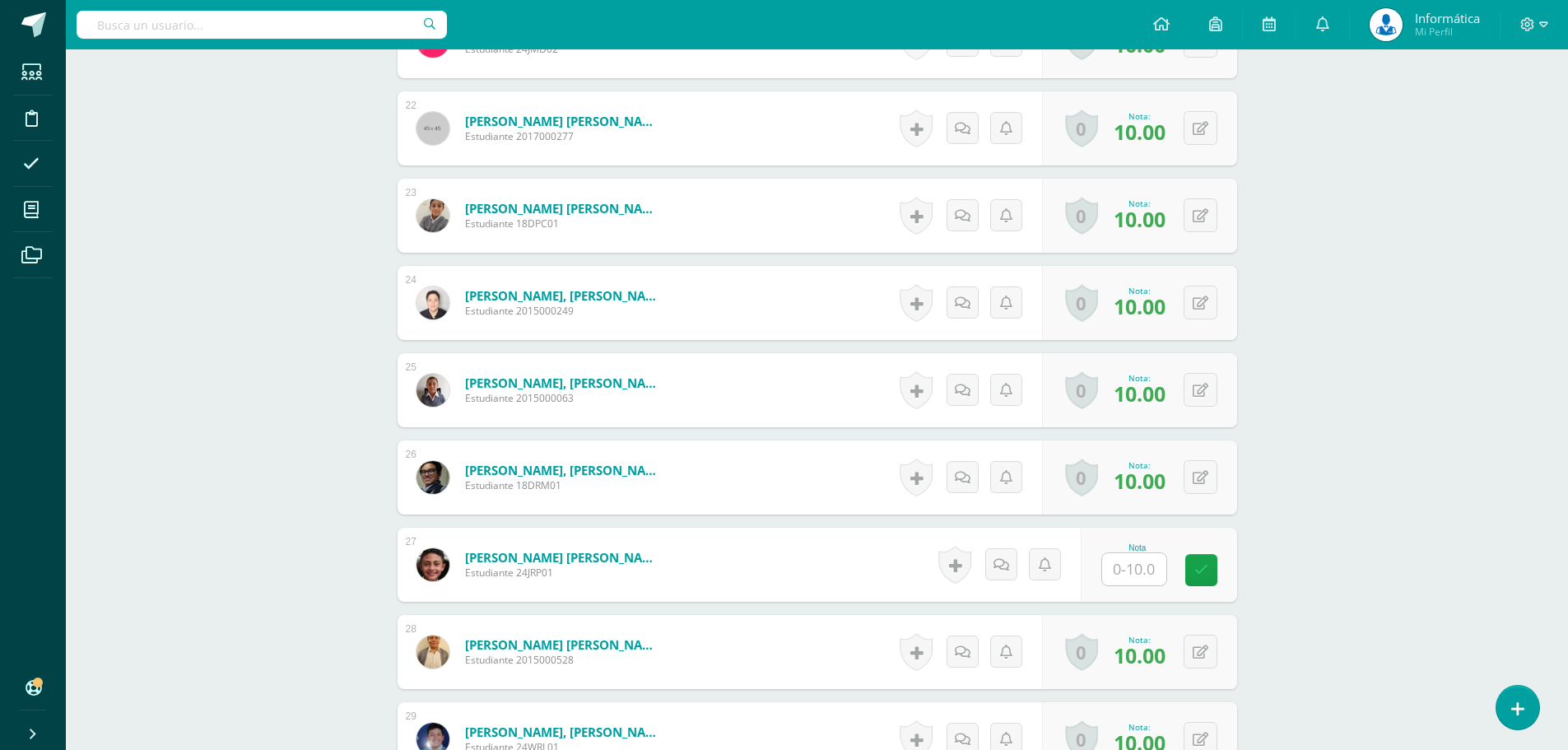
click at [1140, 568] on input "text" at bounding box center [1134, 569] width 64 height 32
type input "6"
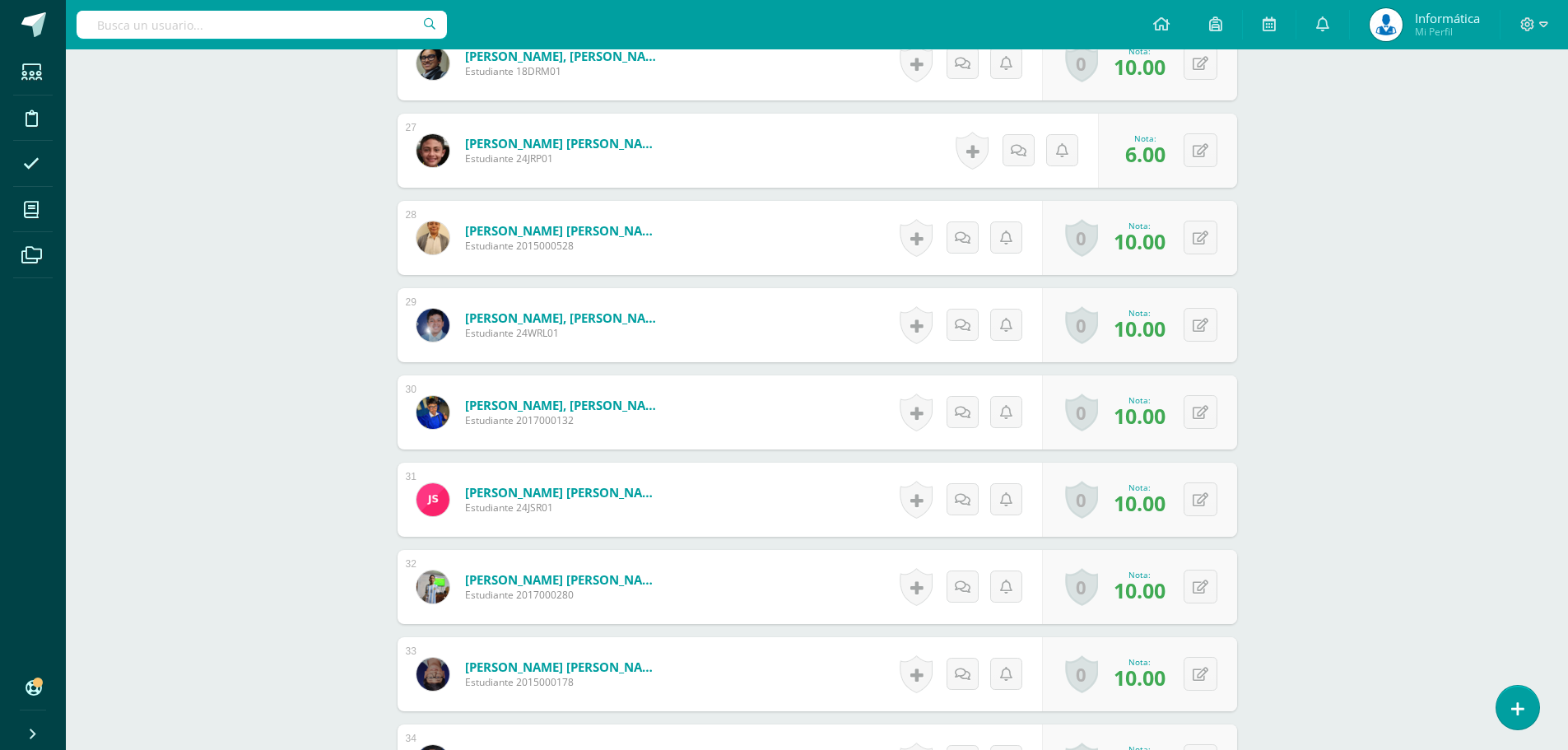
scroll to position [2314, 0]
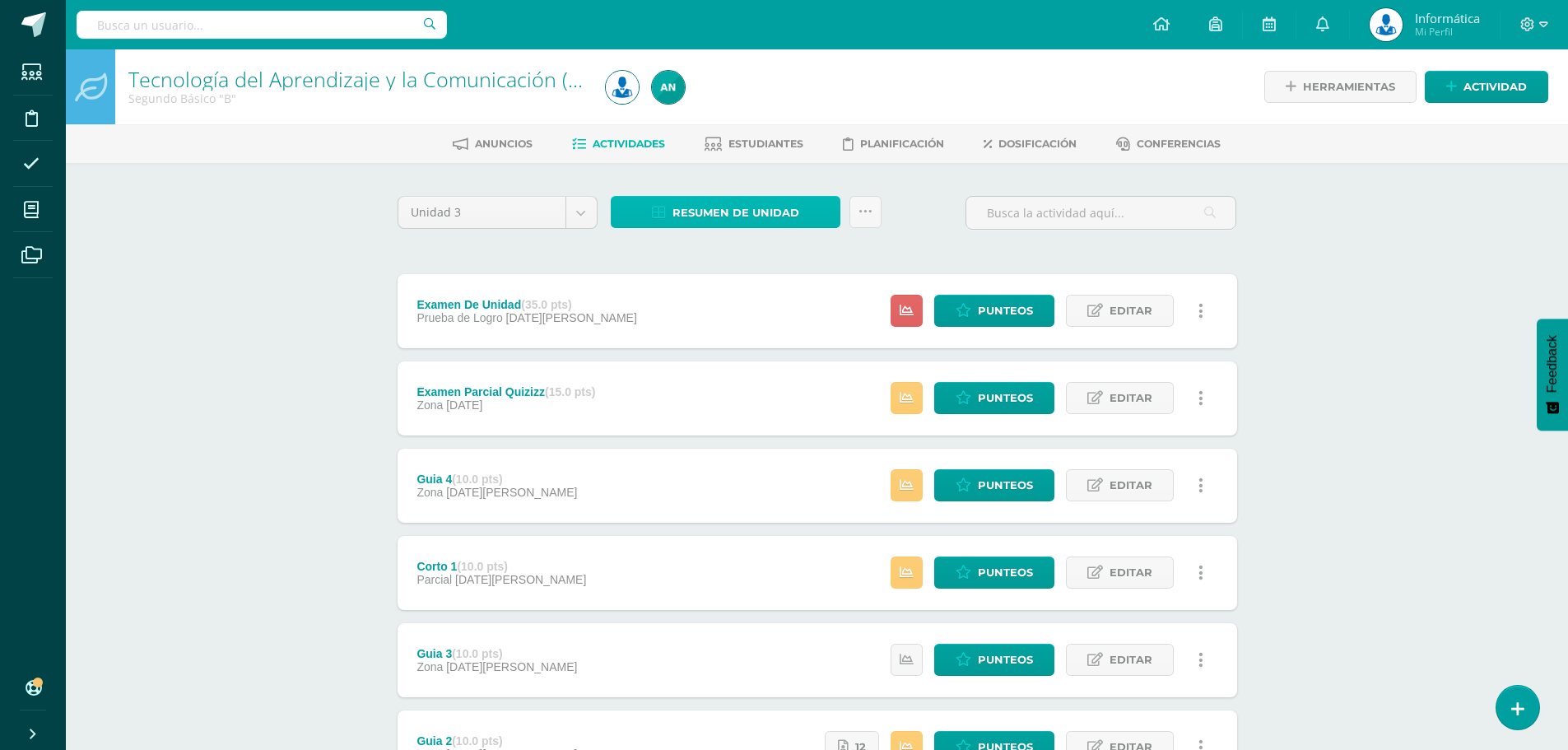
click at [722, 205] on span "Resumen de unidad" at bounding box center [735, 213] width 126 height 31
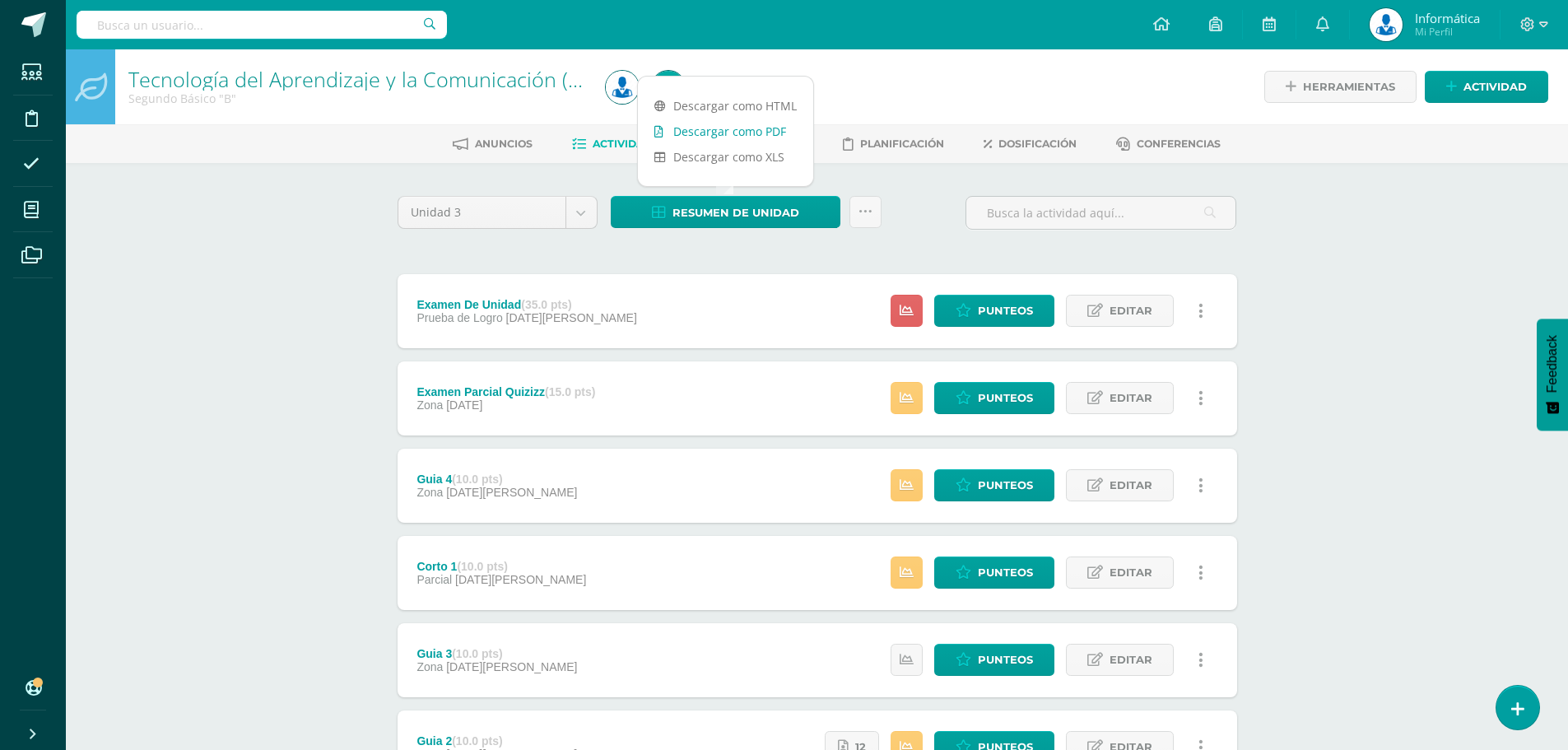
click at [723, 134] on link "Descargar como PDF" at bounding box center [725, 132] width 176 height 25
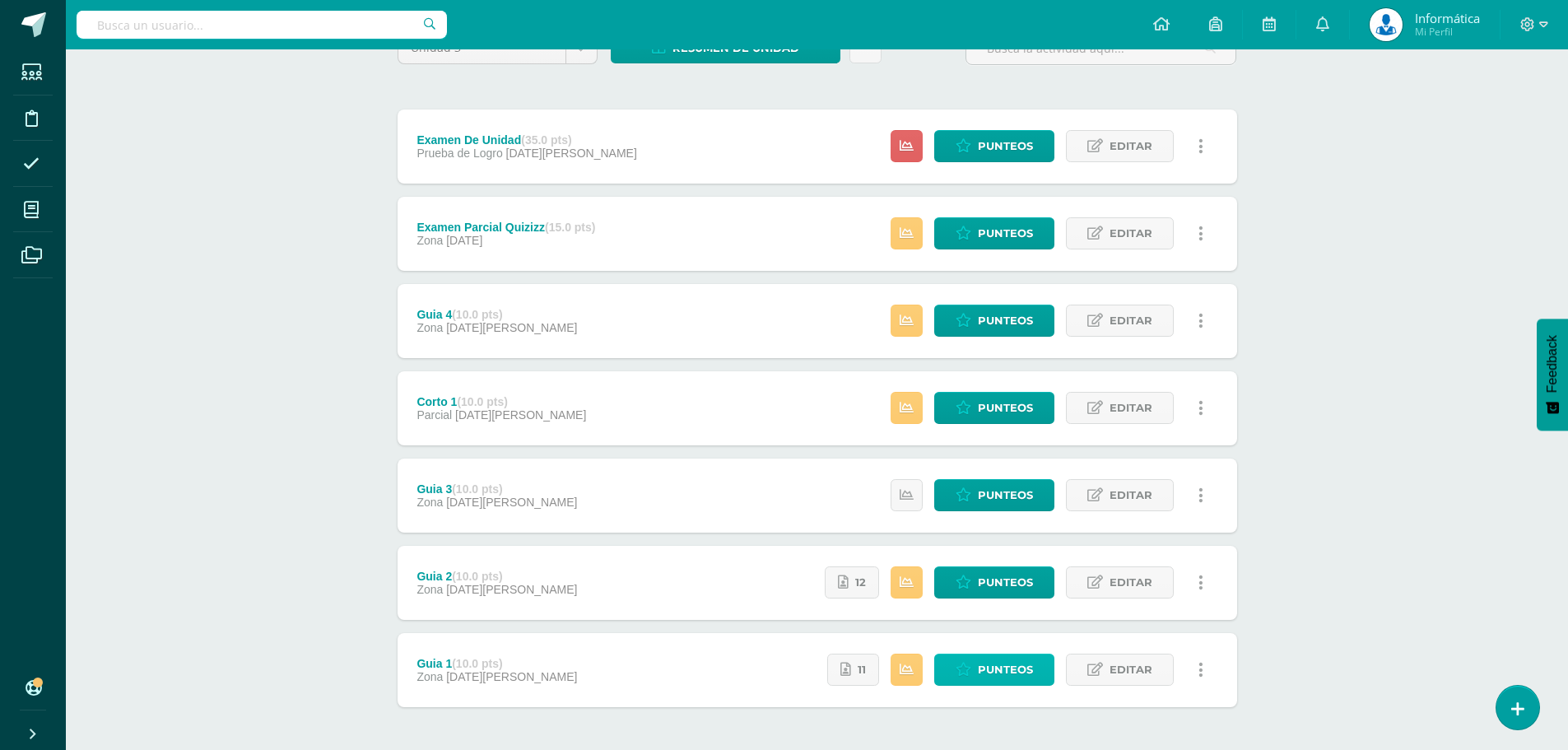
click at [1001, 671] on span "Punteos" at bounding box center [1005, 669] width 55 height 31
